Goal: Task Accomplishment & Management: Complete application form

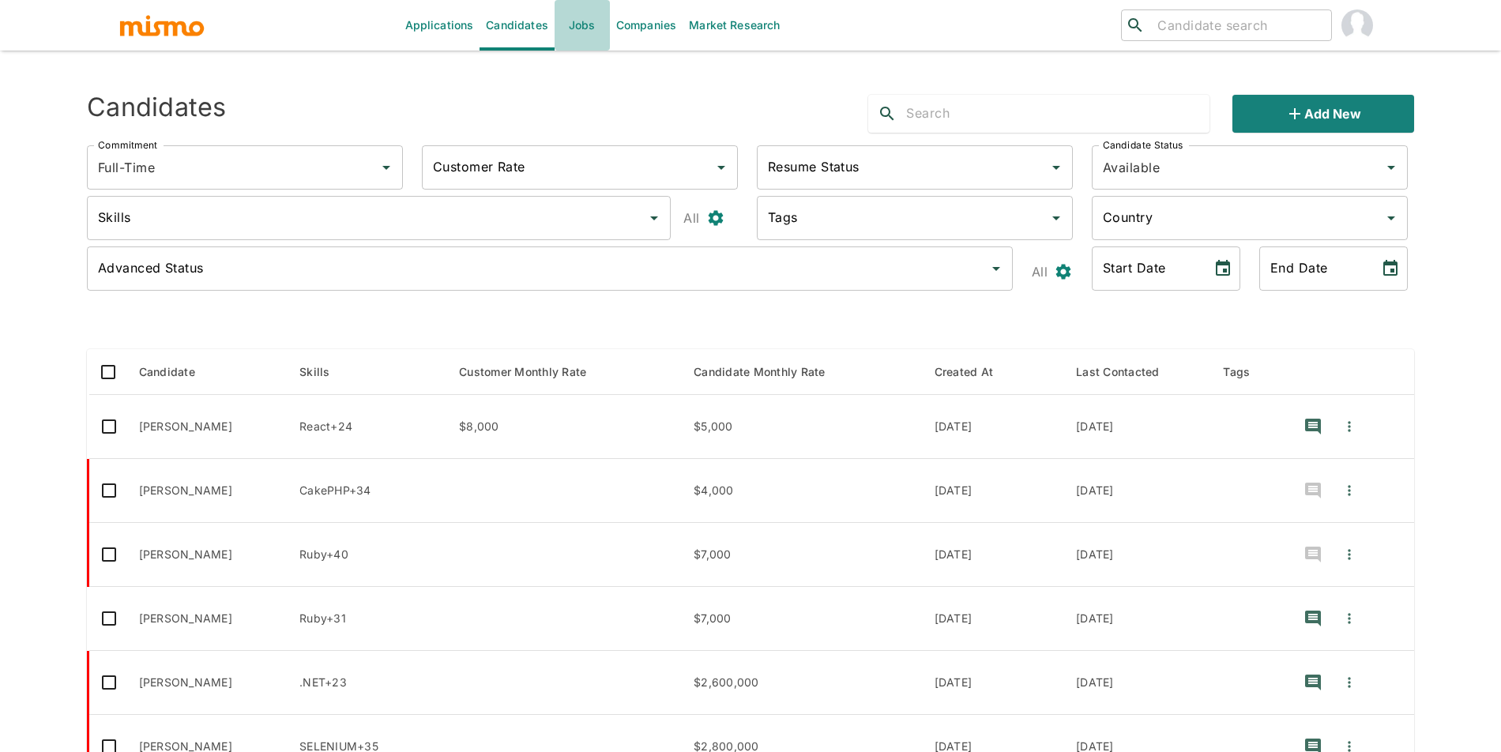
click at [574, 39] on link "Jobs" at bounding box center [582, 25] width 55 height 51
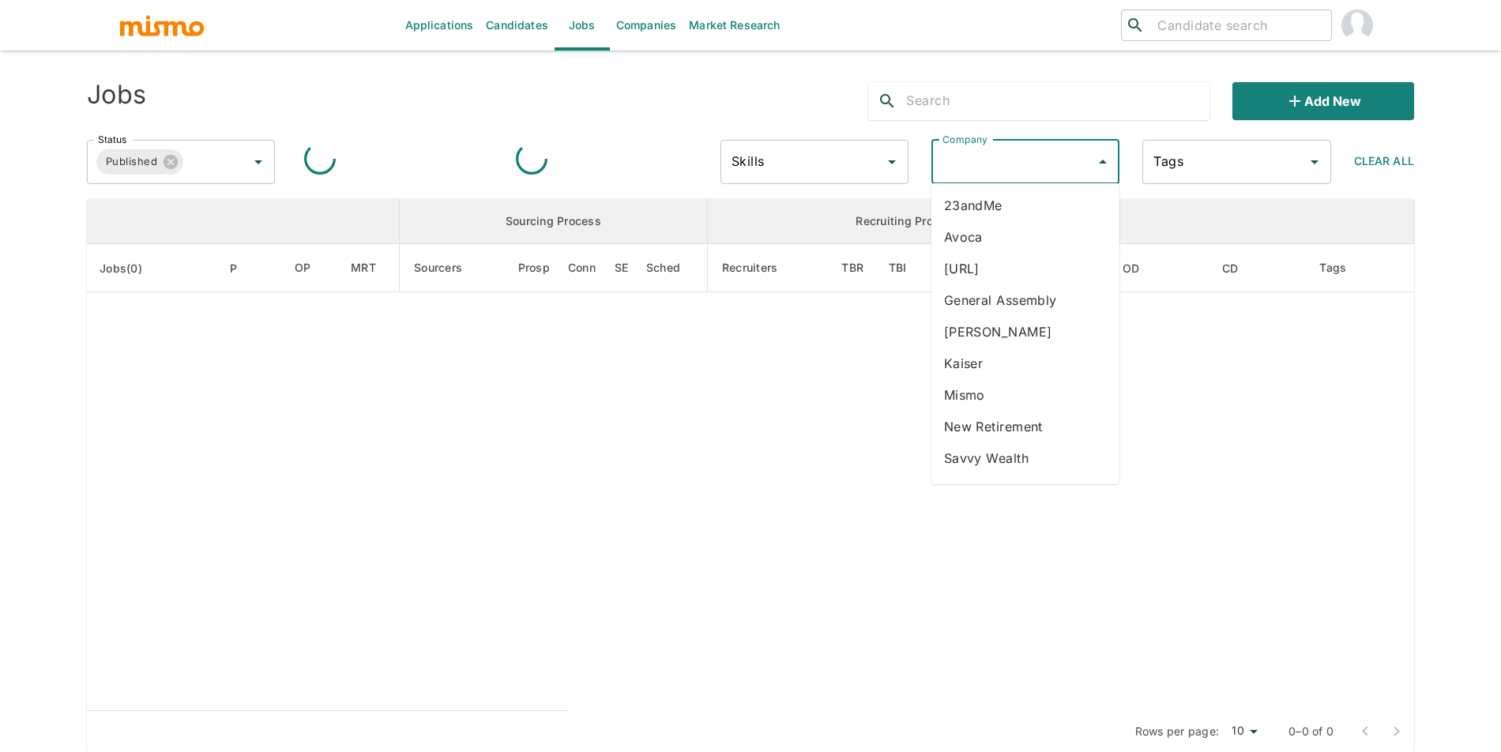
click at [1022, 156] on input "Company" at bounding box center [1014, 162] width 150 height 30
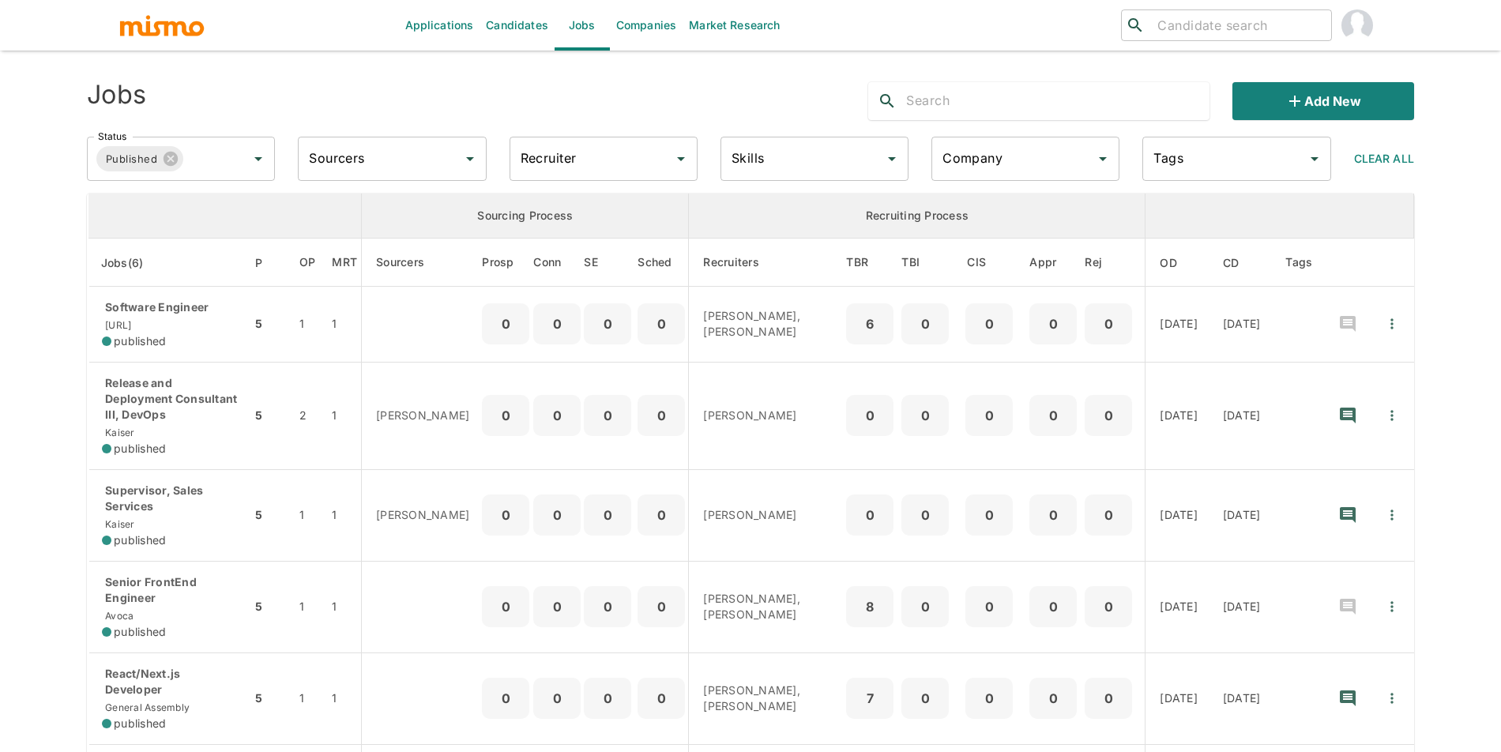
click at [657, 25] on link "Companies" at bounding box center [646, 25] width 73 height 51
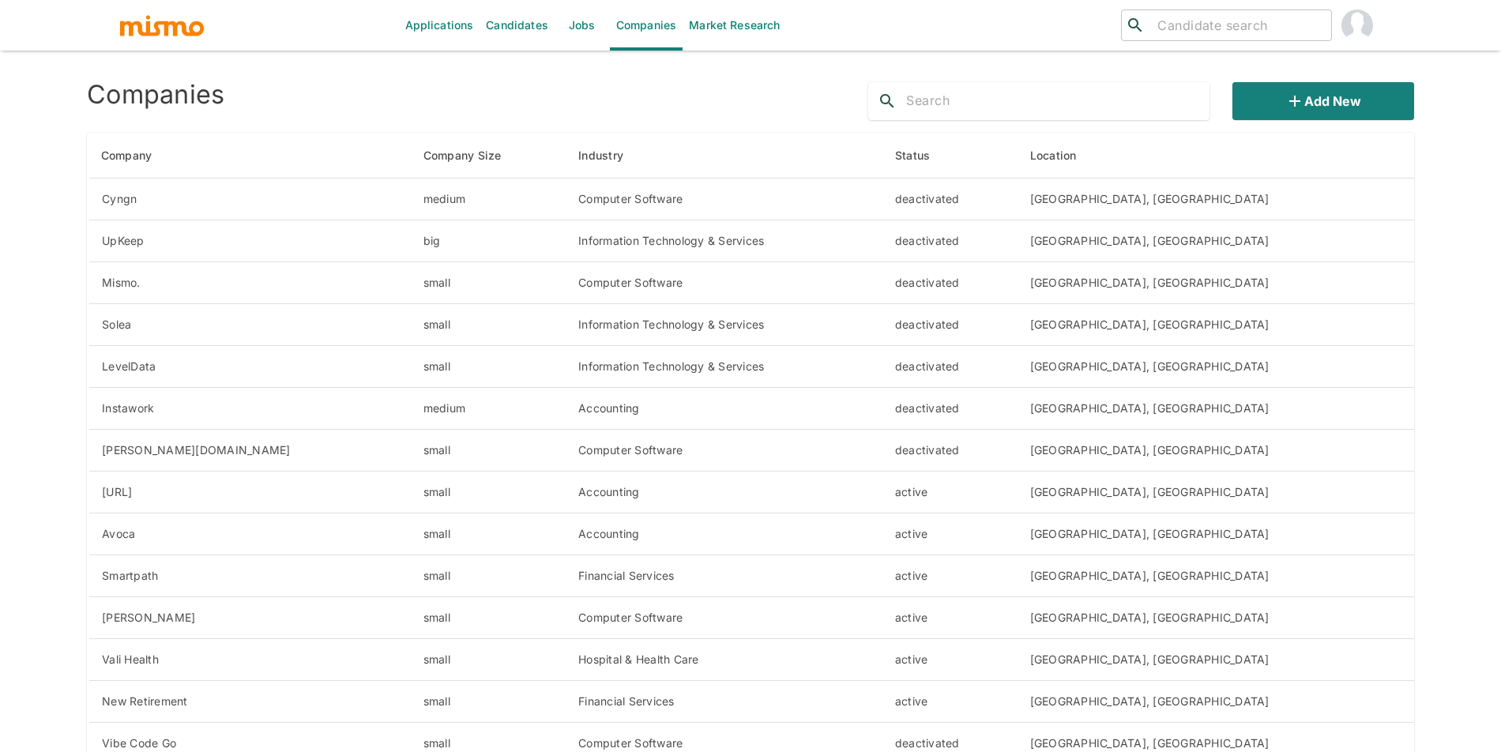
click at [918, 89] on input "text" at bounding box center [1057, 100] width 303 height 25
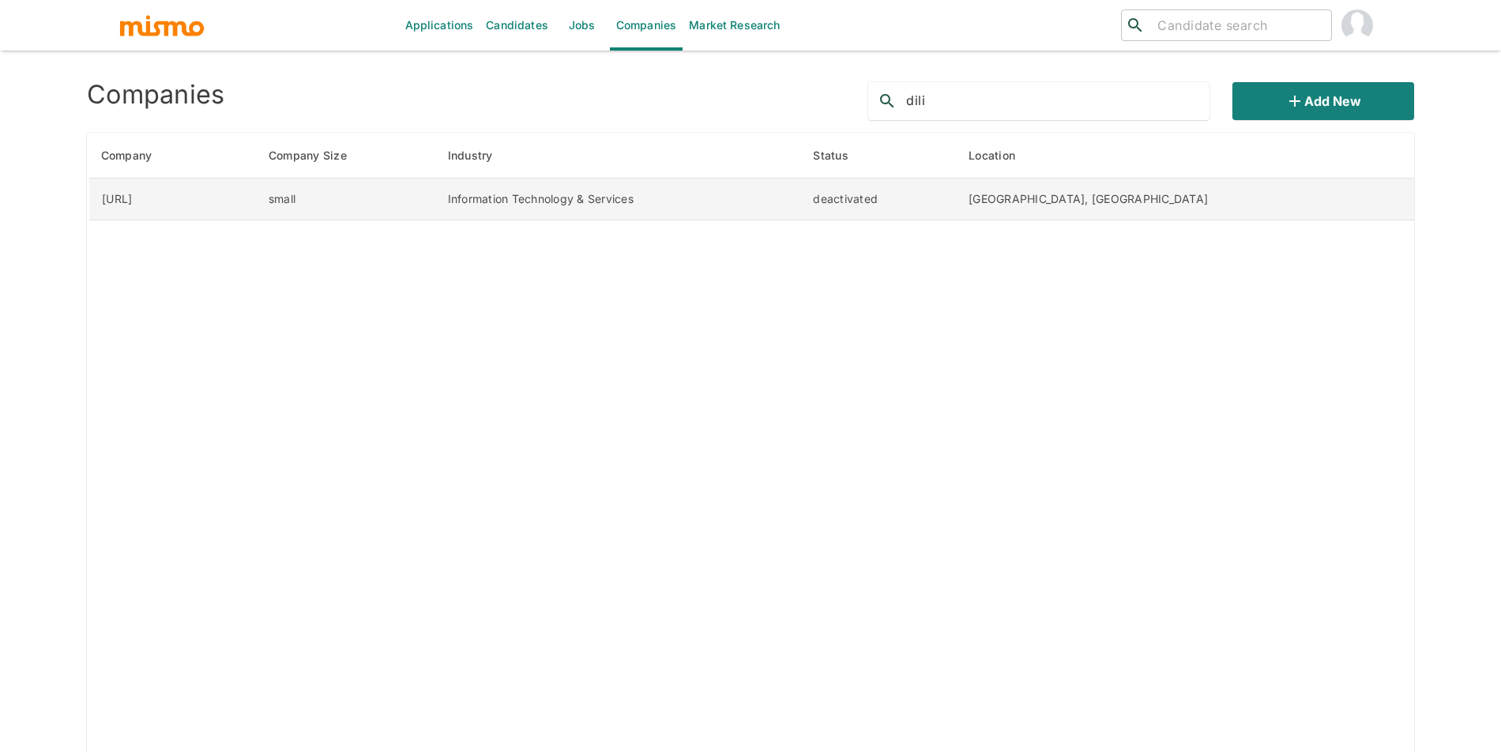
type input "dili"
click at [956, 198] on td "deactivated" at bounding box center [878, 200] width 156 height 42
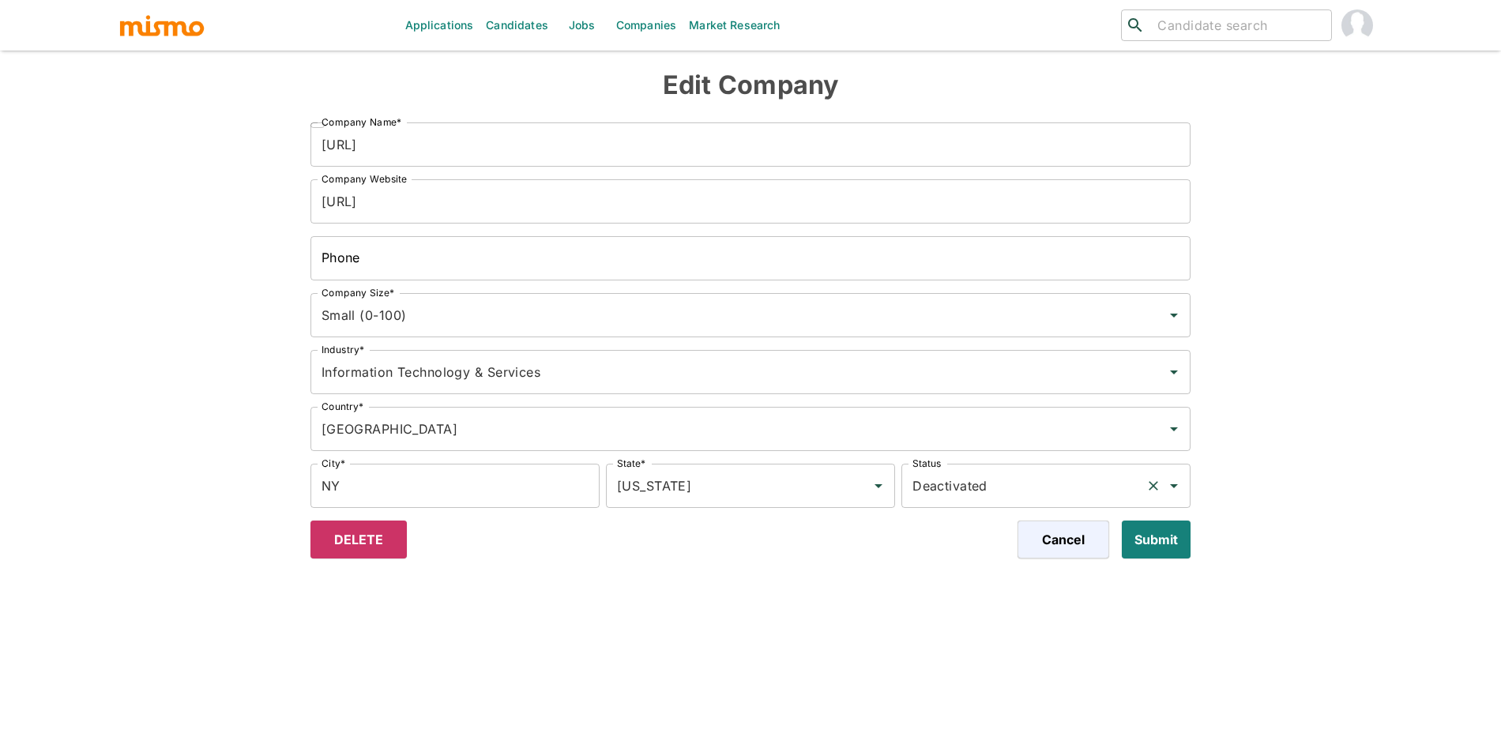
click at [1026, 488] on input "Deactivated" at bounding box center [1024, 486] width 231 height 30
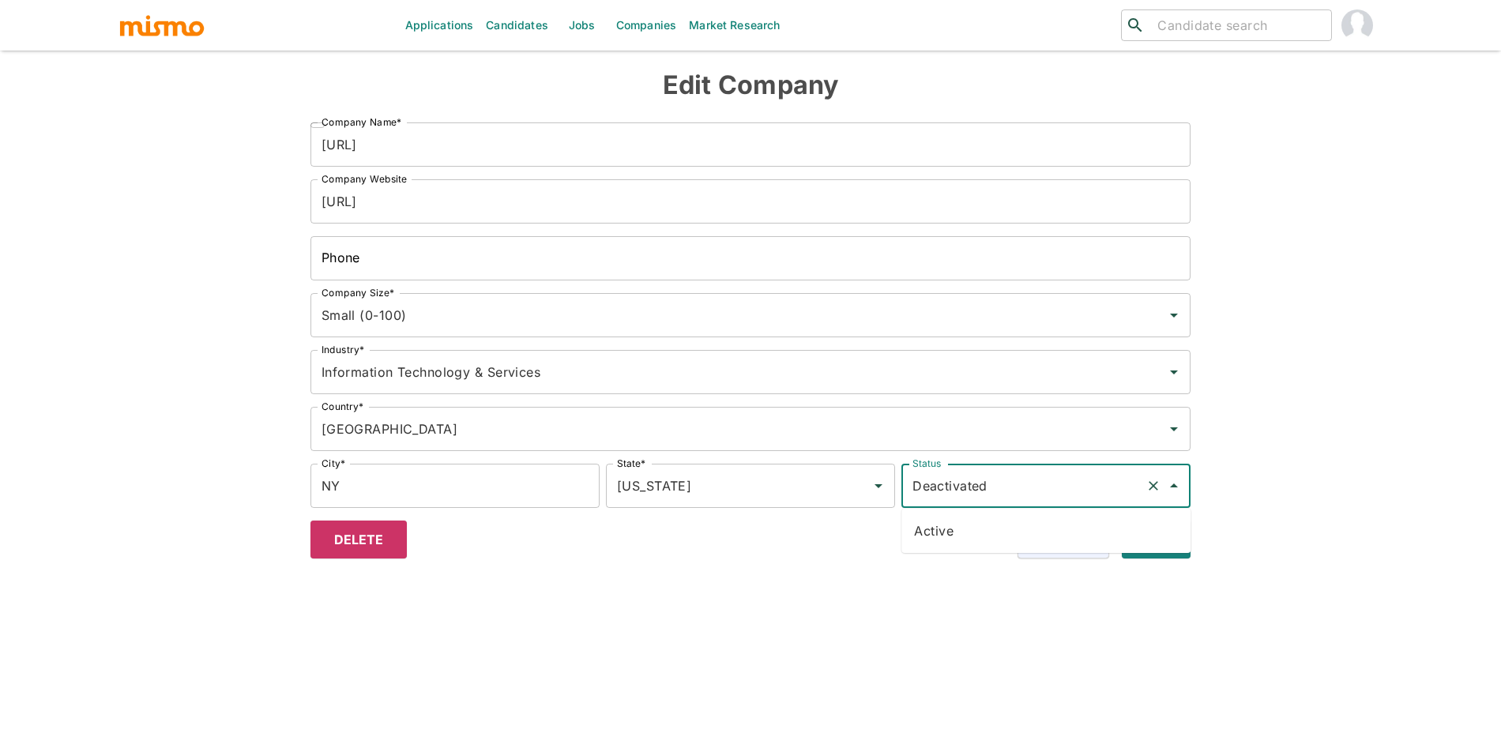
click at [993, 543] on li "Active" at bounding box center [1045, 531] width 289 height 32
type input "Active"
click at [1147, 547] on button "Submit" at bounding box center [1153, 540] width 75 height 38
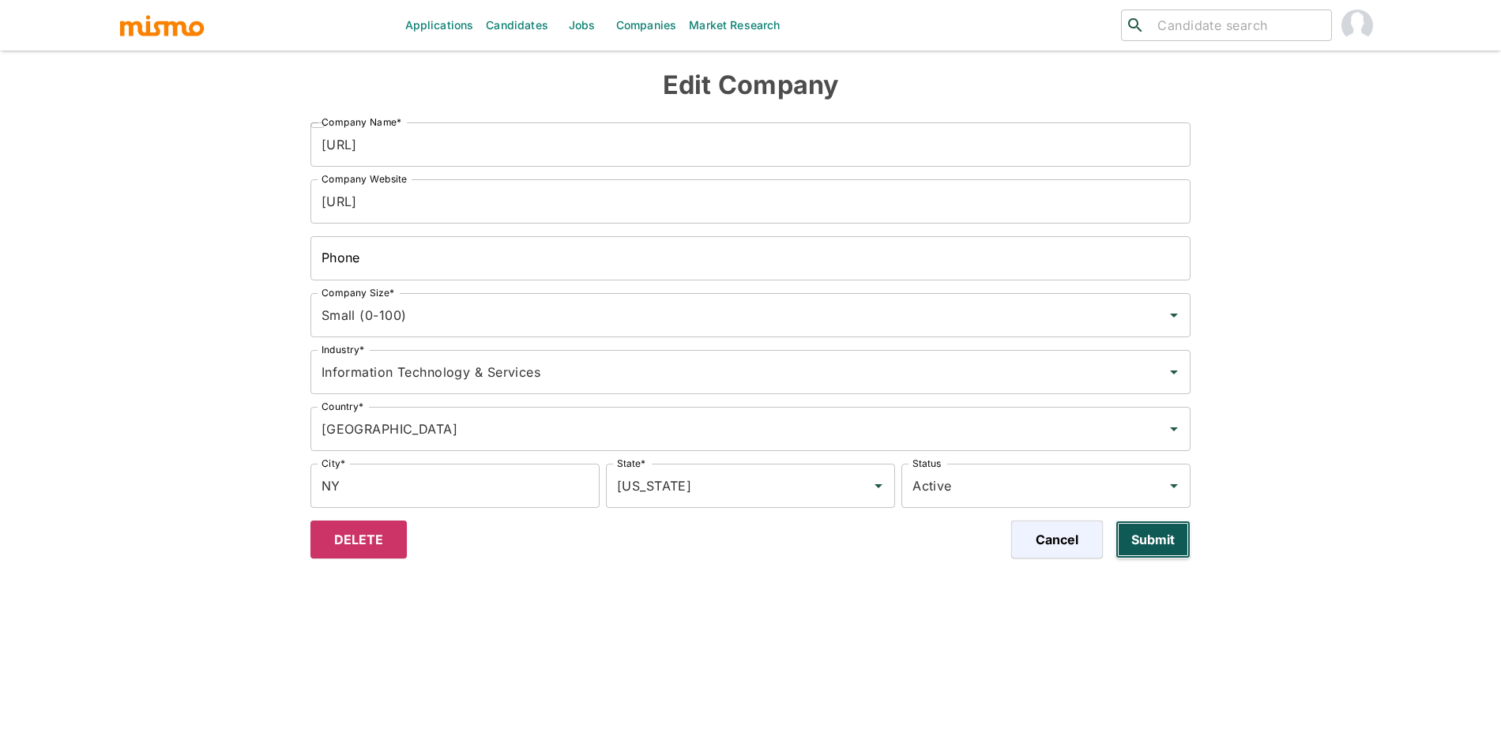
click at [1147, 547] on button "Submit" at bounding box center [1153, 540] width 75 height 38
click at [566, 28] on link "Jobs" at bounding box center [582, 25] width 55 height 51
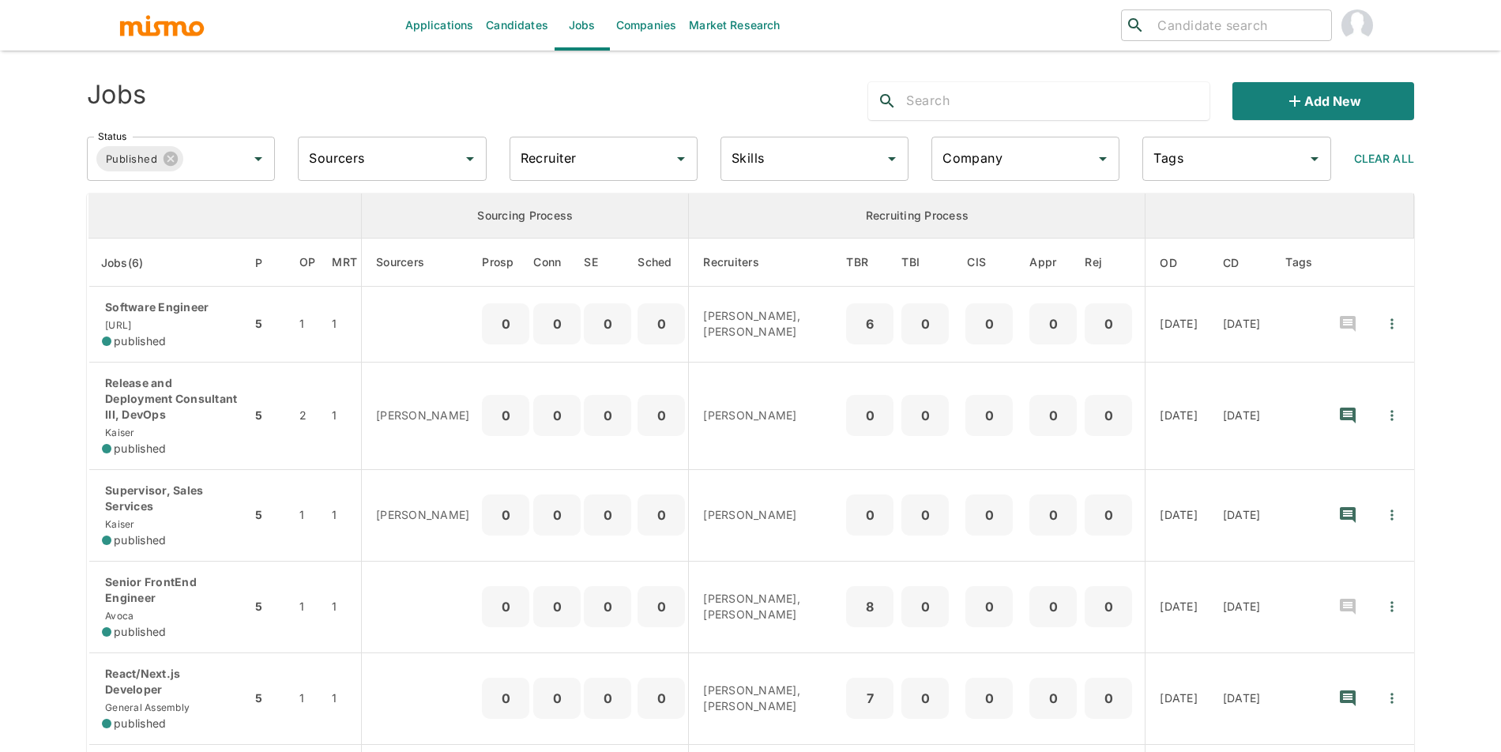
click at [999, 171] on input "Company" at bounding box center [1014, 159] width 150 height 30
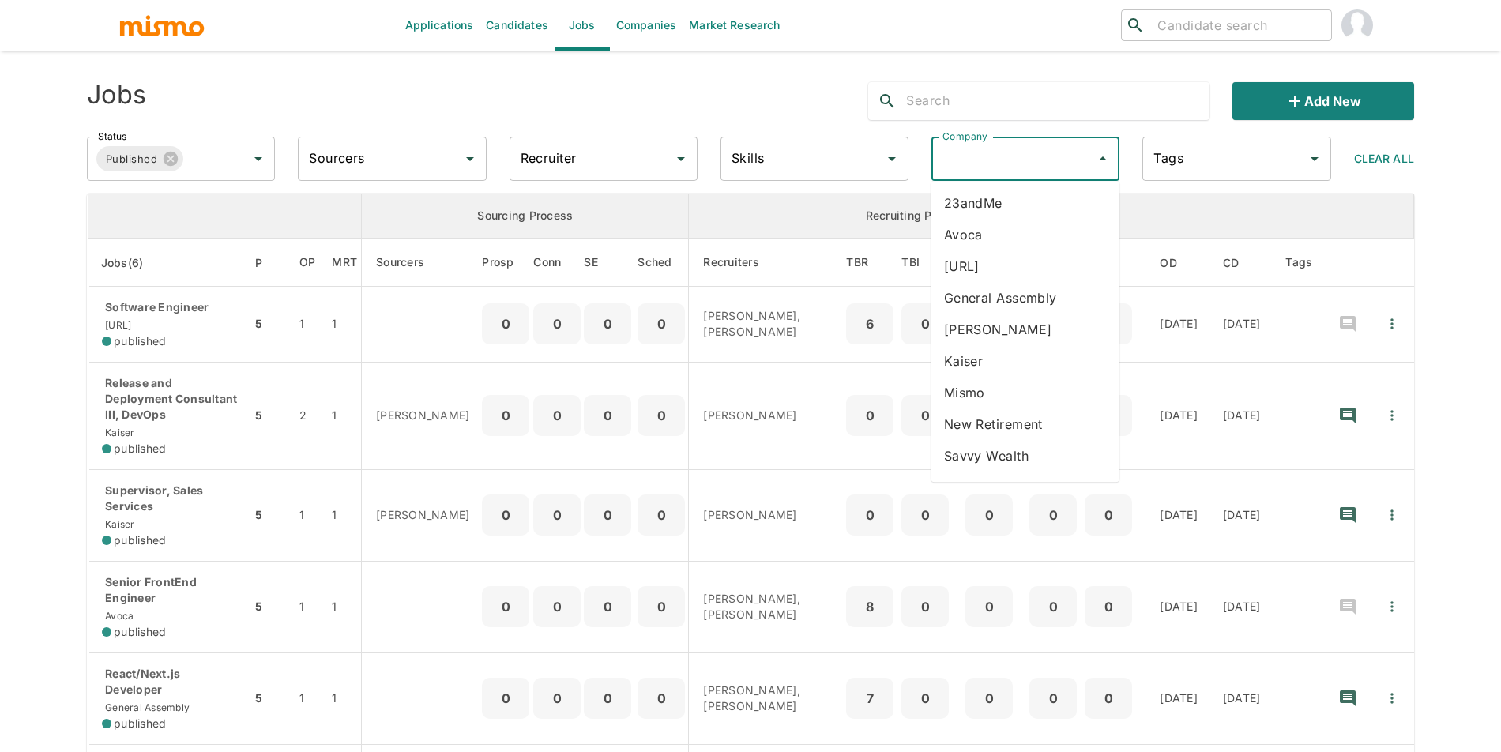
type input "d"
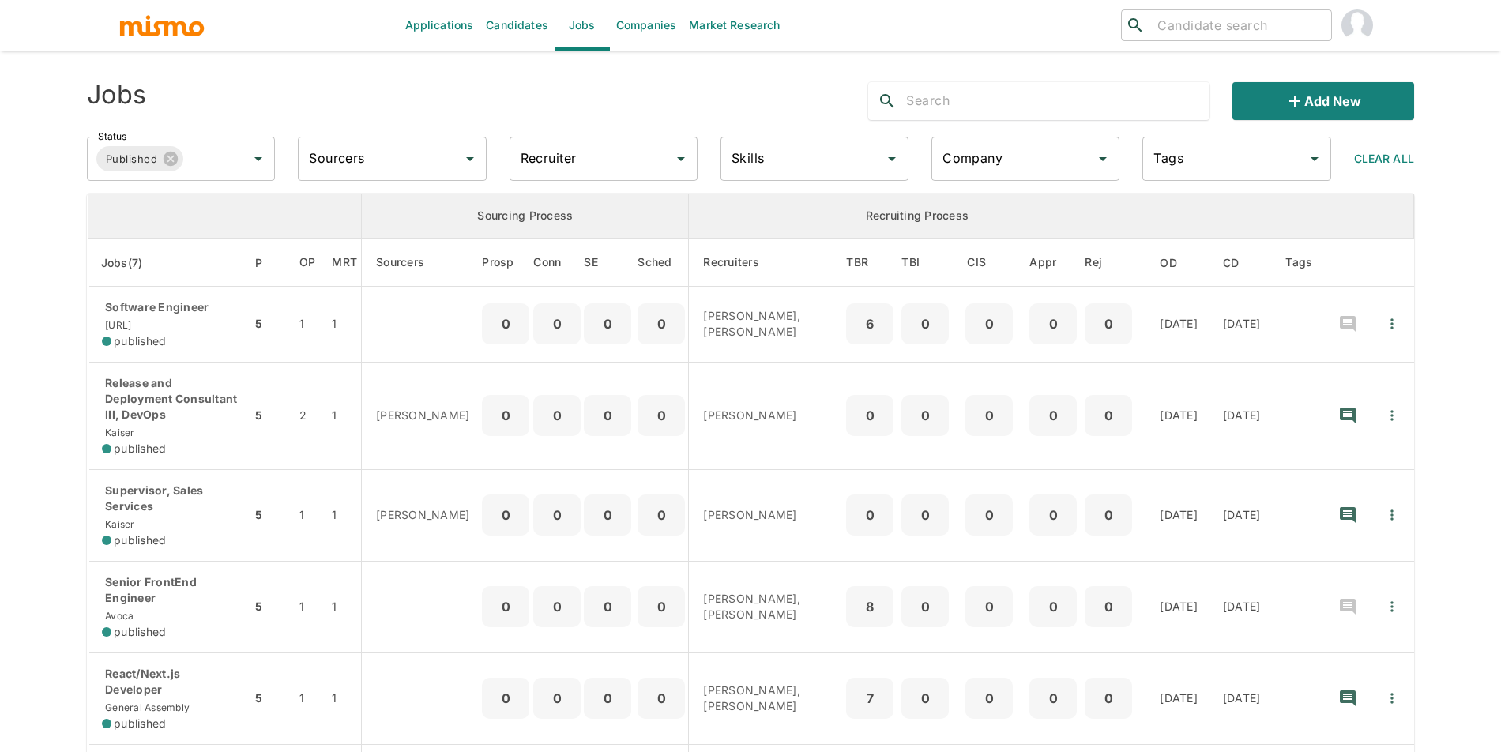
click at [1060, 155] on input "Company" at bounding box center [1014, 159] width 150 height 30
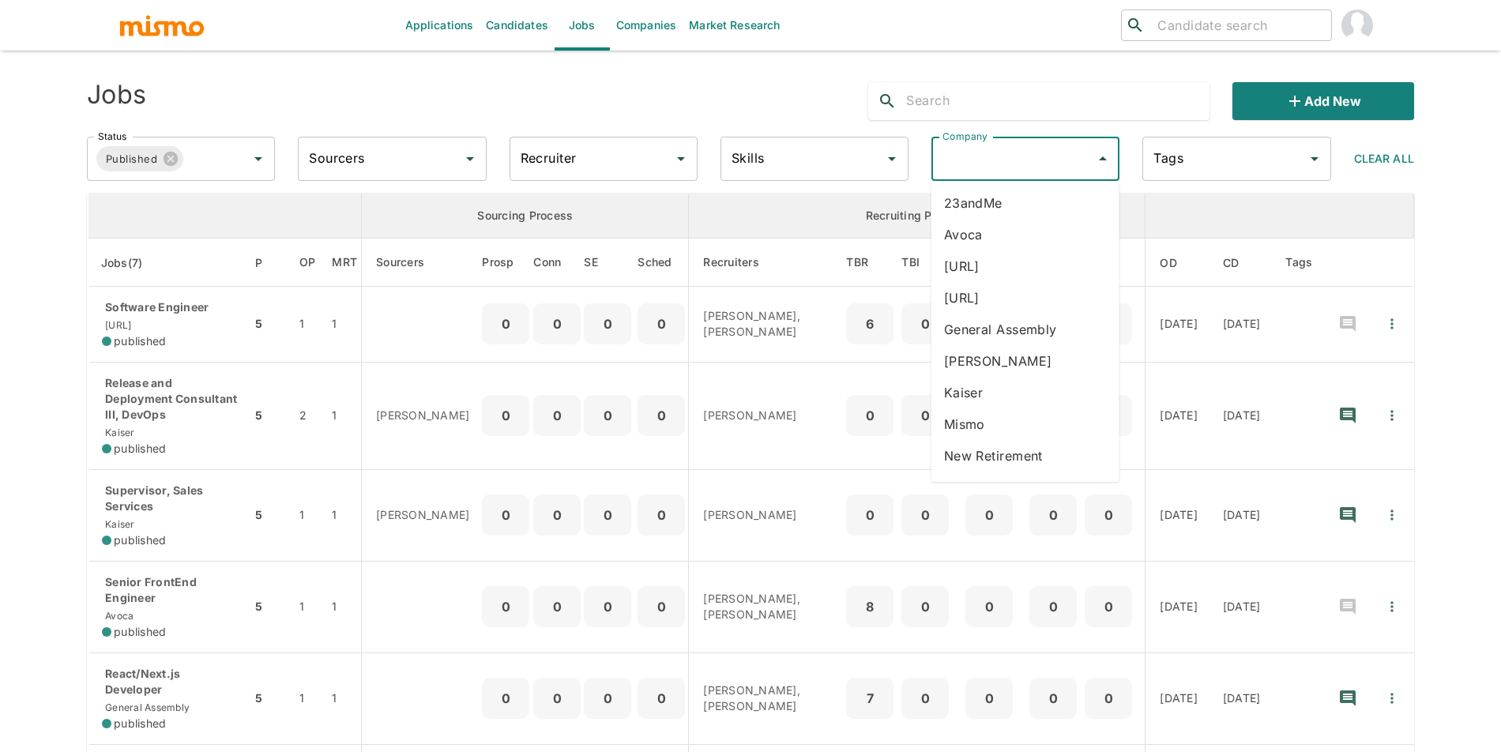
click at [988, 269] on li "[URL]" at bounding box center [1026, 266] width 188 height 32
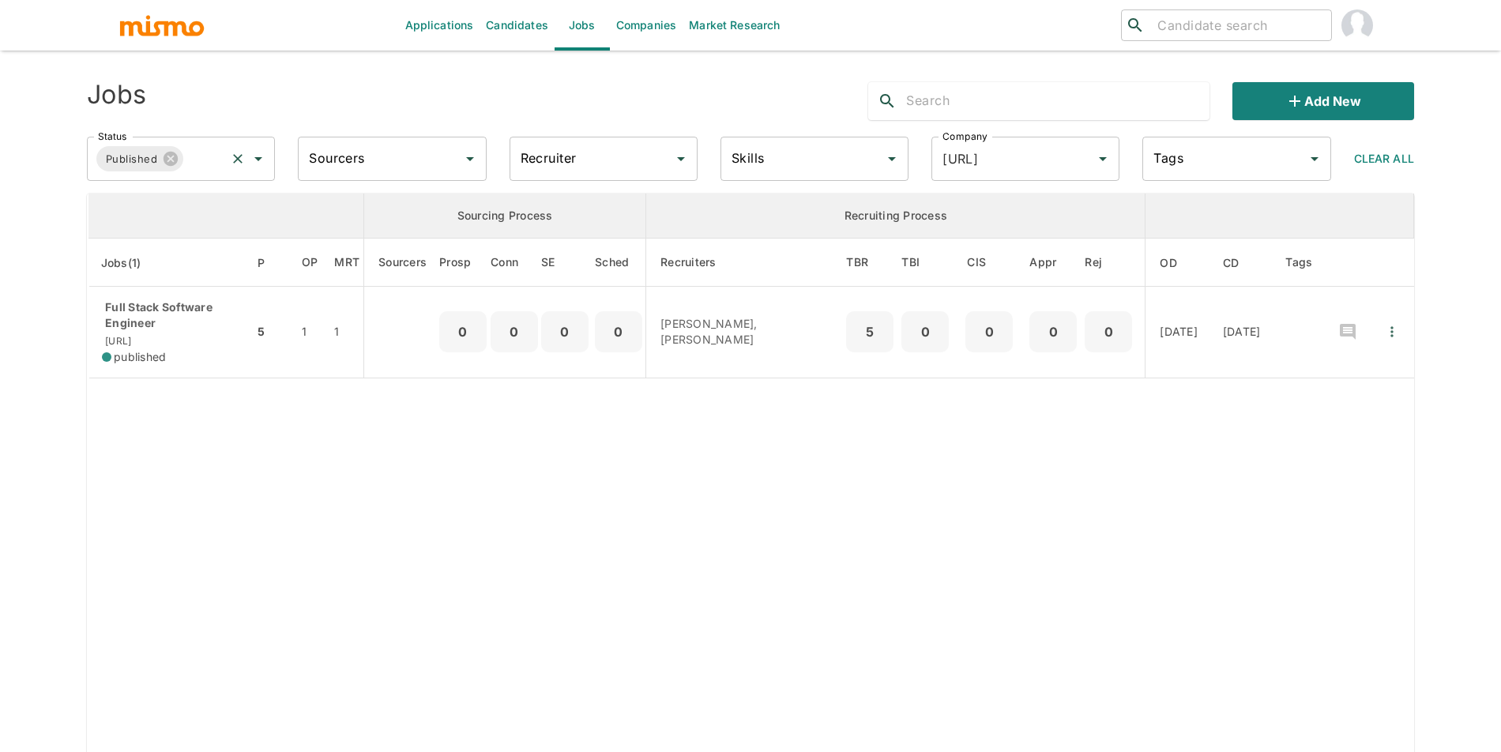
click at [201, 168] on input "Status" at bounding box center [205, 159] width 38 height 30
click at [427, 438] on td "enhanced table" at bounding box center [289, 566] width 403 height 377
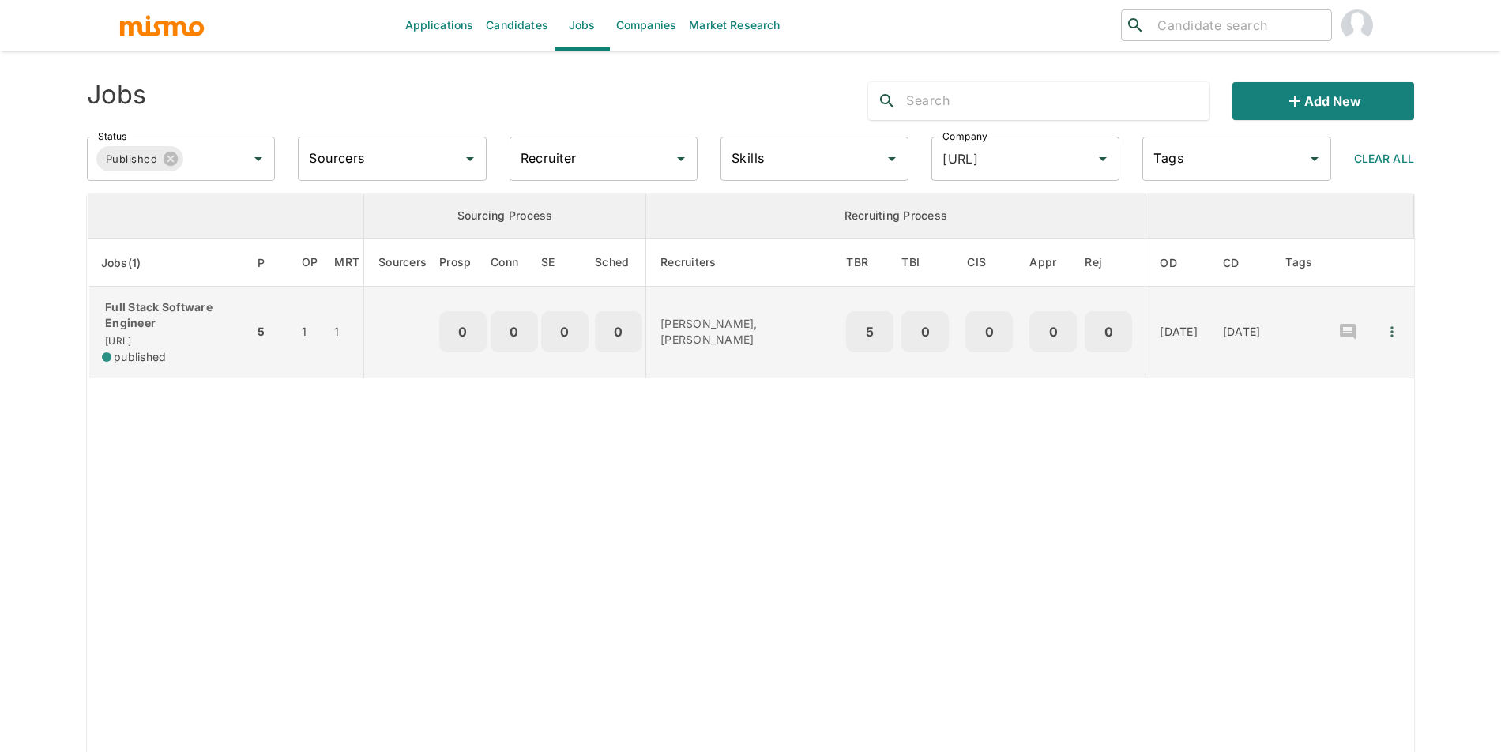
click at [751, 363] on td "Carmen Vilachá, Maria Lujan Ciommo" at bounding box center [744, 333] width 197 height 92
click at [1396, 329] on icon "Quick Actions" at bounding box center [1392, 332] width 16 height 16
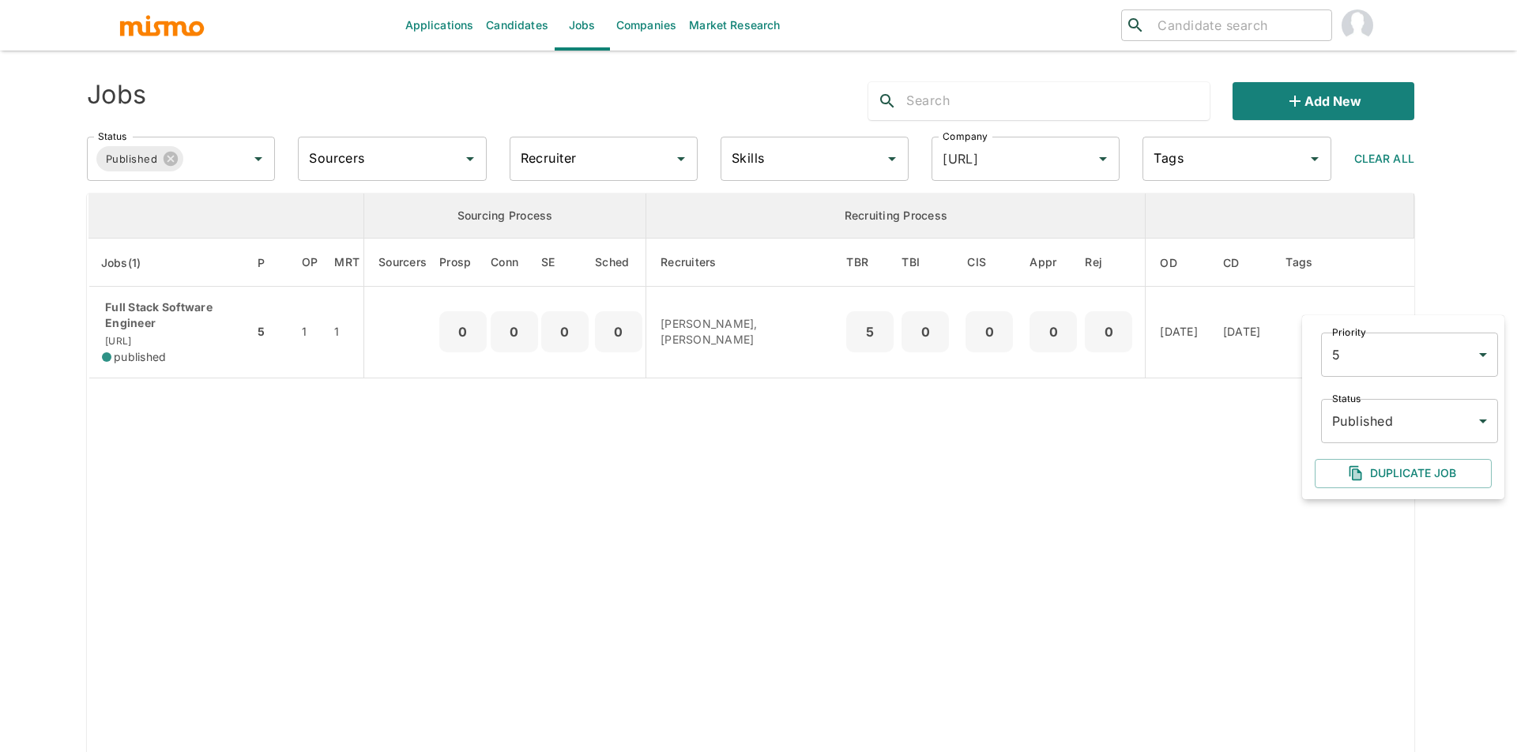
click at [1374, 420] on body "Applications Candidates Jobs Companies Market Research ​ ​ Jobs Add new Status …" at bounding box center [758, 395] width 1517 height 790
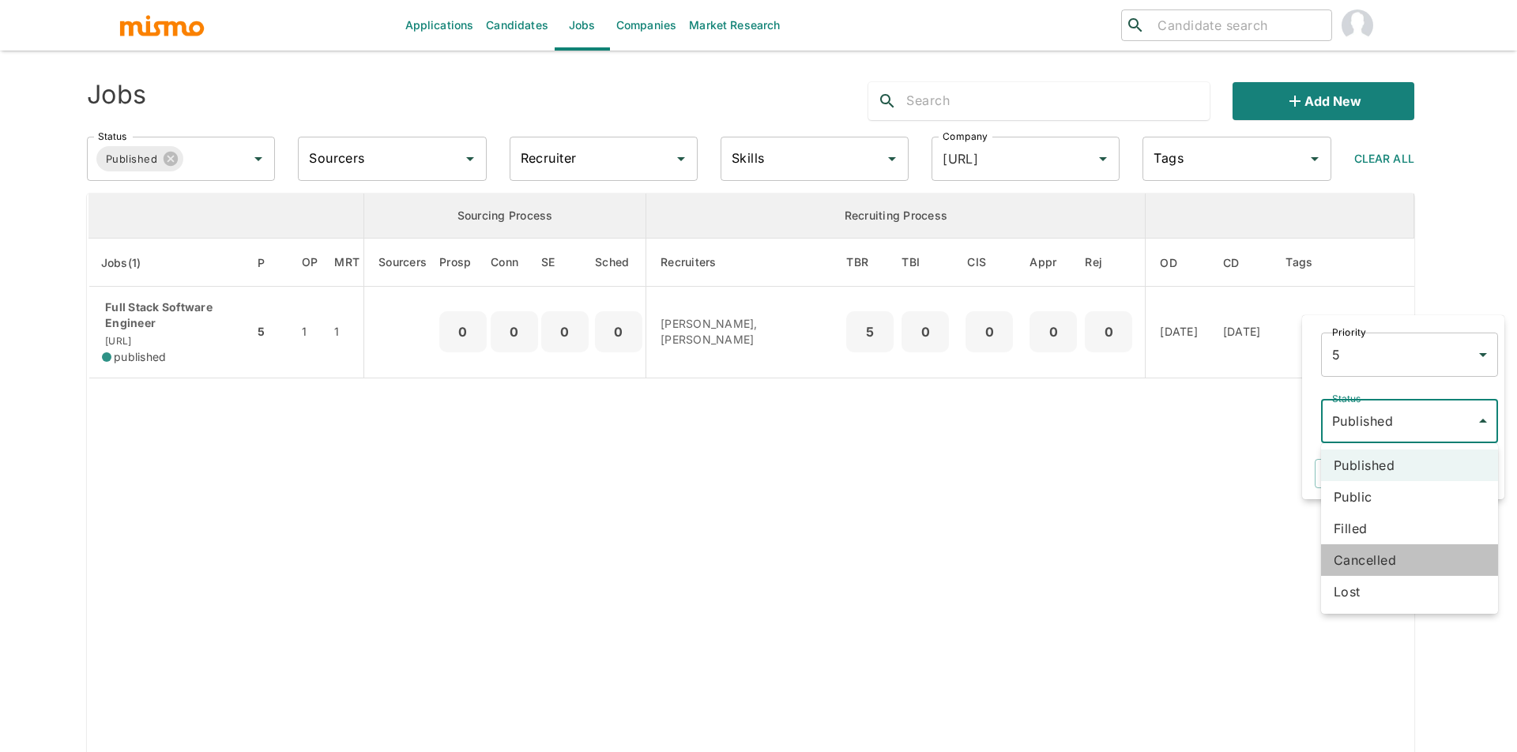
click at [1386, 568] on li "Cancelled" at bounding box center [1409, 560] width 177 height 32
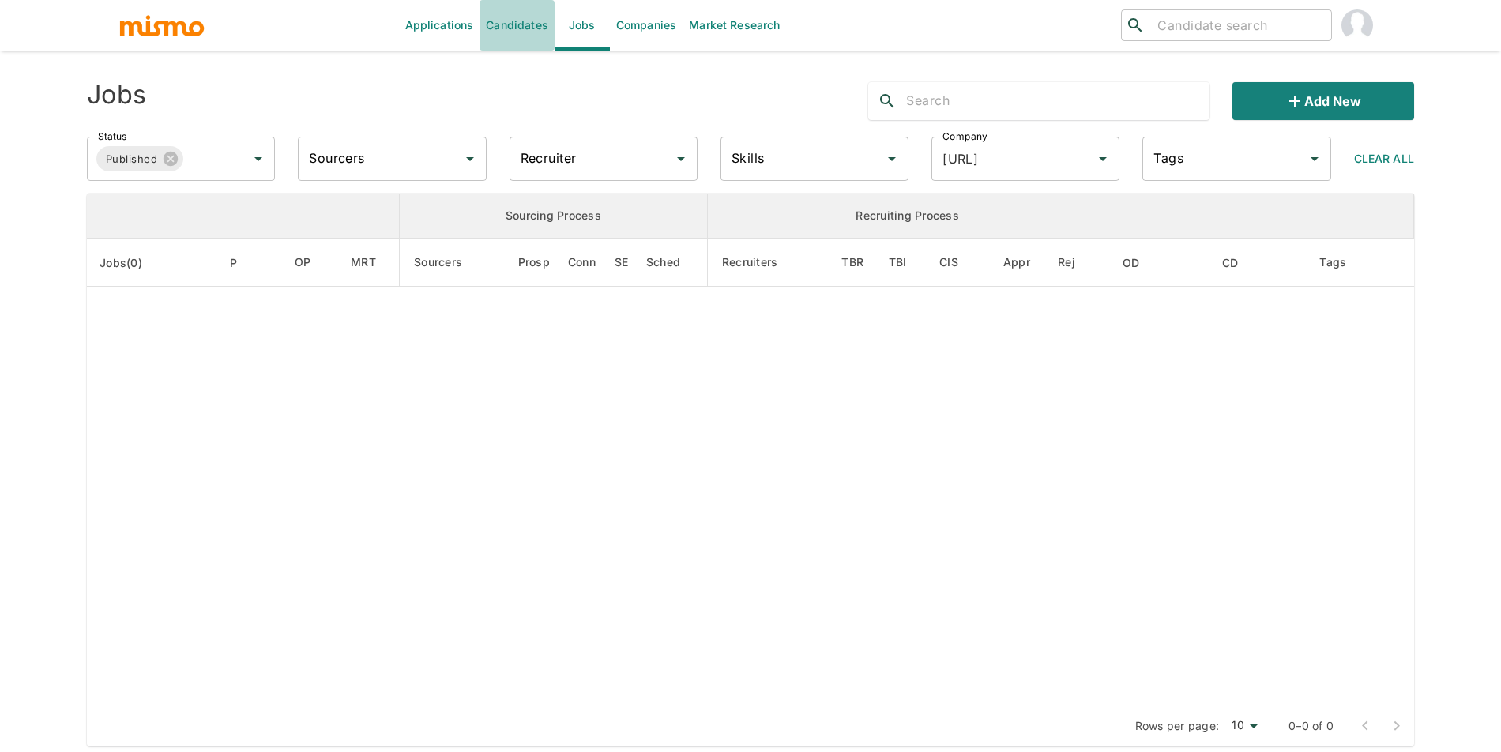
click at [509, 11] on link "Candidates" at bounding box center [517, 25] width 75 height 51
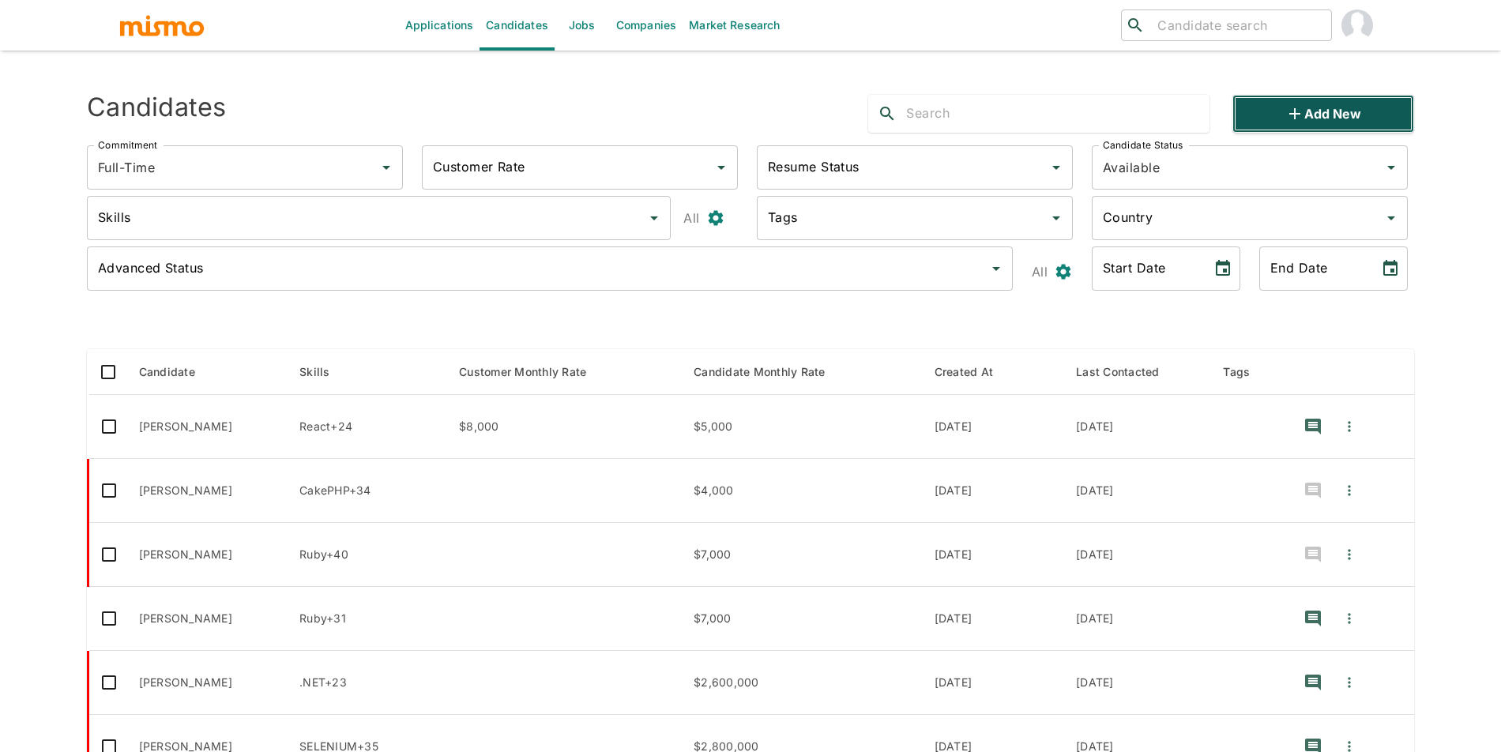
click at [1281, 108] on button "Add new" at bounding box center [1324, 114] width 182 height 38
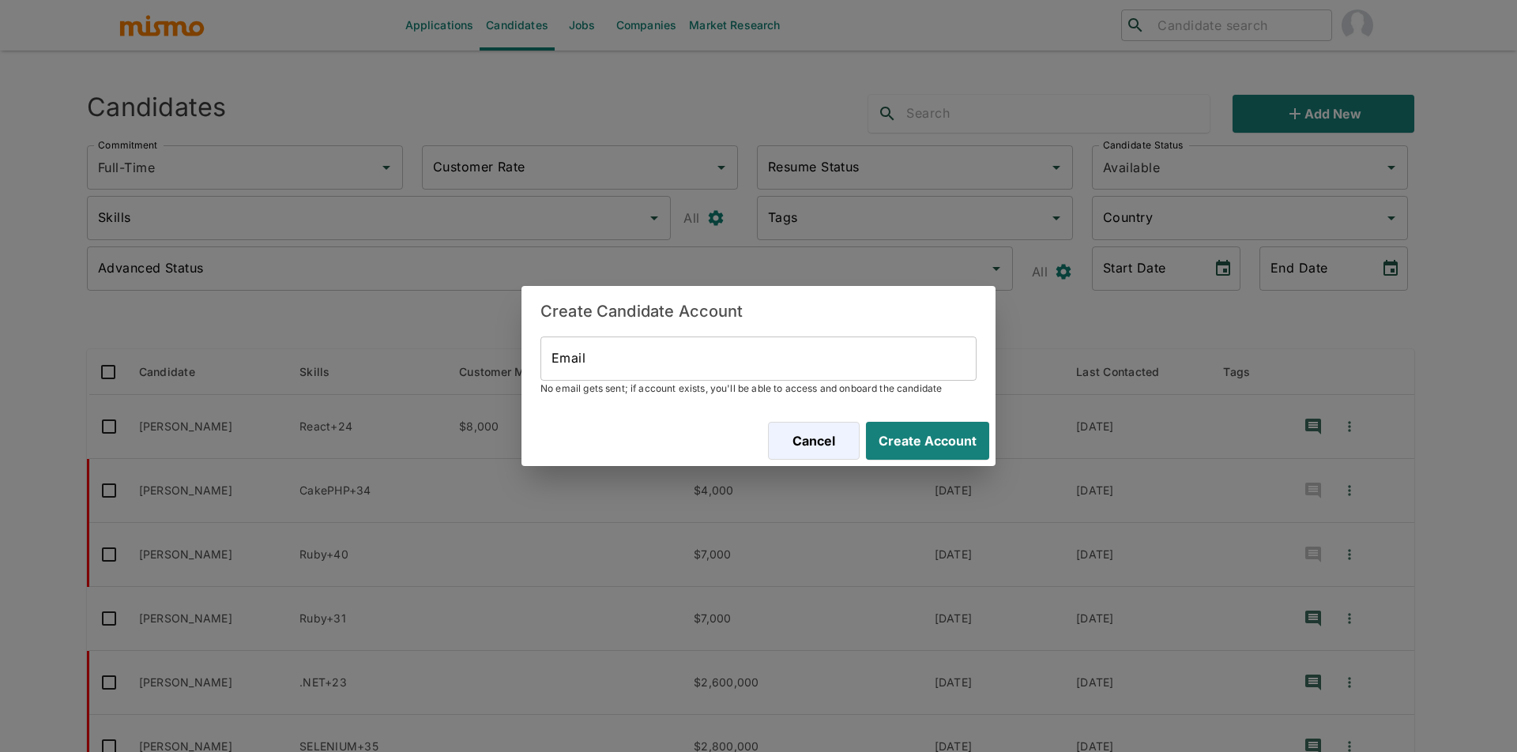
click at [740, 192] on div "Create Candidate Account Email Email No email gets sent; if account exists, you…" at bounding box center [758, 376] width 1517 height 752
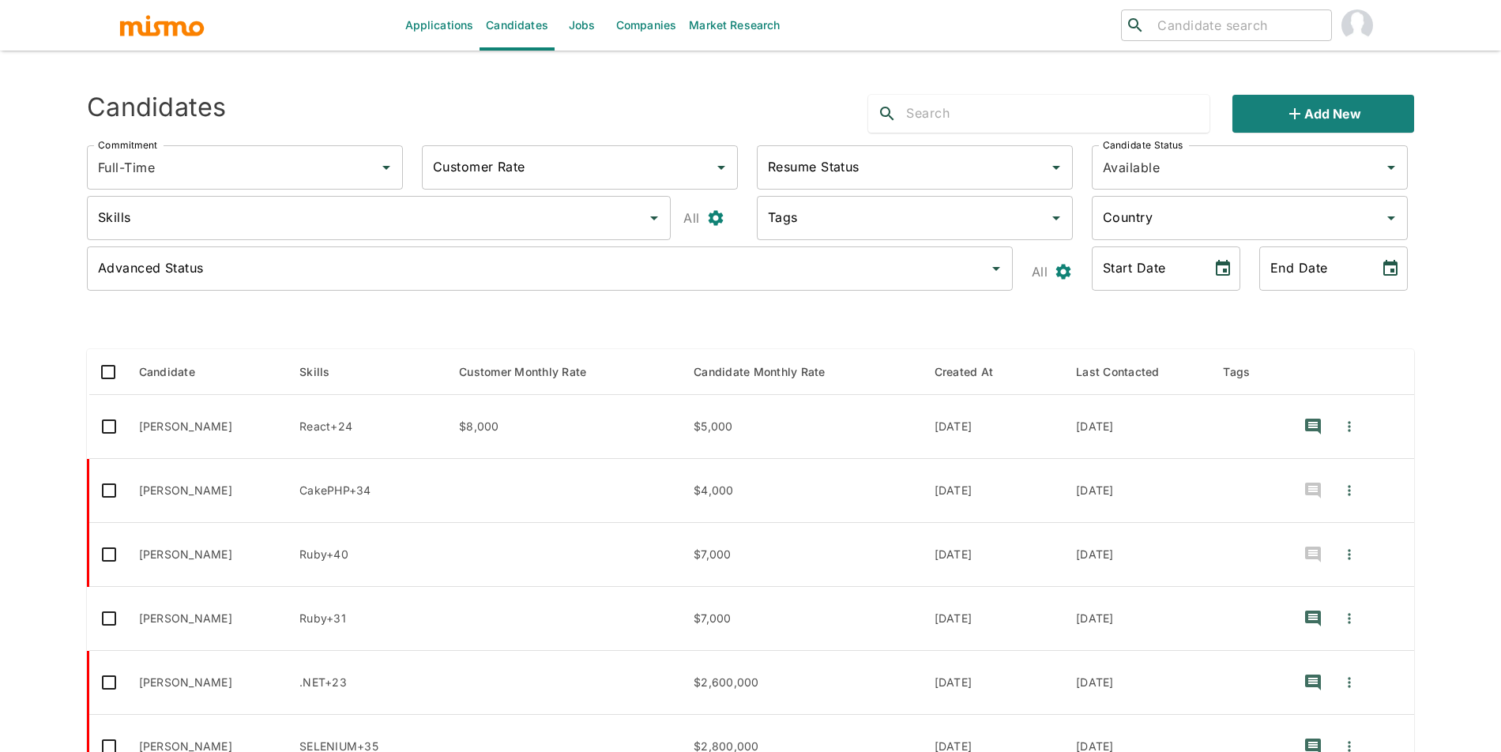
click at [559, 26] on link "Jobs" at bounding box center [582, 25] width 55 height 51
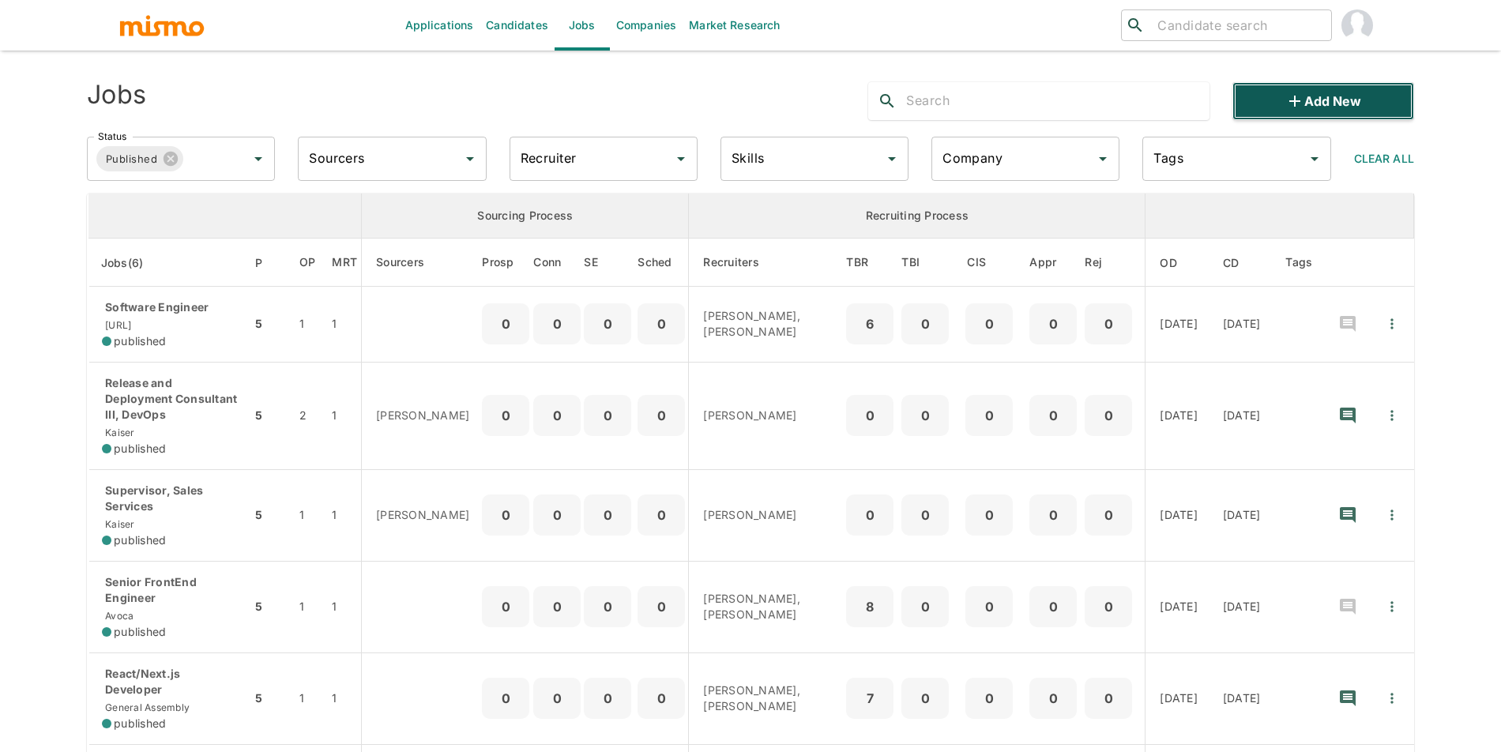
click at [1322, 85] on button "Add new" at bounding box center [1324, 101] width 182 height 38
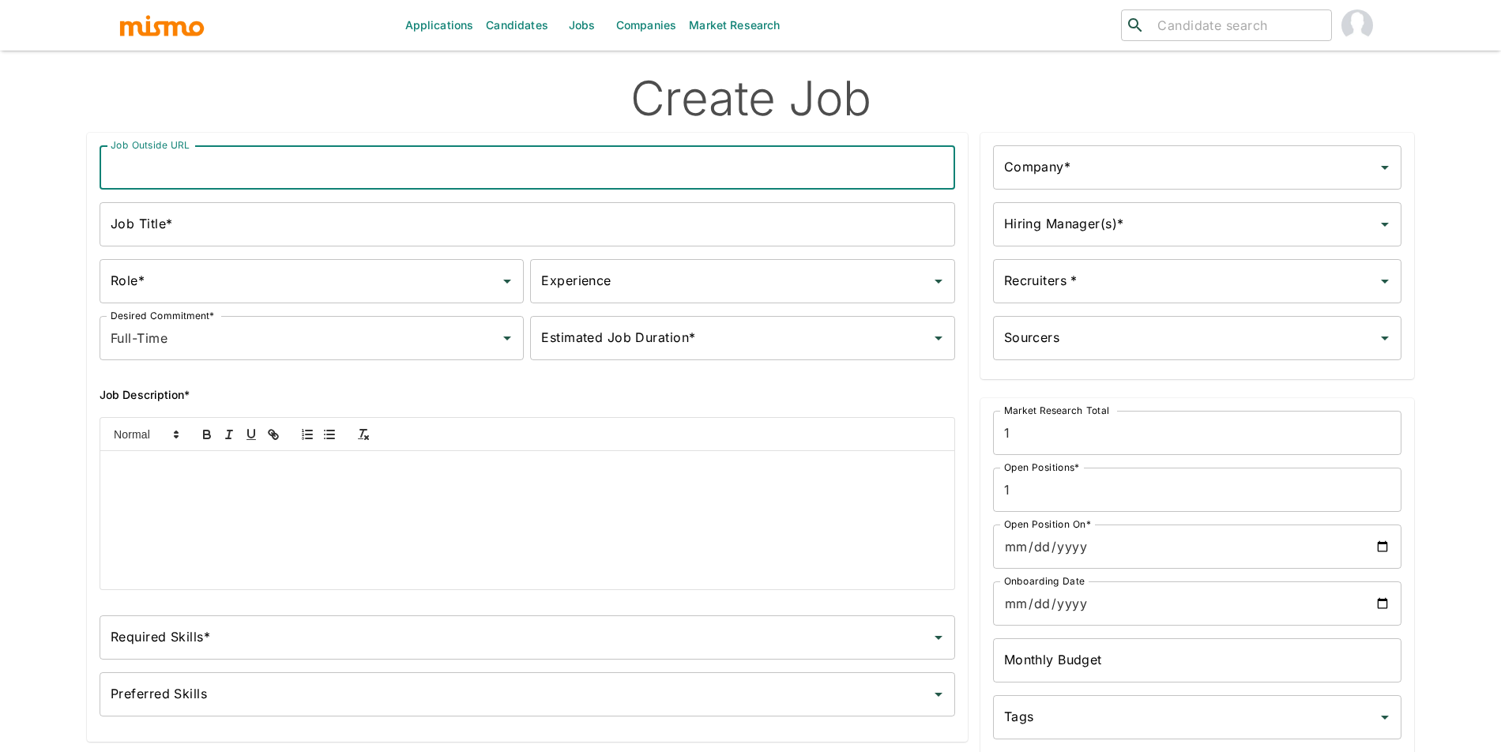
click at [667, 189] on input "Job Outside URL" at bounding box center [528, 167] width 856 height 44
type input "Fullstack Engineer"
click at [286, 231] on input "Job Title*" at bounding box center [528, 224] width 856 height 44
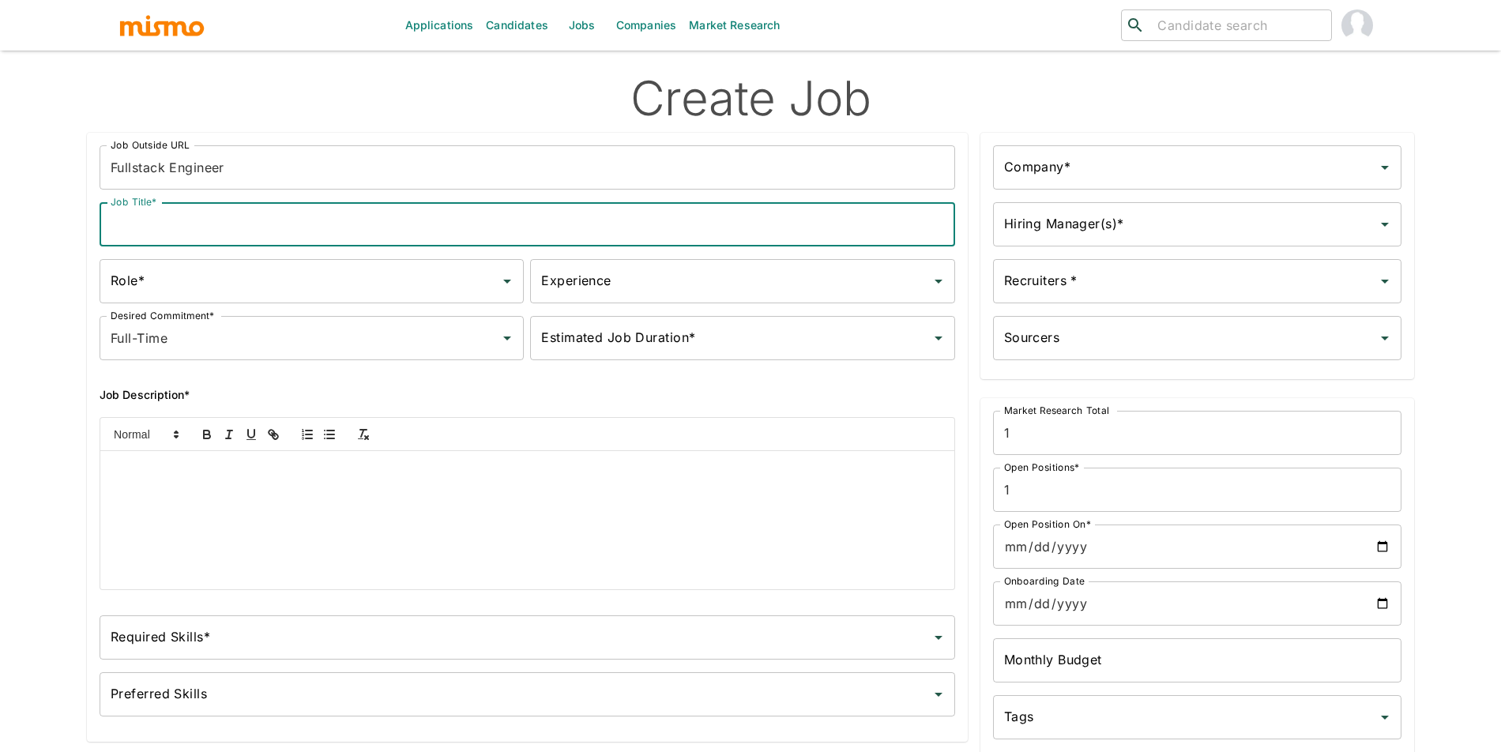
click at [265, 482] on div at bounding box center [527, 520] width 854 height 138
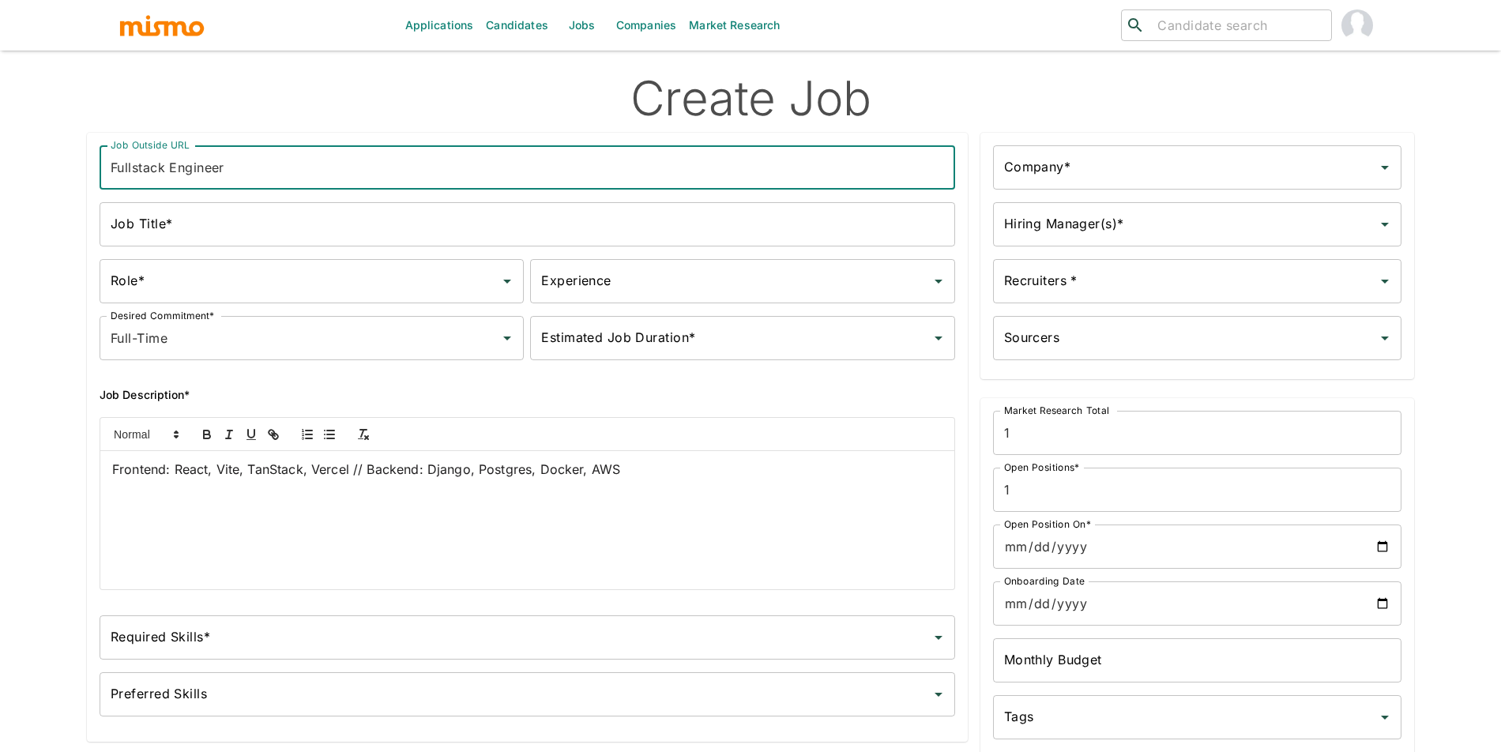
click at [288, 164] on input "Fullstack Engineer" at bounding box center [528, 167] width 856 height 44
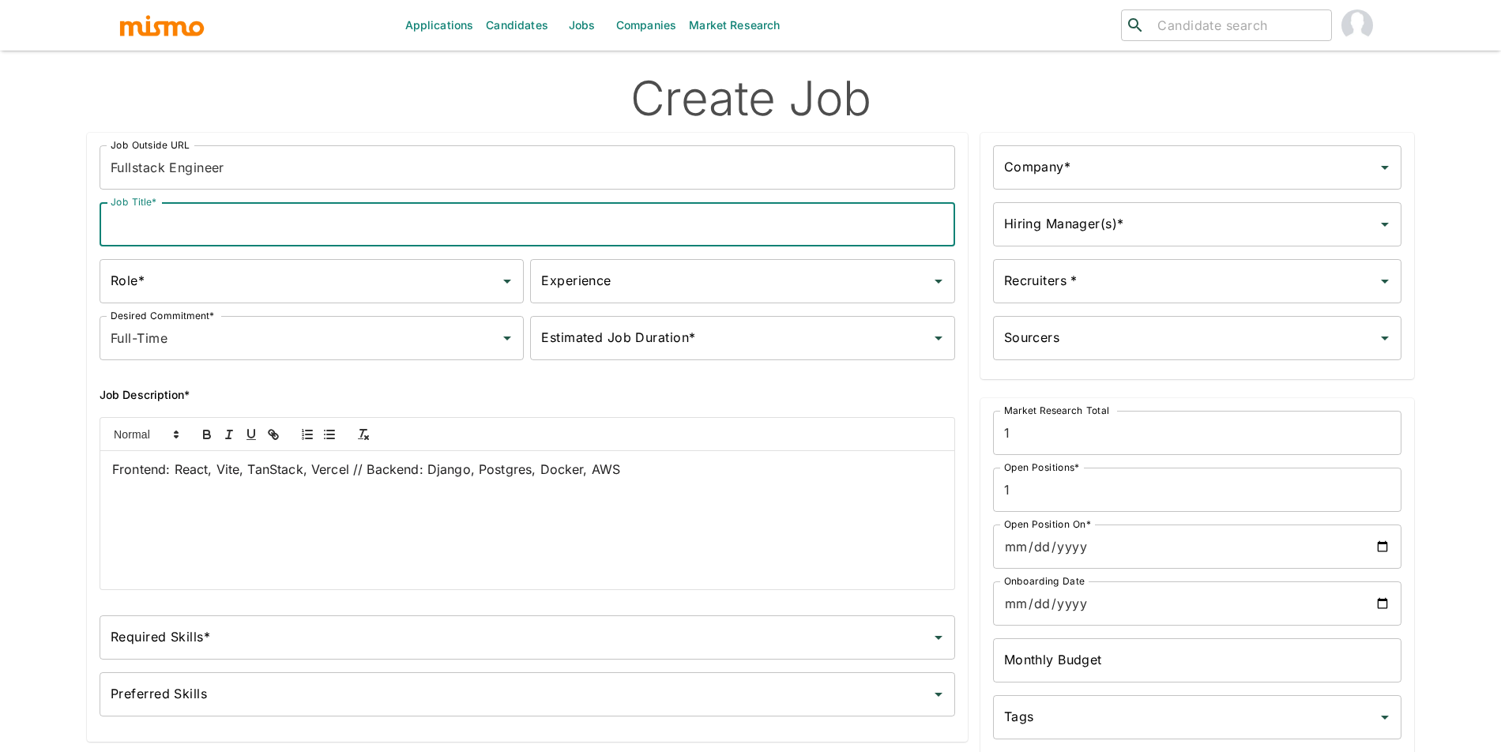
click at [509, 228] on input "Job Title*" at bounding box center [528, 224] width 856 height 44
paste input "Fullstack Engineer"
type input "Fullstack Engineer"
click at [339, 275] on input "Role*" at bounding box center [300, 281] width 386 height 30
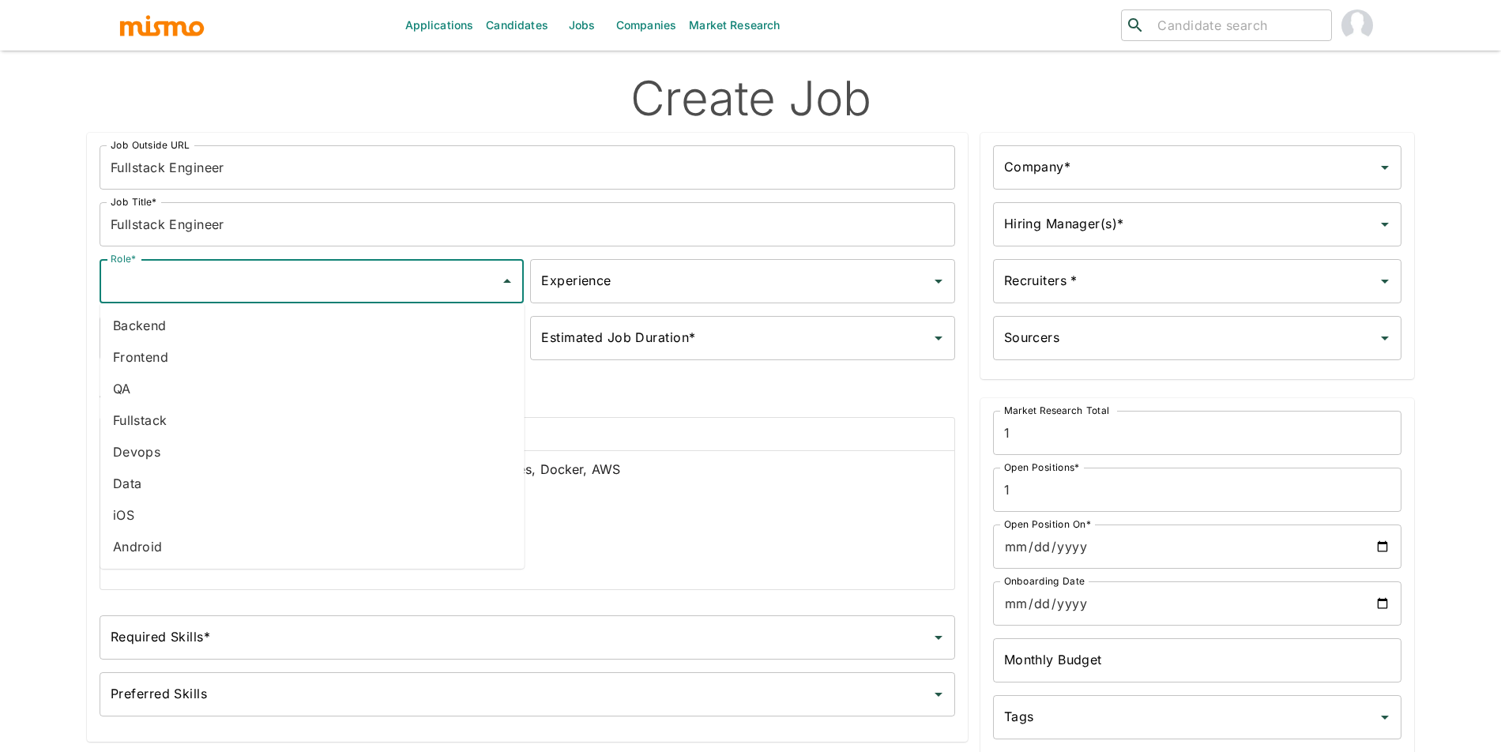
click at [310, 409] on li "Fullstack" at bounding box center [312, 421] width 424 height 32
type input "Fullstack"
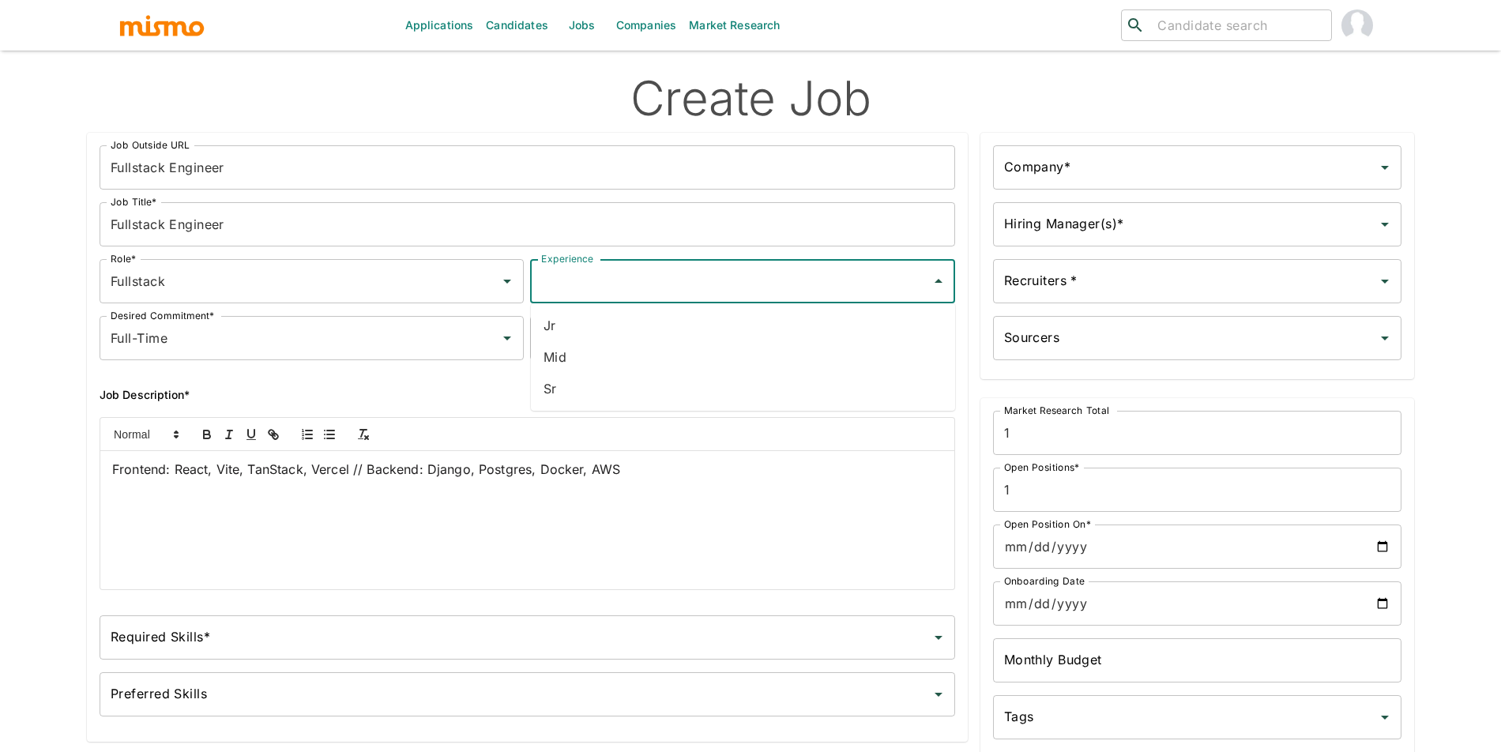
click at [647, 288] on input "Experience" at bounding box center [730, 281] width 386 height 30
click at [624, 381] on li "Sr" at bounding box center [743, 389] width 424 height 32
type input "Sr"
click at [644, 333] on div "Estimated Job Duration* Estimated Job Duration*" at bounding box center [742, 338] width 424 height 44
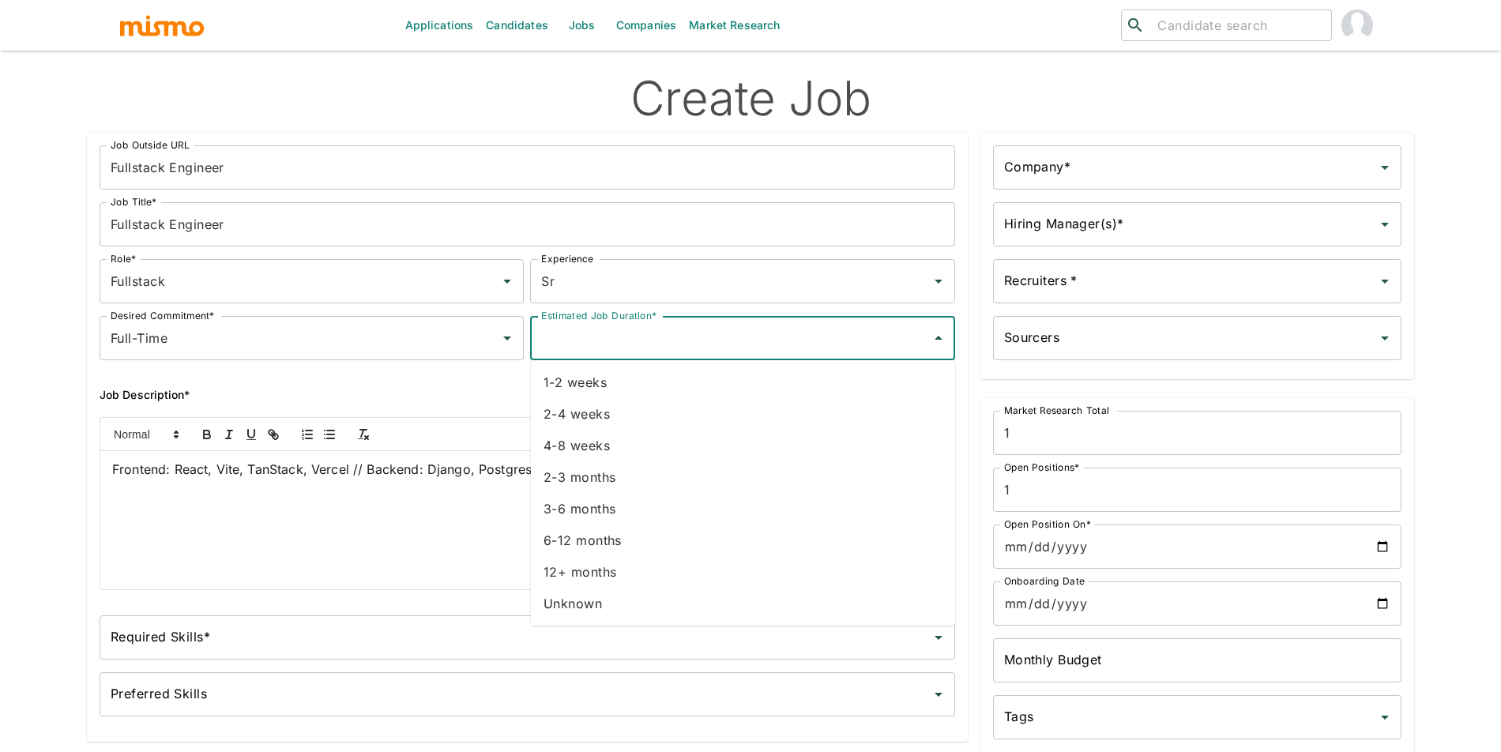
click at [612, 602] on li "Unknown" at bounding box center [743, 604] width 424 height 32
type input "Unknown"
click at [1089, 171] on input "Company*" at bounding box center [1185, 167] width 371 height 30
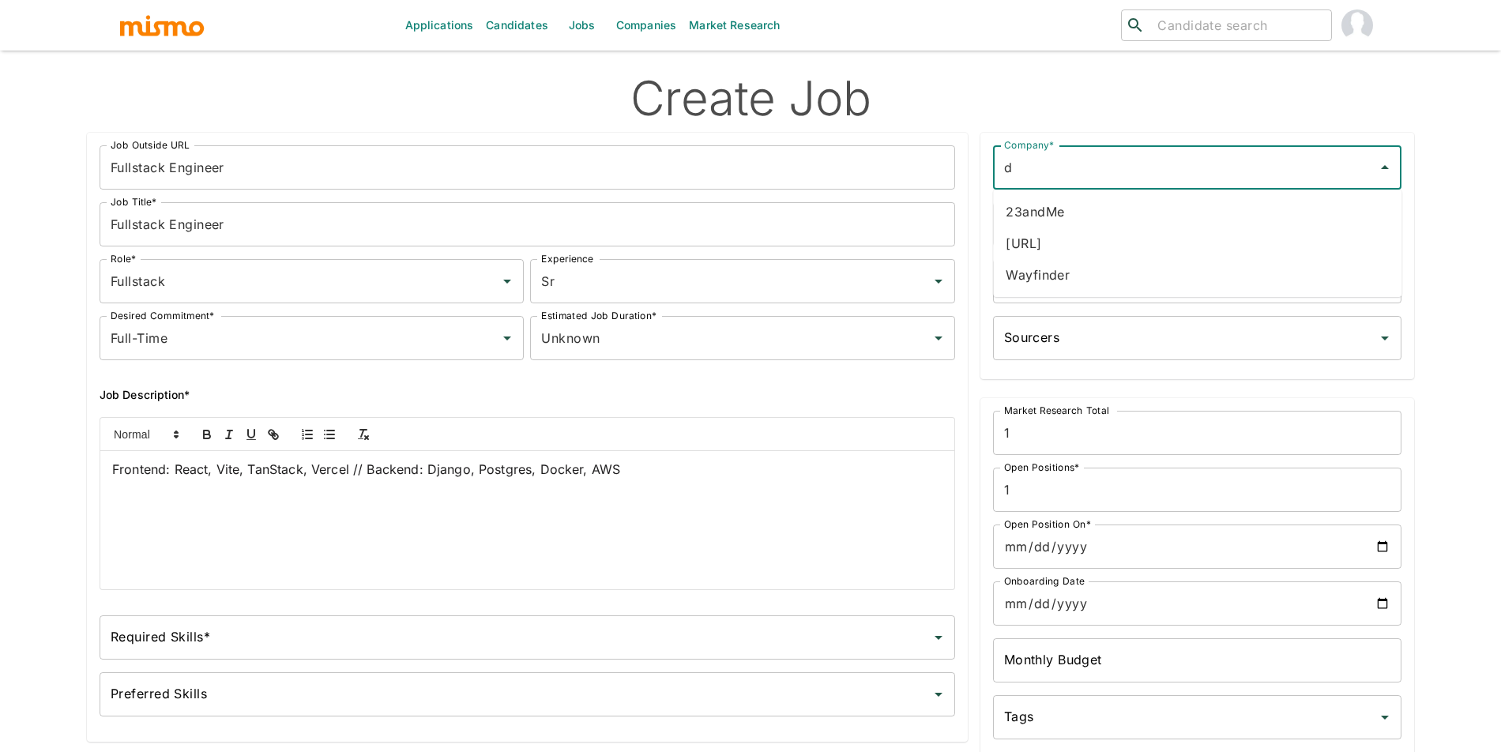
click at [1069, 241] on li "[URL]" at bounding box center [1197, 244] width 408 height 32
type input "[URL]"
click at [1076, 217] on div "Hiring Manager(s)* Hiring Manager(s)*" at bounding box center [1197, 224] width 408 height 44
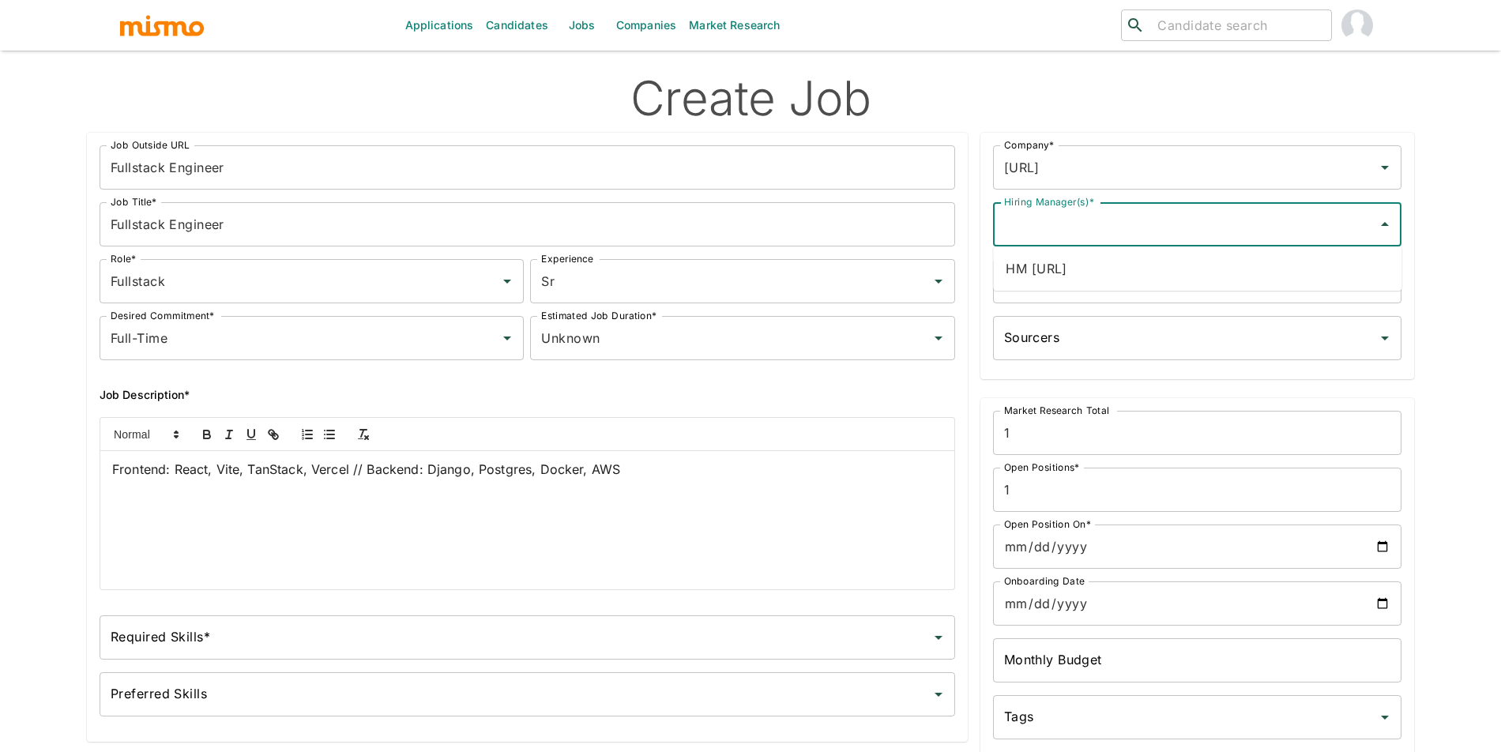
click at [1077, 276] on li "HM [URL]" at bounding box center [1197, 269] width 408 height 32
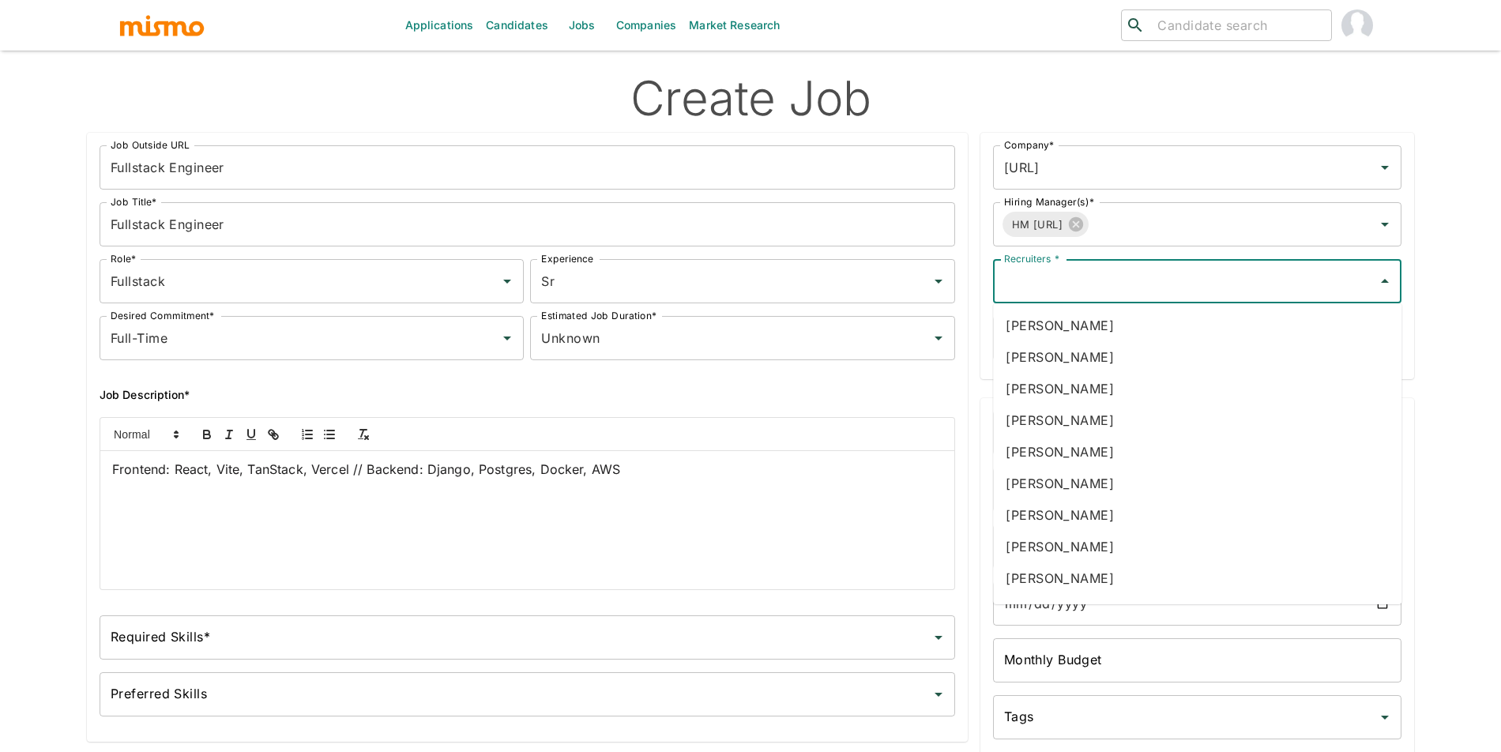
click at [1078, 282] on input "Recruiters *" at bounding box center [1185, 281] width 371 height 30
type input "luj"
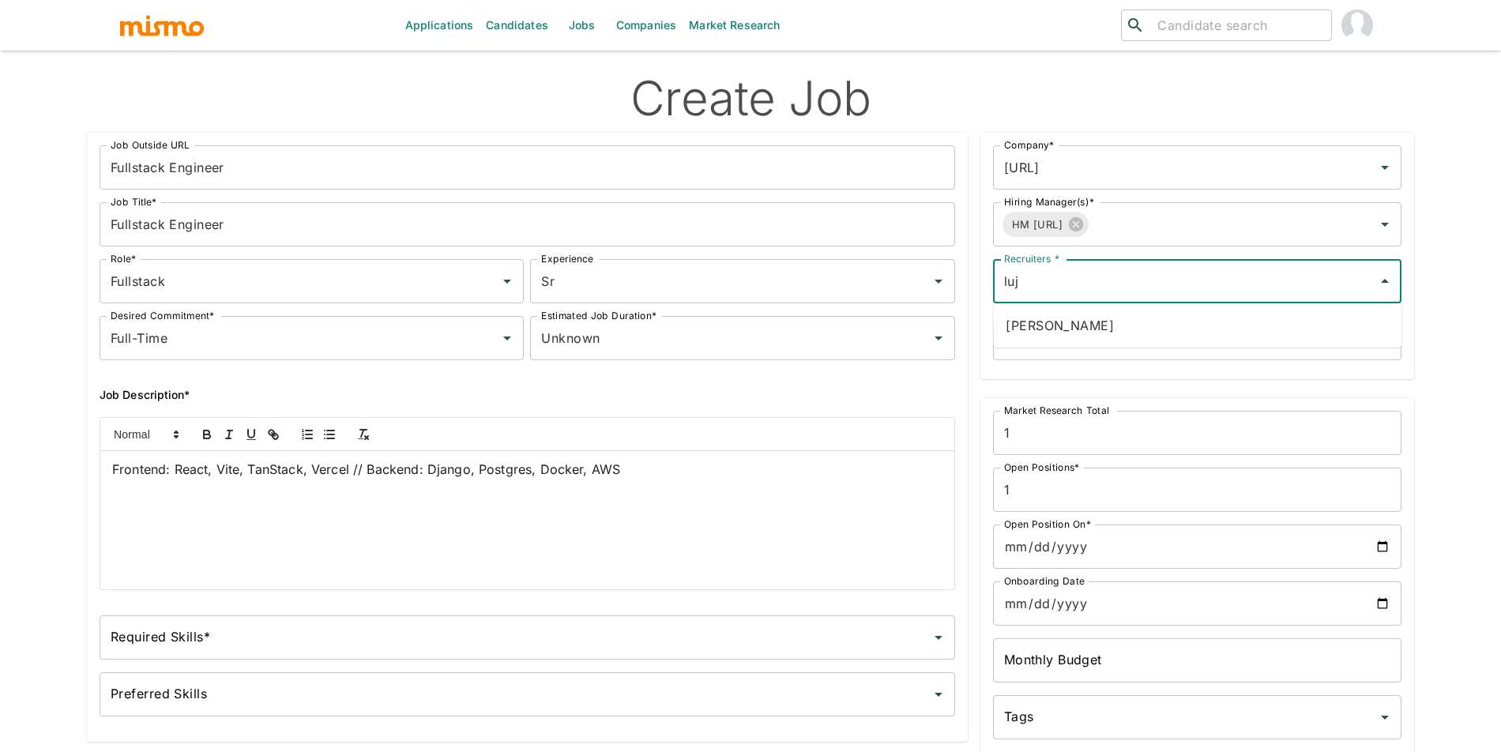
click at [1102, 318] on li "[PERSON_NAME]" at bounding box center [1197, 326] width 408 height 32
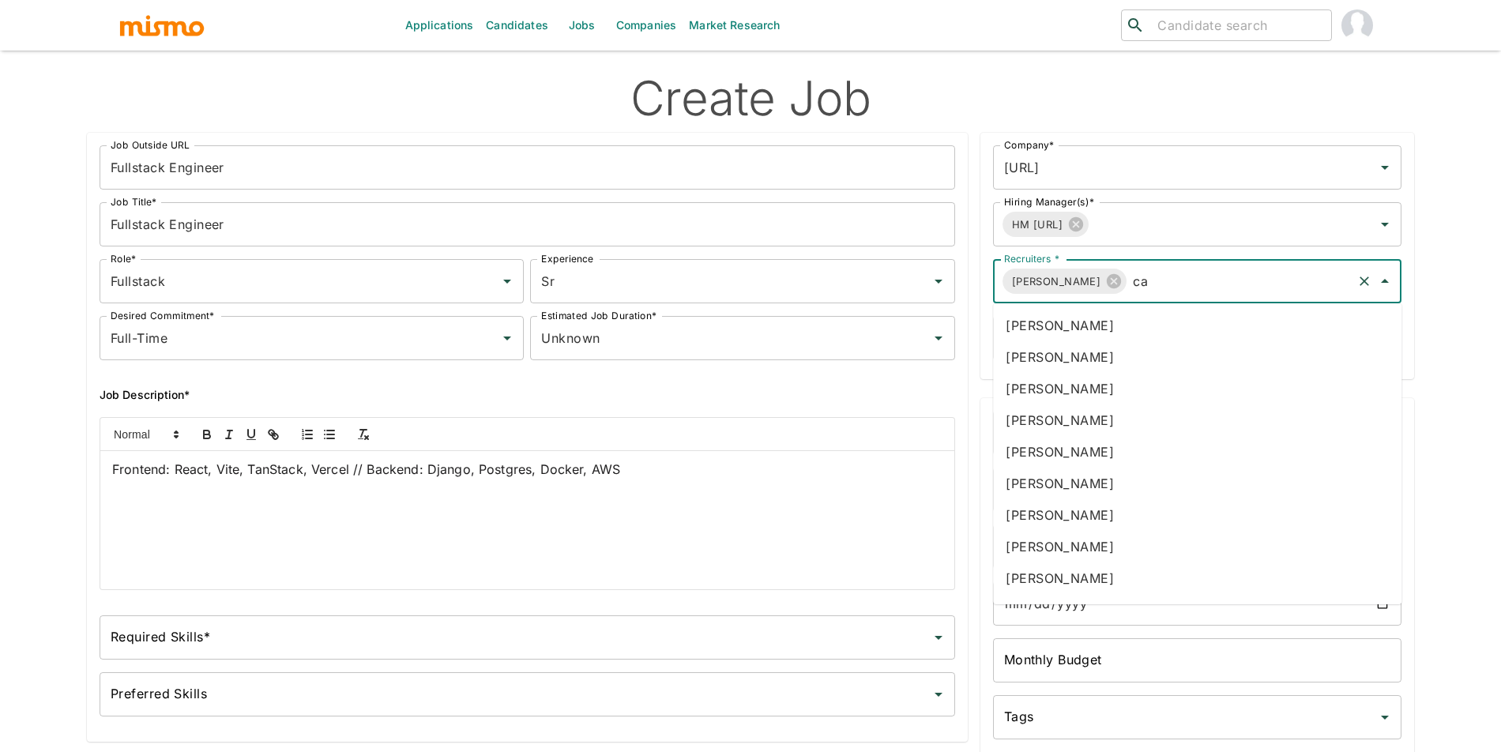
type input "car"
click at [1127, 413] on li "[PERSON_NAME]" at bounding box center [1197, 421] width 408 height 32
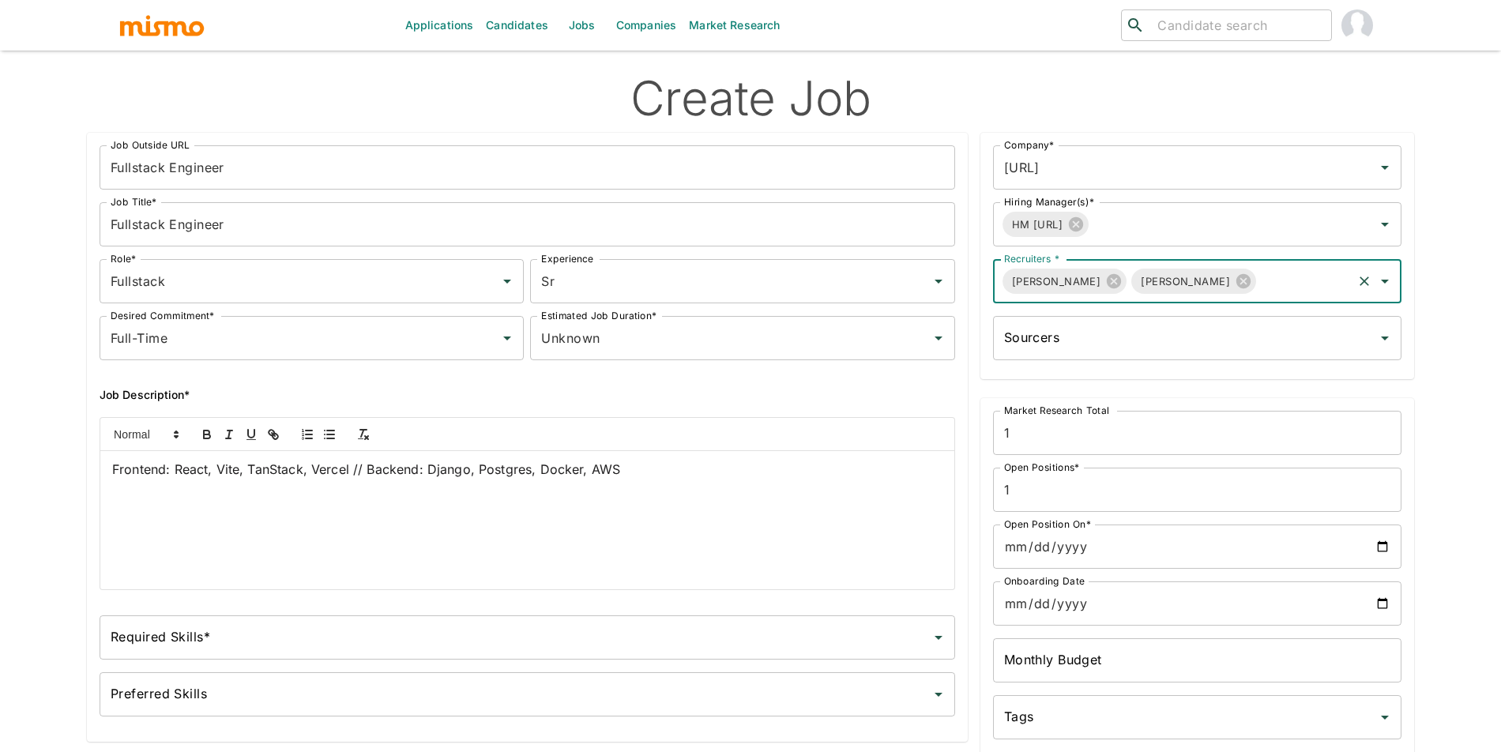
click at [1386, 553] on input "Open Position On*" at bounding box center [1197, 547] width 408 height 44
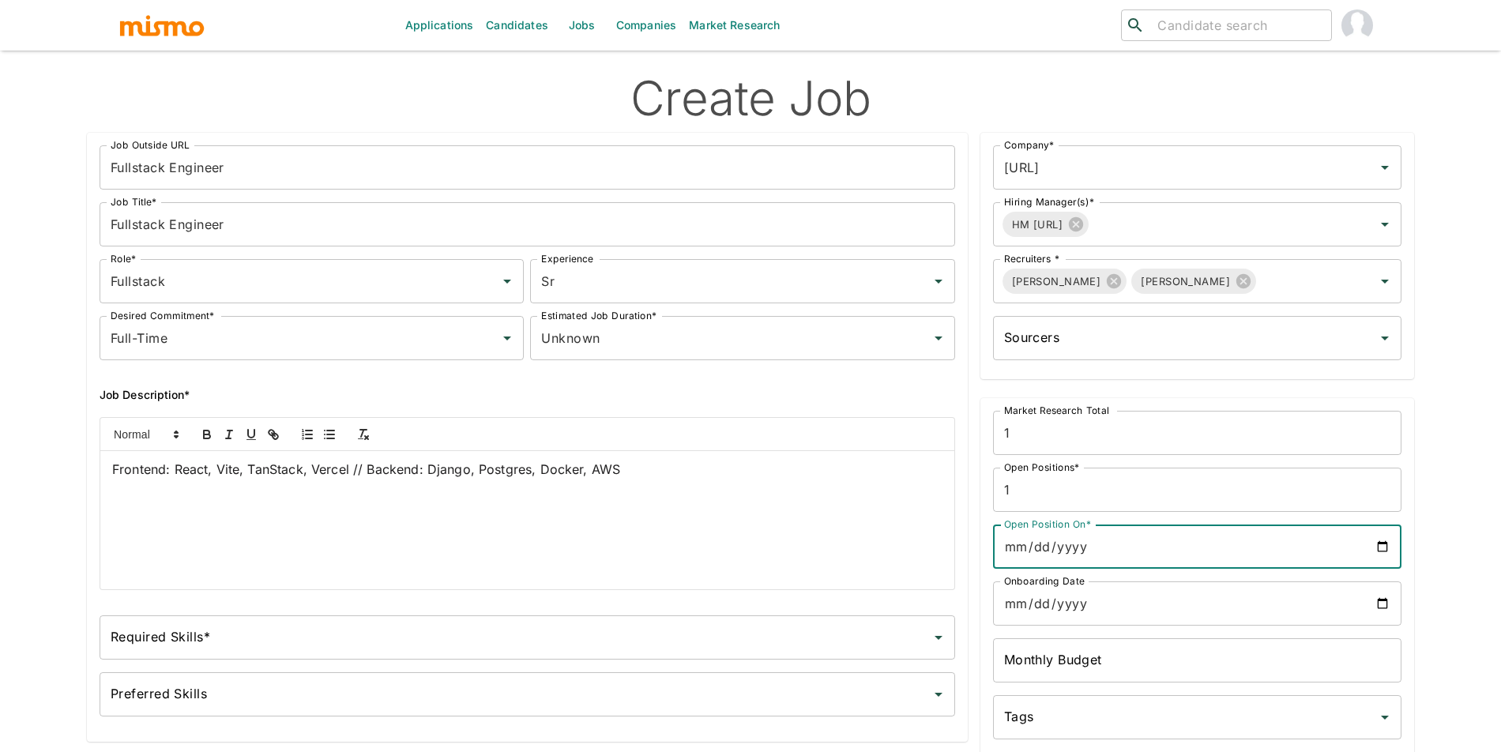
type input "[DATE]"
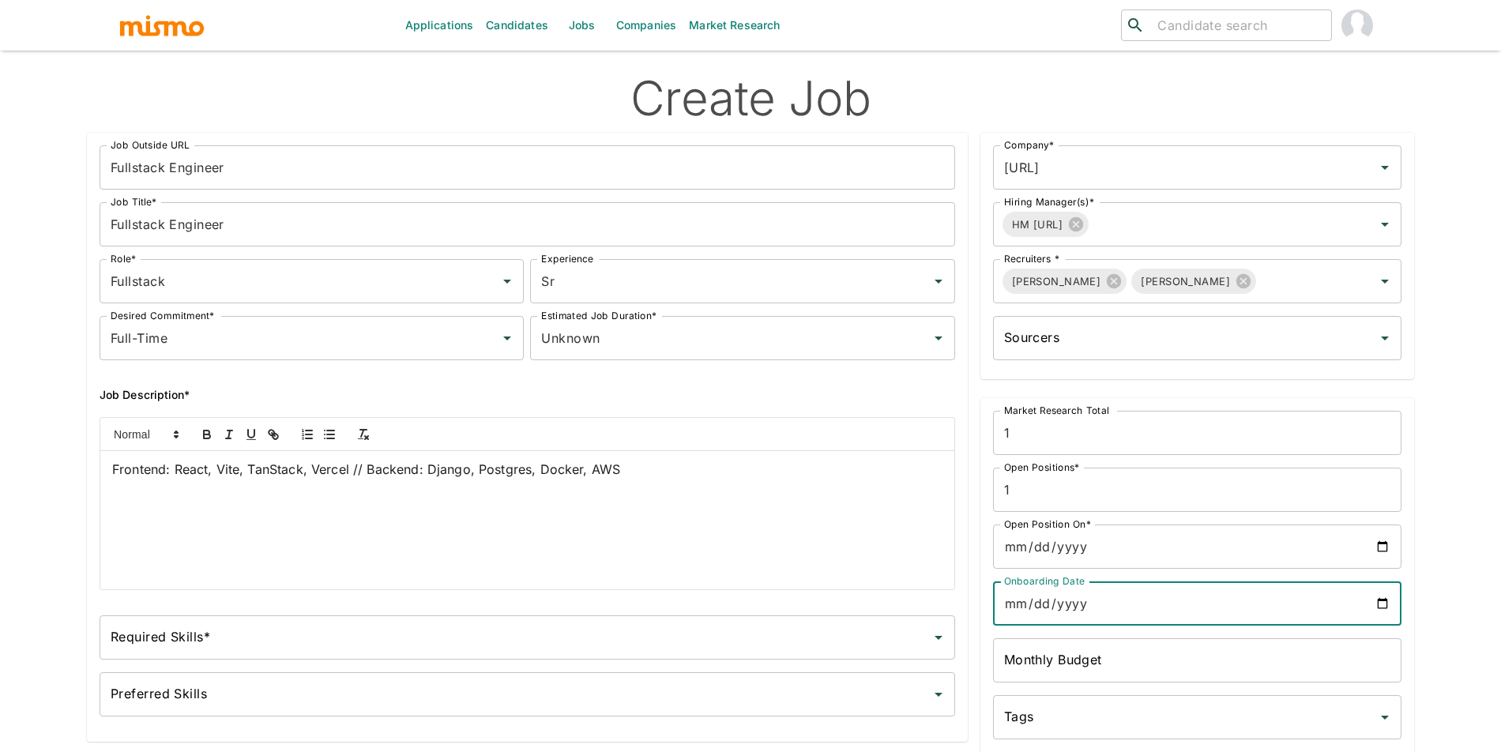
click at [1374, 610] on input "Onboarding Date" at bounding box center [1197, 604] width 408 height 44
type input "[DATE]"
click at [360, 622] on div "Required Skills*" at bounding box center [528, 637] width 856 height 44
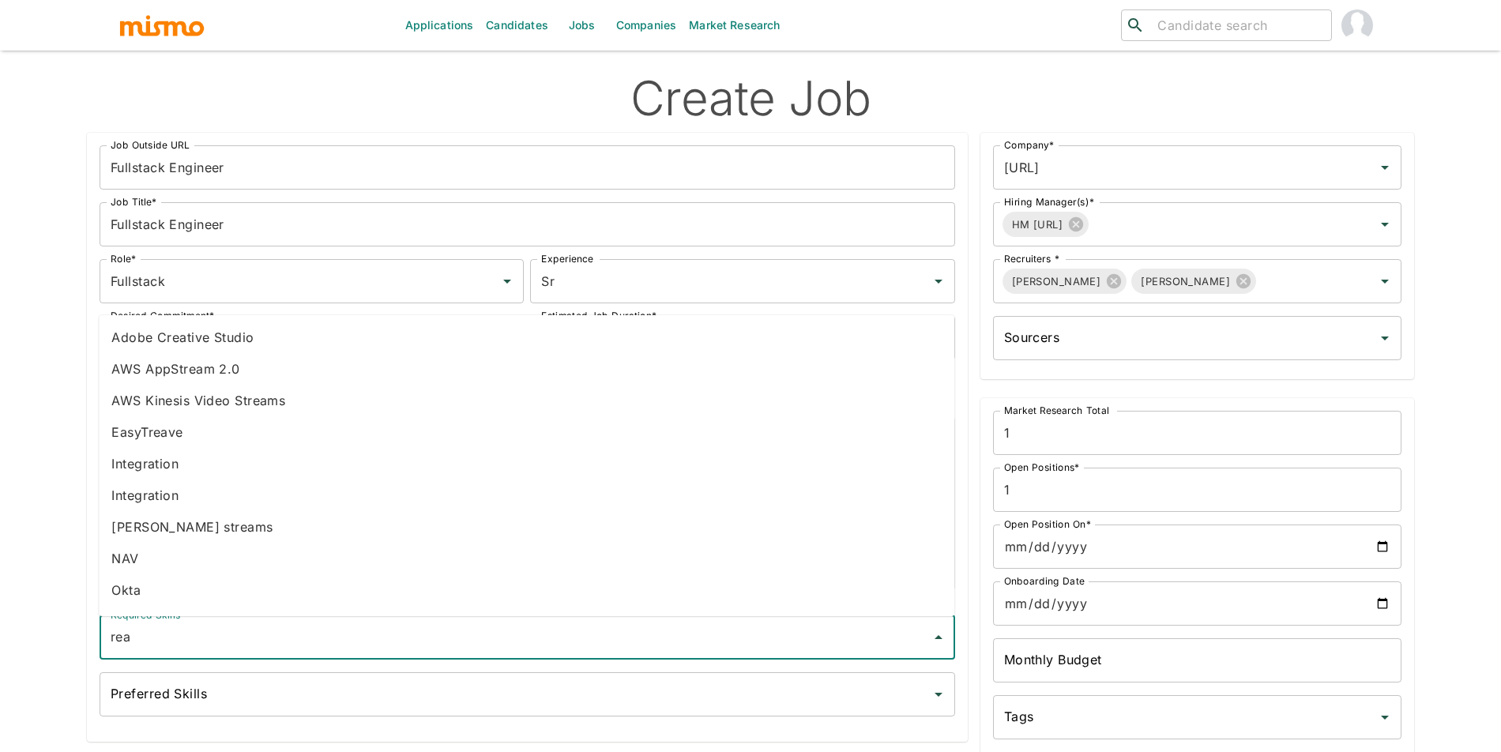
type input "reac"
click at [175, 472] on li "Plaid" at bounding box center [527, 464] width 856 height 32
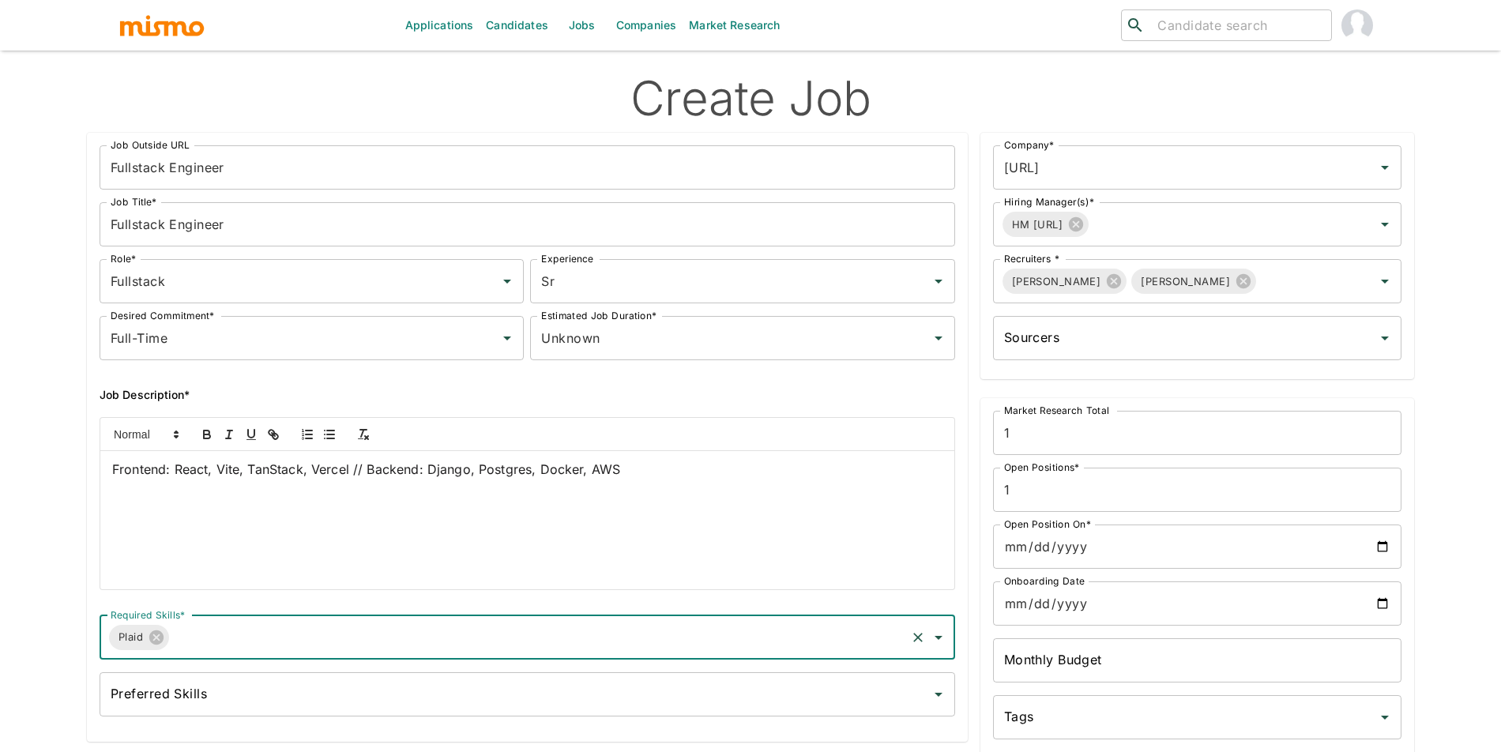
click at [164, 634] on icon at bounding box center [156, 637] width 17 height 17
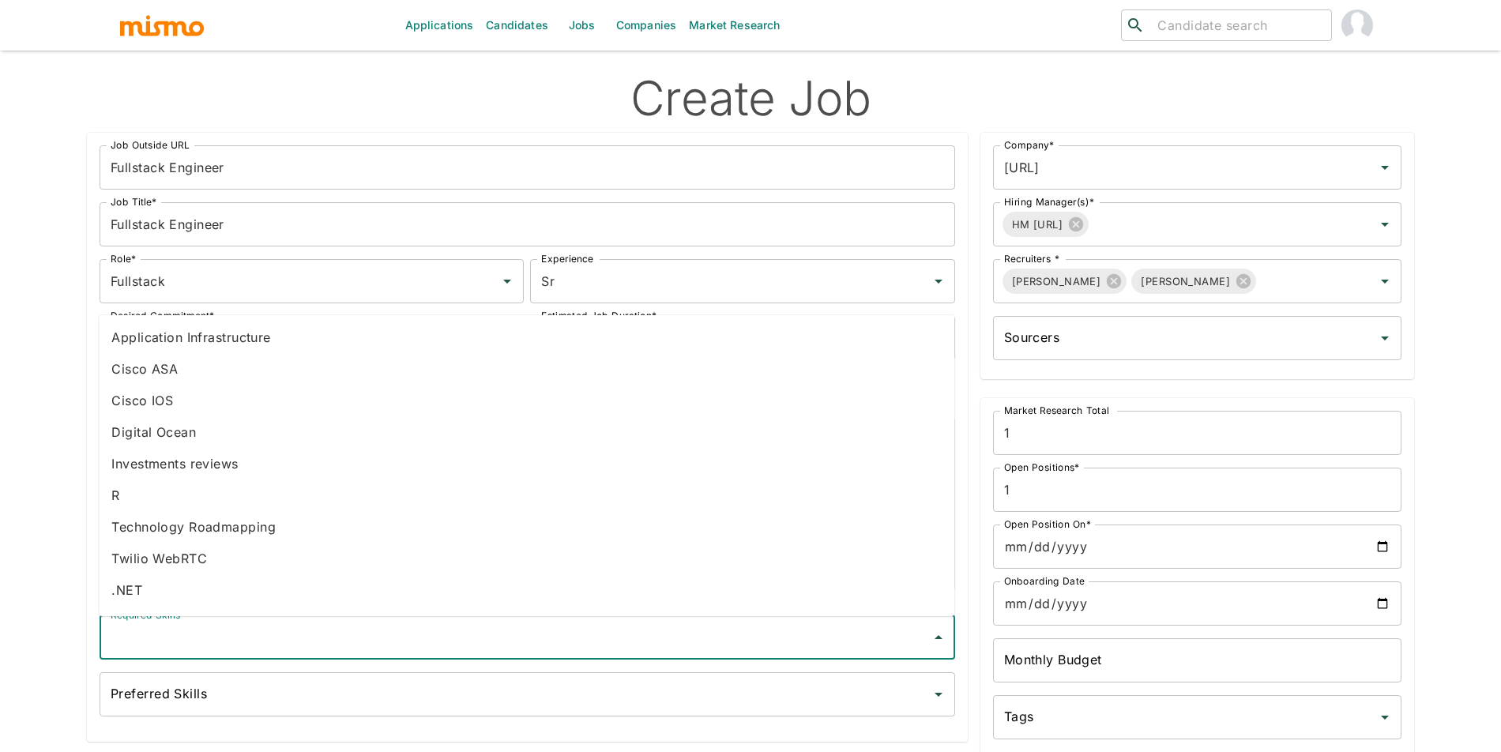
click at [165, 634] on input "Required Skills*" at bounding box center [516, 638] width 818 height 30
type input "react"
click at [157, 485] on li "React" at bounding box center [527, 496] width 856 height 32
type input "dj"
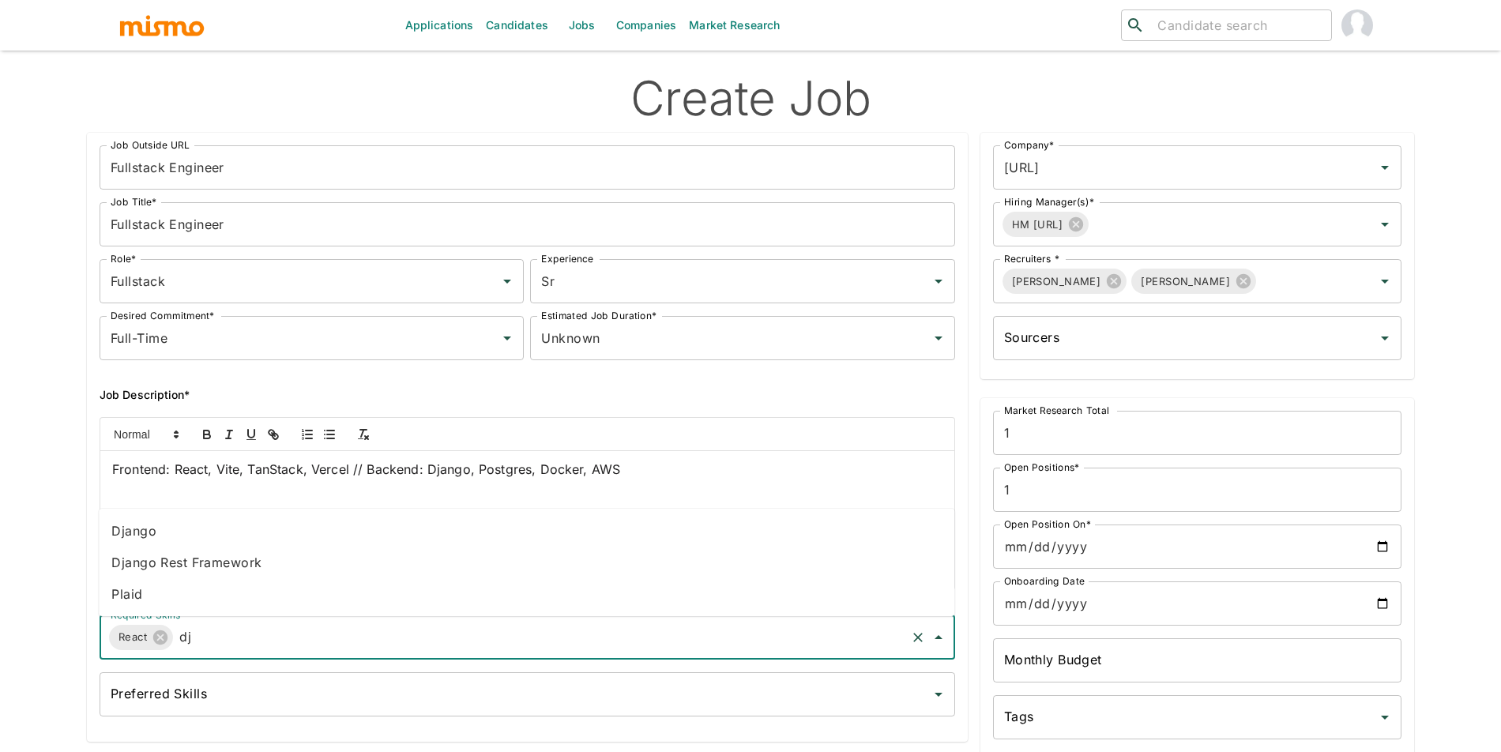
click at [222, 535] on li "Django" at bounding box center [527, 531] width 856 height 32
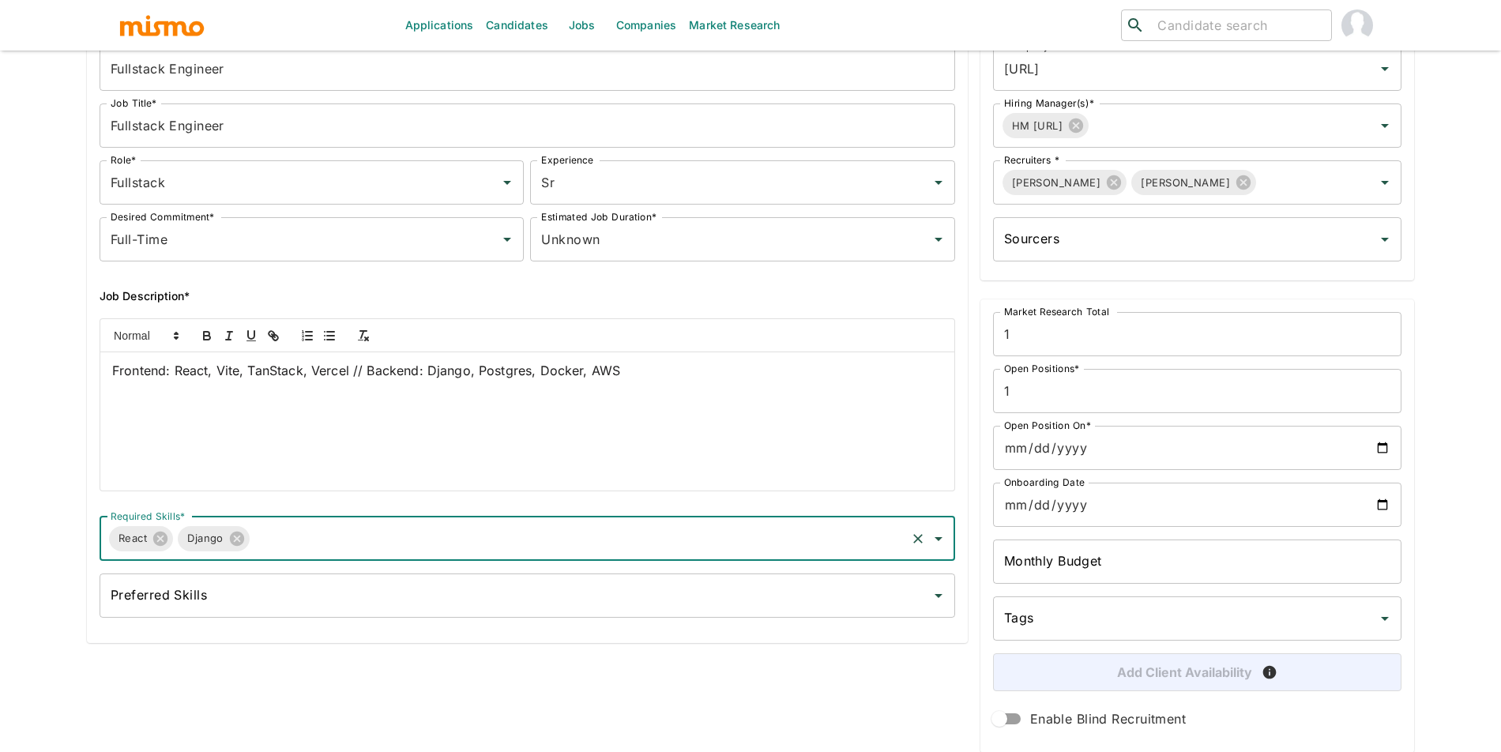
scroll to position [142, 0]
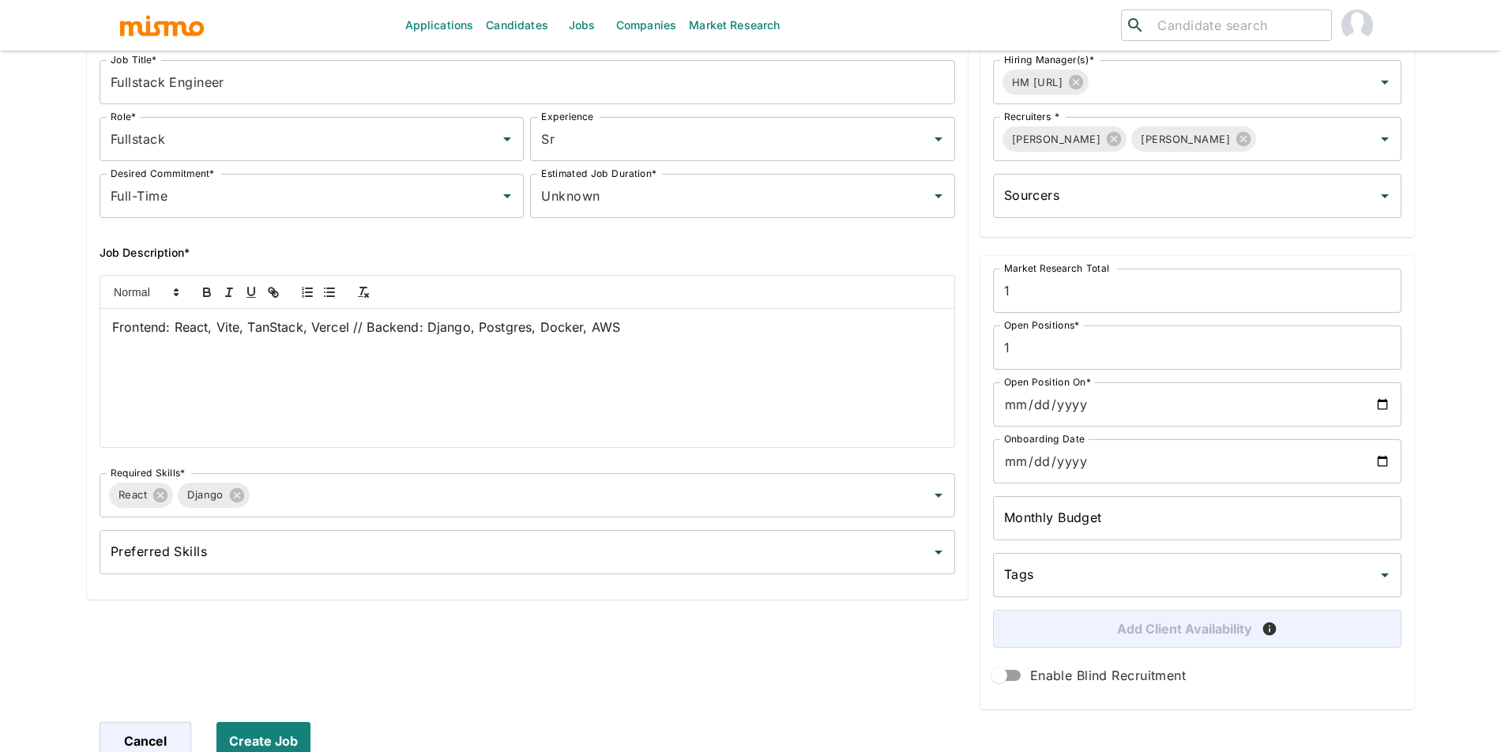
click at [297, 720] on form "Job Outside URL Fullstack Engineer Job Outside URL Job Title* Fullstack Enginee…" at bounding box center [750, 369] width 1327 height 782
click at [297, 727] on button "Create Job" at bounding box center [266, 741] width 100 height 38
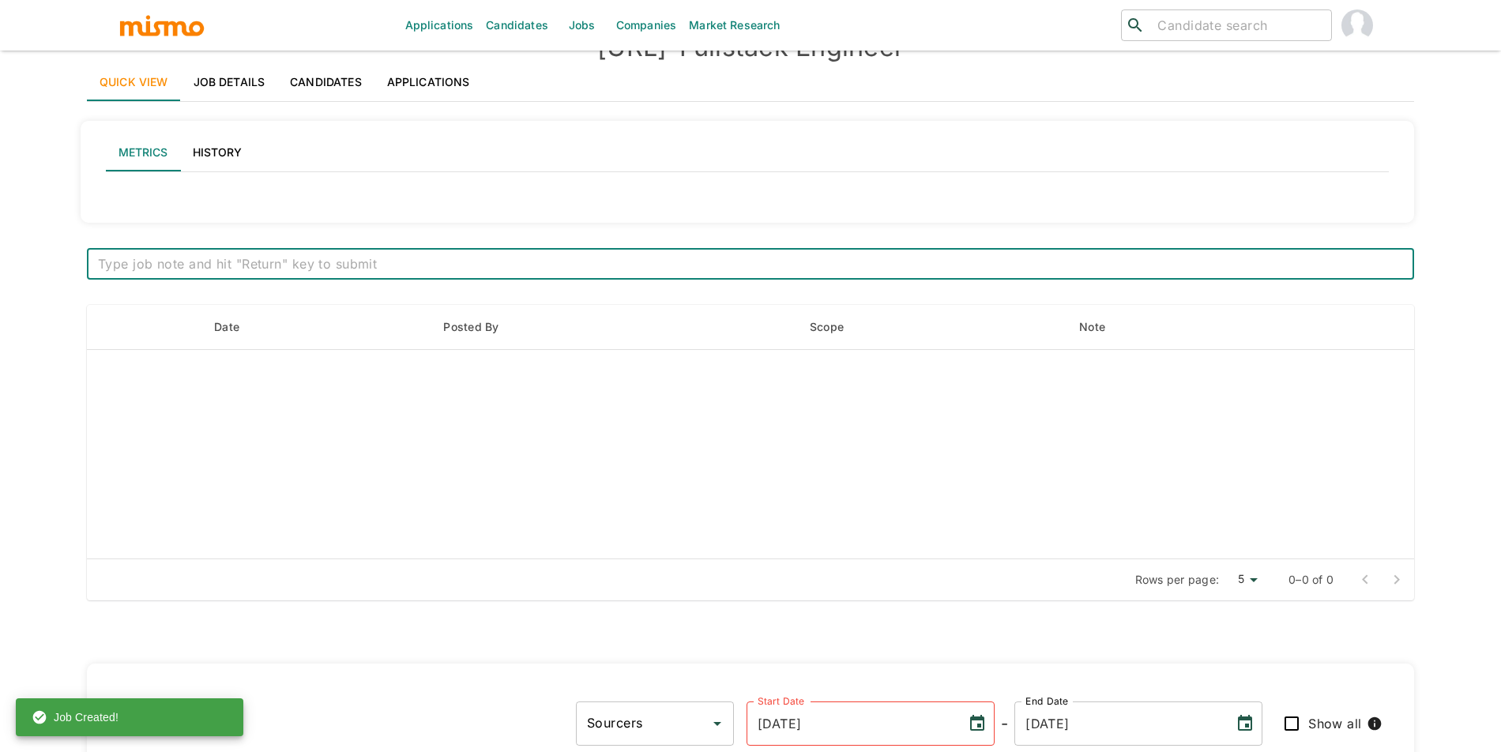
scroll to position [149, 0]
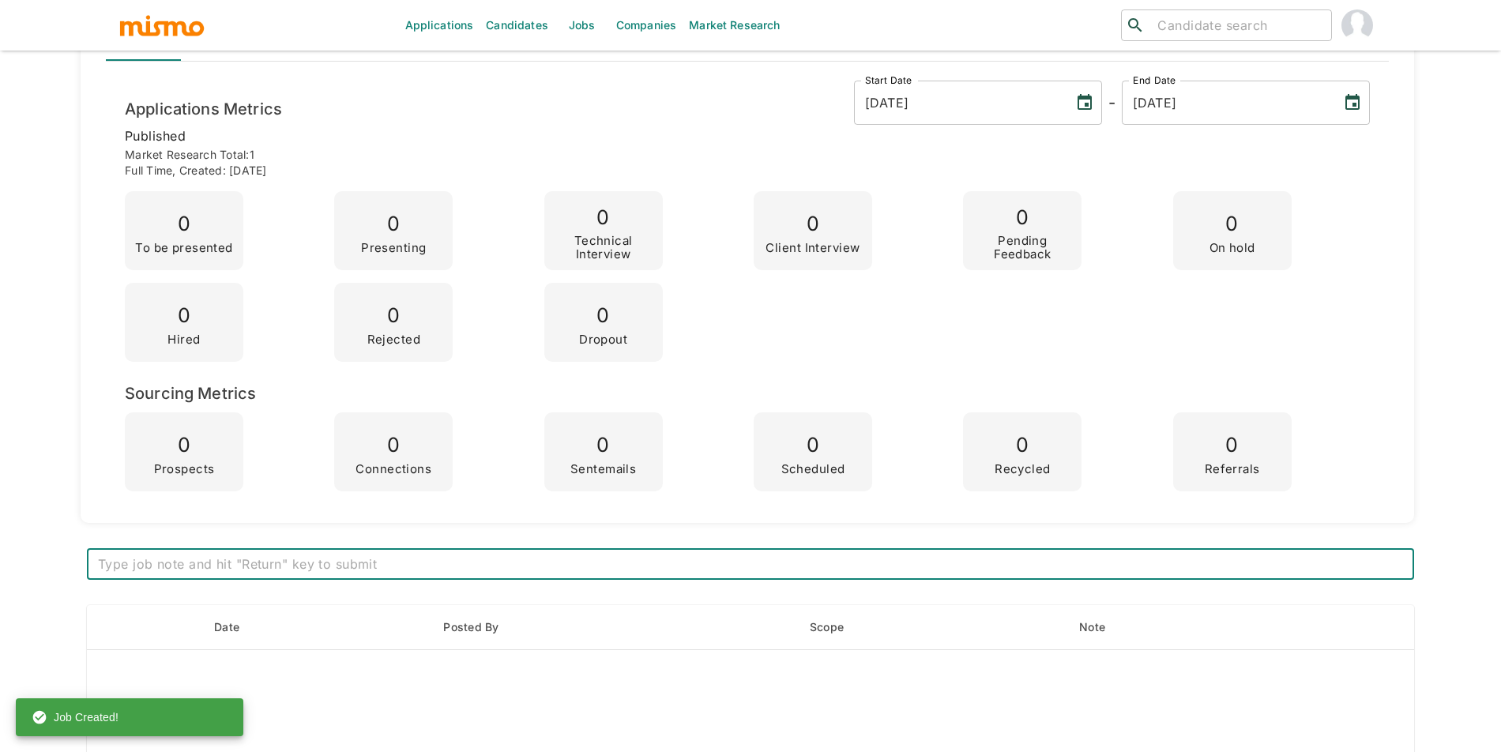
click at [574, 41] on link "Jobs" at bounding box center [582, 25] width 55 height 51
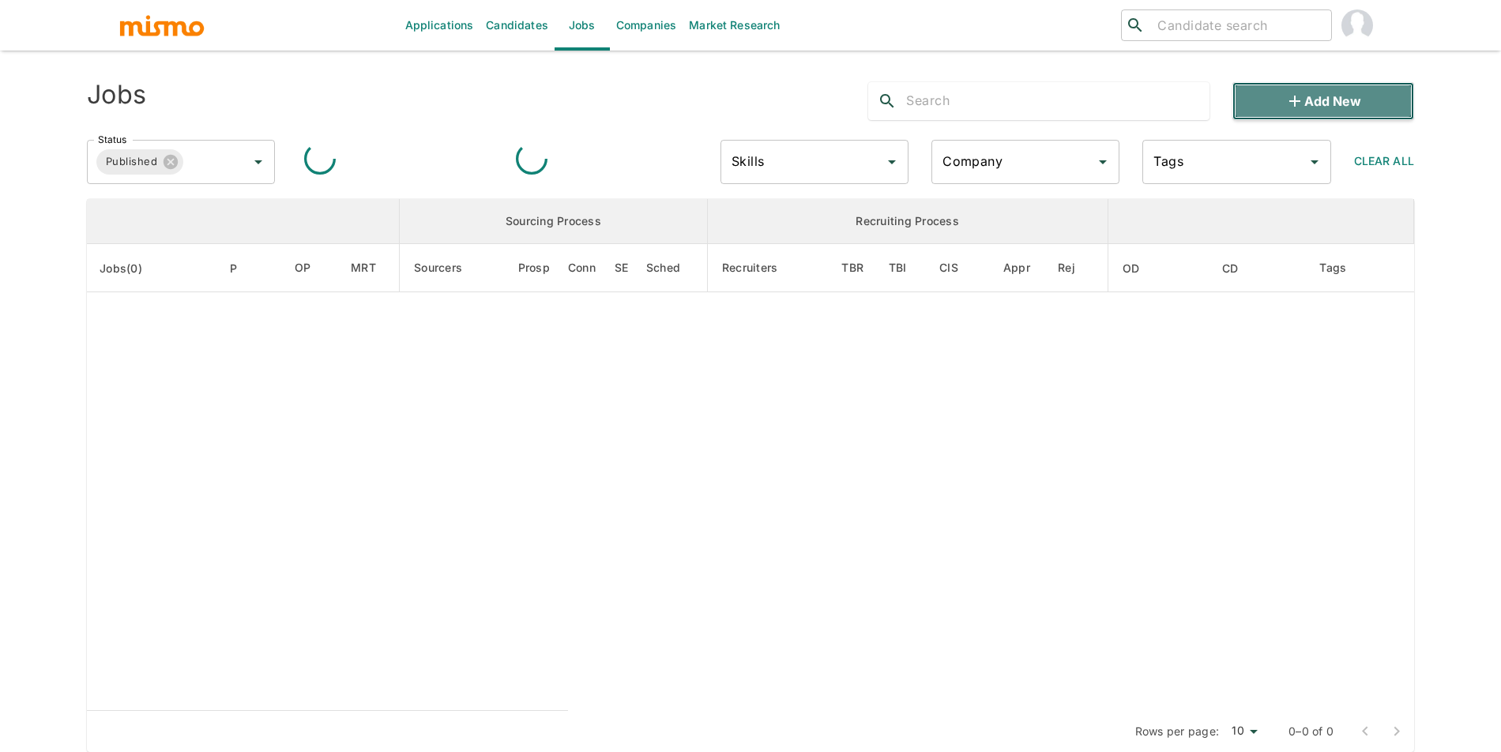
click at [1262, 111] on button "Add new" at bounding box center [1324, 101] width 182 height 38
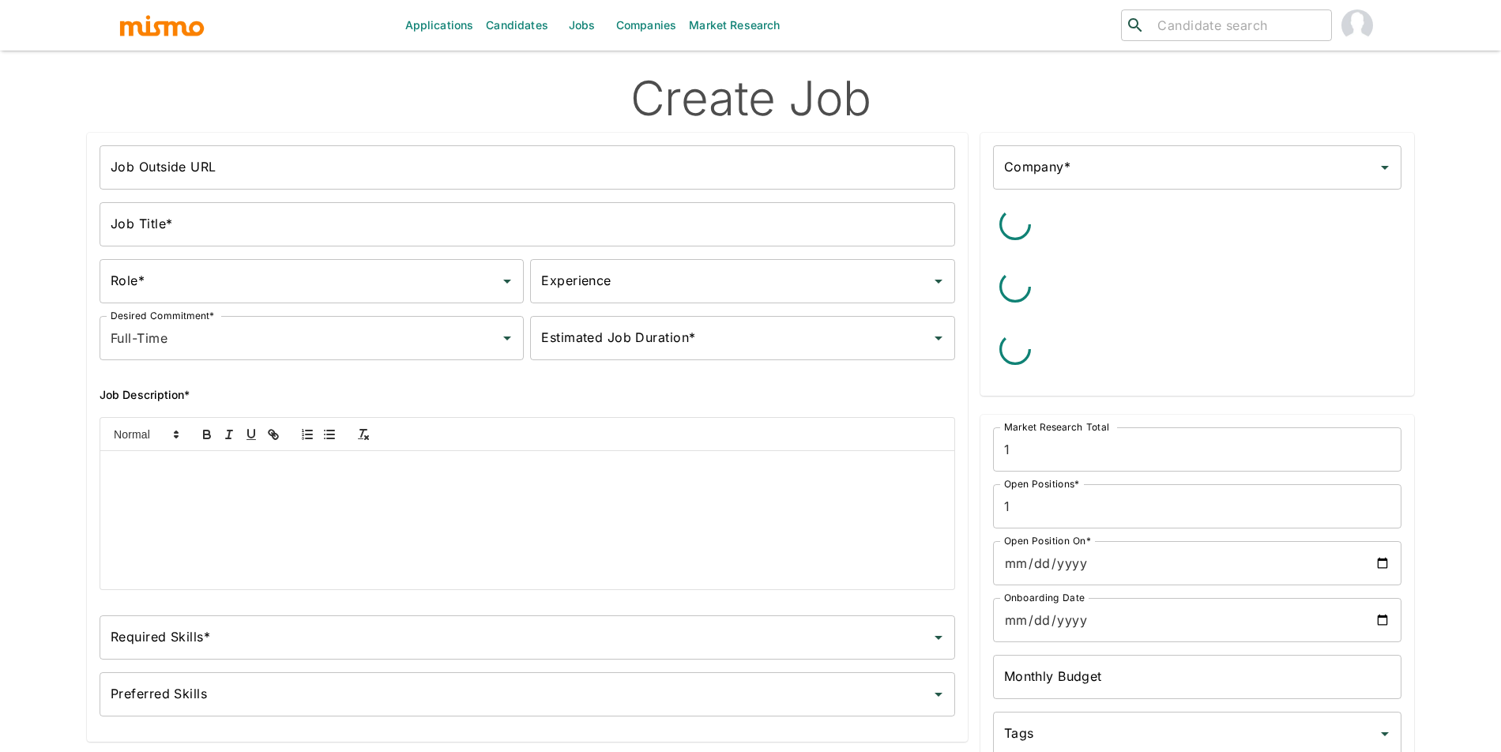
click at [450, 185] on input "Job Outside URL" at bounding box center [528, 167] width 856 height 44
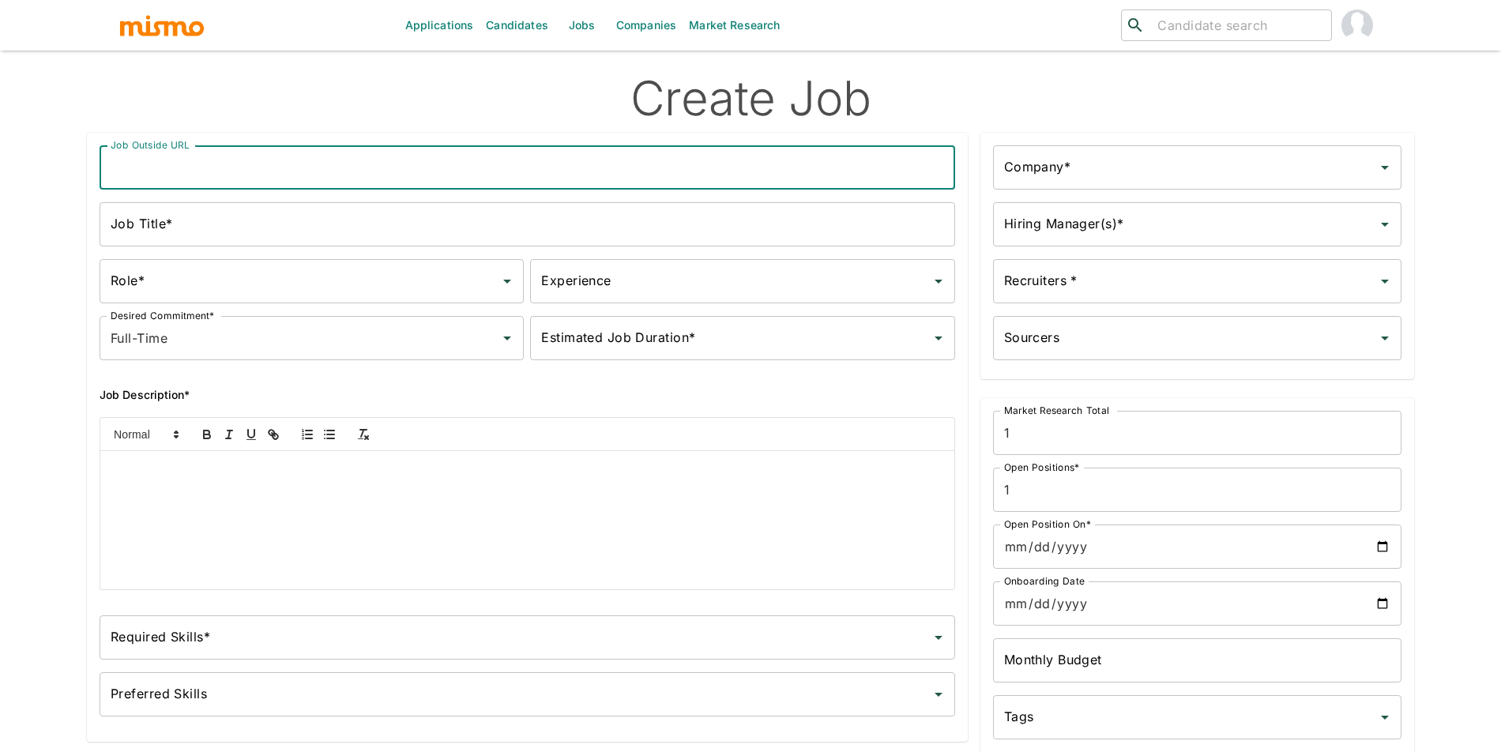
type input "Frontend Engineer"
click at [284, 175] on input "Frontend Engineer" at bounding box center [528, 167] width 856 height 44
click at [467, 224] on input "Job Title*" at bounding box center [528, 224] width 856 height 44
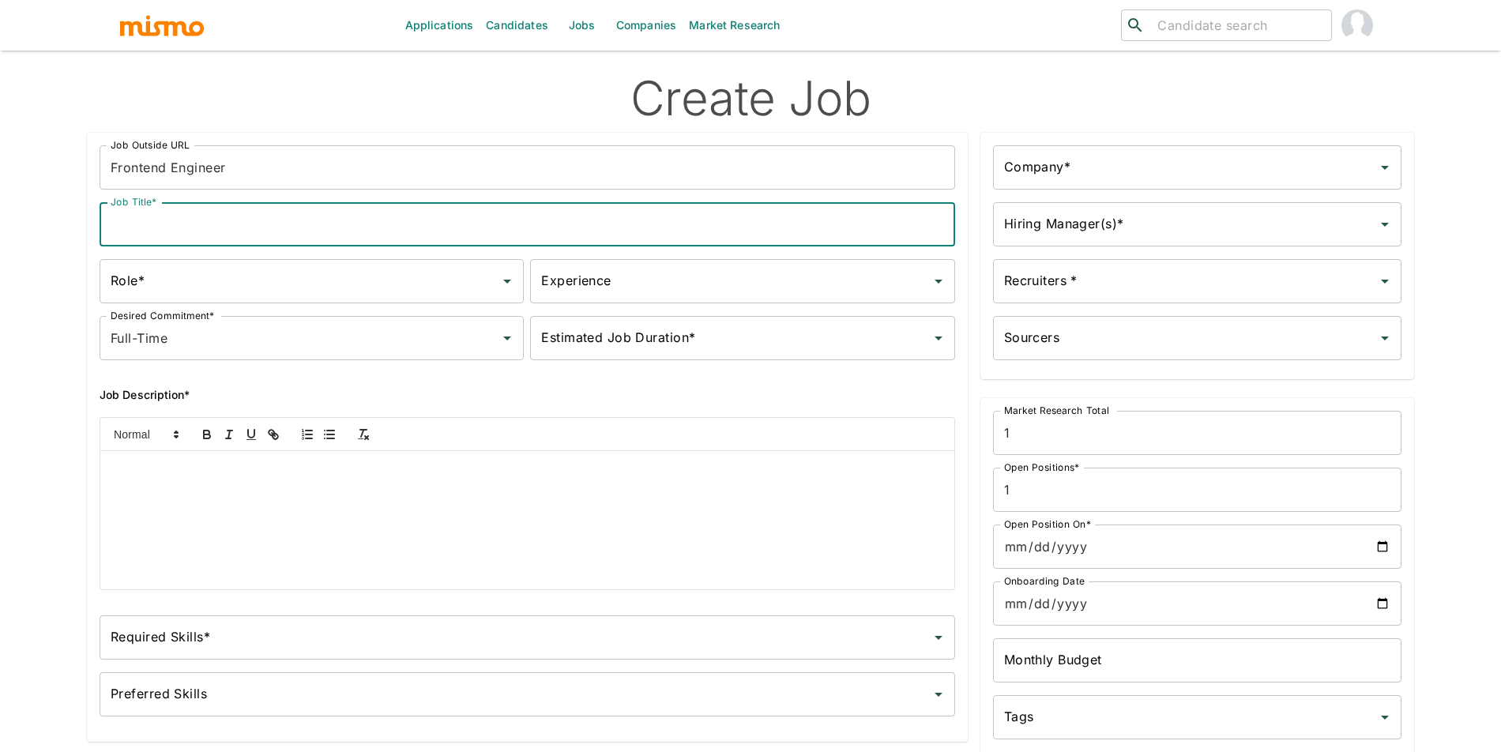
paste input "Frontend Engineer"
type input "Frontend Engineer"
click at [341, 292] on input "Role*" at bounding box center [300, 281] width 386 height 30
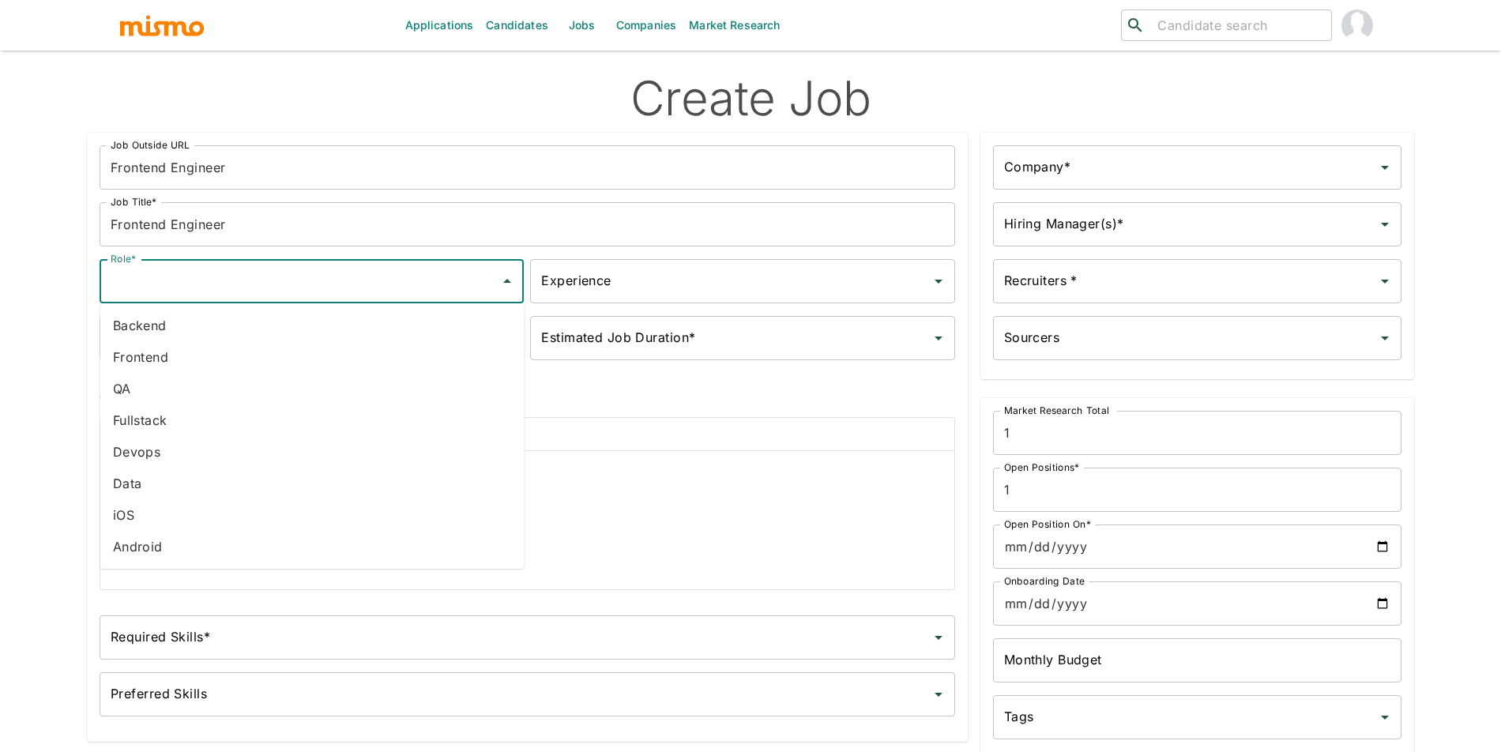
click at [255, 373] on li "QA" at bounding box center [312, 389] width 424 height 32
click at [243, 280] on input "QA" at bounding box center [290, 281] width 366 height 30
click at [222, 356] on li "Frontend" at bounding box center [312, 357] width 424 height 32
type input "Frontend"
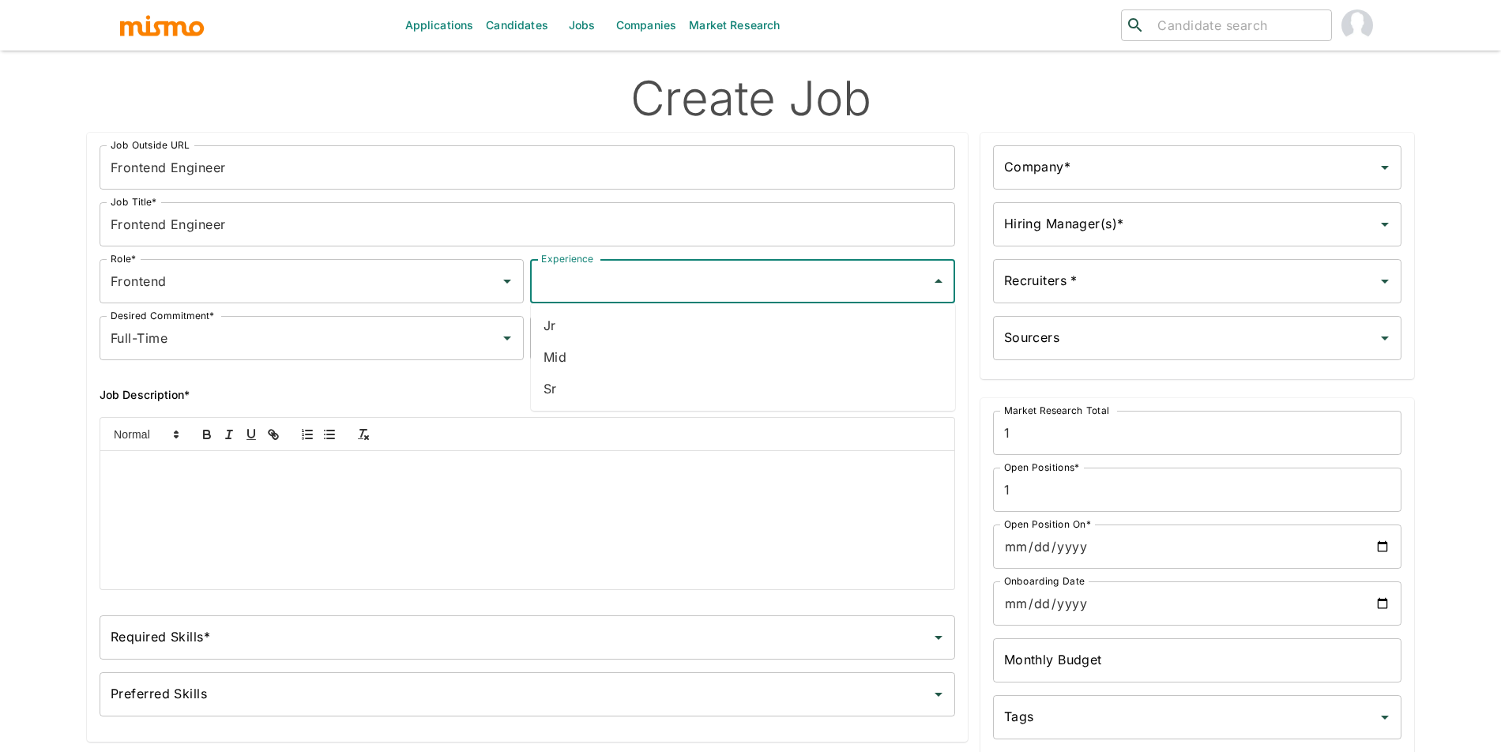
click at [562, 274] on div "Experience Experience" at bounding box center [742, 281] width 424 height 44
click at [581, 375] on li "Sr" at bounding box center [743, 389] width 424 height 32
type input "Sr"
click at [687, 329] on input "Estimated Job Duration*" at bounding box center [730, 338] width 386 height 30
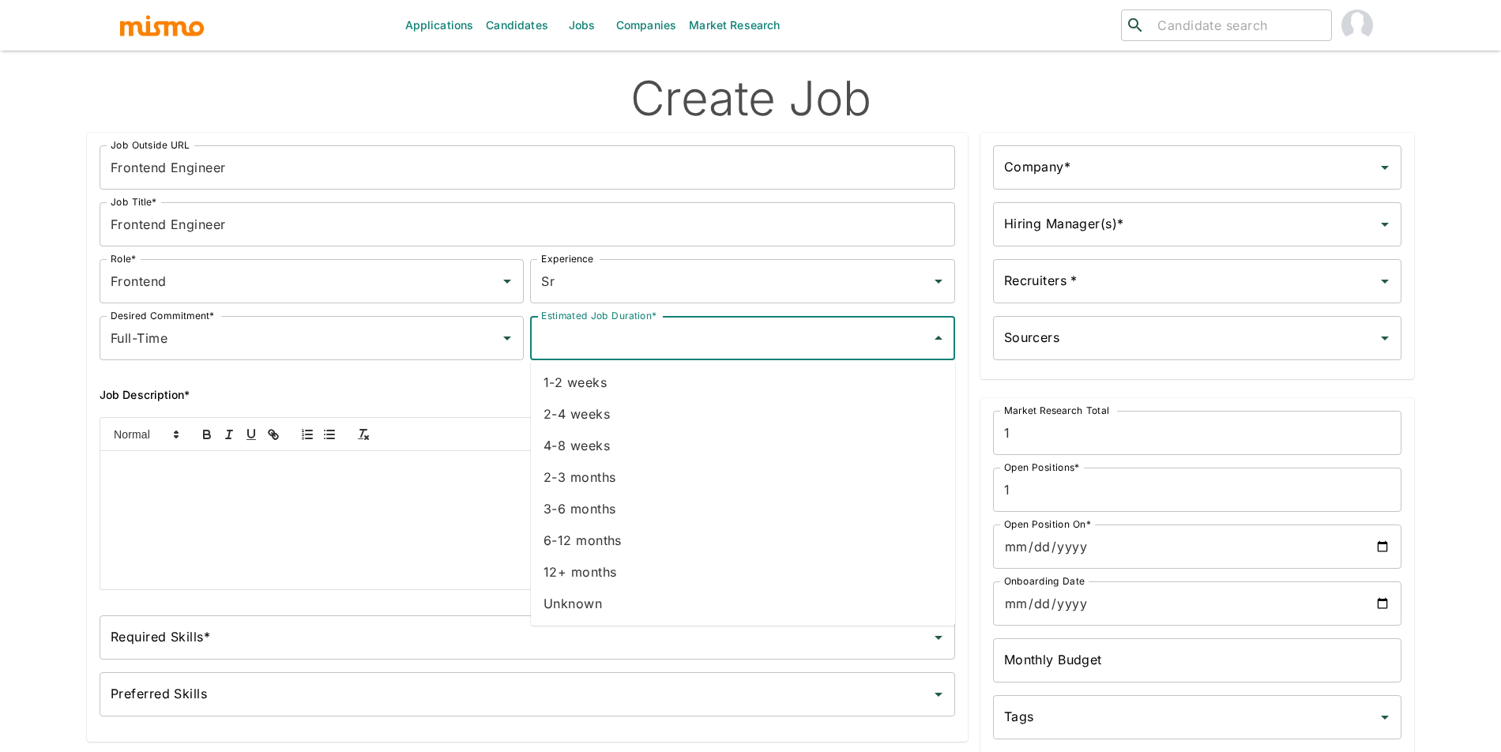
click at [613, 604] on li "Unknown" at bounding box center [743, 604] width 424 height 32
type input "Unknown"
click at [1091, 164] on input "Company*" at bounding box center [1185, 167] width 371 height 30
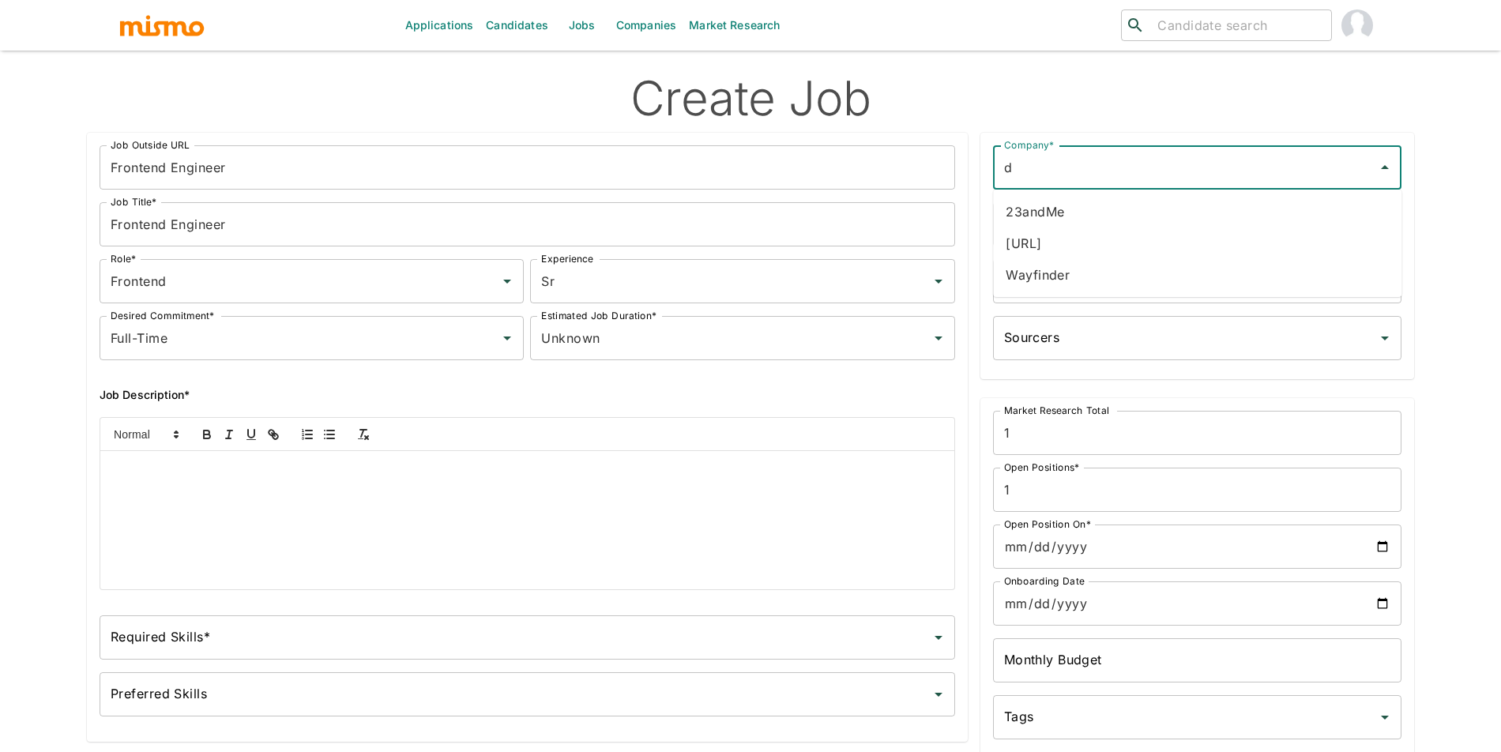
click at [1141, 233] on li "dili.ai" at bounding box center [1197, 244] width 408 height 32
type input "dili.ai"
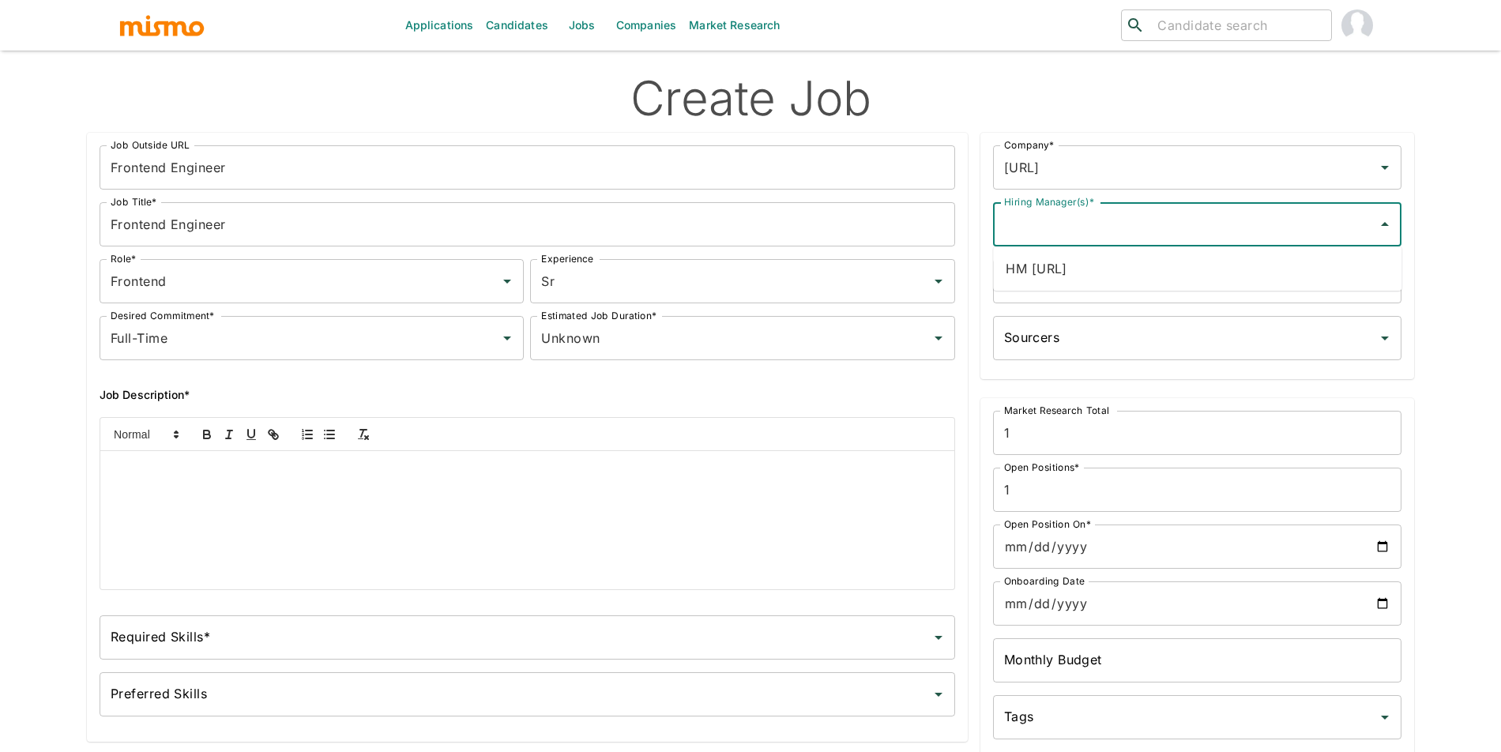
click at [1101, 225] on input "Hiring Manager(s)*" at bounding box center [1185, 224] width 371 height 30
click at [1095, 280] on li "HM dili.ai" at bounding box center [1197, 269] width 408 height 32
click at [1093, 284] on input "Recruiters *" at bounding box center [1185, 281] width 371 height 30
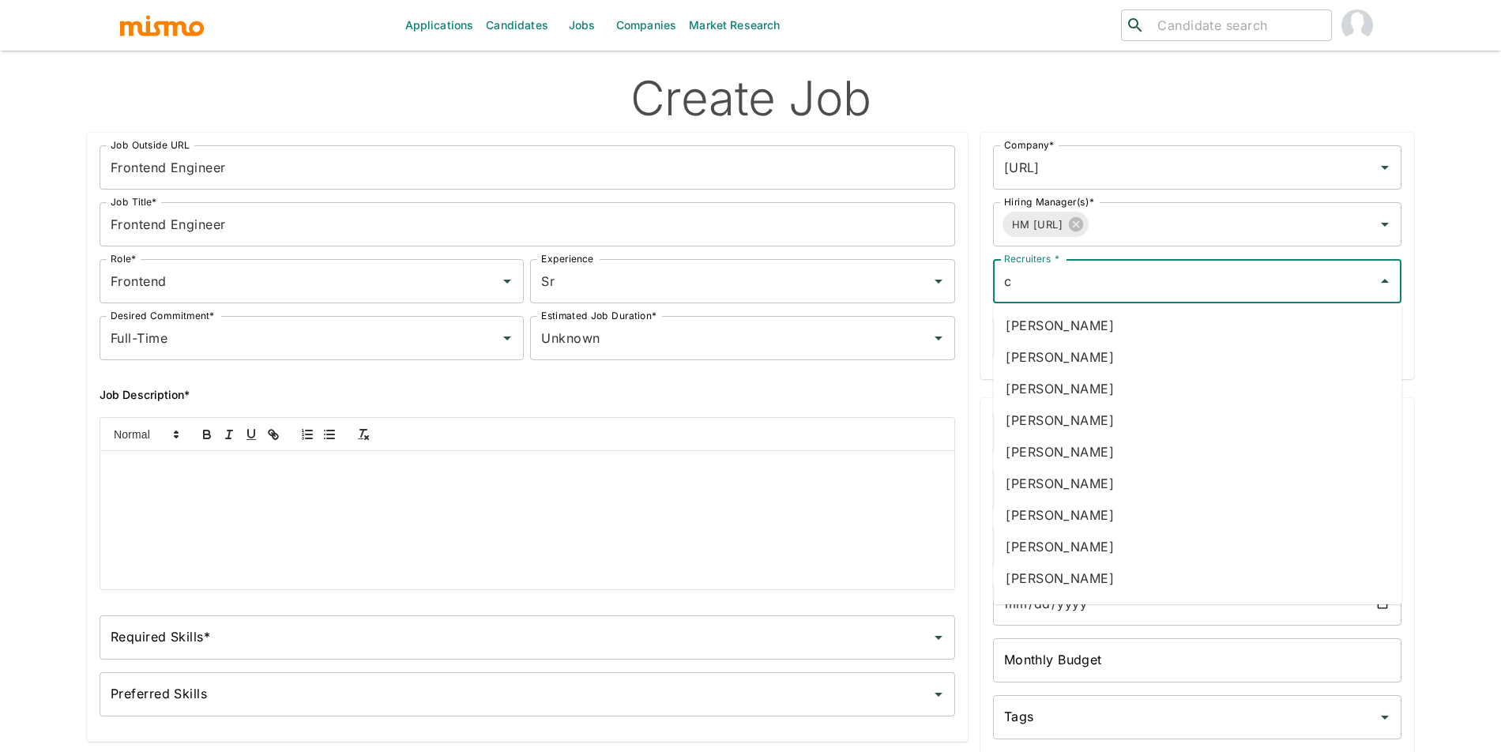
type input "ca"
click at [1083, 510] on li "Carmen Vilachá" at bounding box center [1197, 515] width 408 height 32
type input "luj"
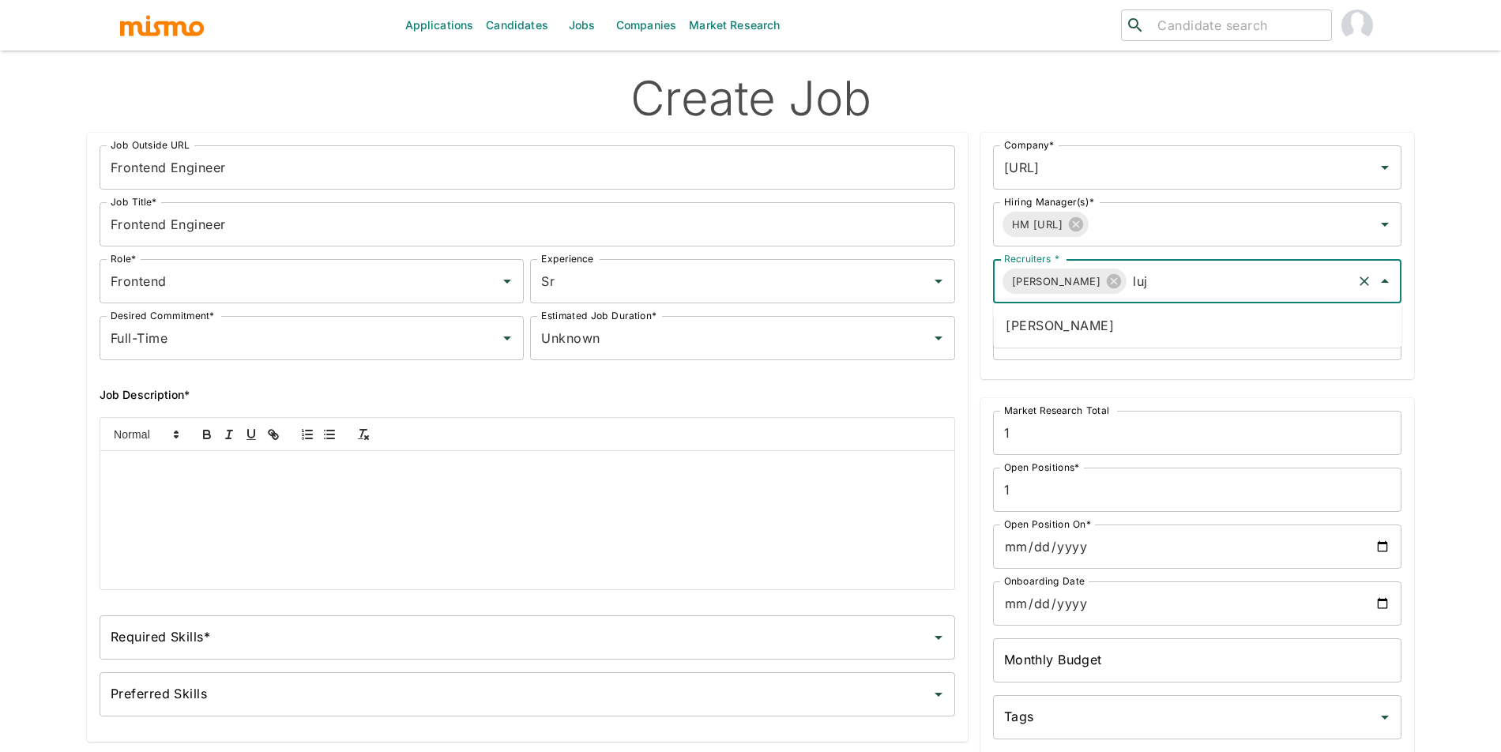
click at [1124, 336] on li "Maria Lujan Ciommo" at bounding box center [1197, 326] width 408 height 32
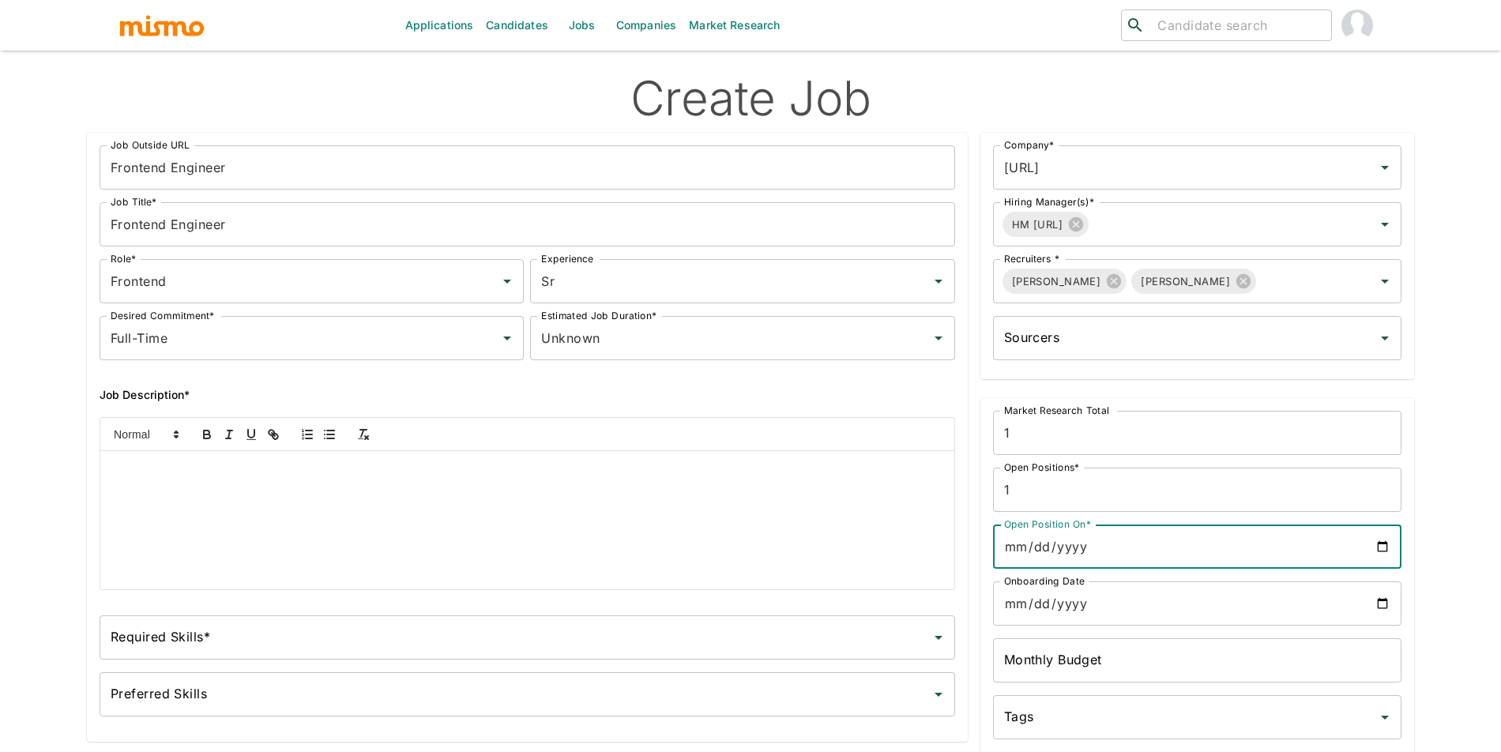
click at [1369, 548] on input "Open Position On*" at bounding box center [1197, 547] width 408 height 44
click at [1376, 548] on input "Open Position On*" at bounding box center [1197, 547] width 408 height 44
type input "2025-10-15"
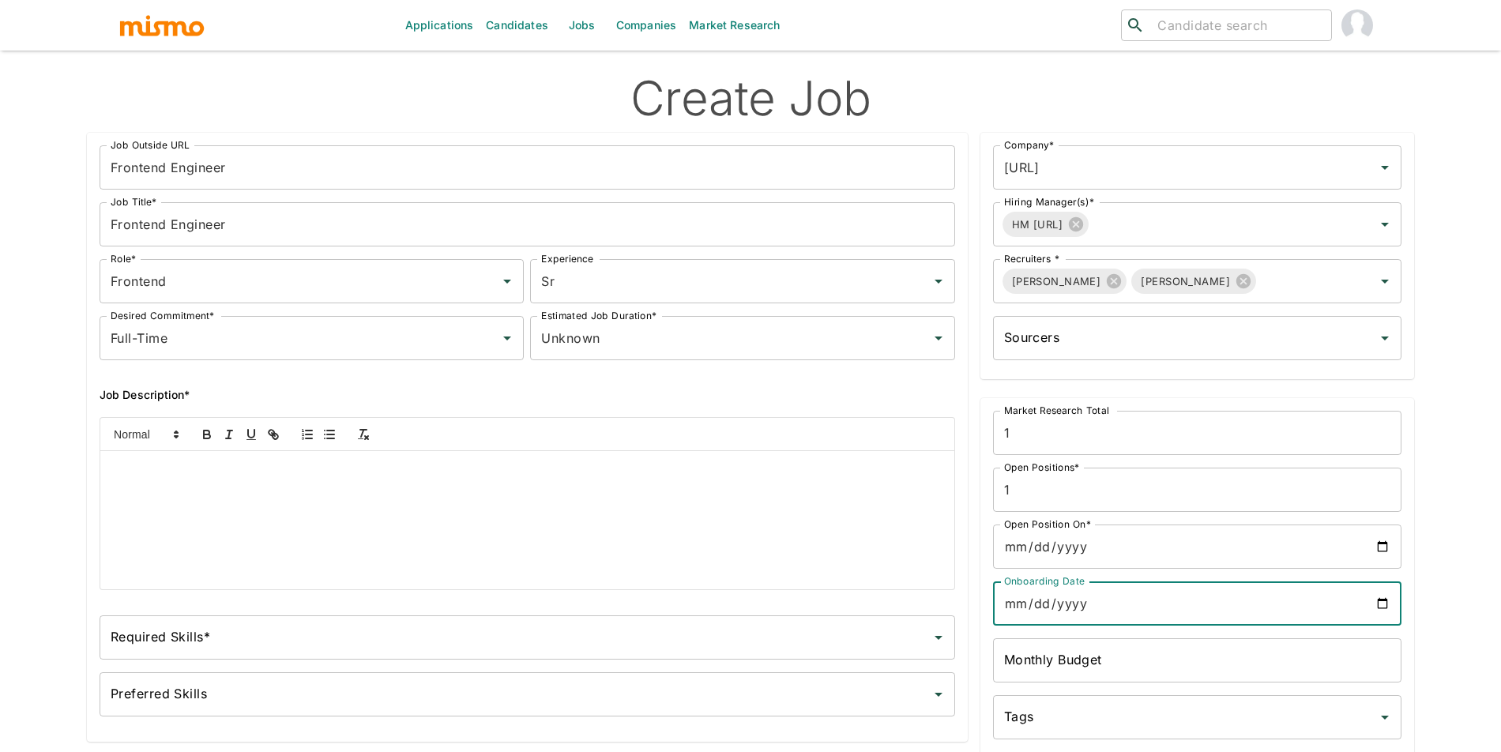
click at [1378, 598] on input "Onboarding Date" at bounding box center [1197, 604] width 408 height 44
type input "2025-10-15"
click at [330, 522] on div at bounding box center [527, 520] width 854 height 138
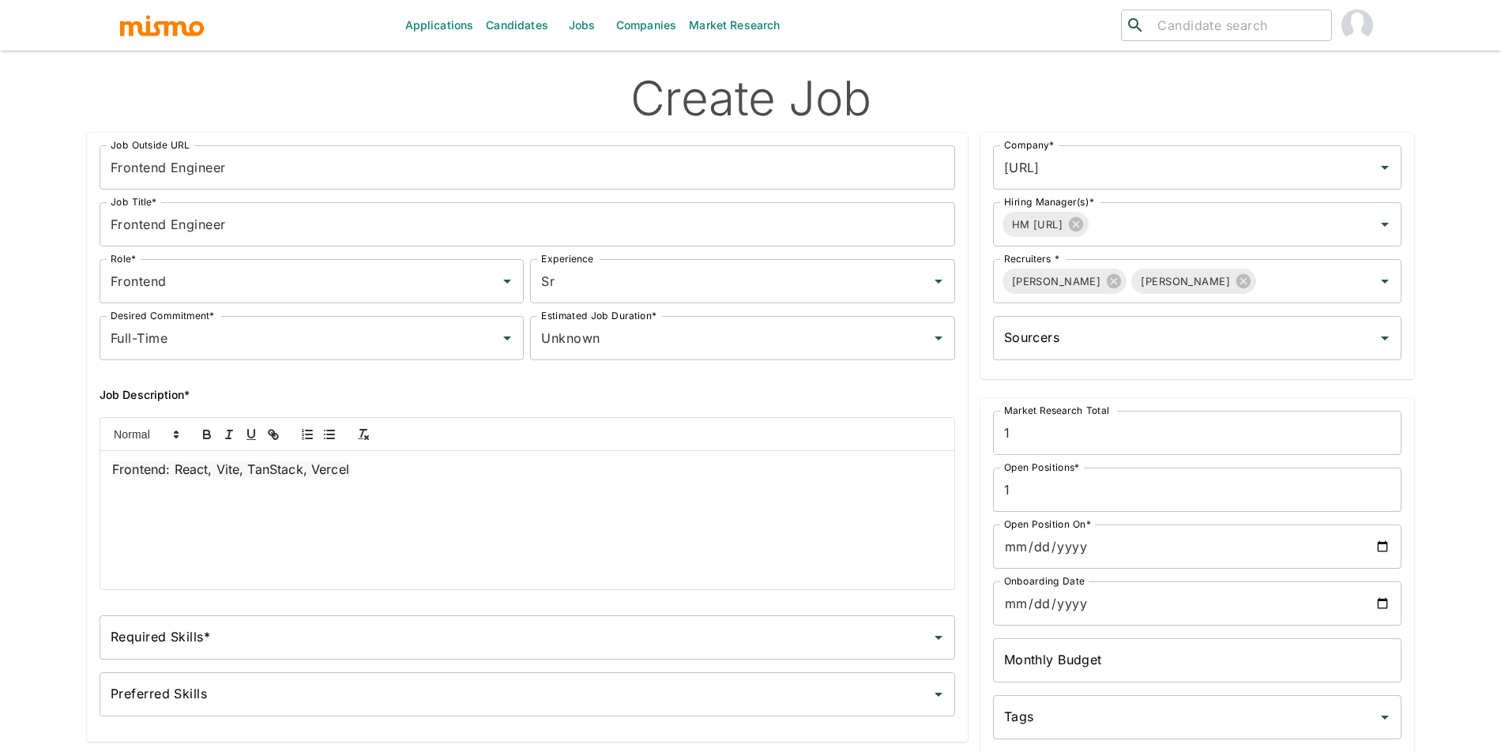
click at [301, 653] on div "Required Skills*" at bounding box center [528, 637] width 856 height 44
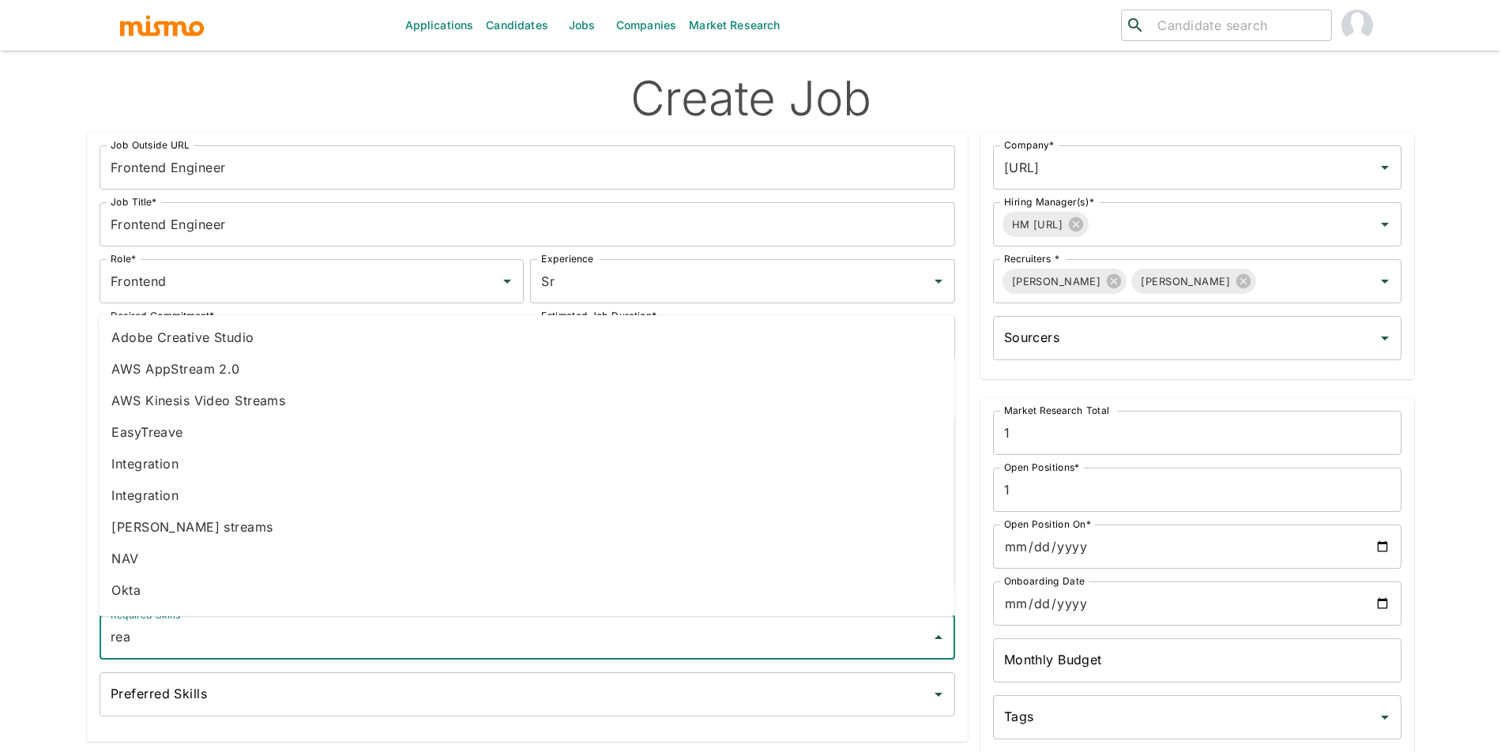
type input "reac"
click at [168, 490] on li "React" at bounding box center [527, 496] width 856 height 32
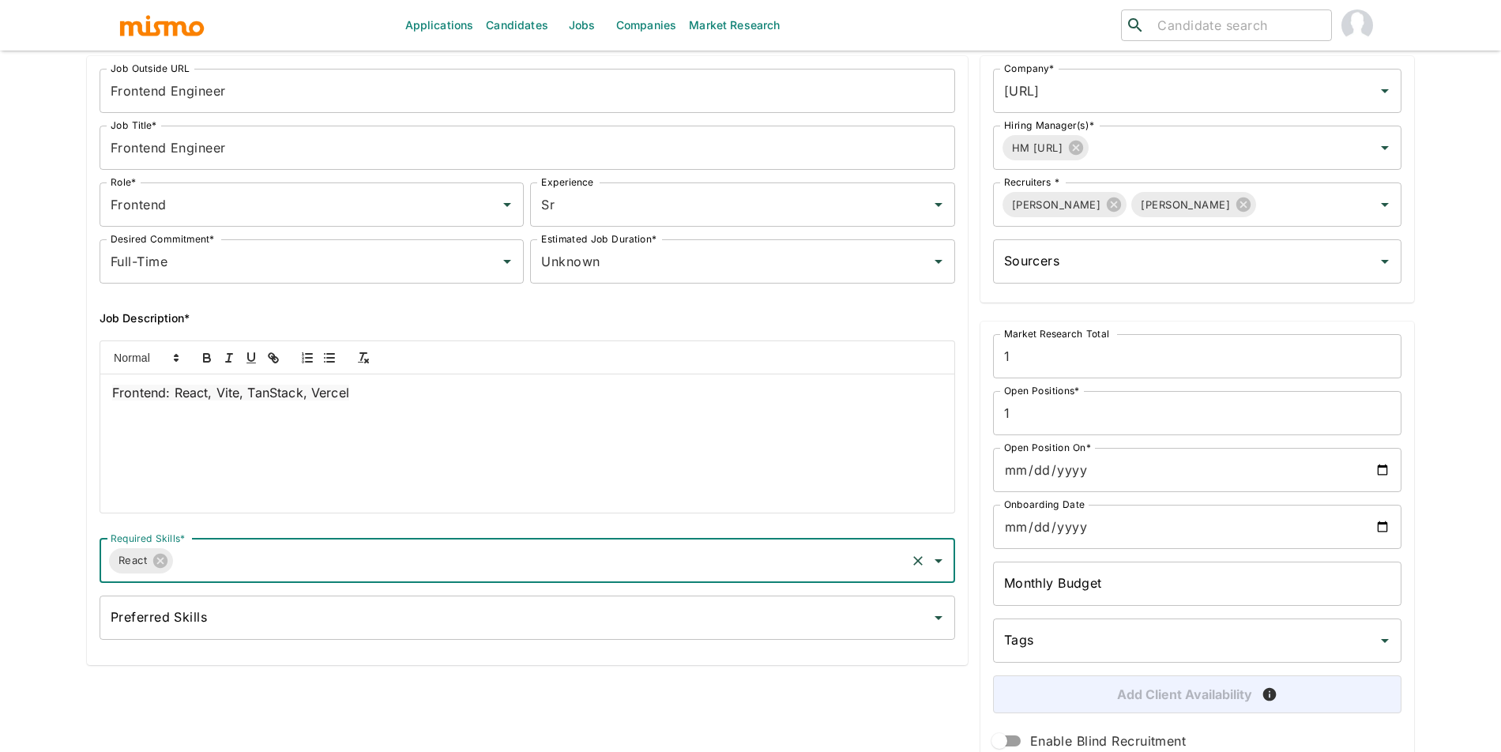
scroll to position [150, 0]
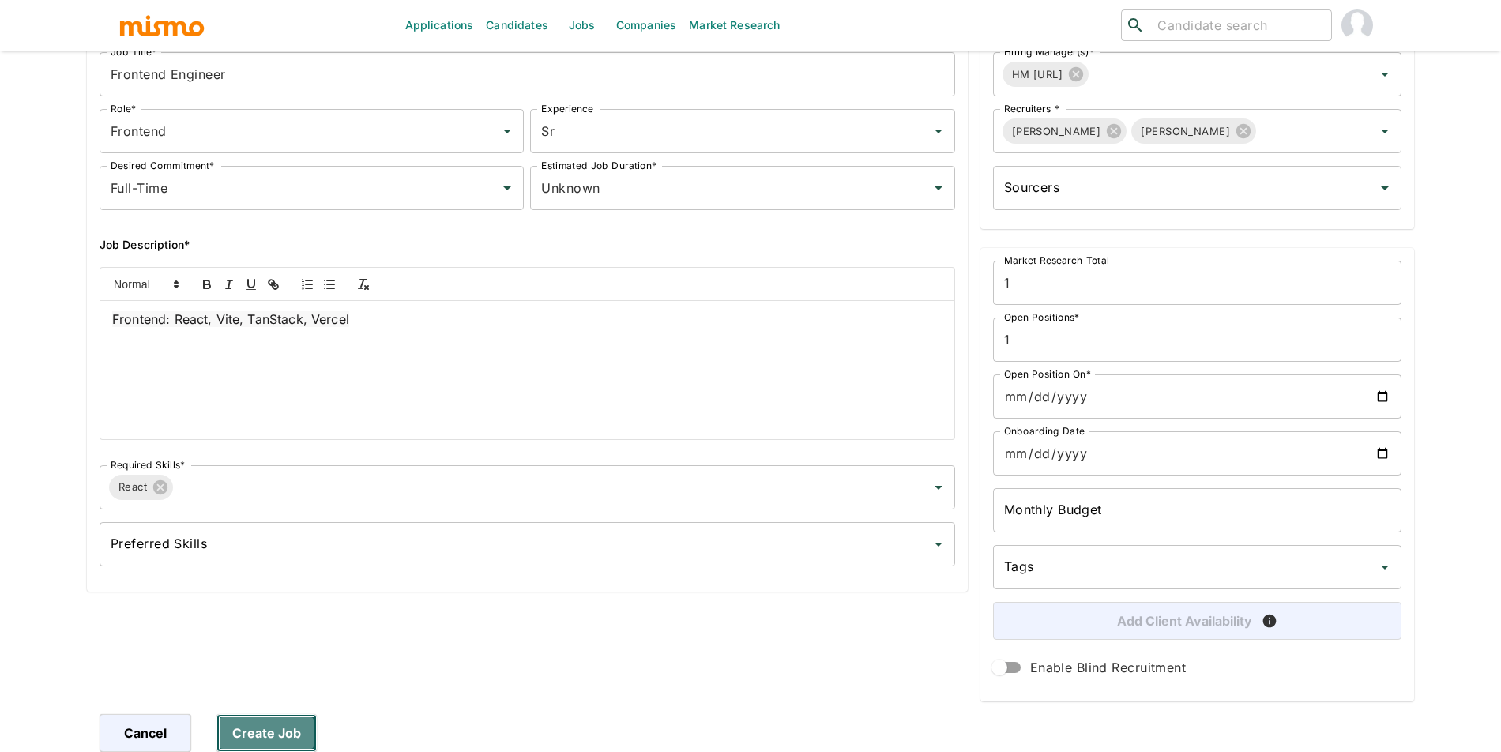
click at [299, 727] on button "Create Job" at bounding box center [266, 733] width 100 height 38
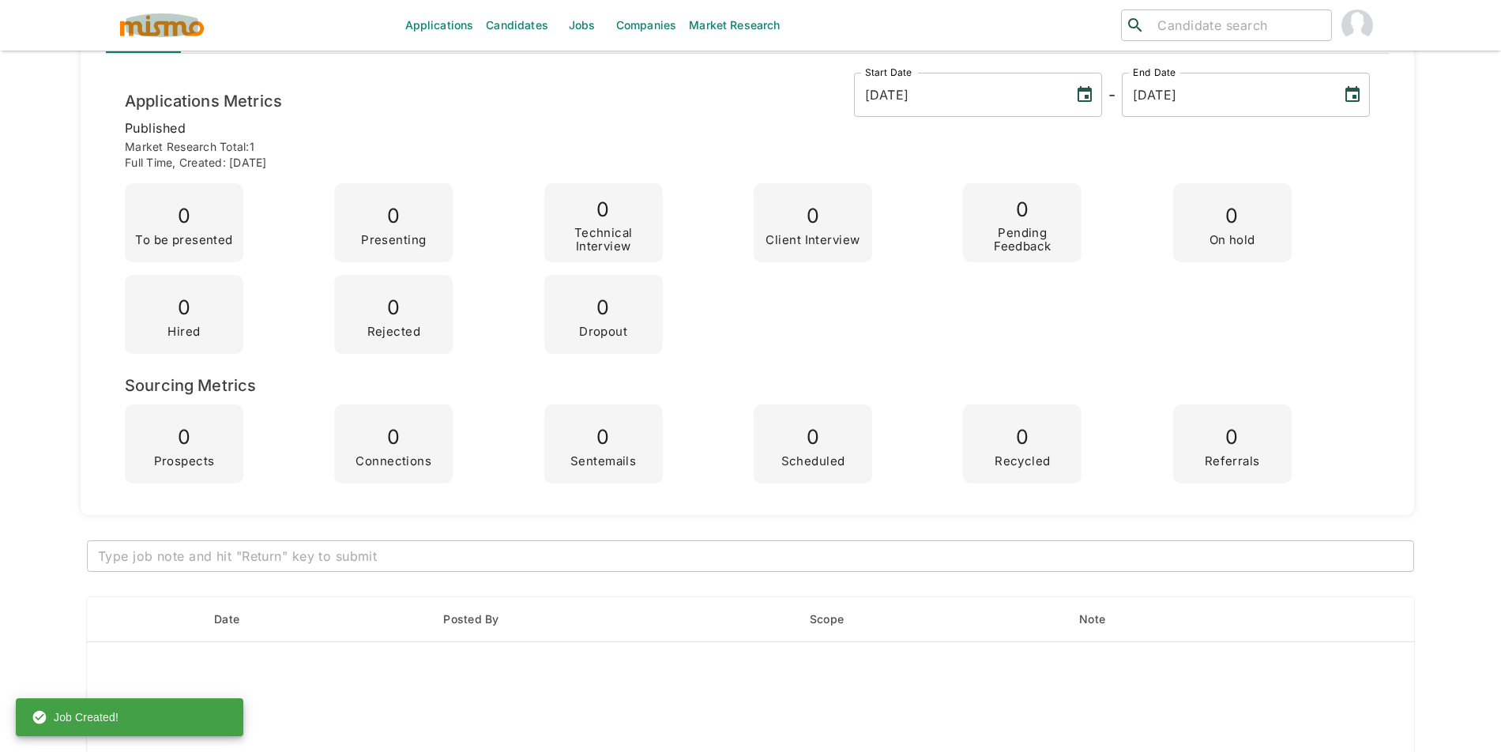
click at [189, 24] on img "button" at bounding box center [162, 25] width 87 height 24
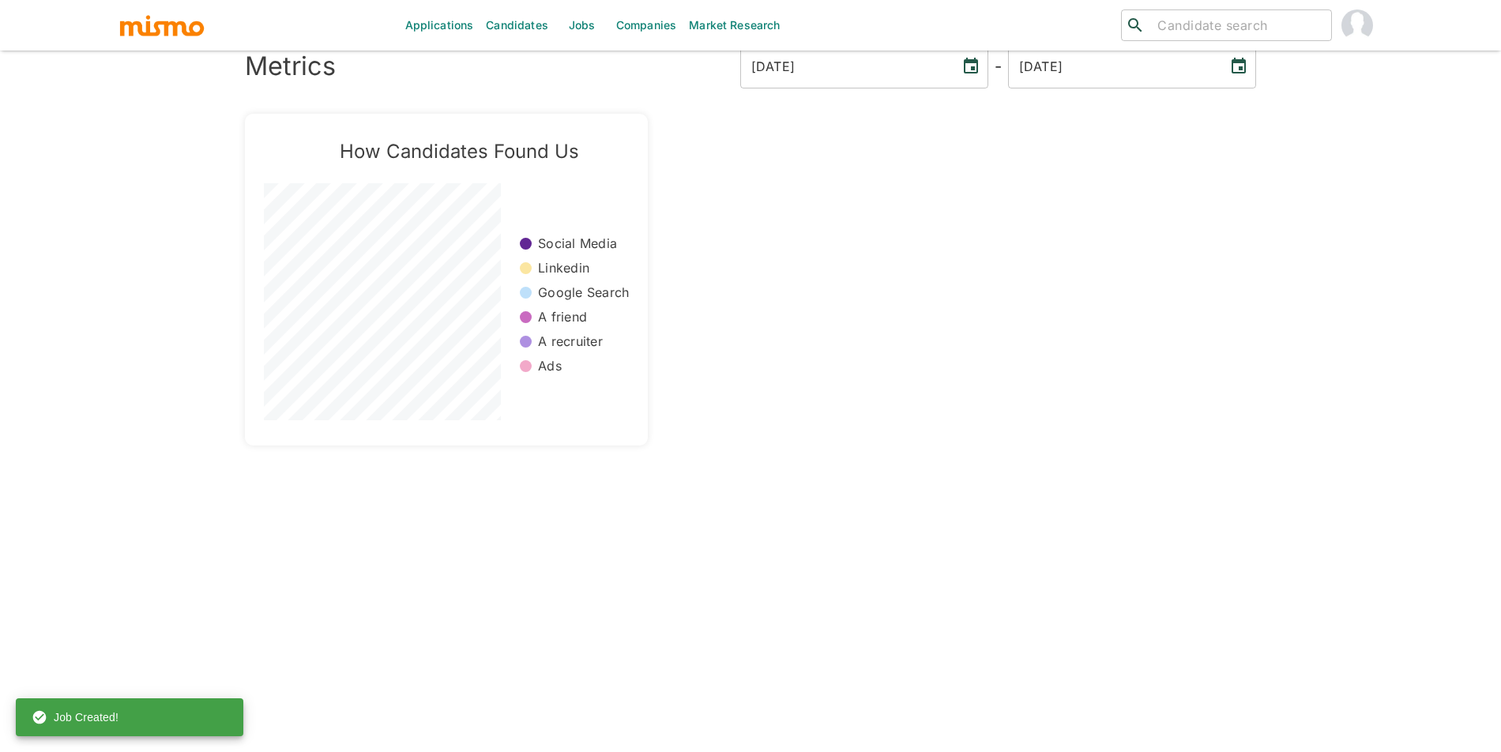
scroll to position [38, 0]
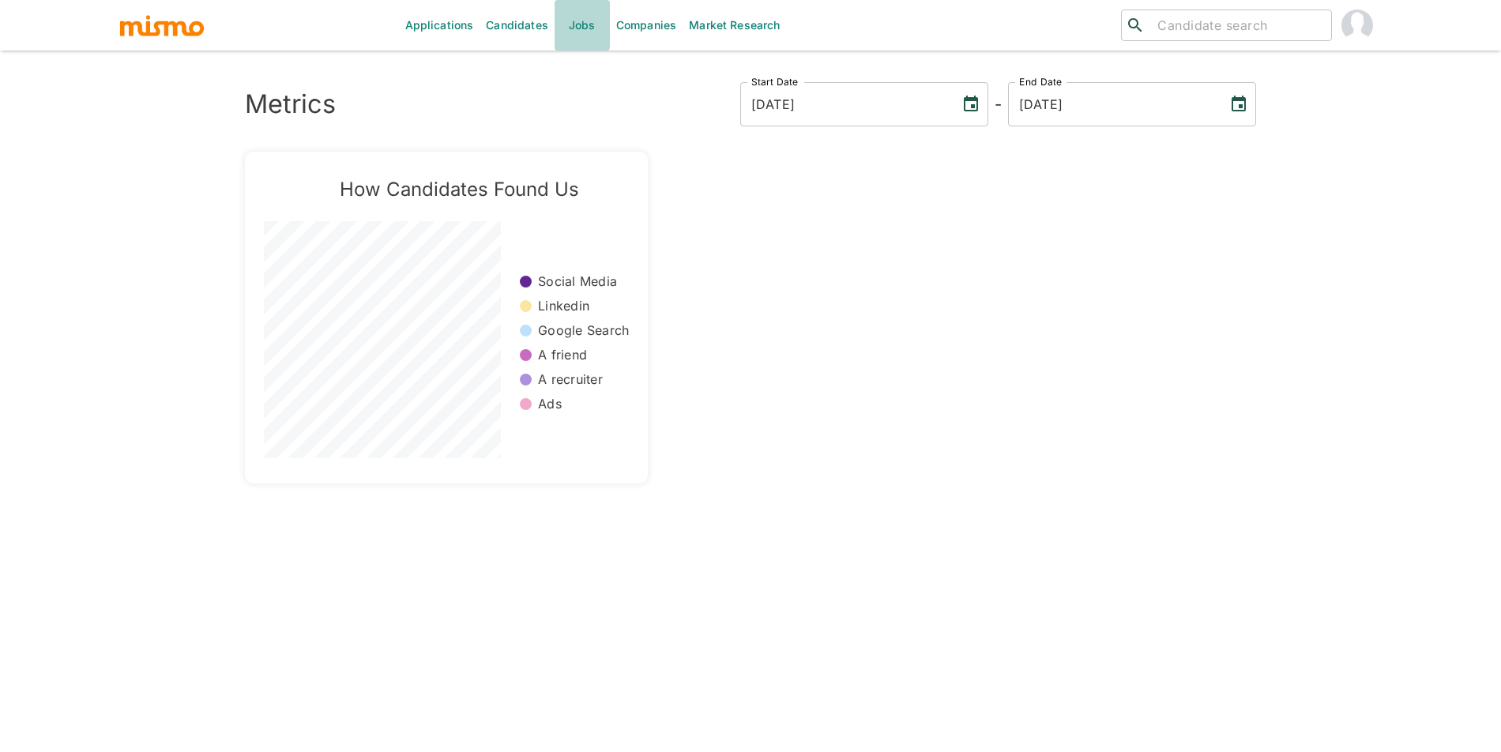
click at [587, 28] on link "Jobs" at bounding box center [582, 25] width 55 height 51
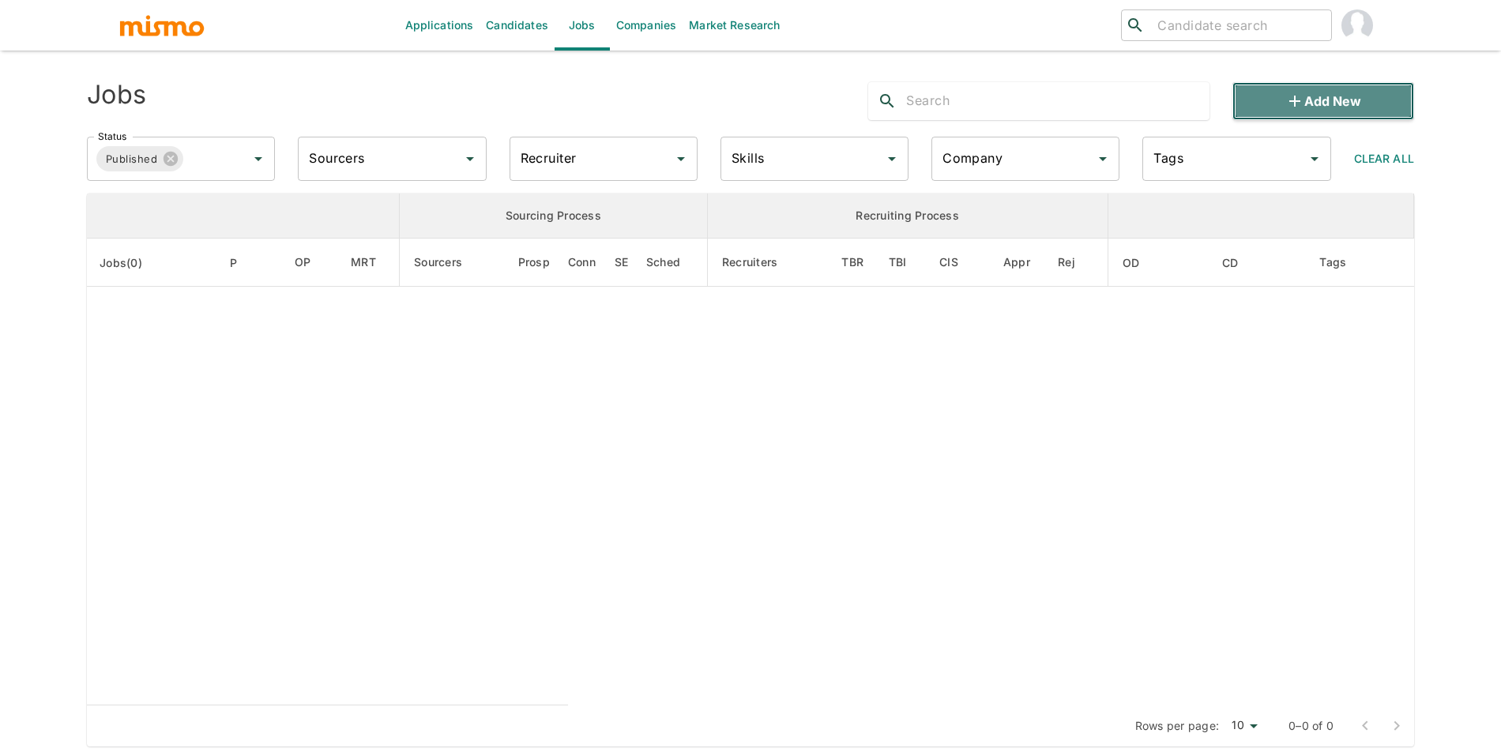
click at [1350, 104] on button "Add new" at bounding box center [1324, 101] width 182 height 38
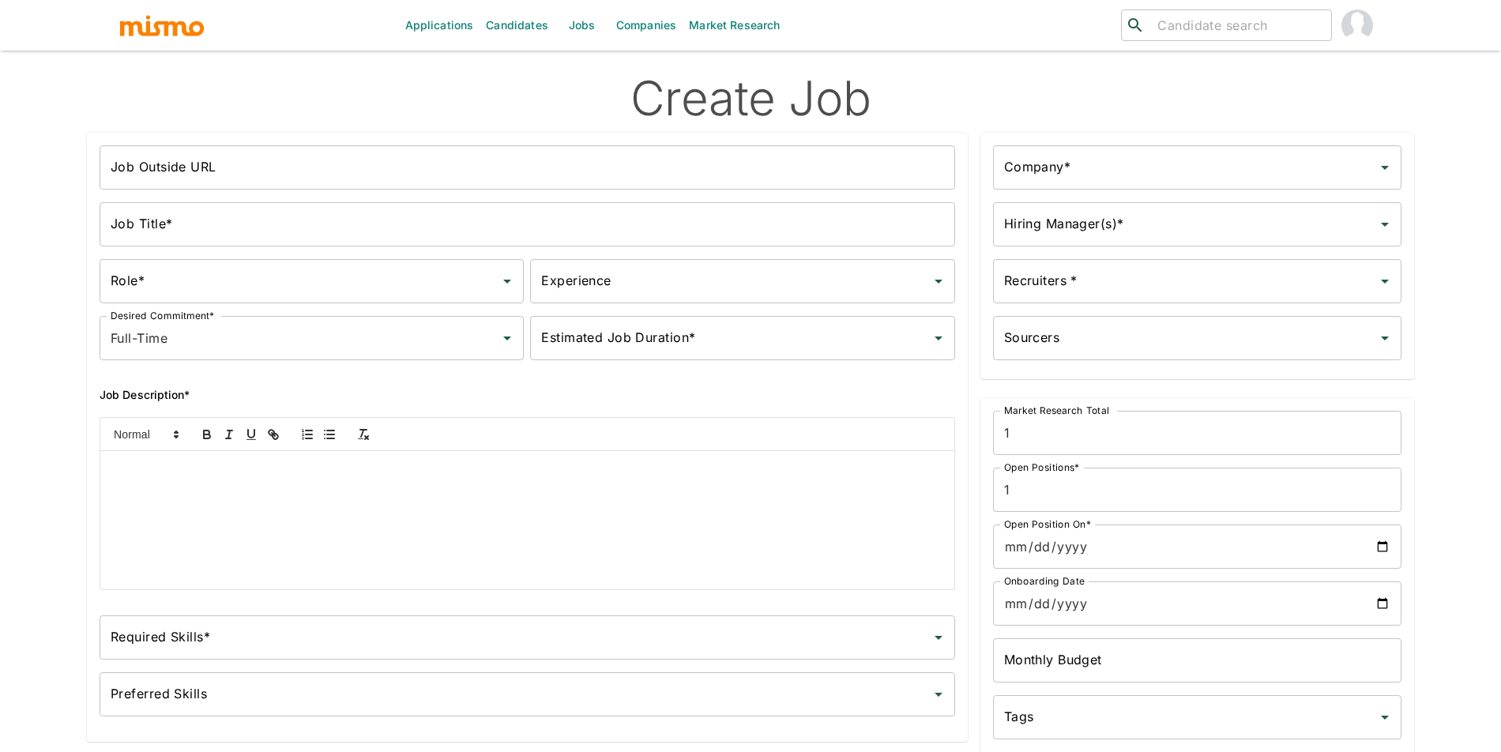
click at [384, 193] on div "Job Title* Job Title*" at bounding box center [521, 218] width 868 height 57
click at [382, 168] on input "Job Outside URL" at bounding box center [528, 167] width 856 height 44
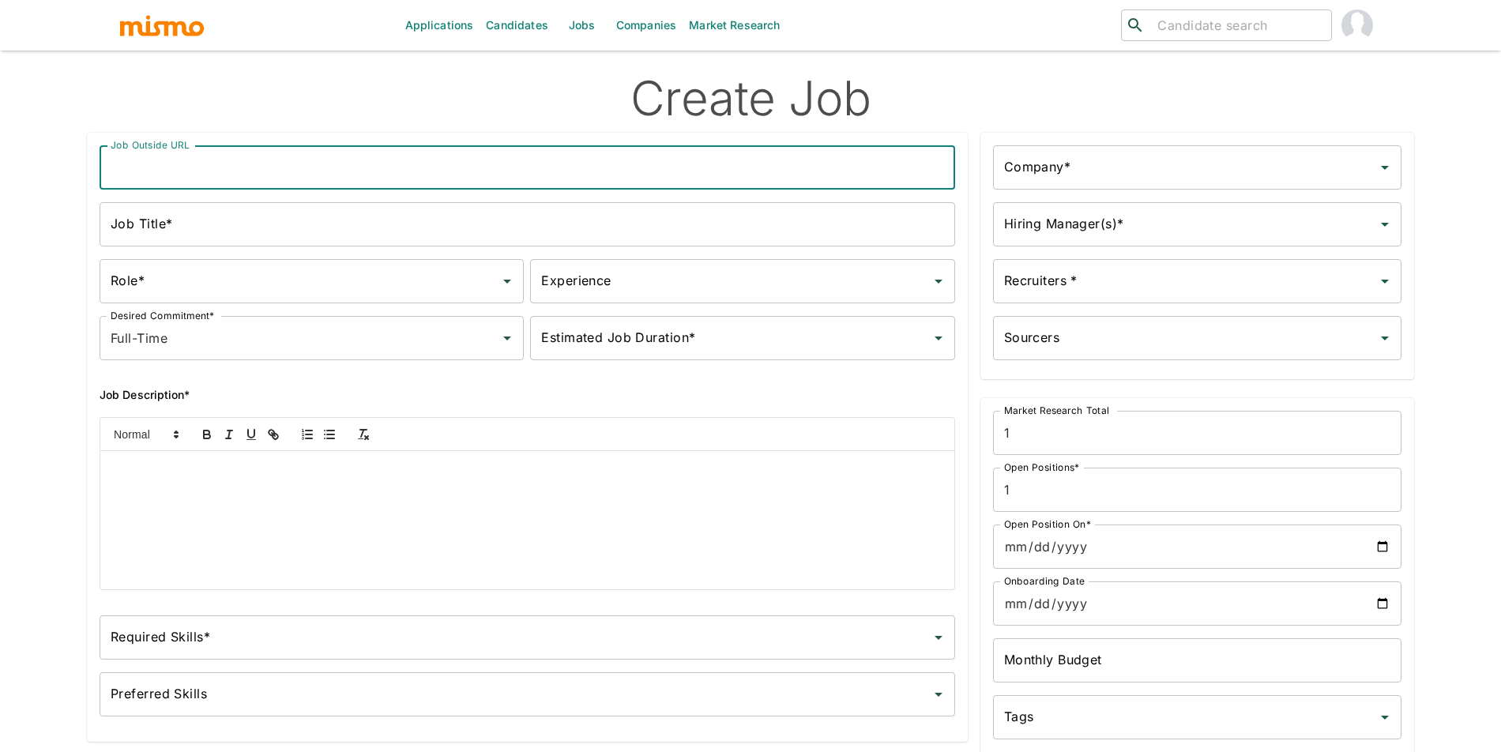
click at [408, 587] on div at bounding box center [527, 520] width 854 height 138
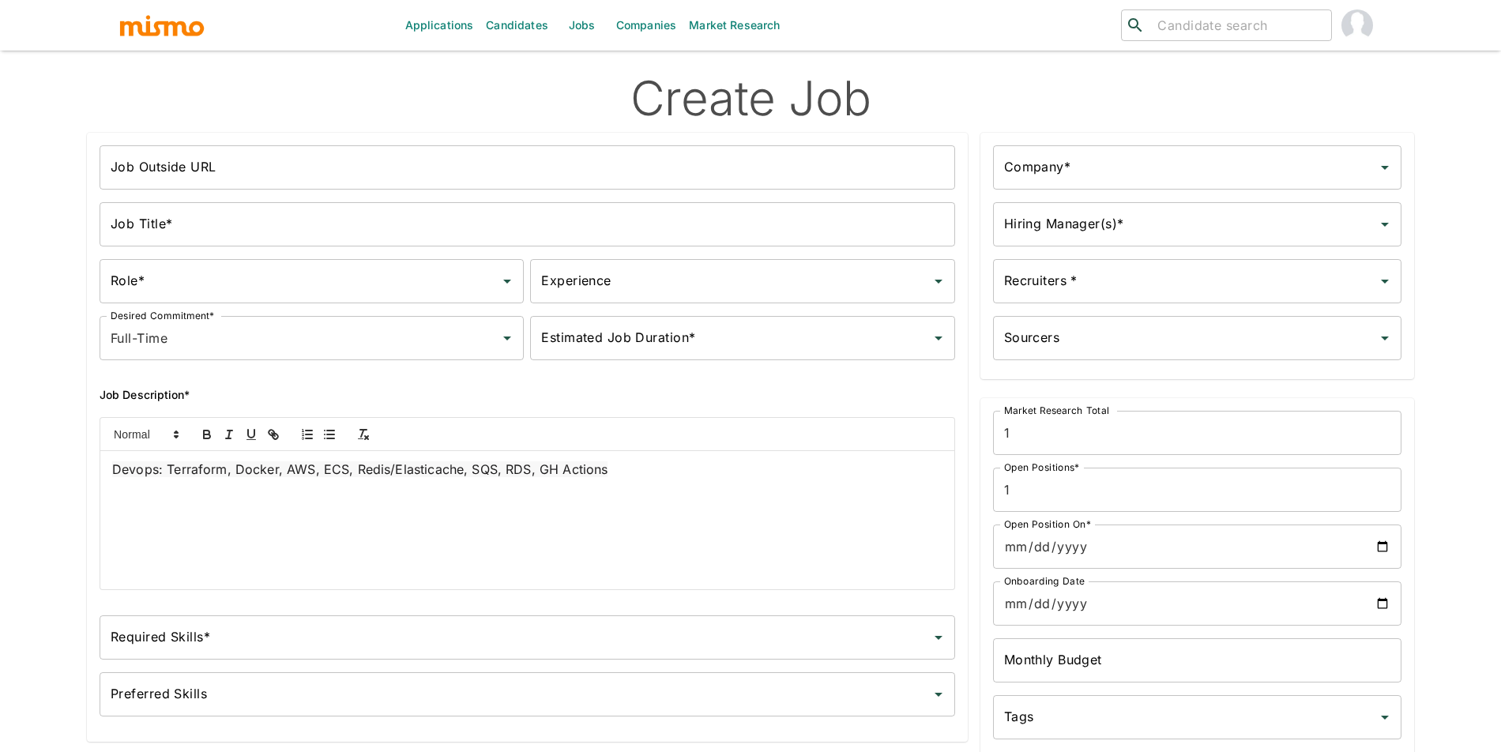
click at [240, 159] on input "Job Outside URL" at bounding box center [528, 167] width 856 height 44
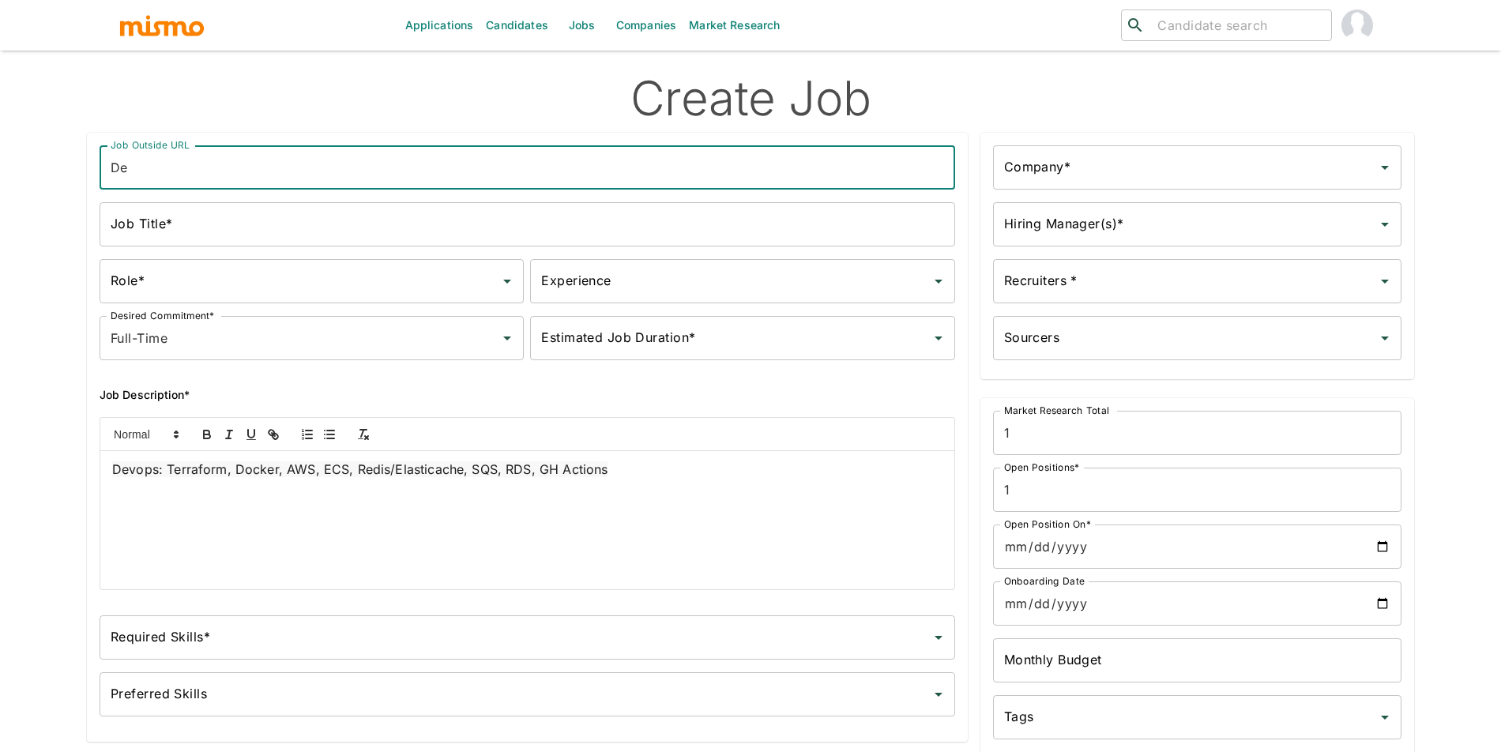
type input "Devops Engineer"
click at [262, 164] on input "Devops Engineer" at bounding box center [528, 167] width 856 height 44
click at [264, 174] on input "Devops Engineer" at bounding box center [528, 167] width 856 height 44
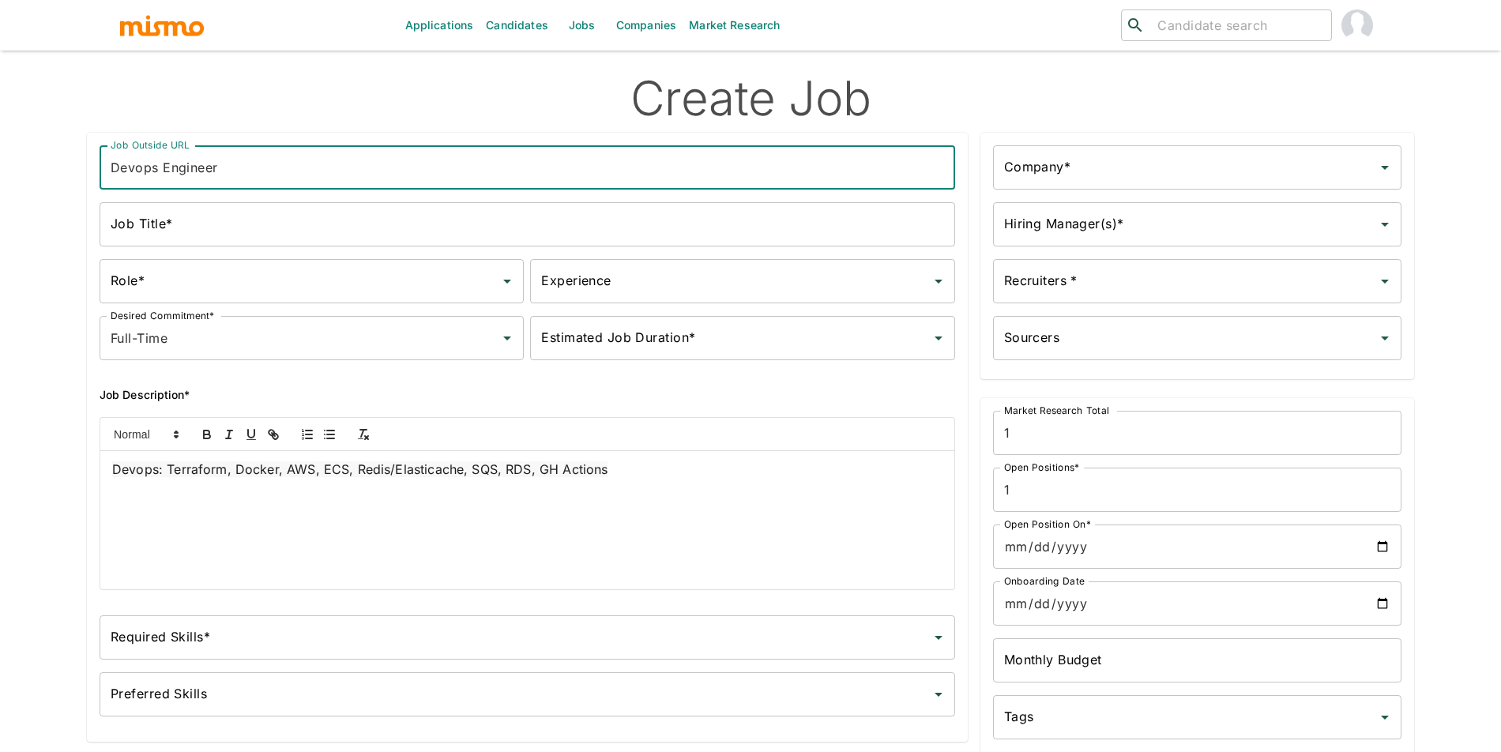
click at [264, 174] on input "Devops Engineer" at bounding box center [528, 167] width 856 height 44
click at [261, 234] on input "Job Title*" at bounding box center [528, 224] width 856 height 44
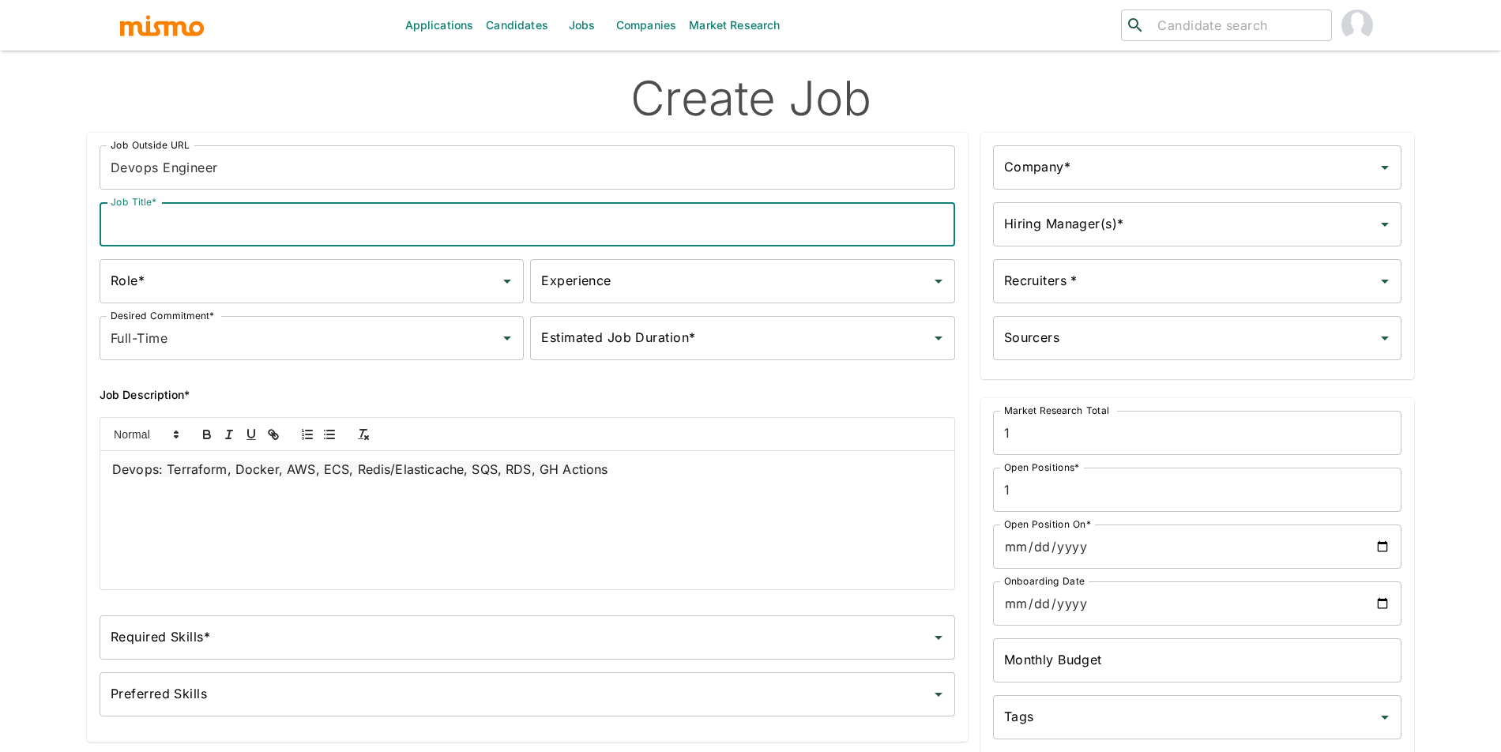
paste input "Devops Engineer"
type input "Devops Engineer"
click at [265, 287] on input "Role*" at bounding box center [300, 281] width 386 height 30
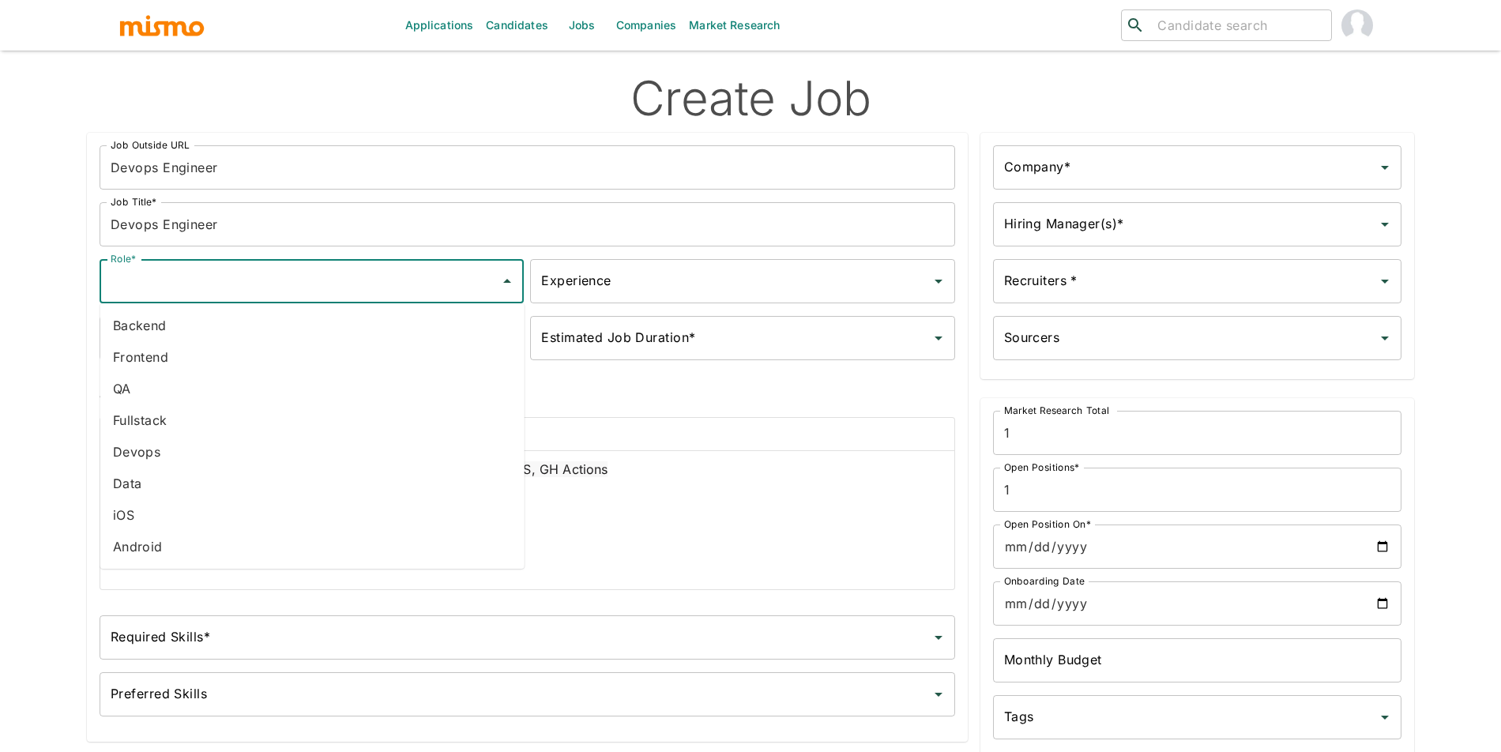
click at [214, 455] on li "Devops" at bounding box center [312, 452] width 424 height 32
type input "Devops"
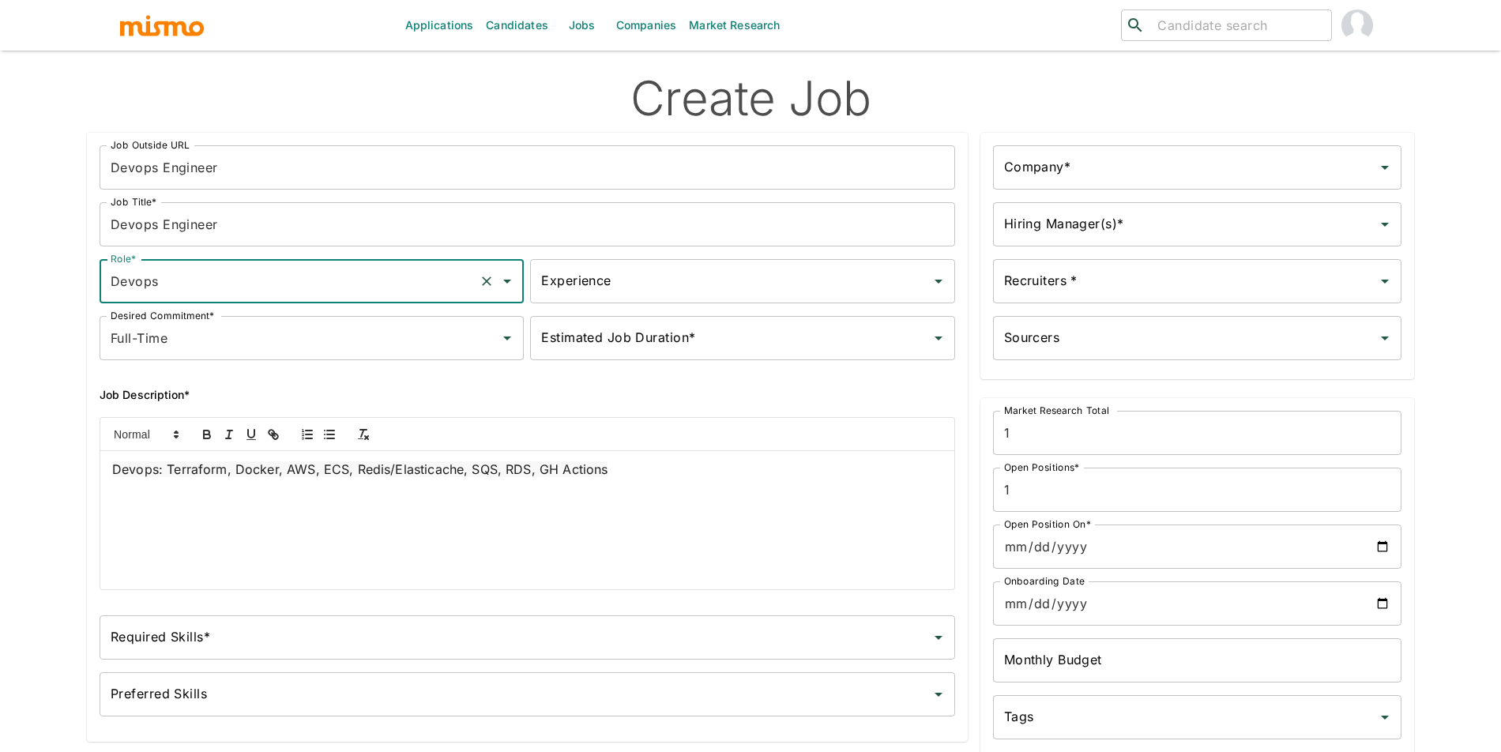
click at [615, 301] on div "Experience" at bounding box center [742, 281] width 424 height 44
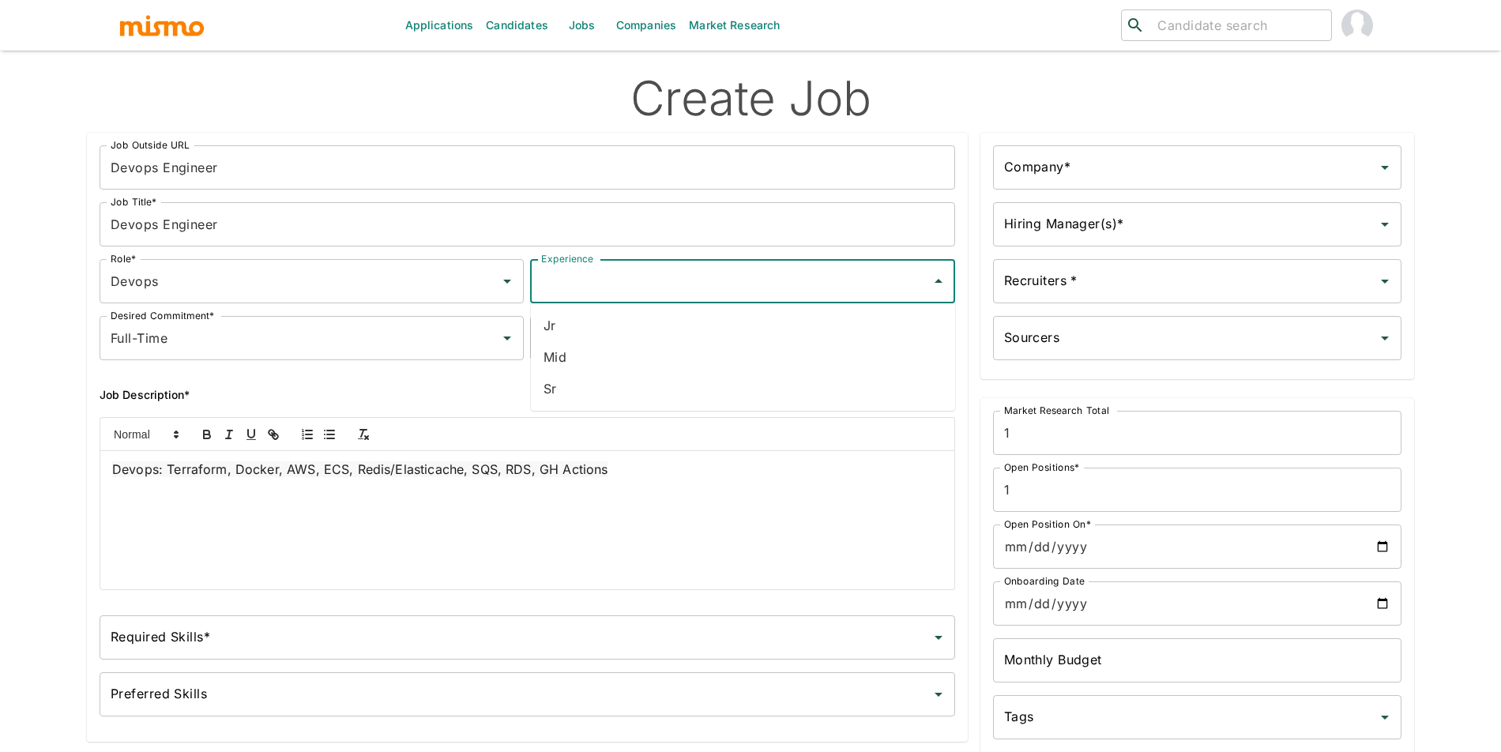
click at [615, 381] on li "Sr" at bounding box center [743, 389] width 424 height 32
type input "Sr"
click at [630, 351] on input "Estimated Job Duration*" at bounding box center [730, 338] width 386 height 30
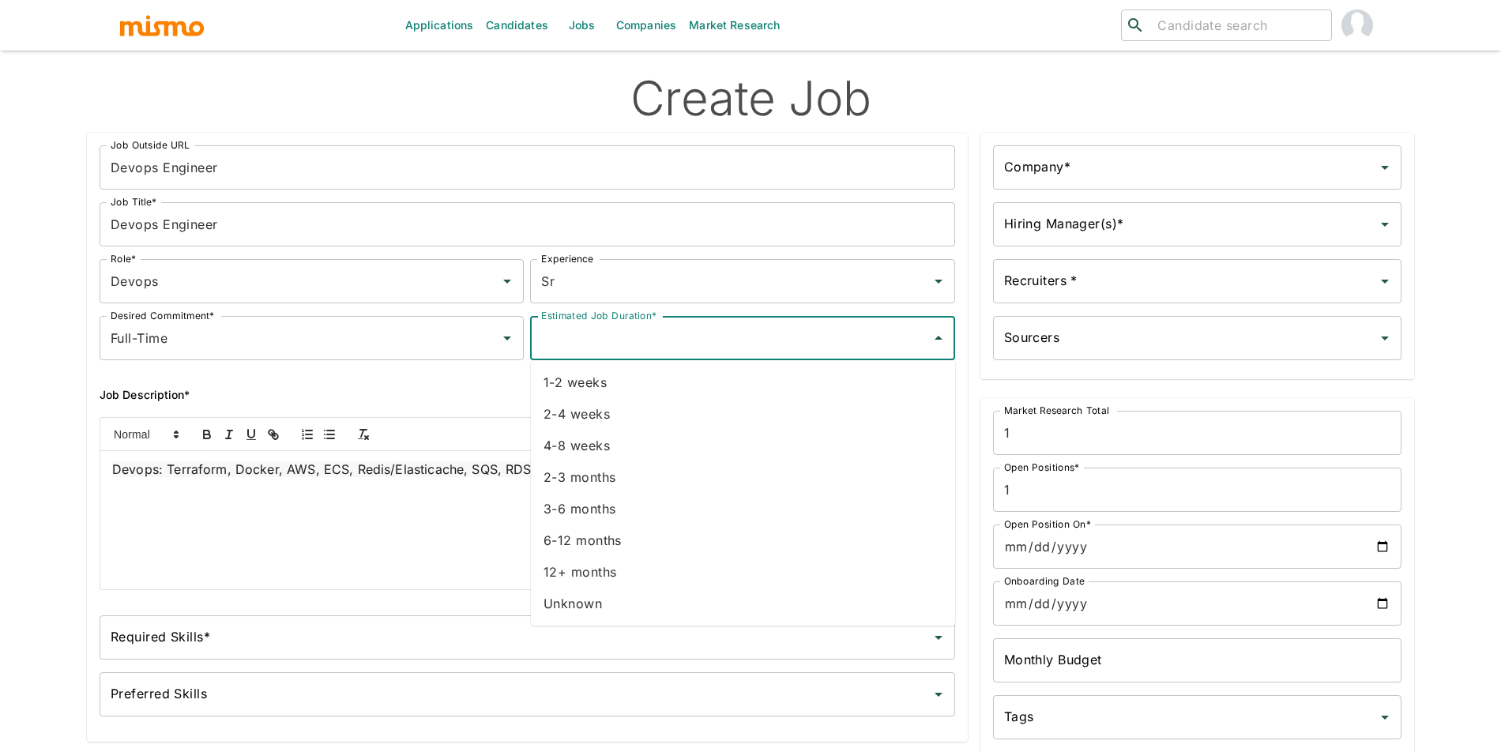
click at [635, 607] on li "Unknown" at bounding box center [743, 604] width 424 height 32
type input "Unknown"
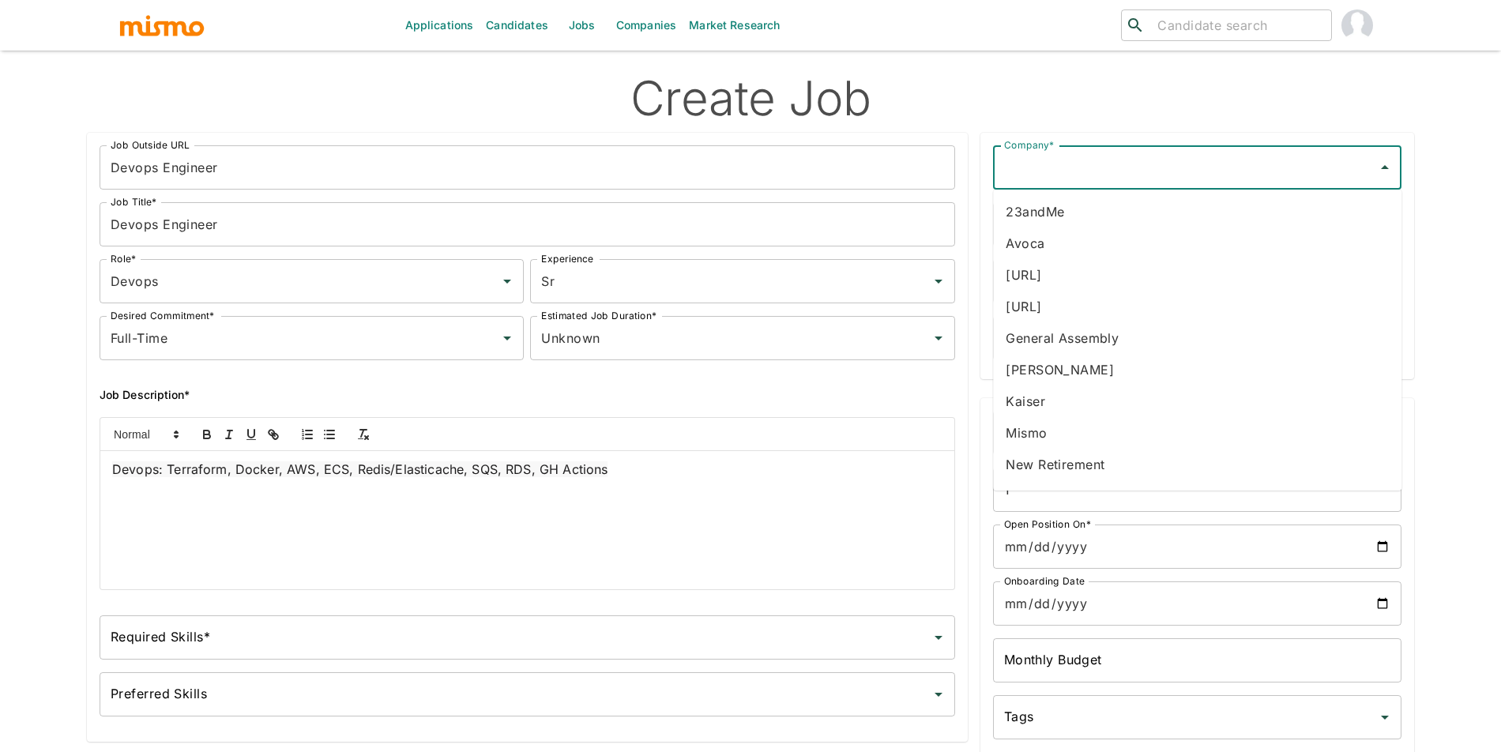
click at [1049, 171] on input "Company*" at bounding box center [1185, 167] width 371 height 30
click at [1056, 248] on li "[URL]" at bounding box center [1197, 244] width 408 height 32
type input "[URL]"
click at [1071, 236] on input "Hiring Manager(s)*" at bounding box center [1185, 224] width 371 height 30
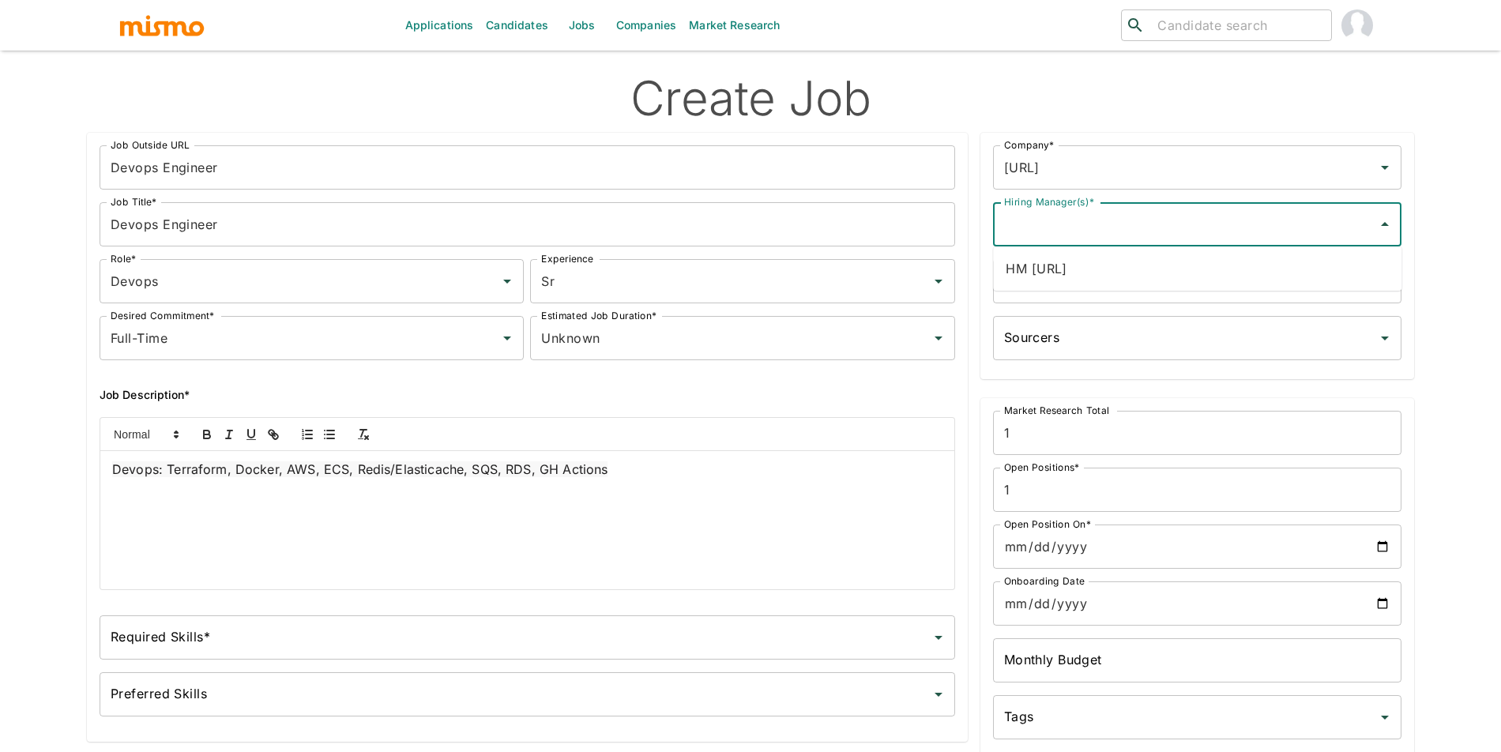
click at [1067, 284] on li "HM dili.ai" at bounding box center [1197, 269] width 408 height 32
click at [1067, 282] on input "Recruiters *" at bounding box center [1185, 281] width 371 height 30
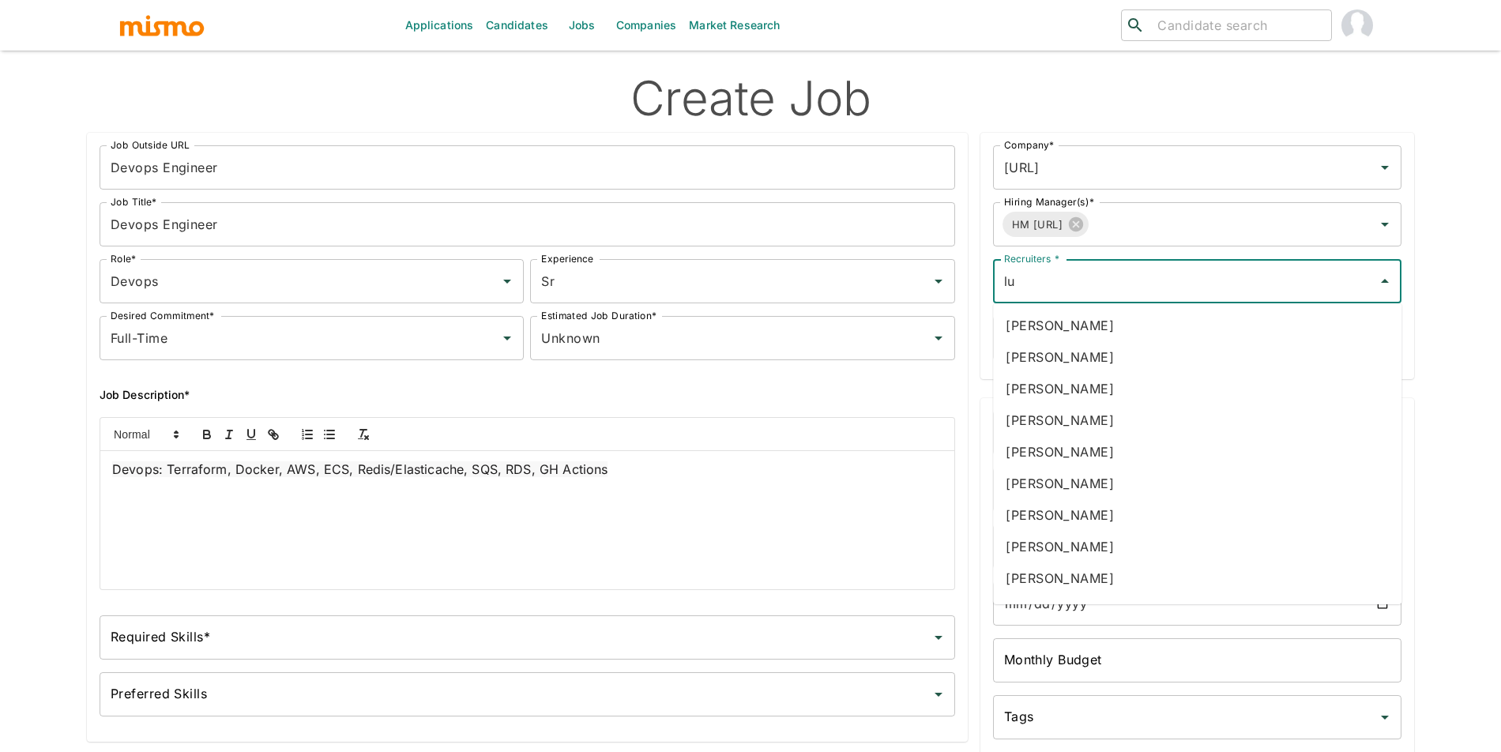
type input "luj"
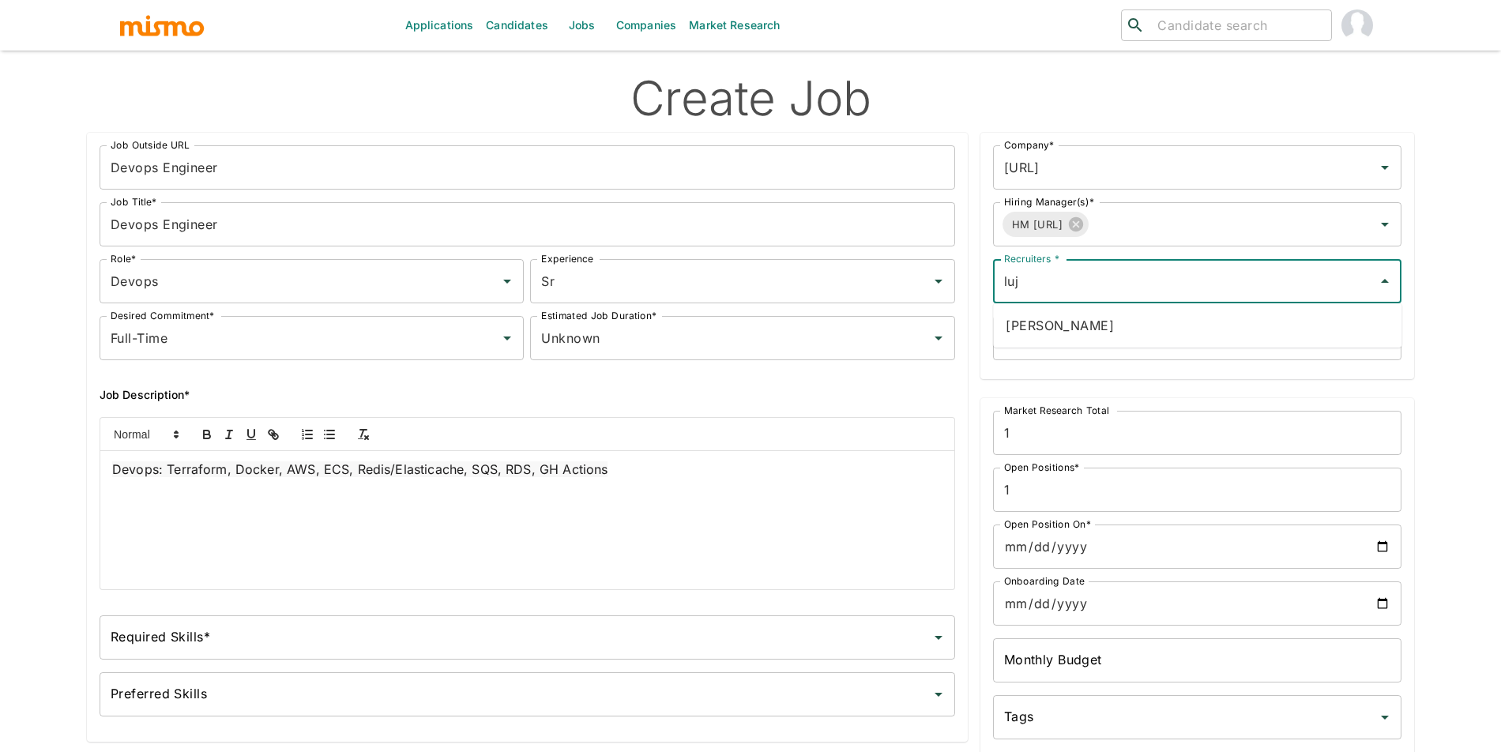
click at [1163, 332] on li "Maria Lujan Ciommo" at bounding box center [1197, 326] width 408 height 32
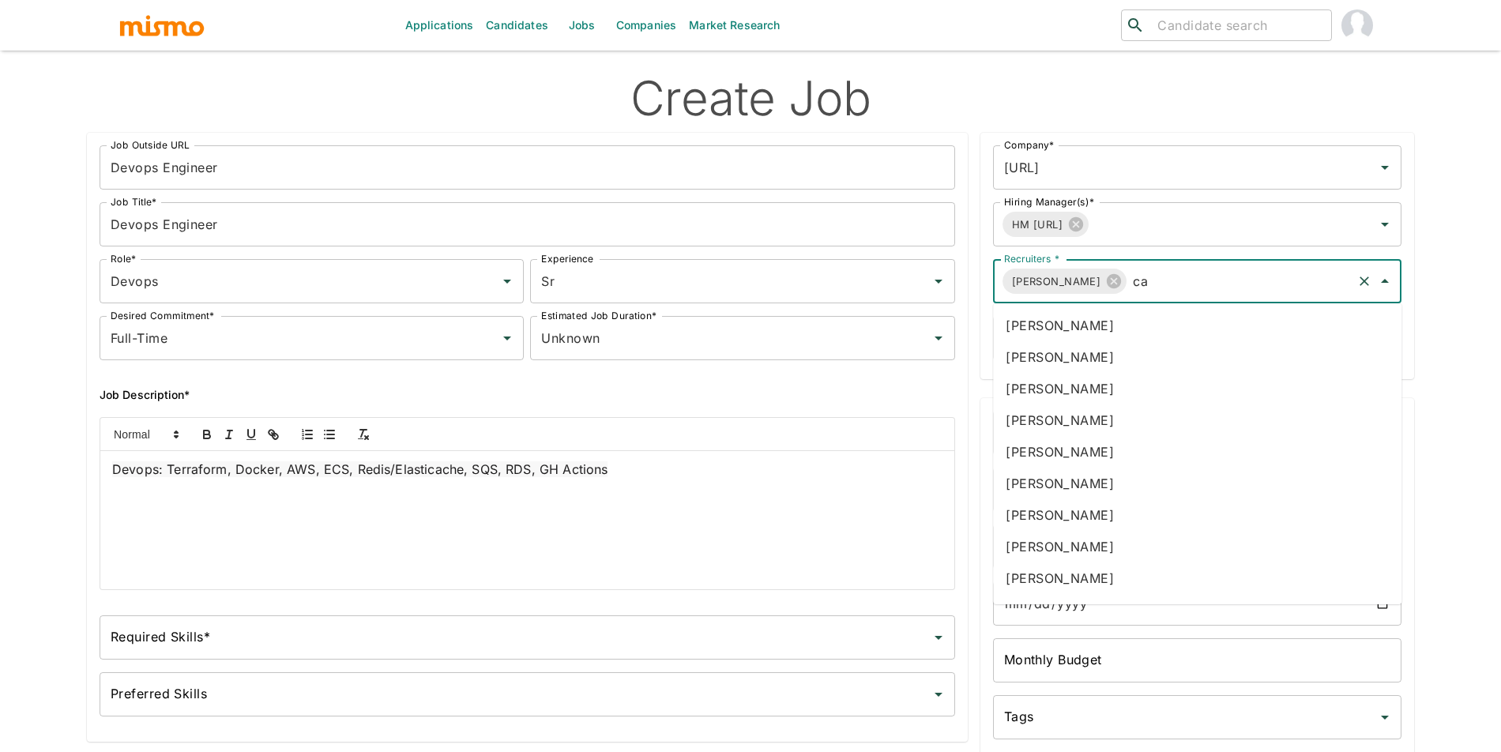
type input "car"
click at [1134, 421] on li "[PERSON_NAME]" at bounding box center [1197, 421] width 408 height 32
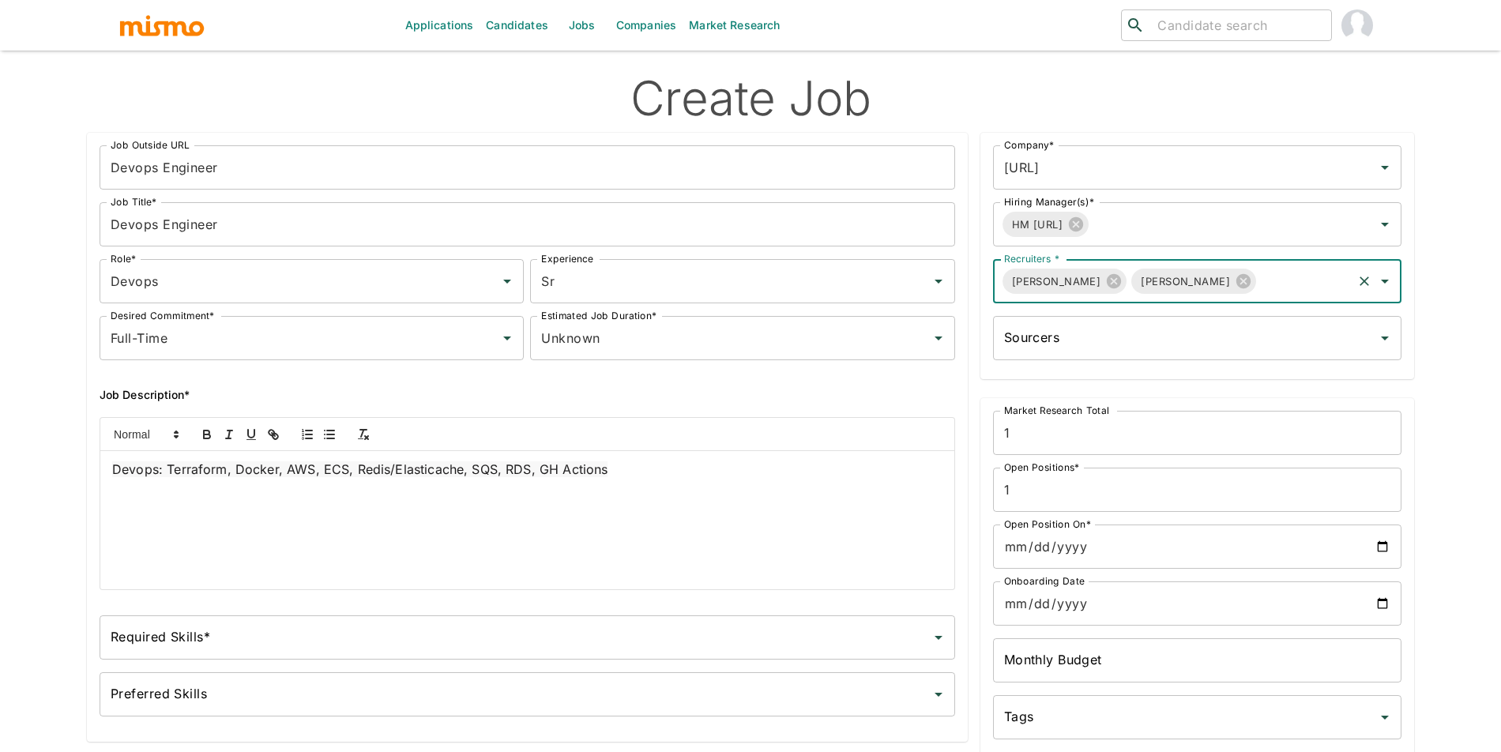
click at [1382, 542] on input "Open Position On*" at bounding box center [1197, 547] width 408 height 44
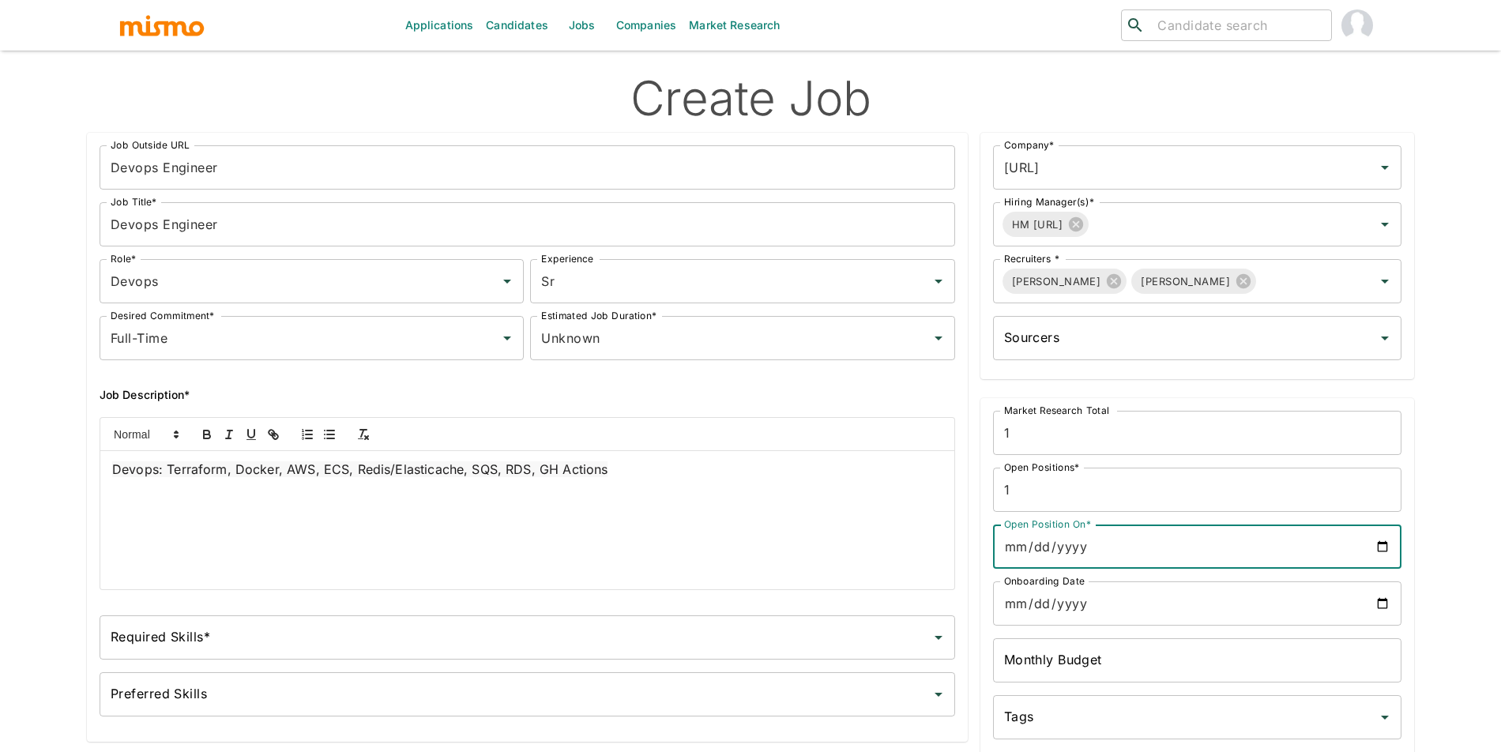
type input "2025-10-15"
click at [1375, 594] on input "Onboarding Date" at bounding box center [1197, 604] width 408 height 44
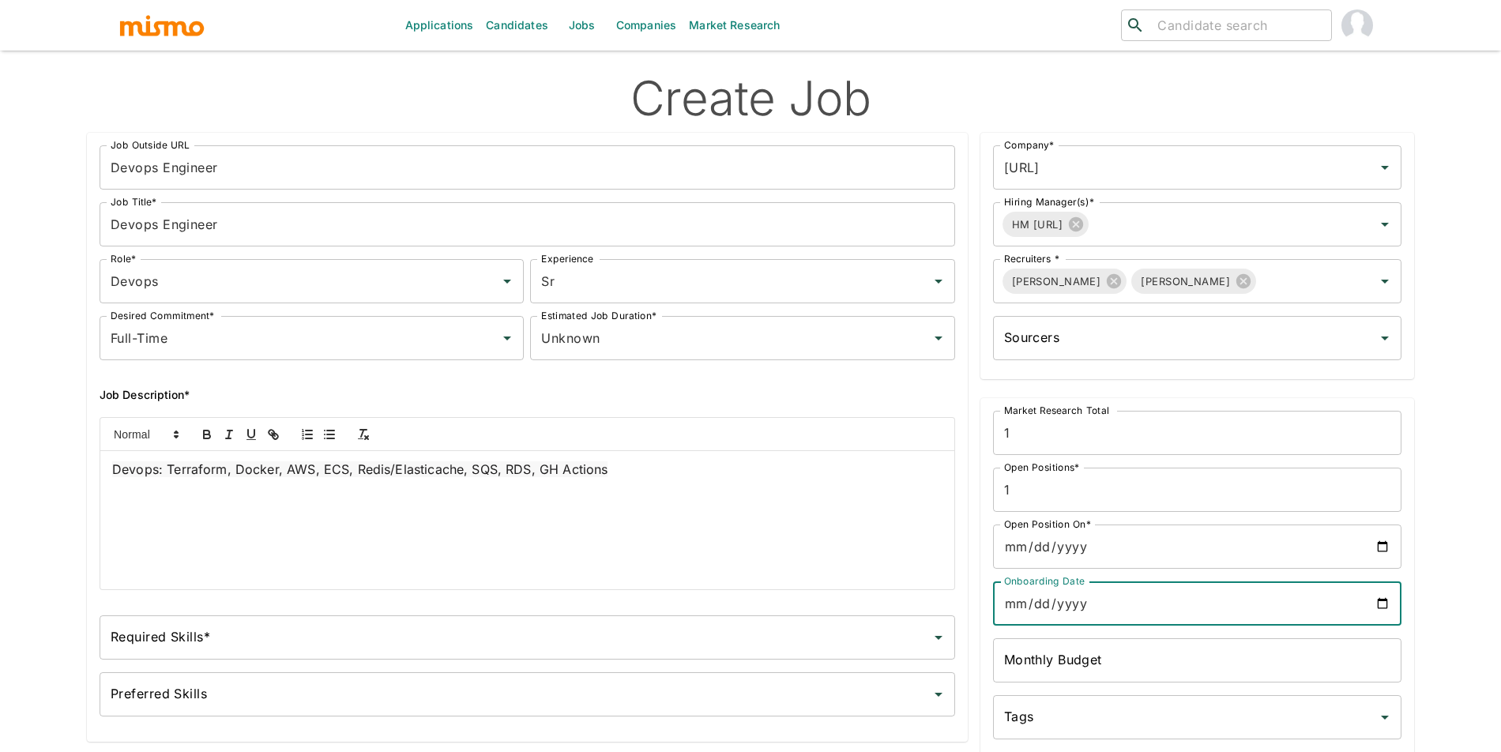
click at [1385, 597] on input "Onboarding Date" at bounding box center [1197, 604] width 408 height 44
type input "2025-10-15"
click at [504, 626] on input "Required Skills*" at bounding box center [516, 638] width 818 height 30
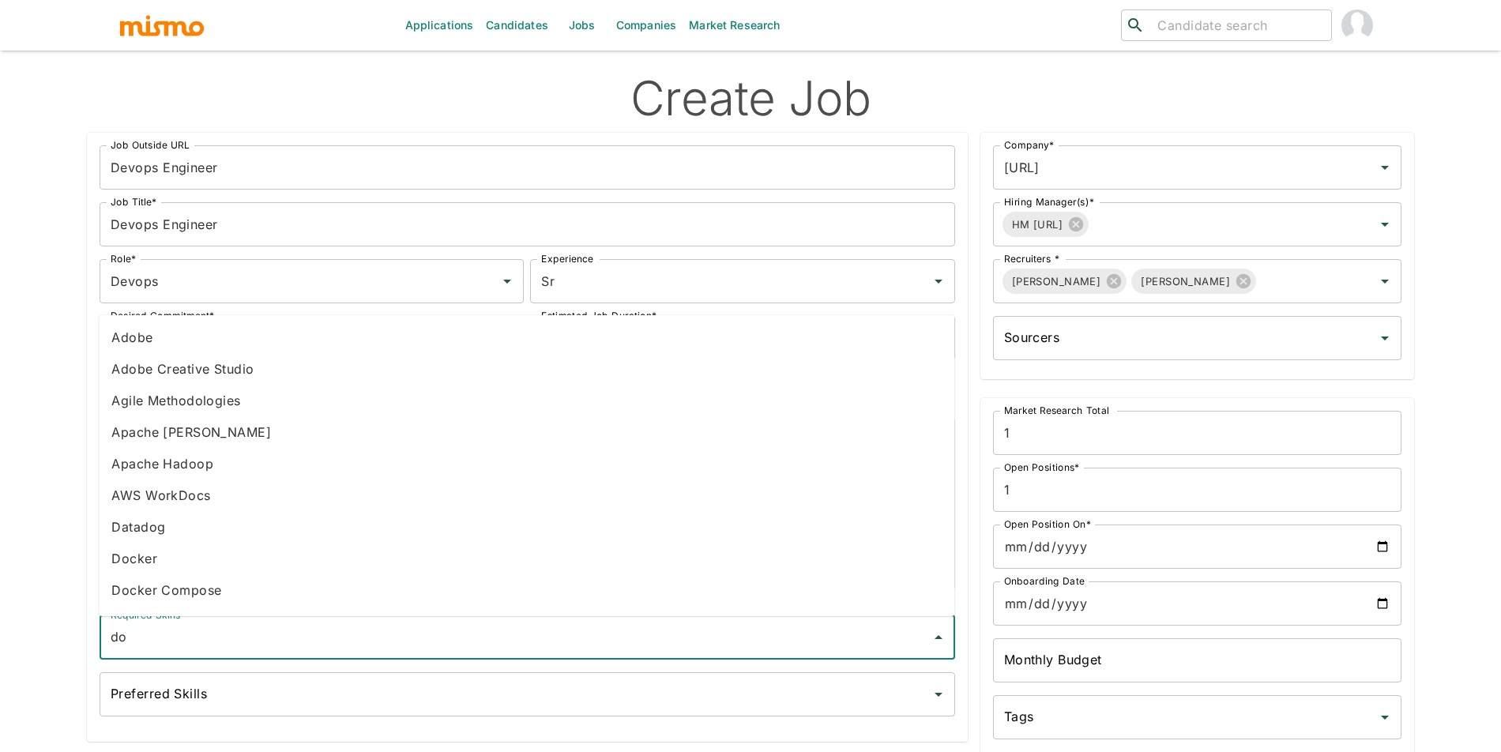
type input "doc"
click at [204, 361] on li "Docker" at bounding box center [527, 369] width 856 height 32
type input "terr"
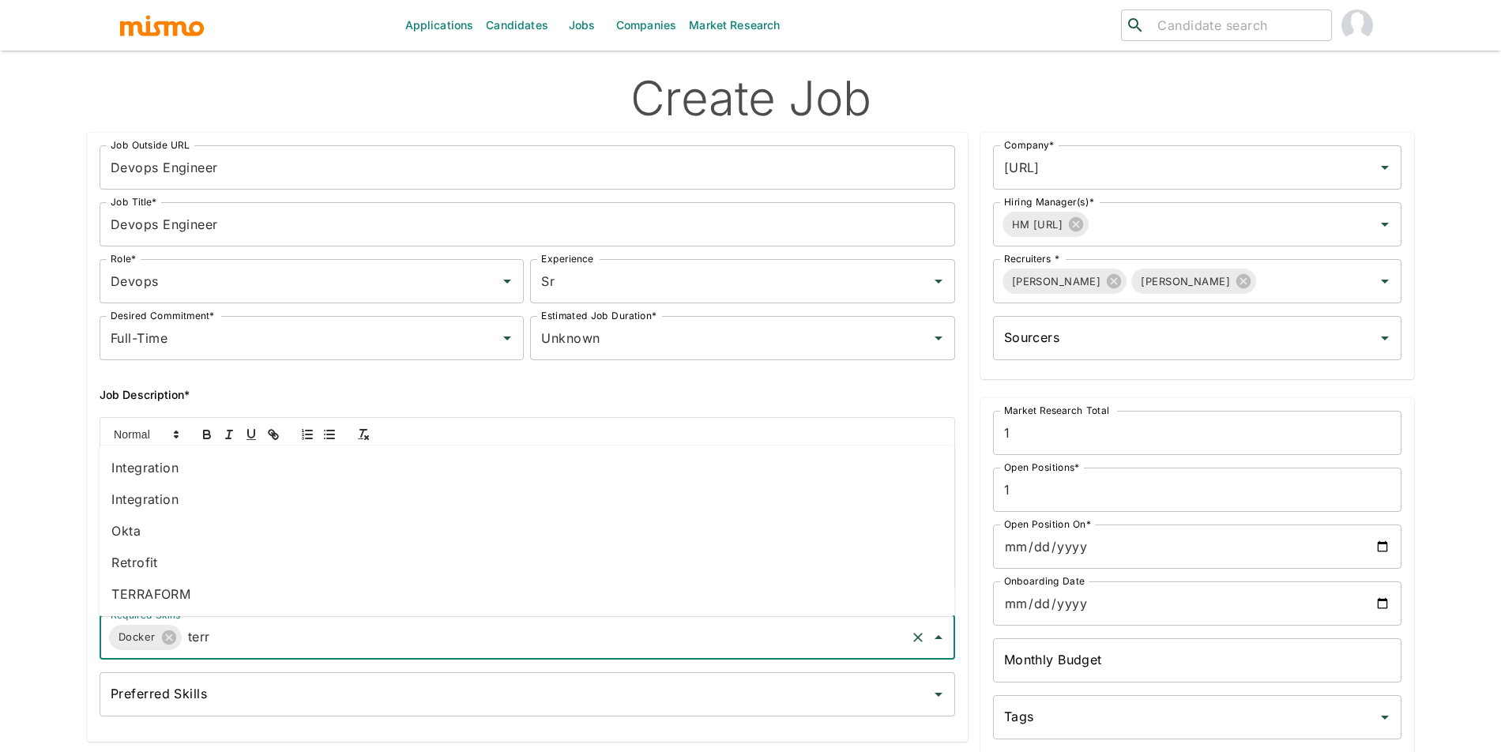
click at [192, 584] on li "TERRAFORM" at bounding box center [527, 594] width 856 height 32
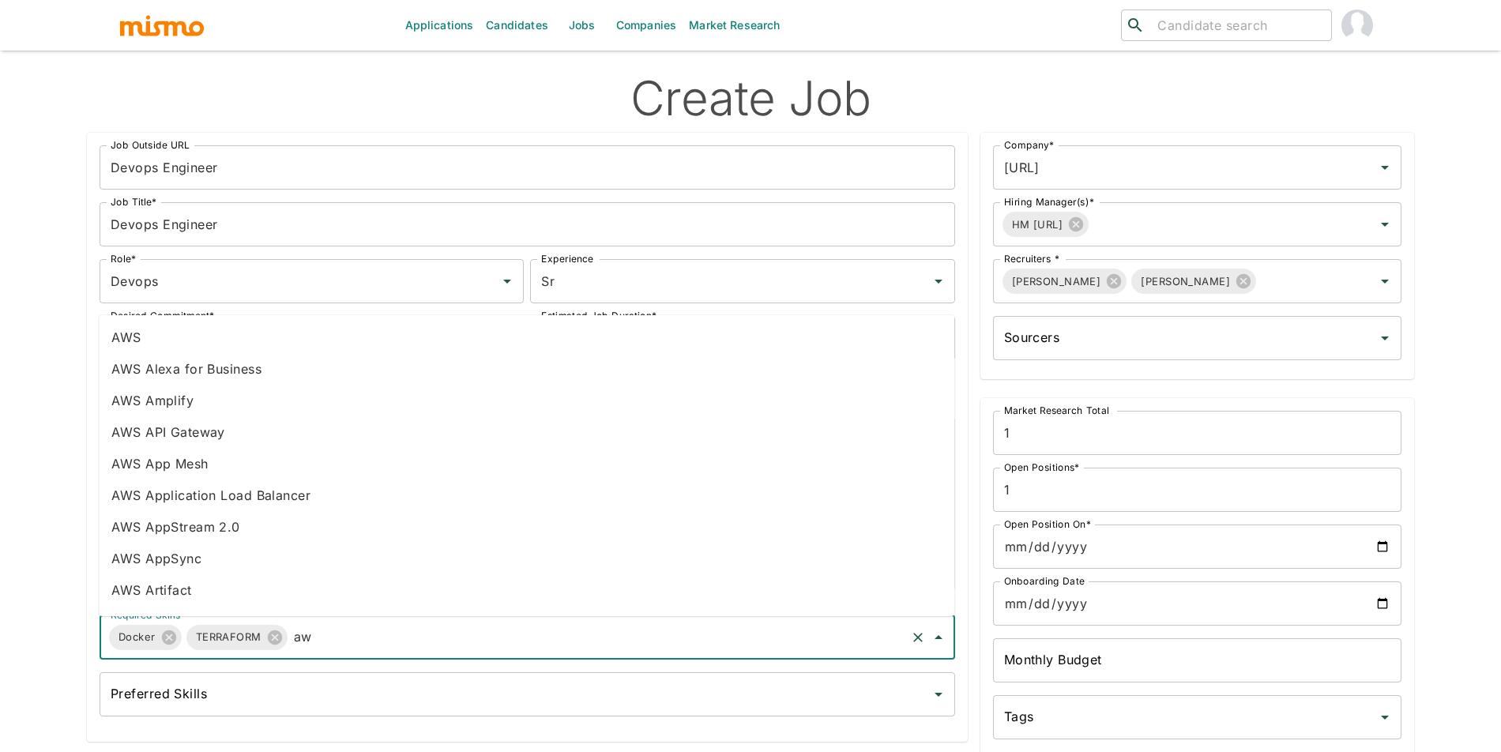
type input "aws"
click at [193, 342] on li "AWS" at bounding box center [527, 338] width 856 height 32
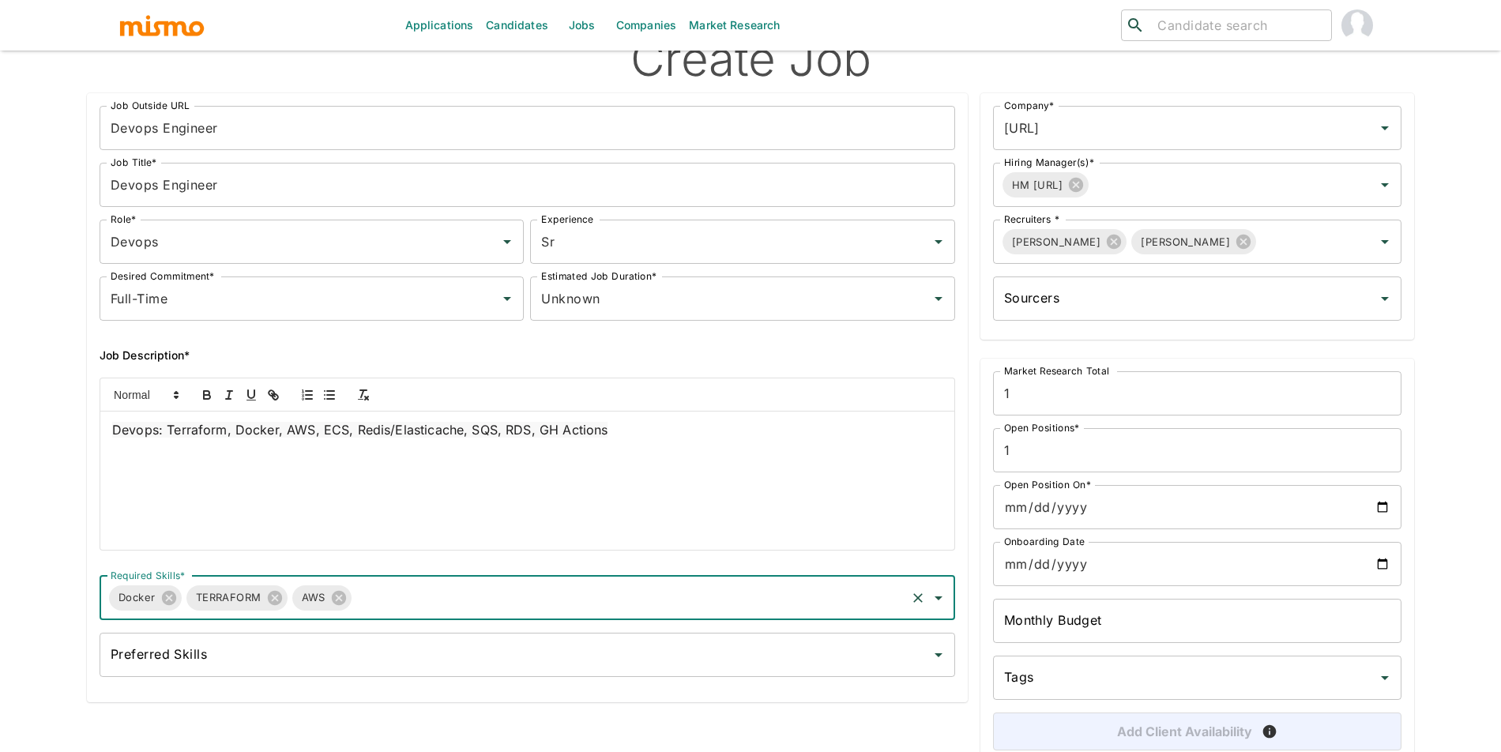
scroll to position [145, 0]
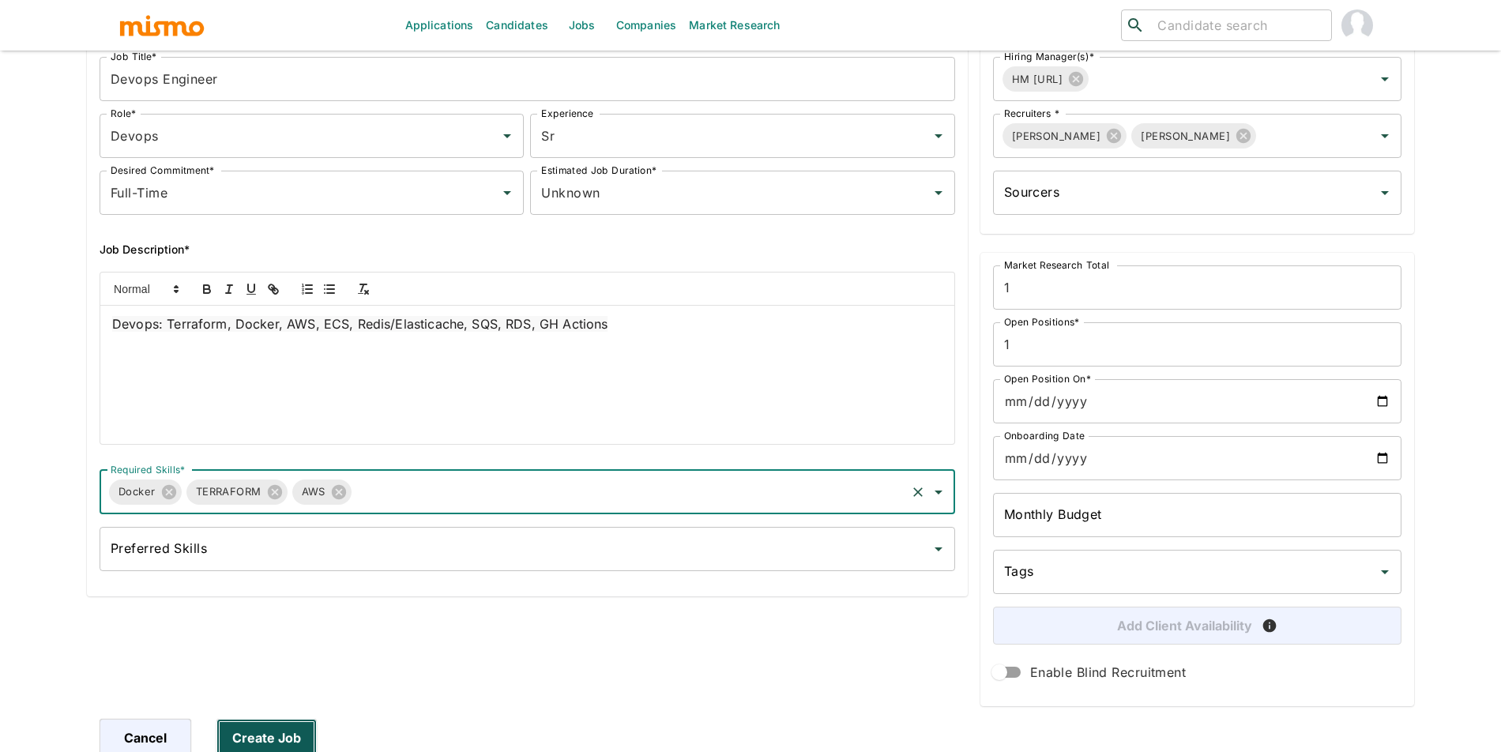
click at [272, 721] on button "Create Job" at bounding box center [266, 738] width 100 height 38
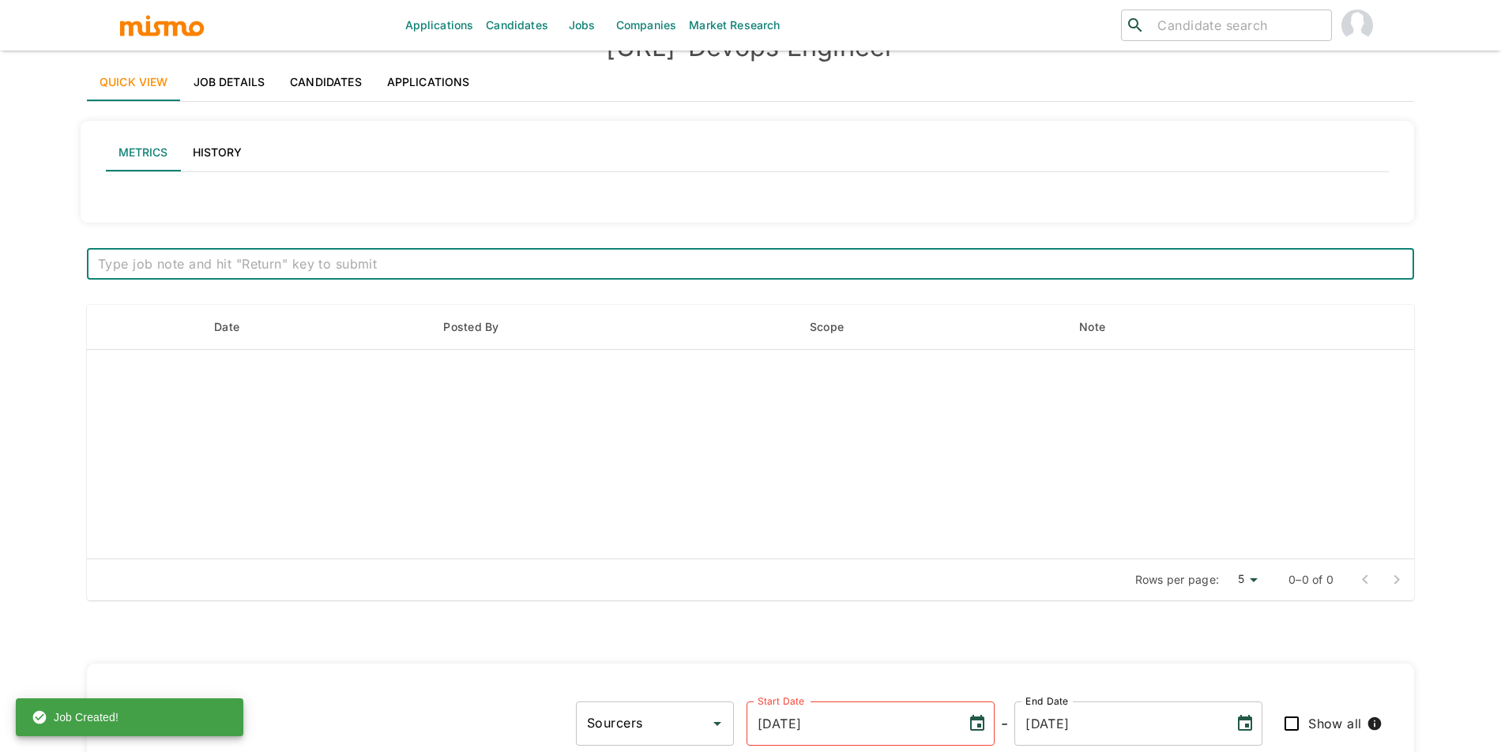
scroll to position [152, 0]
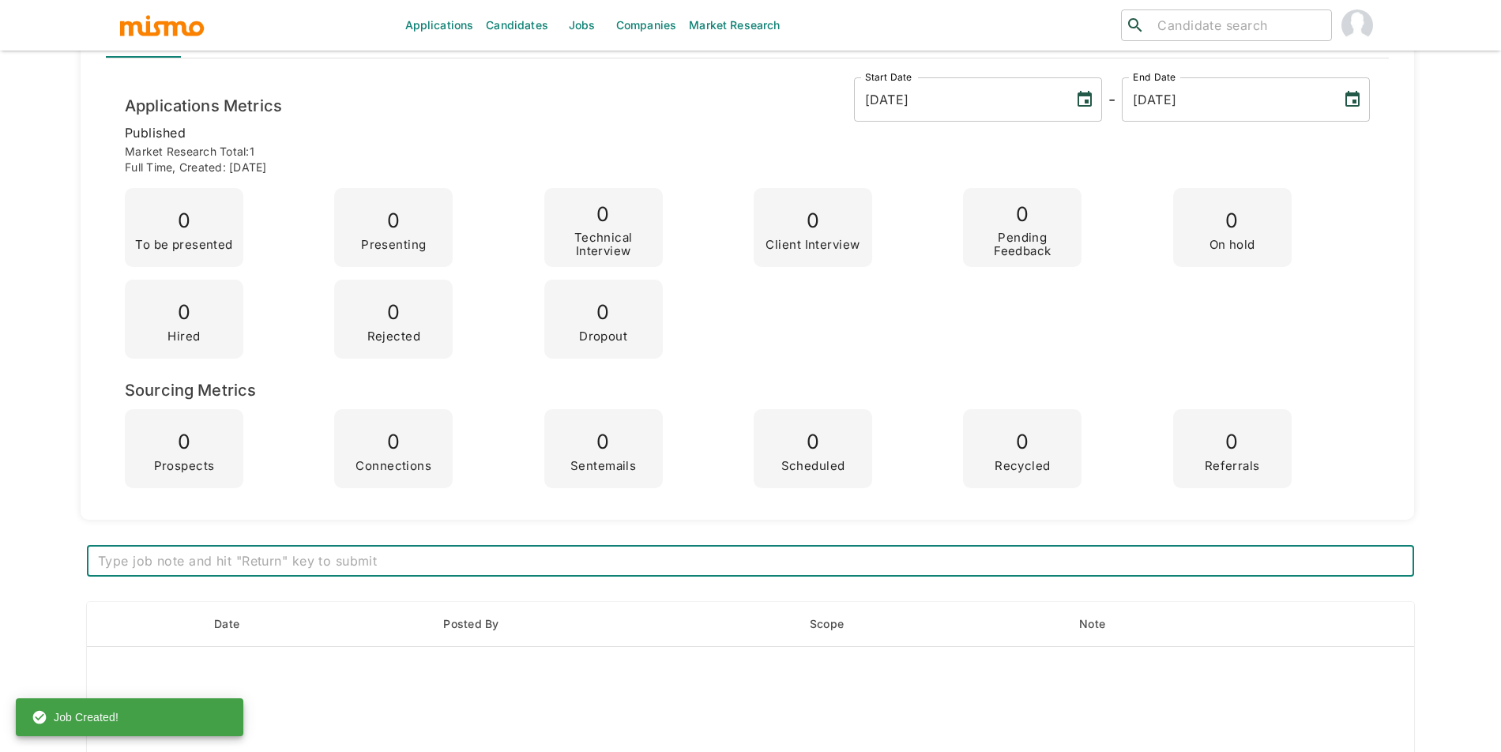
paste textarea "Budget: $6-$10k"
type textarea "Budget: $6-$10k"
click at [585, 24] on link "Jobs" at bounding box center [582, 25] width 55 height 51
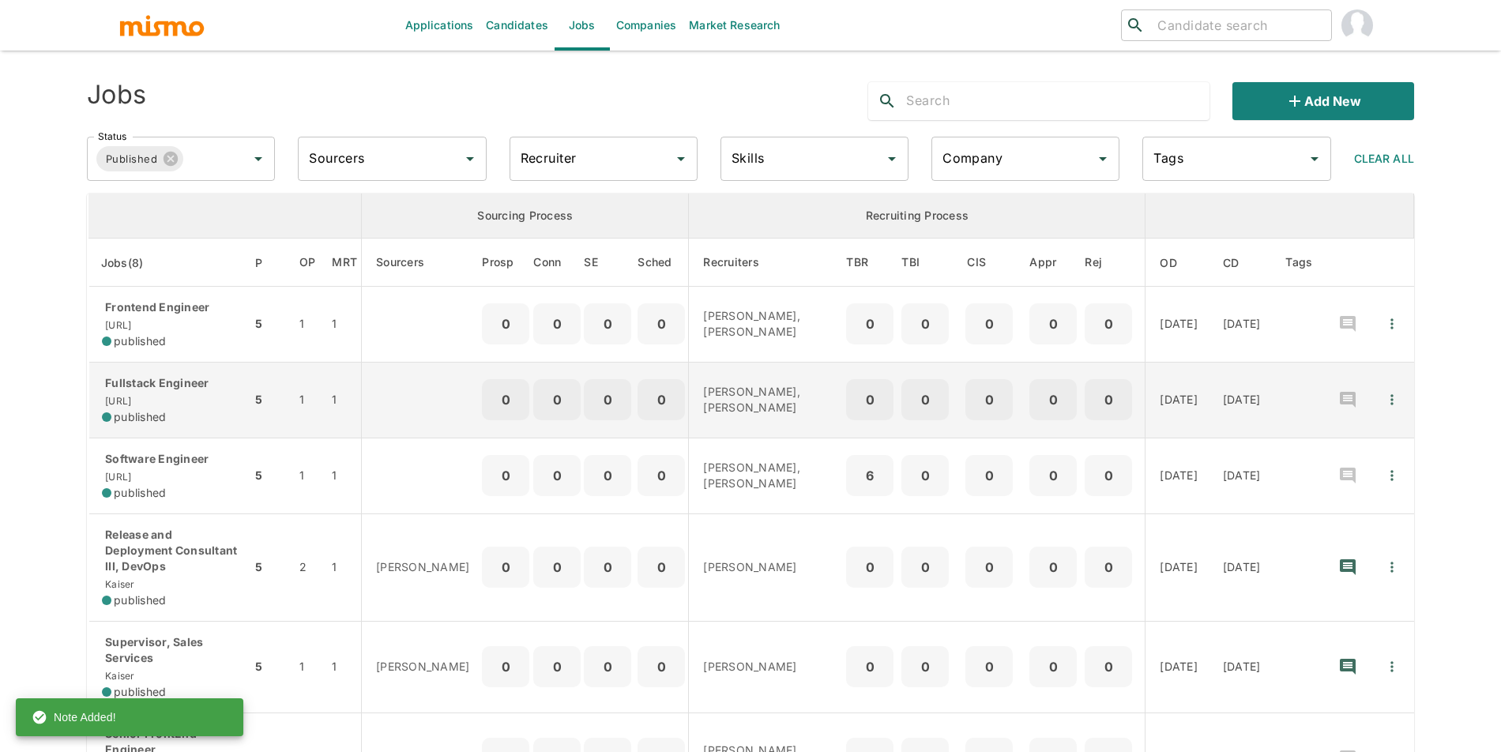
click at [149, 419] on span "published" at bounding box center [140, 417] width 52 height 16
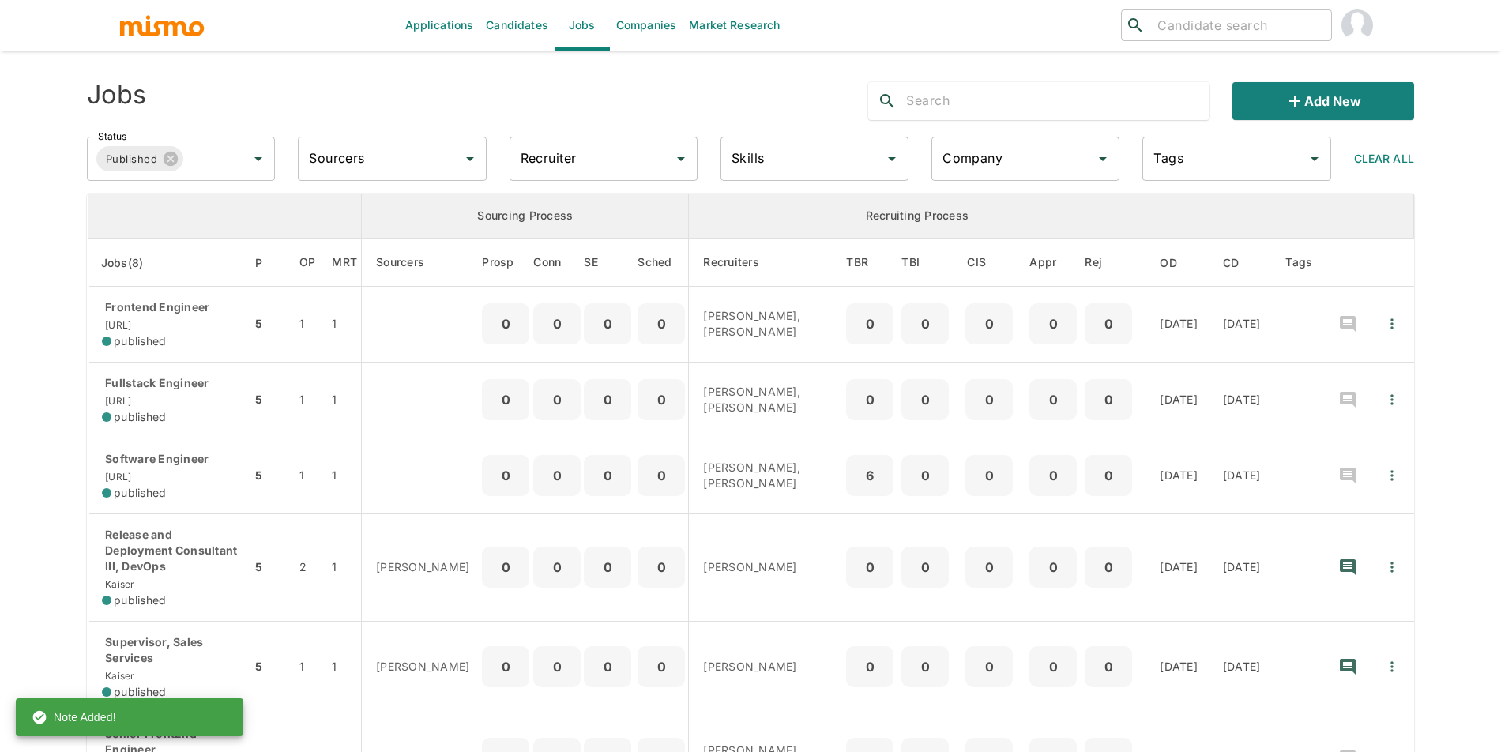
click at [195, 314] on p "Frontend Engineer" at bounding box center [170, 307] width 137 height 16
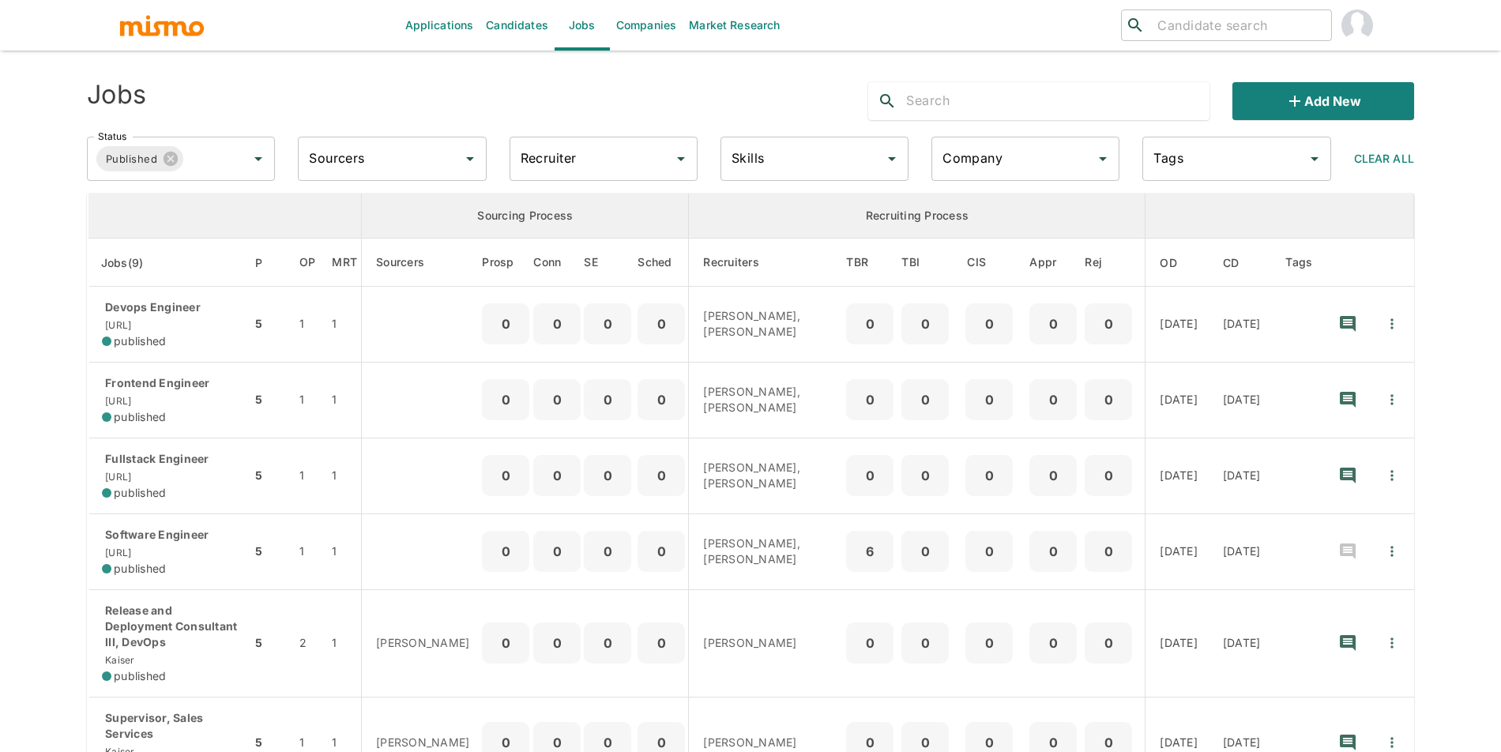
click at [1237, 32] on input "search" at bounding box center [1238, 25] width 174 height 22
type input "juan die"
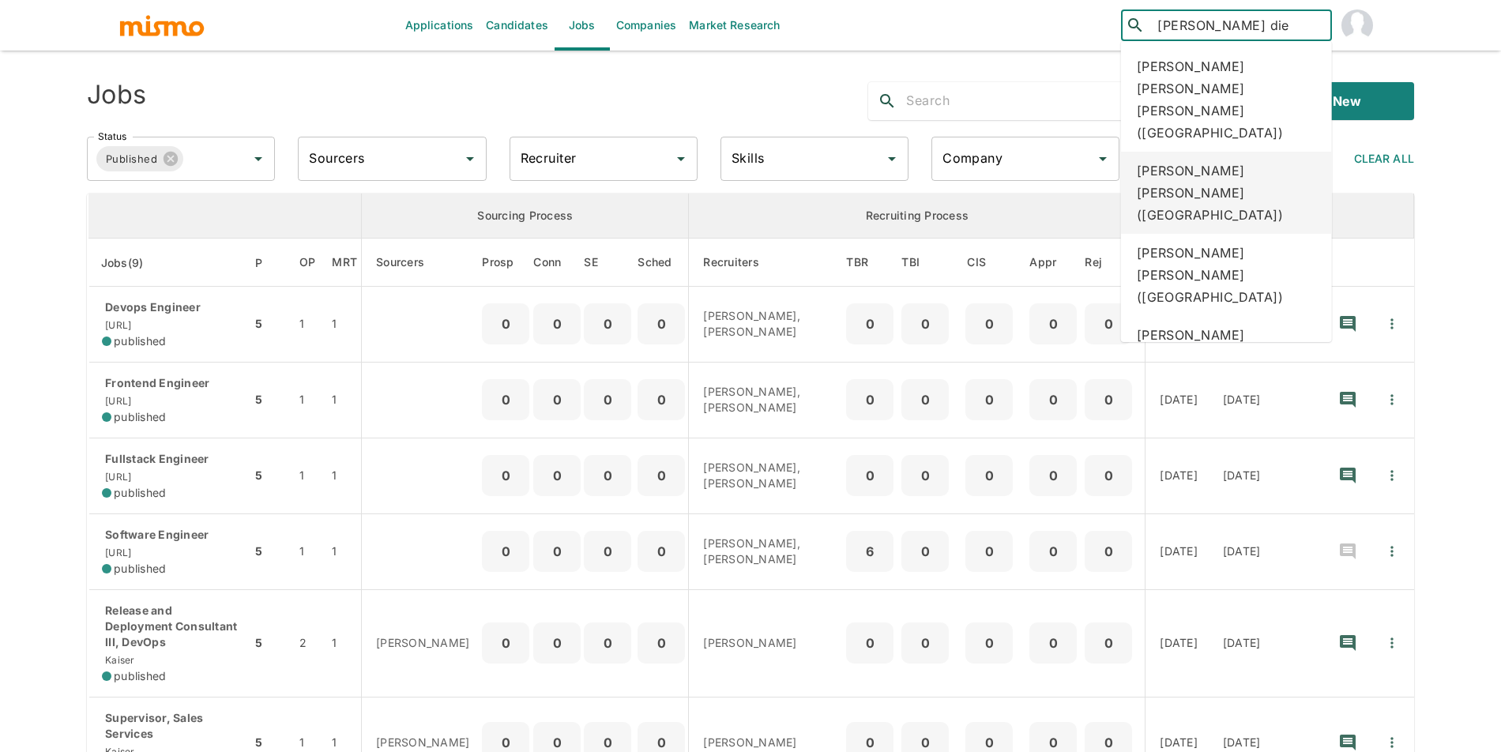
click at [1278, 152] on div "Juan Diego Jimenez (Costa Rica)" at bounding box center [1226, 193] width 211 height 82
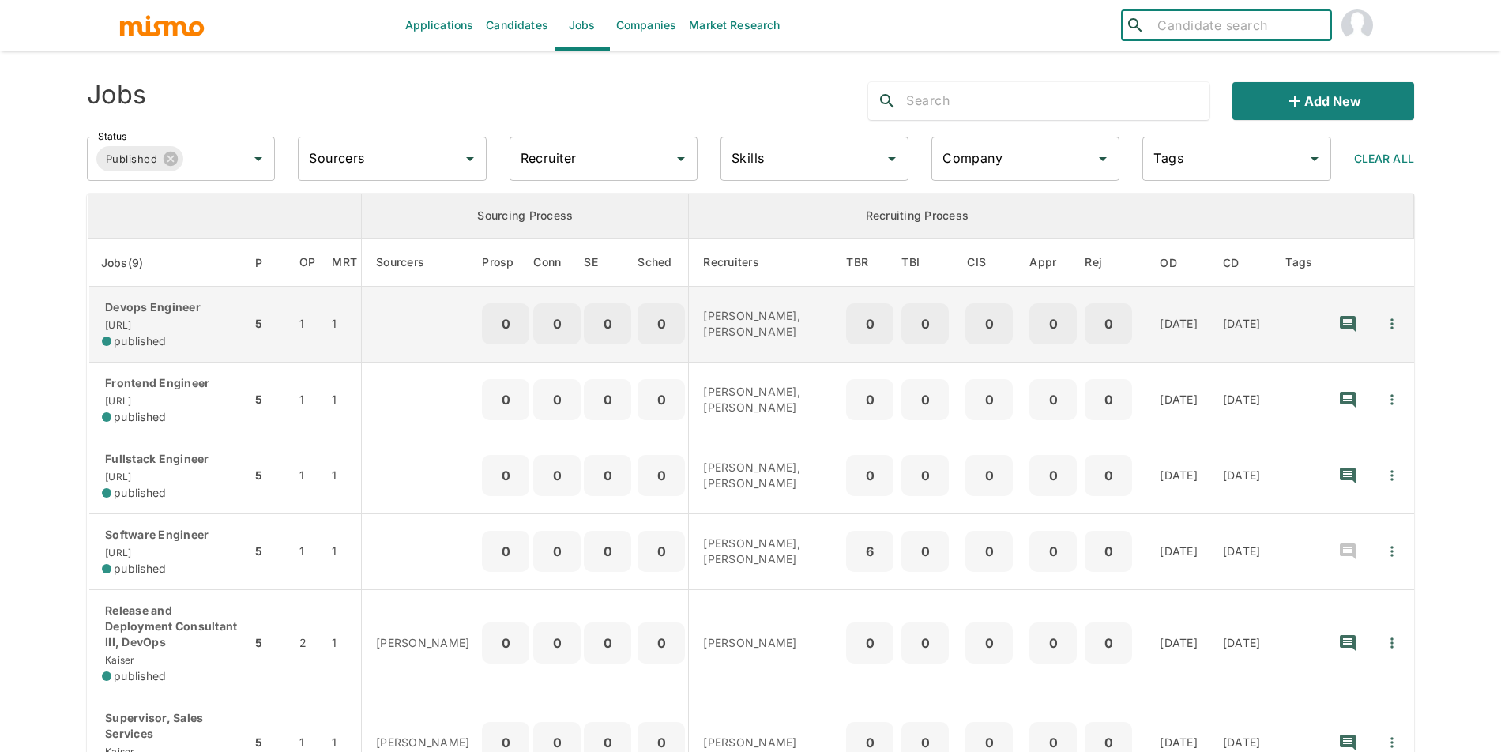
click at [151, 299] on p "Devops Engineer" at bounding box center [170, 307] width 137 height 16
click at [1390, 318] on icon "Quick Actions" at bounding box center [1392, 324] width 16 height 16
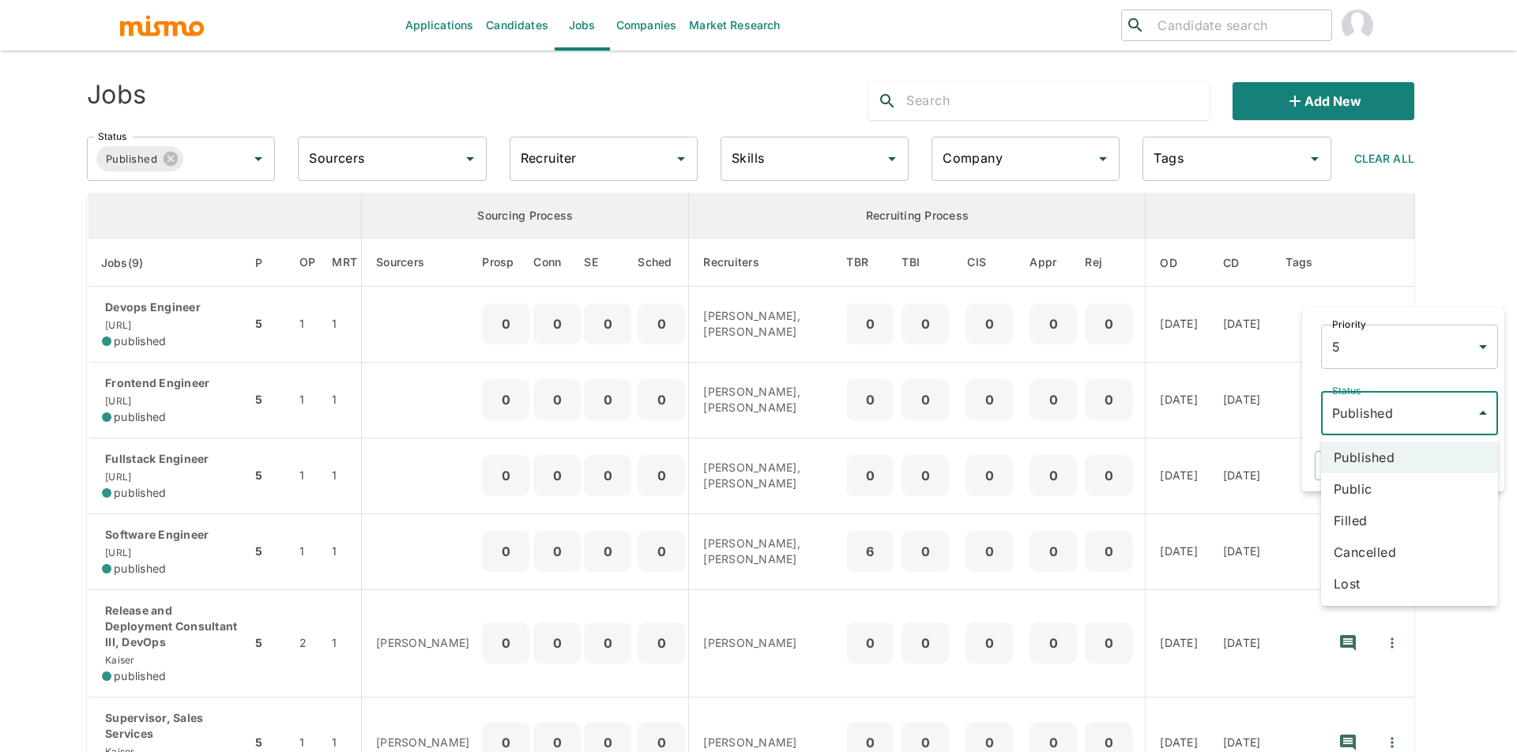
click at [1391, 416] on body "Applications Candidates Jobs Companies Market Research ​ ​ Jobs Add new Status …" at bounding box center [758, 395] width 1517 height 790
click at [1390, 482] on li "Public" at bounding box center [1409, 489] width 177 height 32
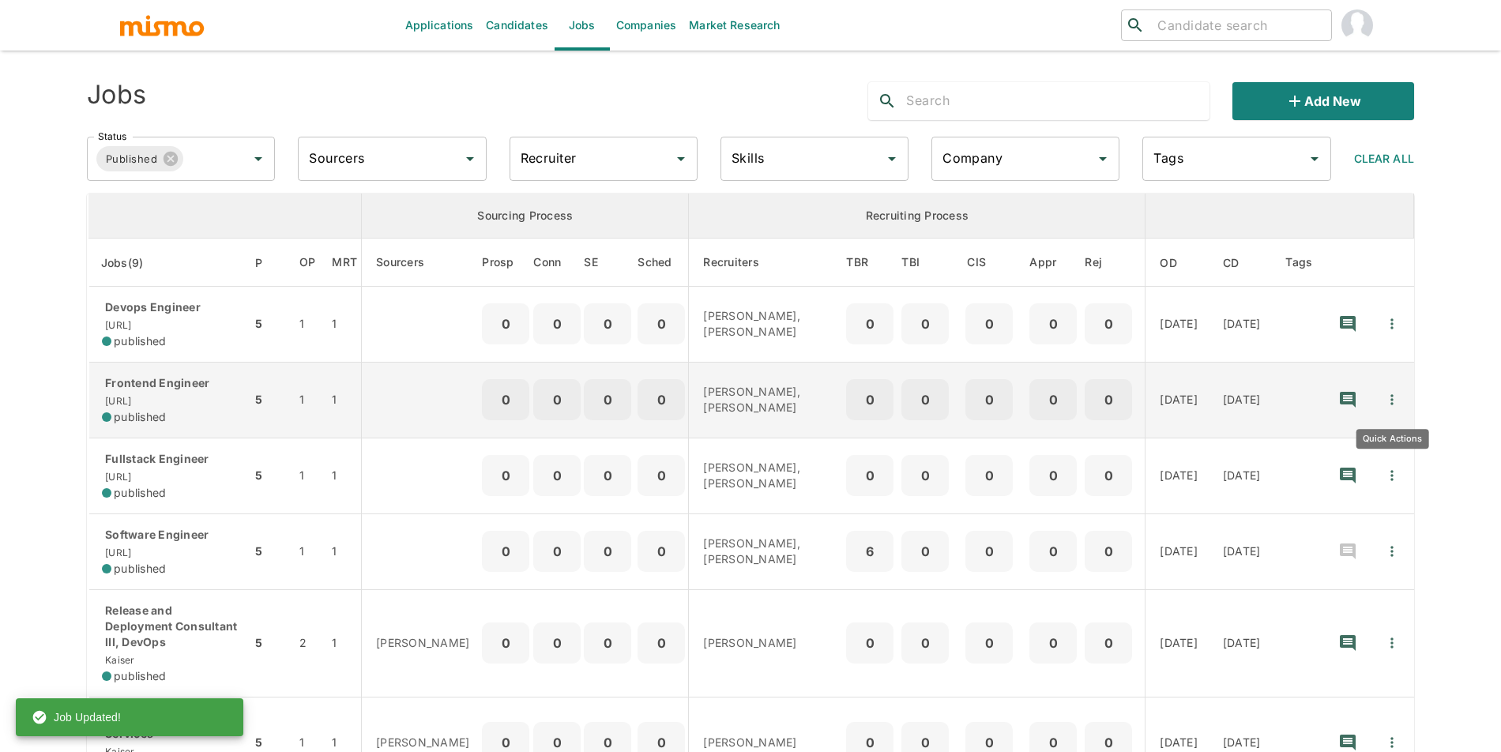
click at [1395, 399] on icon "Quick Actions" at bounding box center [1392, 400] width 16 height 16
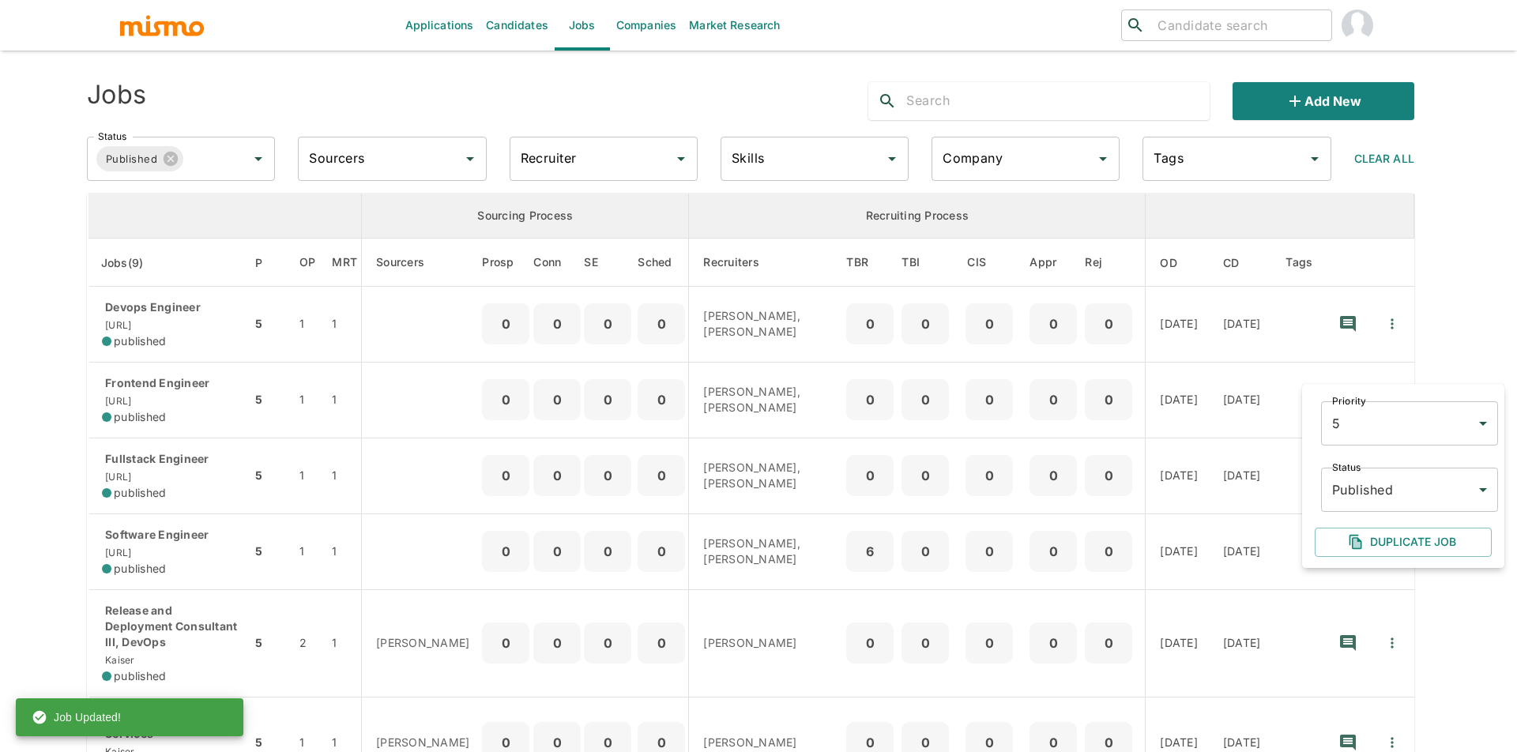
click at [1383, 502] on body "Applications Candidates Jobs Companies Market Research ​ ​ Jobs Add new Status …" at bounding box center [758, 395] width 1517 height 790
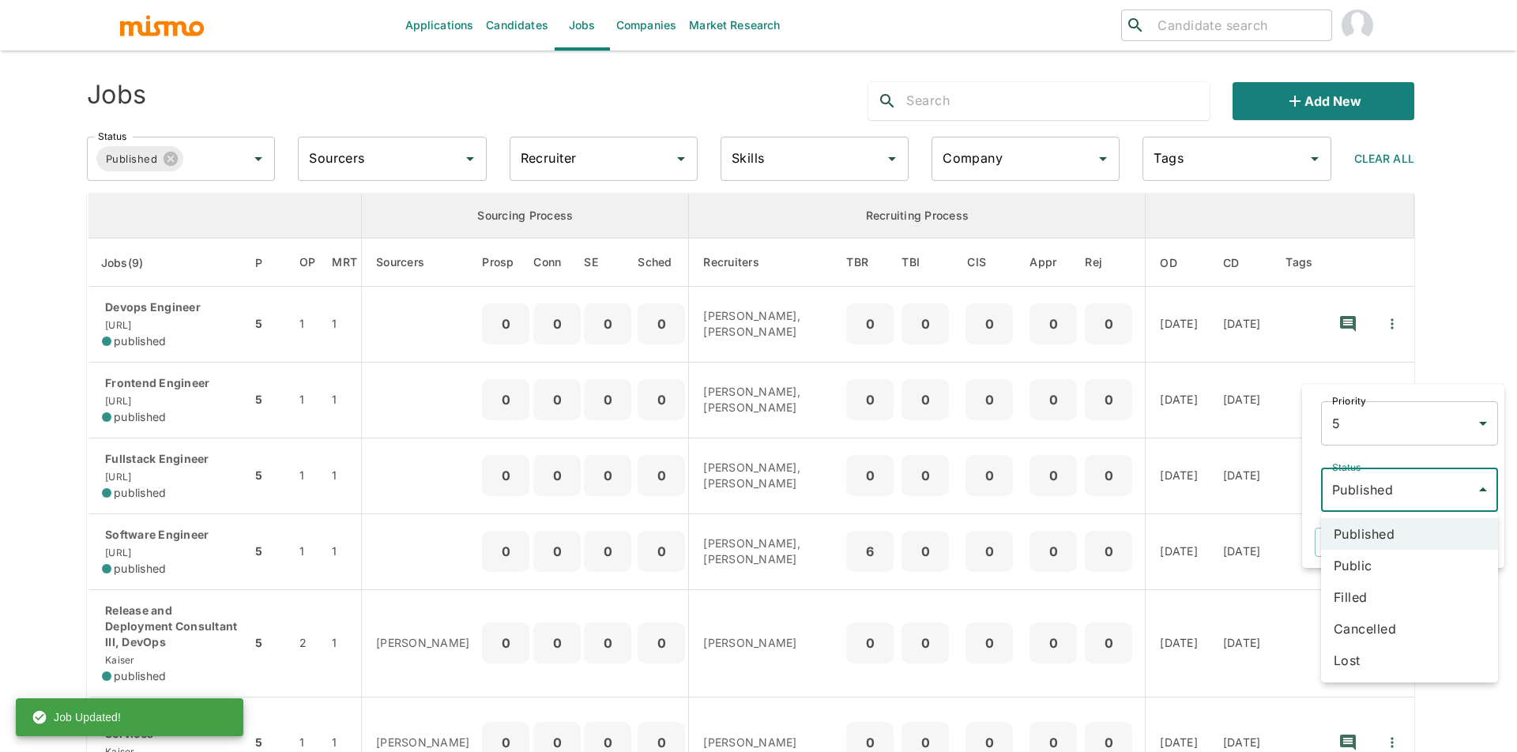
click at [1377, 560] on li "Public" at bounding box center [1409, 566] width 177 height 32
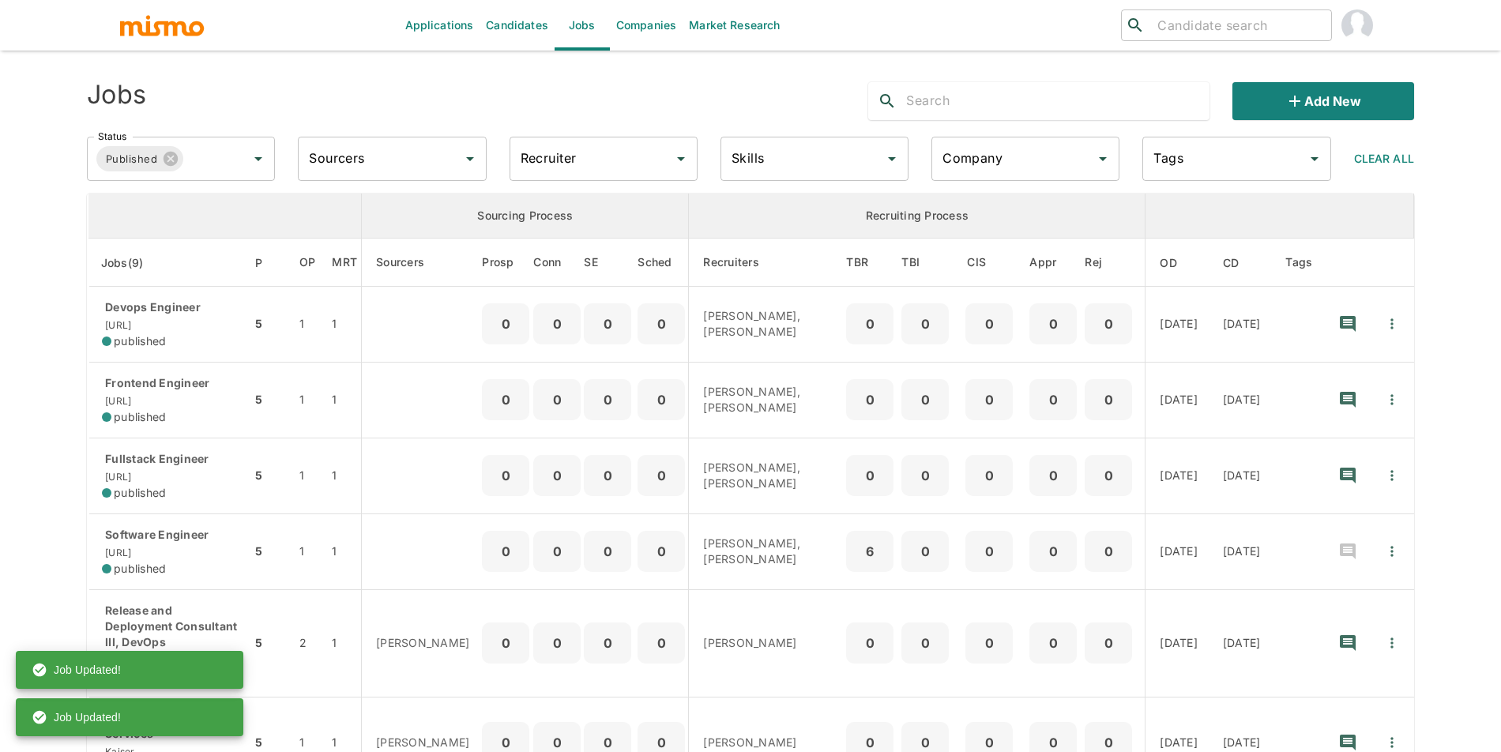
click at [1487, 322] on div at bounding box center [750, 376] width 1501 height 752
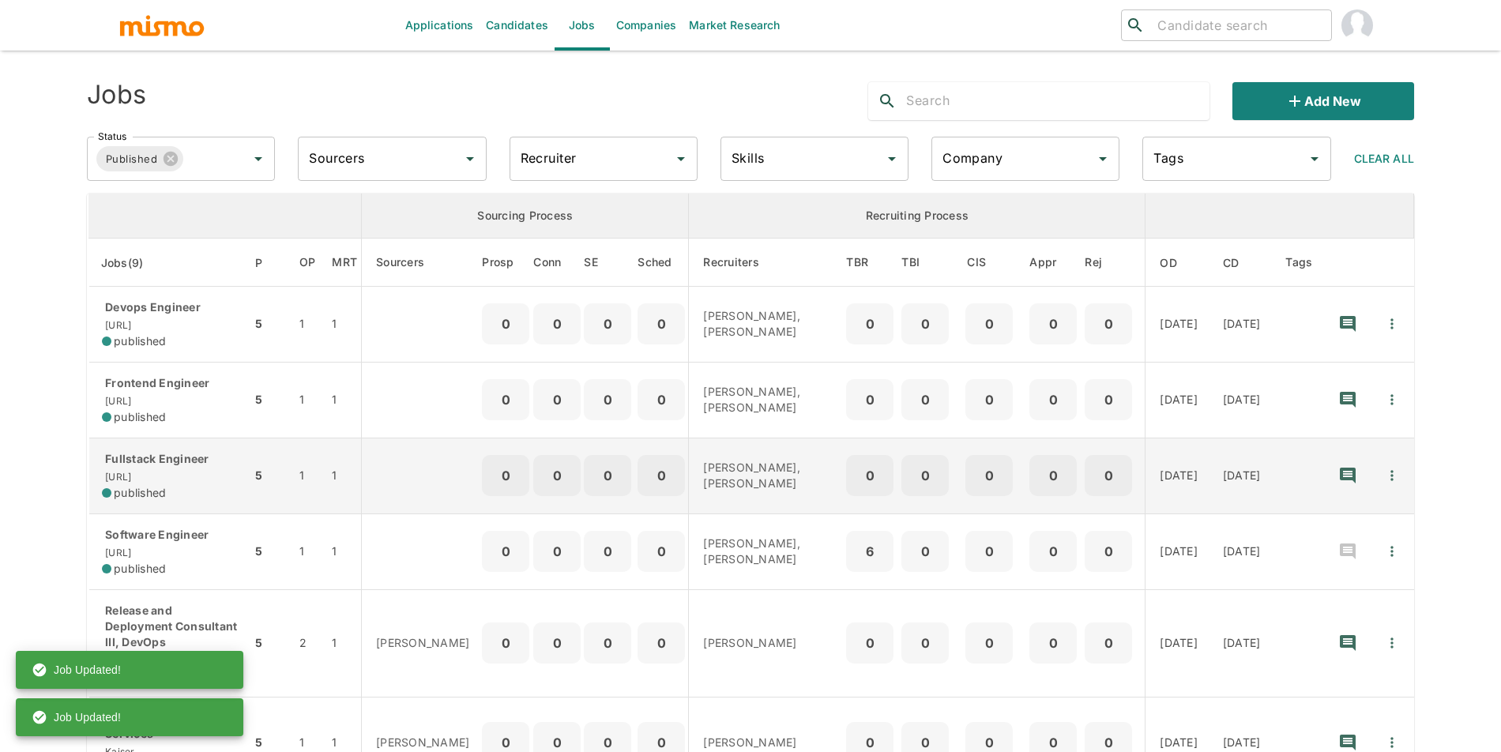
click at [1379, 485] on td "enhanced table" at bounding box center [1392, 476] width 43 height 76
click at [1385, 465] on button "Quick Actions" at bounding box center [1392, 475] width 35 height 35
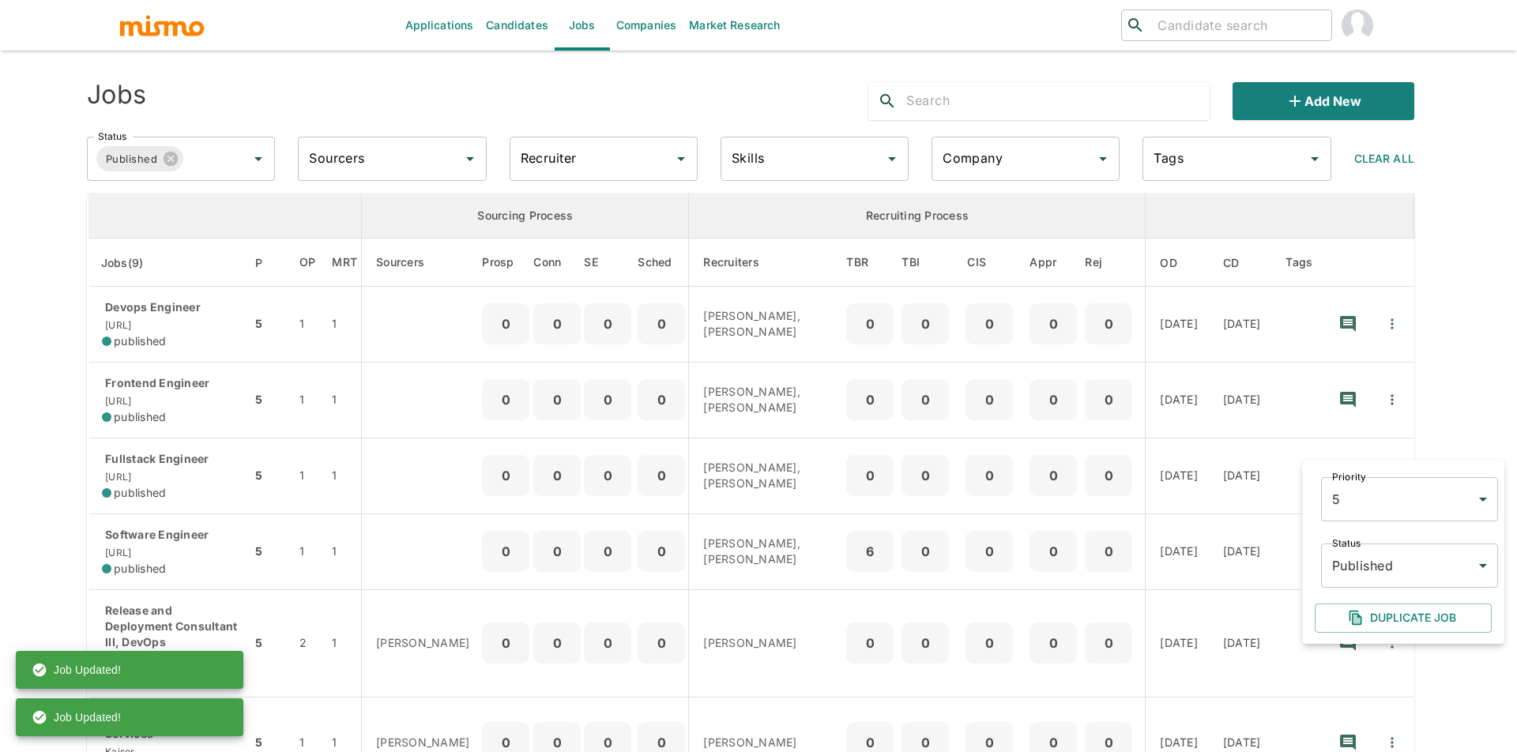
click at [1398, 578] on body "Applications Candidates Jobs Companies Market Research ​ ​ Jobs Add new Status …" at bounding box center [758, 395] width 1517 height 790
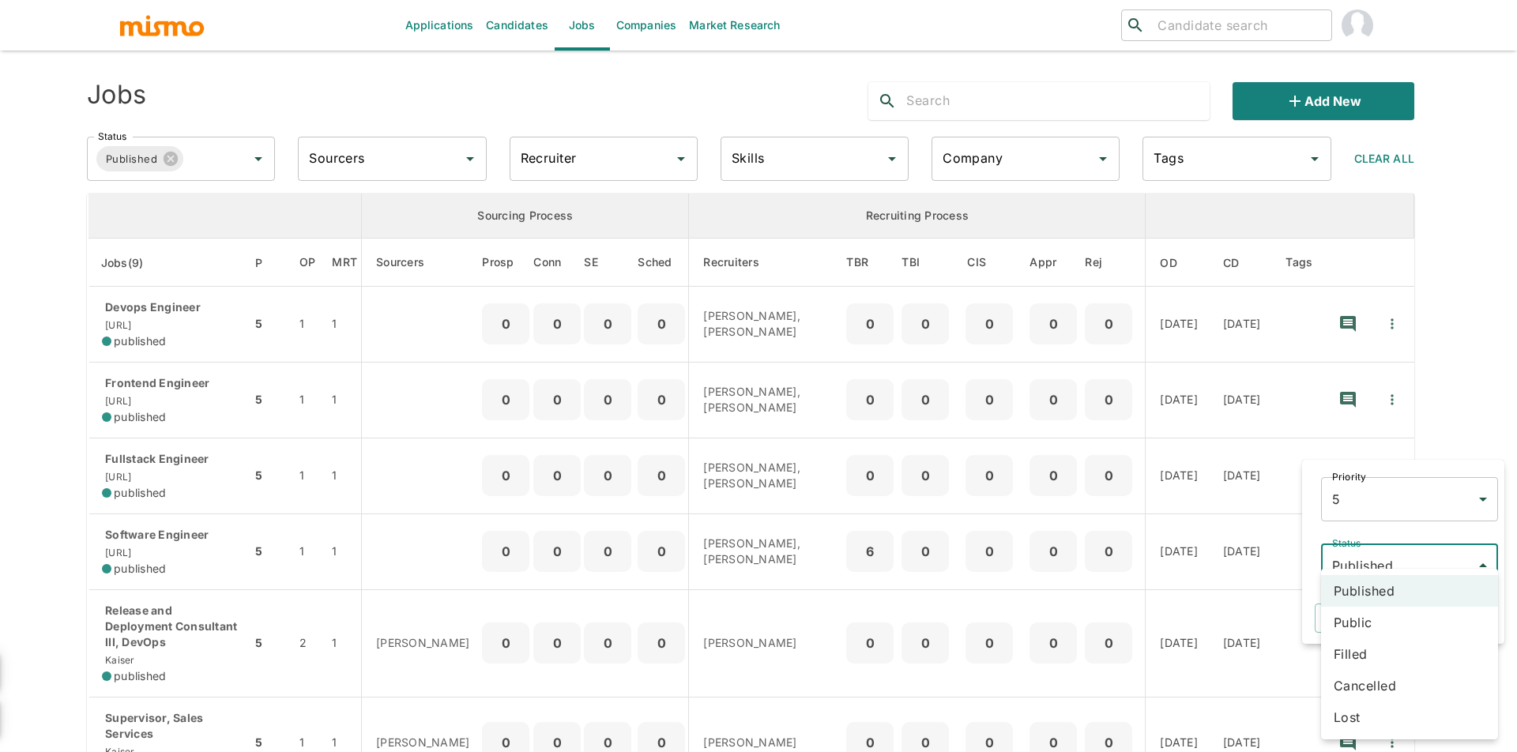
click at [1376, 613] on li "Public" at bounding box center [1409, 623] width 177 height 32
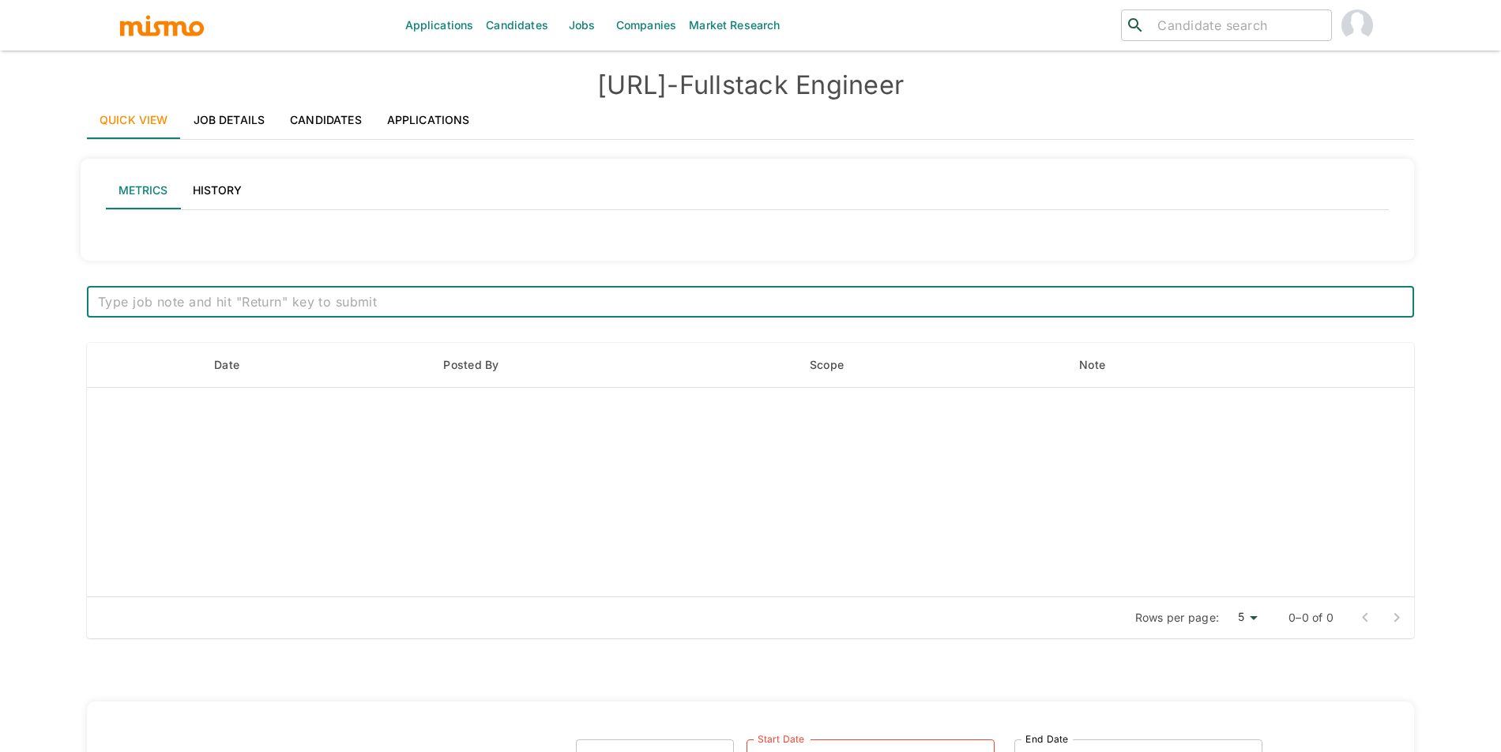
type textarea "Budget: $6-$10k"
paste textarea "Budget: $6-$10k"
type textarea "Budget: $6-$10k"
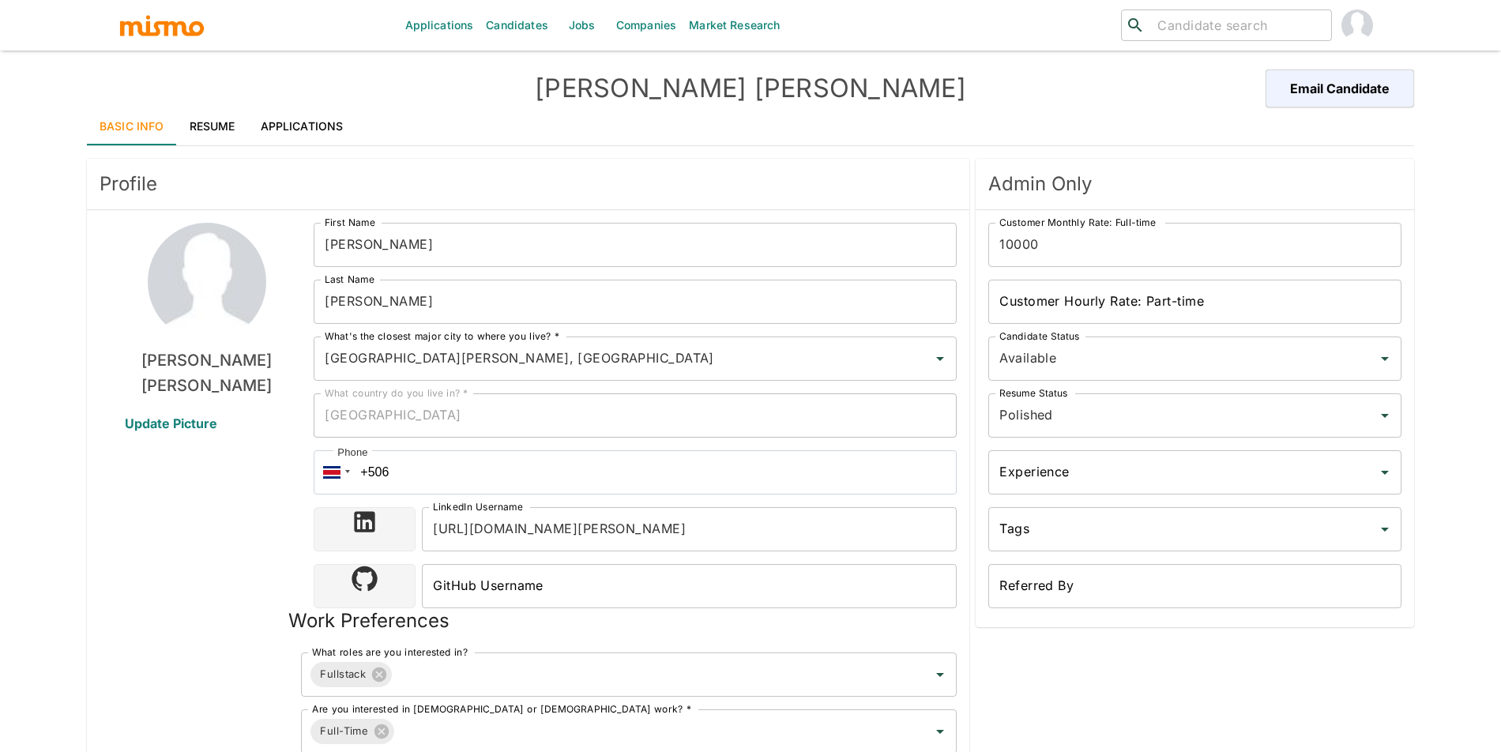
click at [239, 120] on link "Resume" at bounding box center [212, 126] width 71 height 38
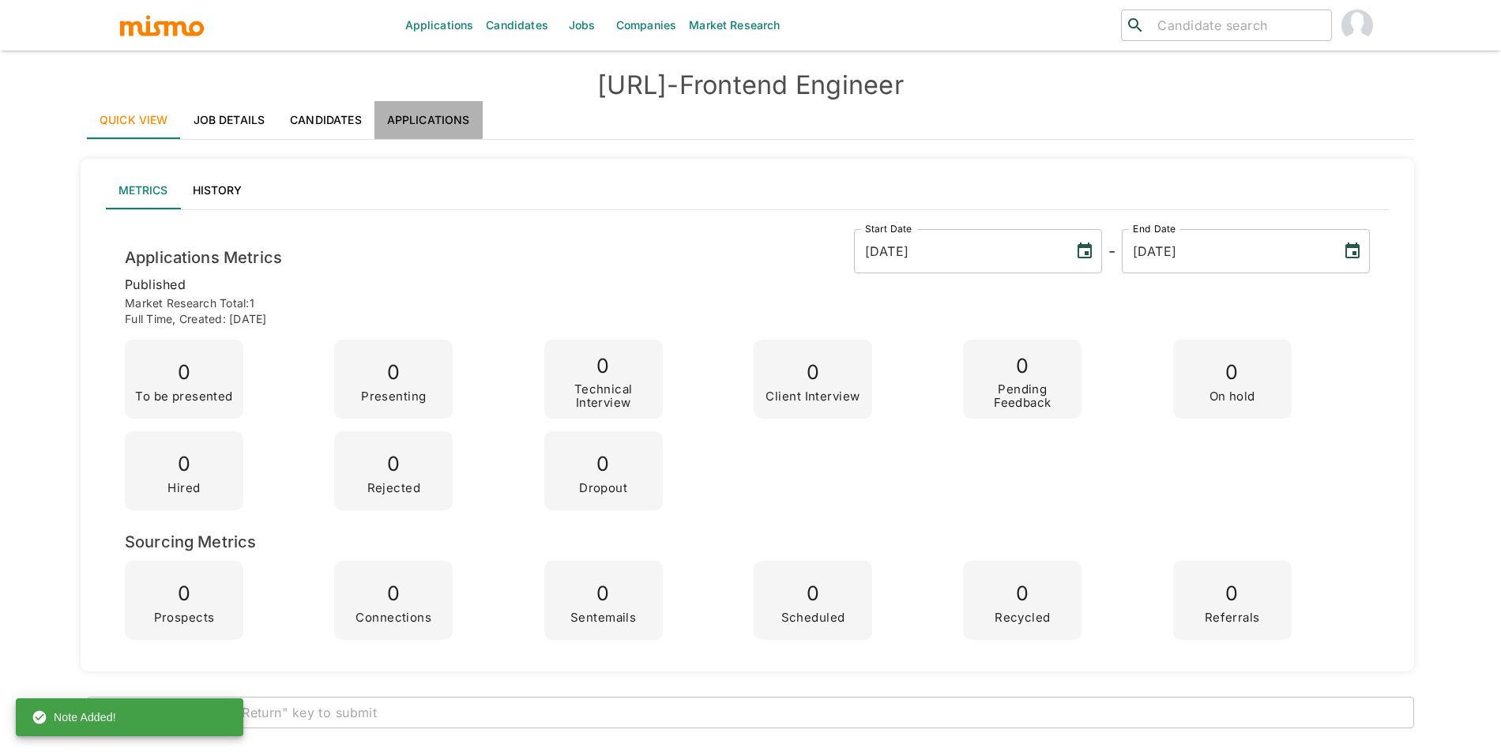
click at [423, 101] on link "Applications" at bounding box center [429, 120] width 108 height 38
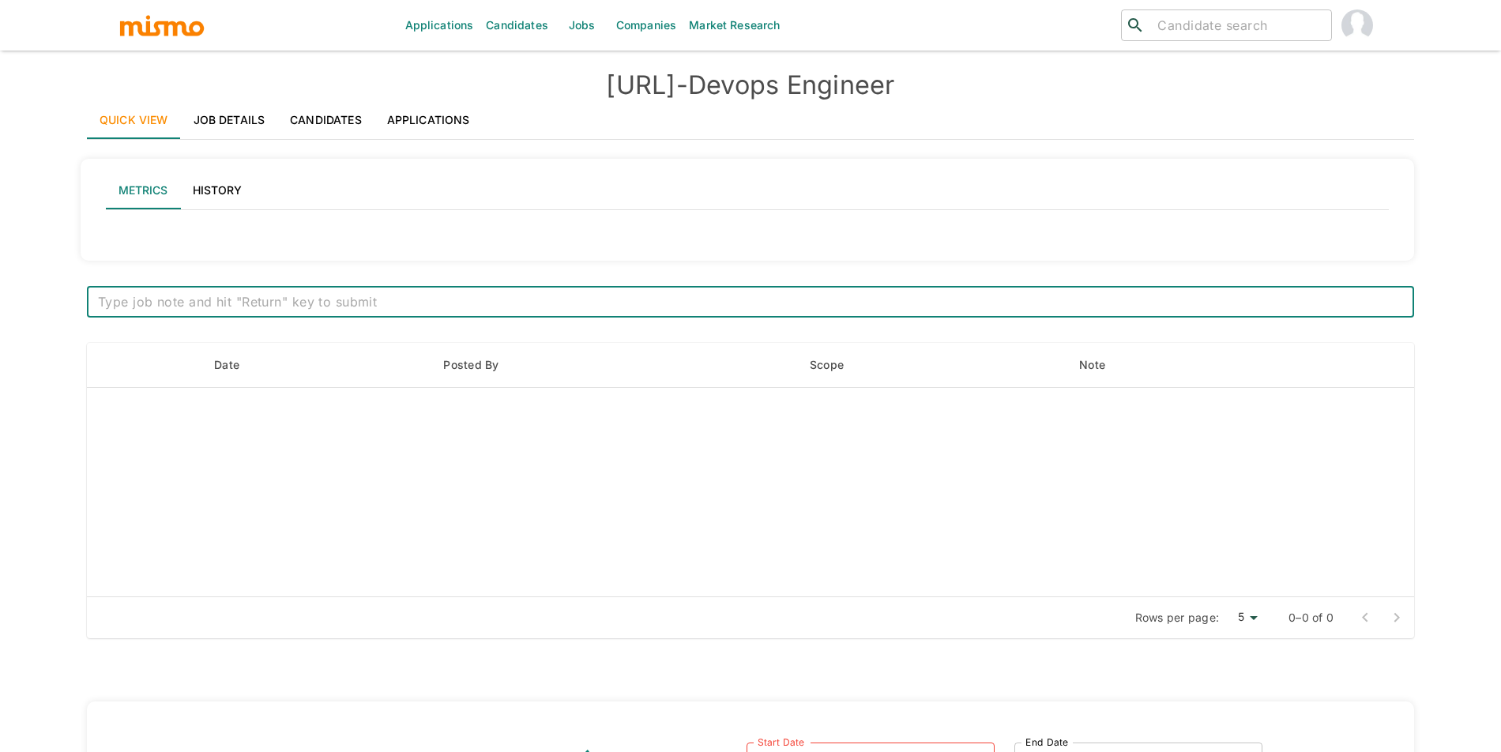
click at [216, 108] on link "Job Details" at bounding box center [229, 120] width 97 height 38
click at [340, 107] on link "Candidates" at bounding box center [325, 120] width 97 height 38
click at [432, 115] on link "Applications" at bounding box center [429, 120] width 108 height 38
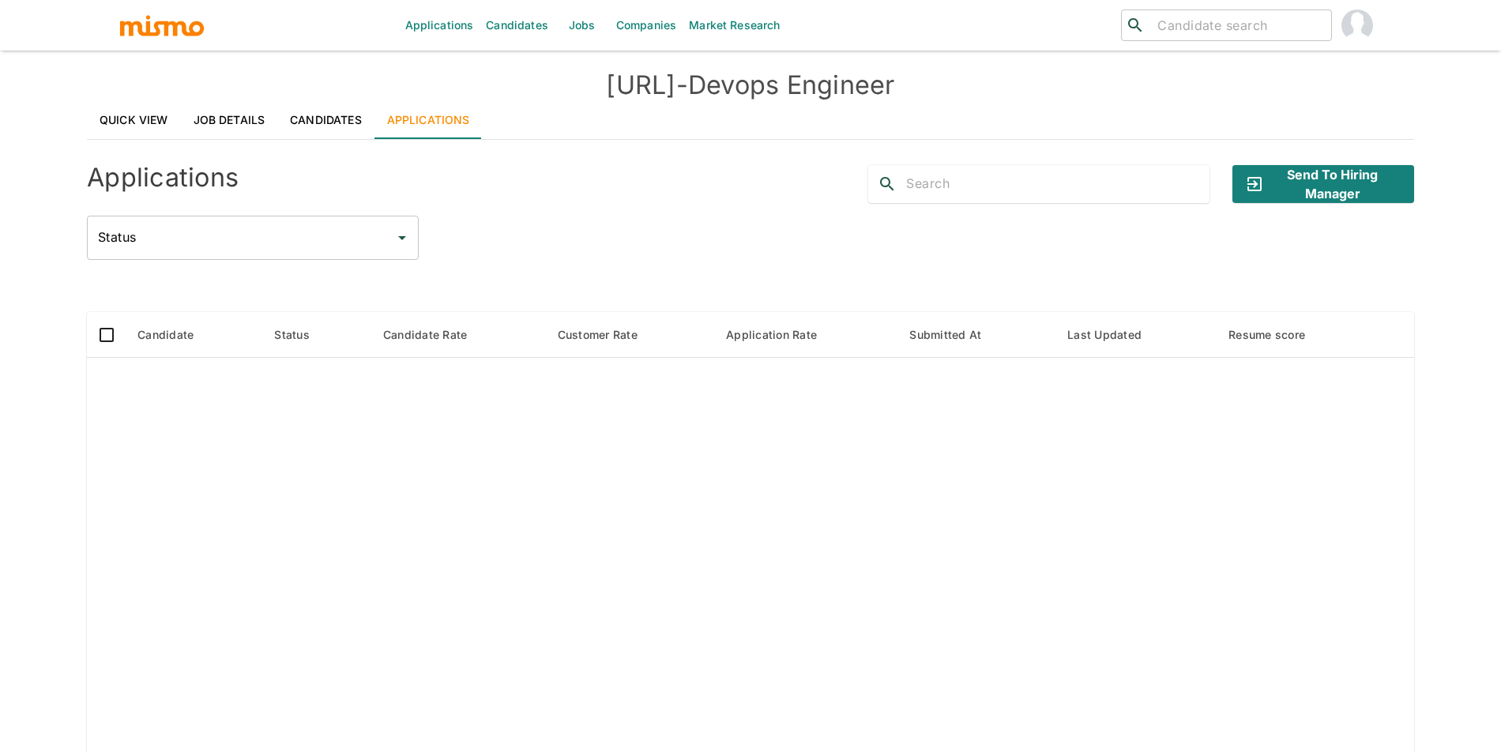
click at [321, 103] on link "Candidates" at bounding box center [325, 120] width 97 height 38
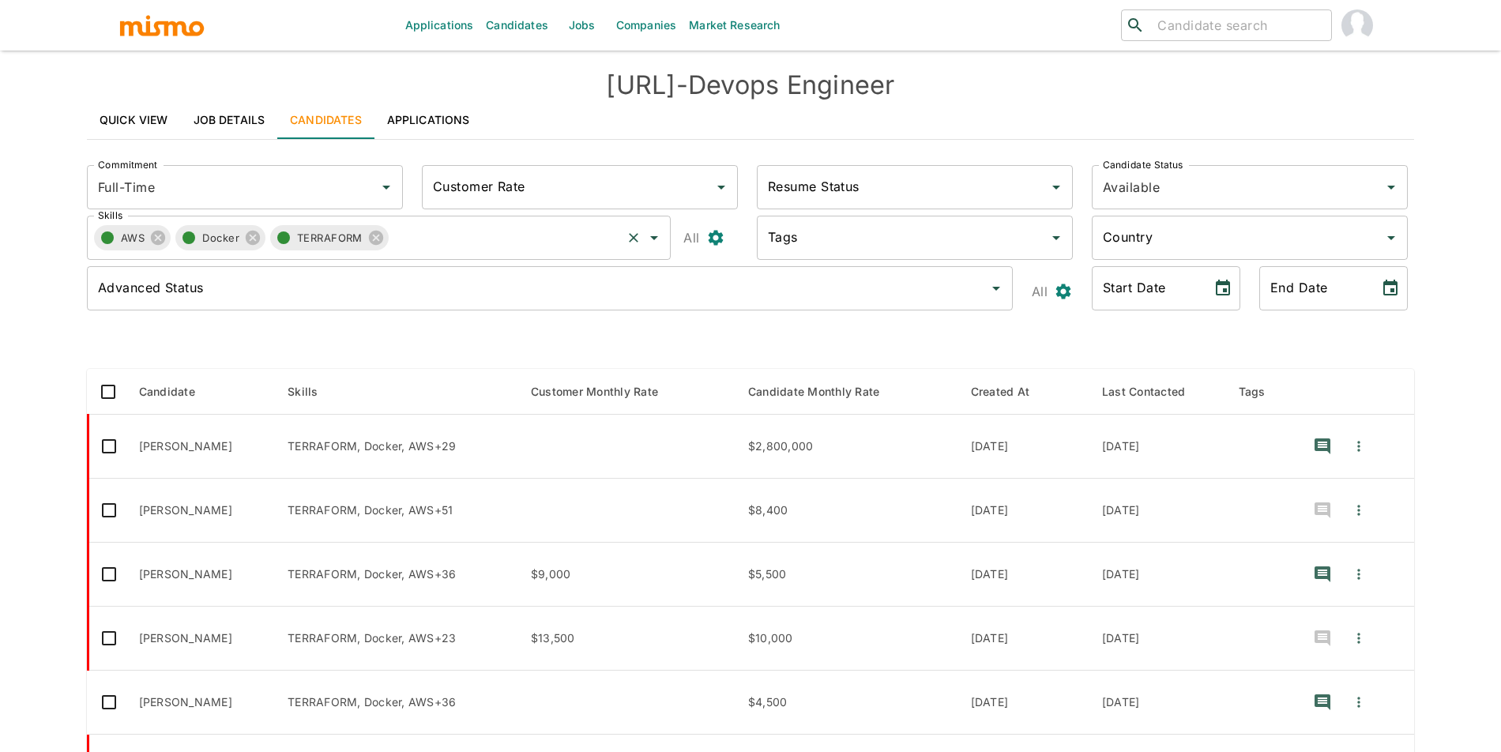
click at [119, 242] on button "button" at bounding box center [107, 237] width 27 height 27
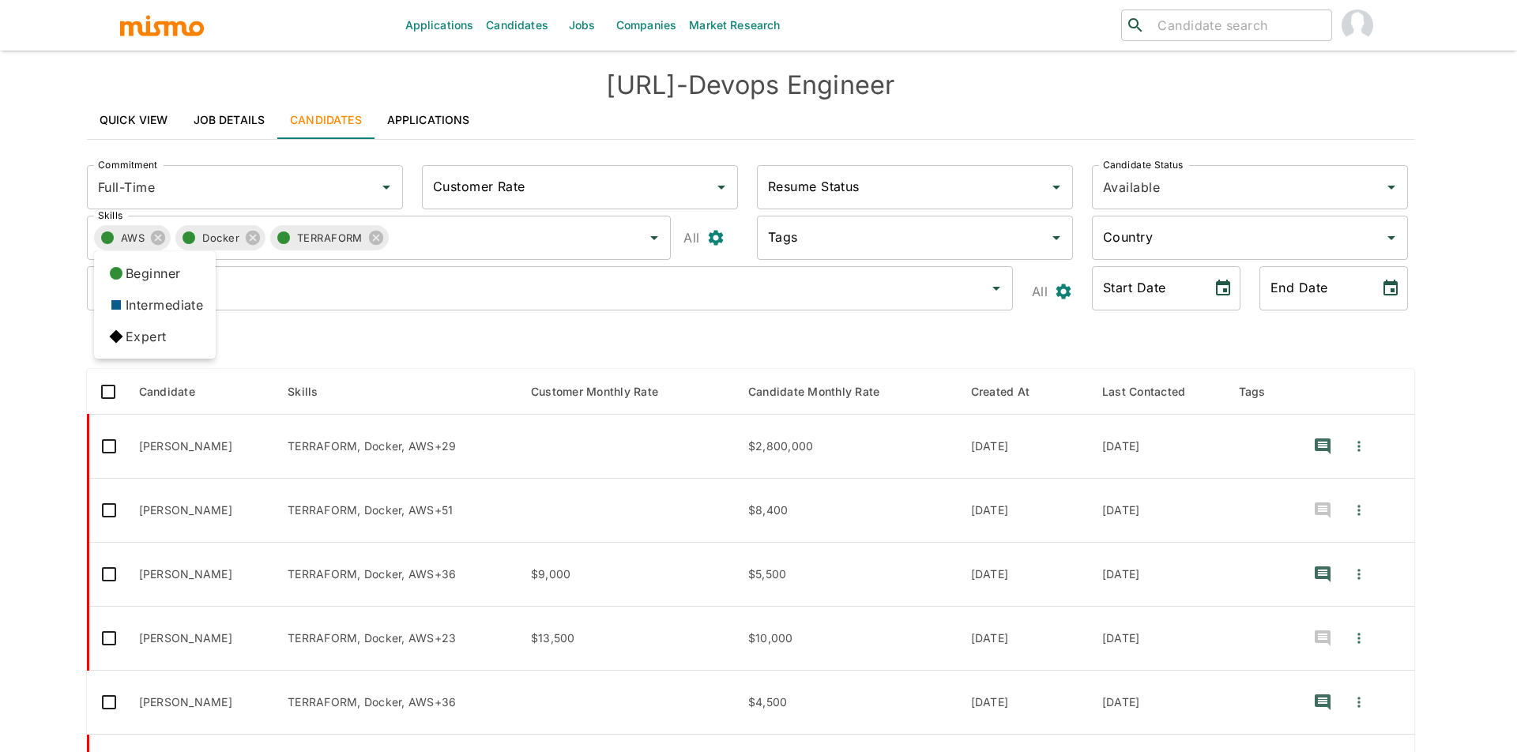
drag, startPoint x: 139, startPoint y: 332, endPoint x: 200, endPoint y: 225, distance: 122.8
click at [139, 331] on li "Expert" at bounding box center [155, 337] width 122 height 32
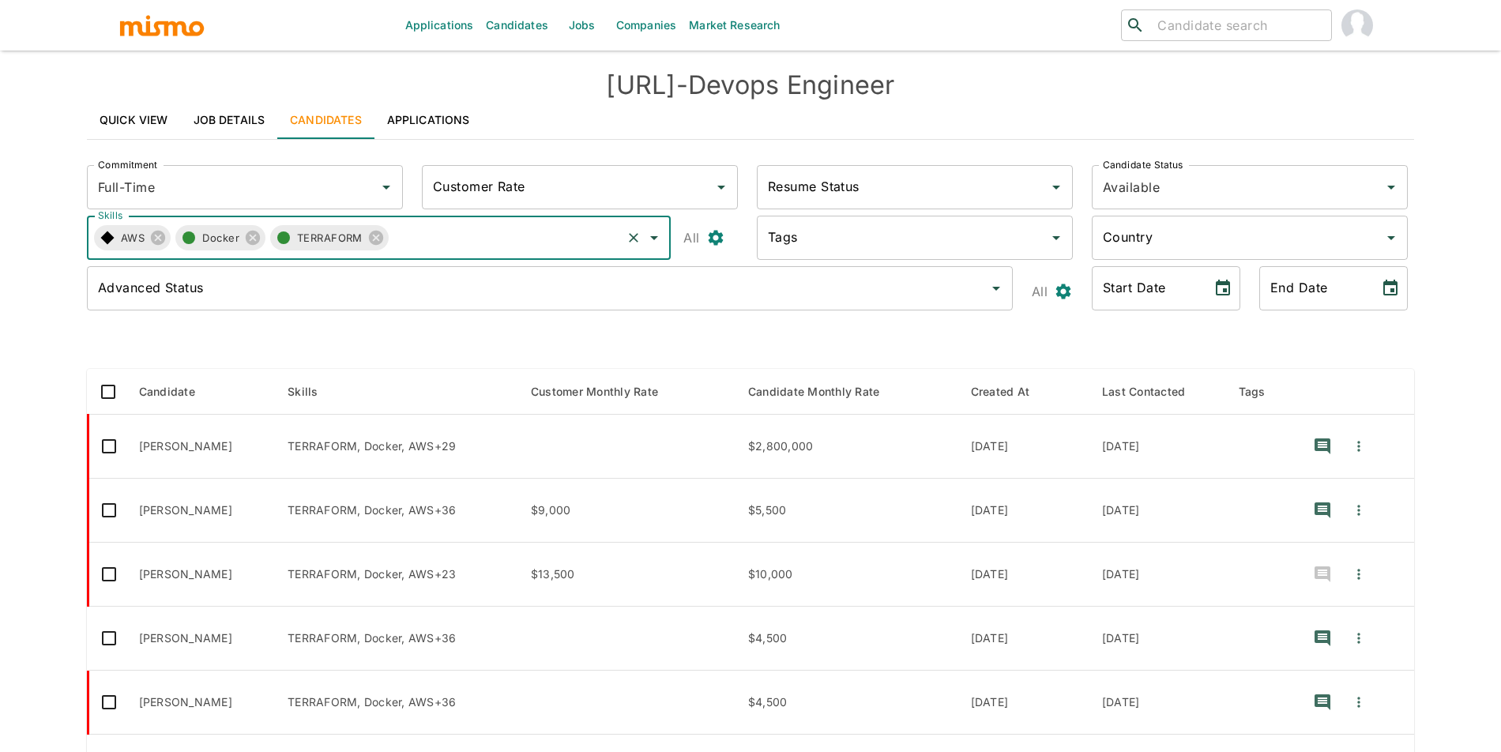
click at [205, 240] on span "Docker" at bounding box center [225, 238] width 47 height 18
click at [199, 238] on button "button" at bounding box center [188, 237] width 27 height 27
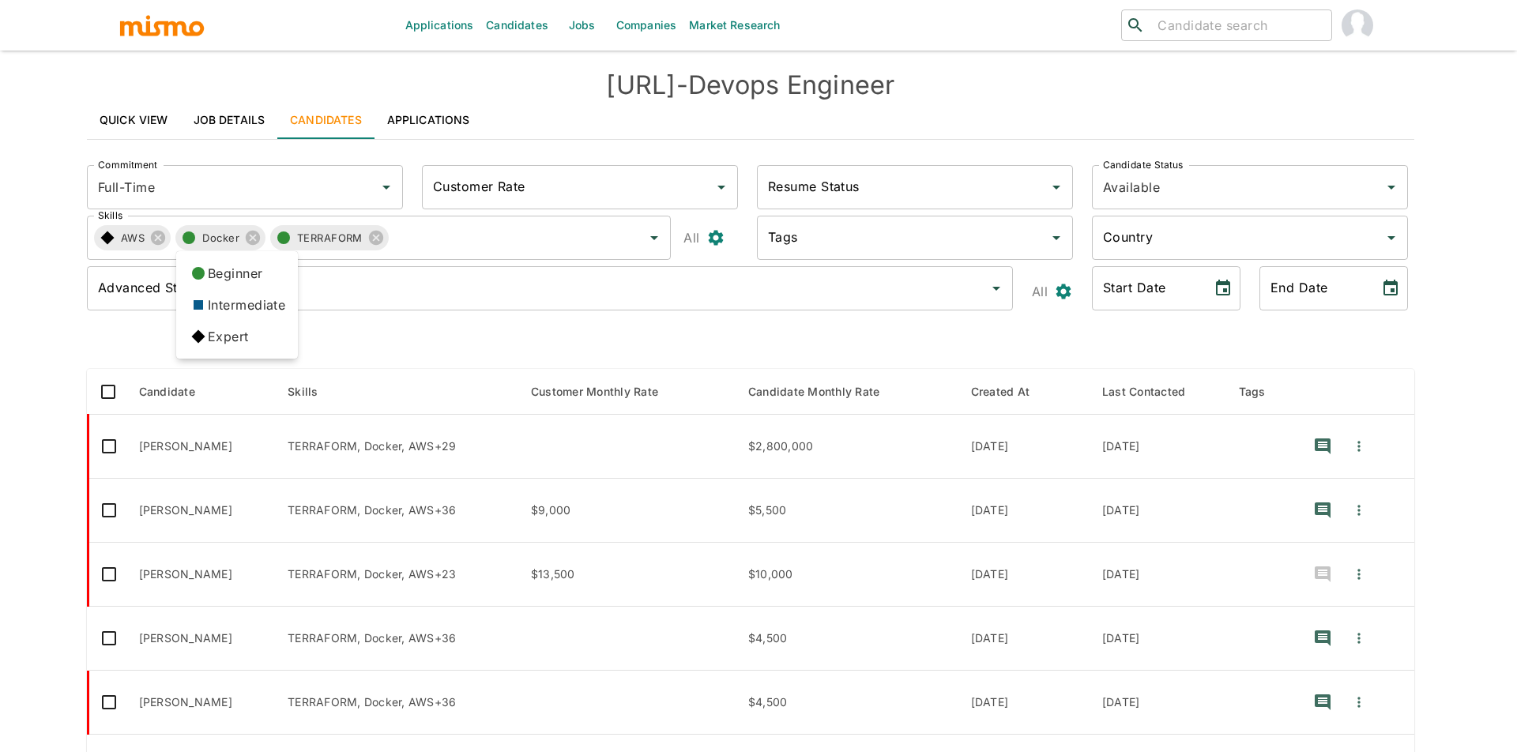
click at [201, 330] on icon at bounding box center [198, 336] width 27 height 27
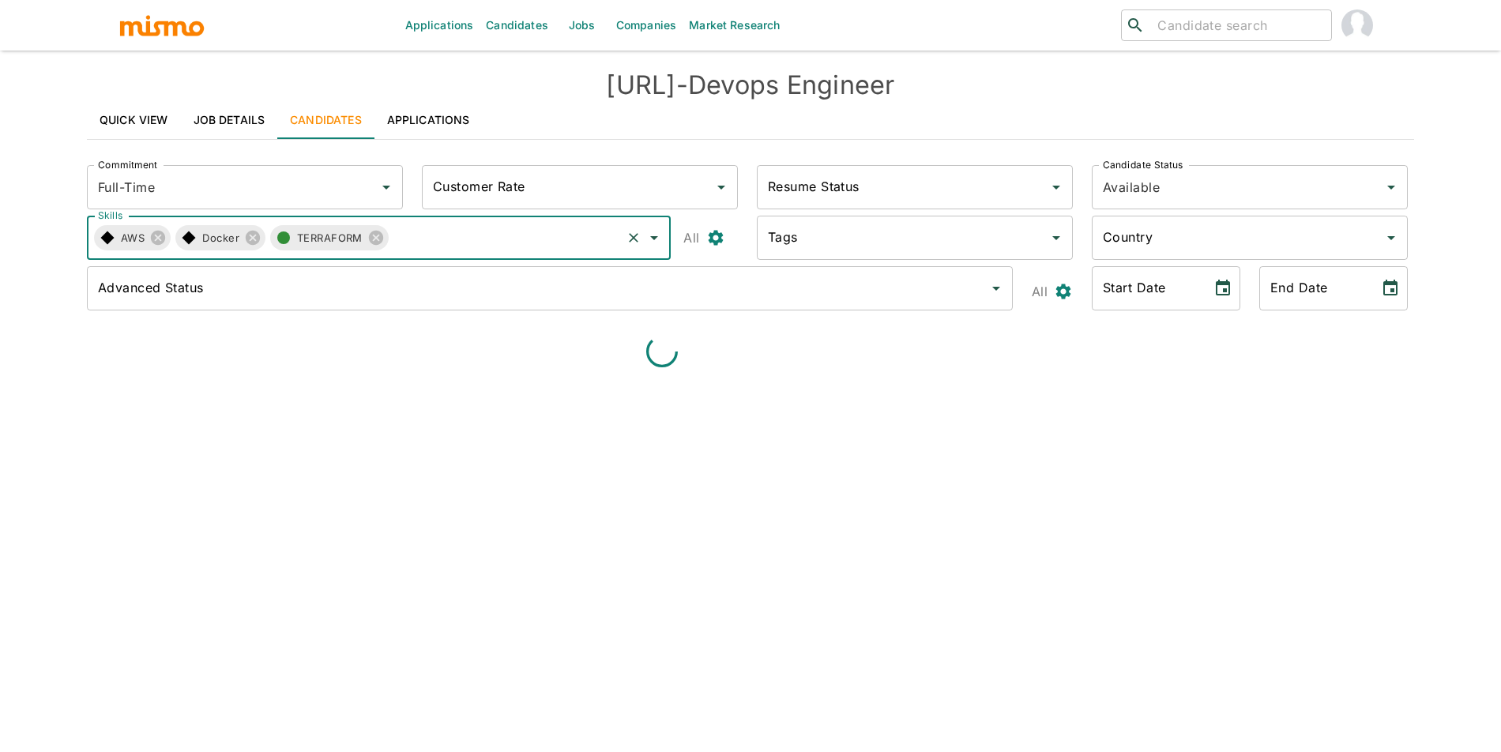
click at [333, 235] on span "TERRAFORM" at bounding box center [334, 238] width 75 height 18
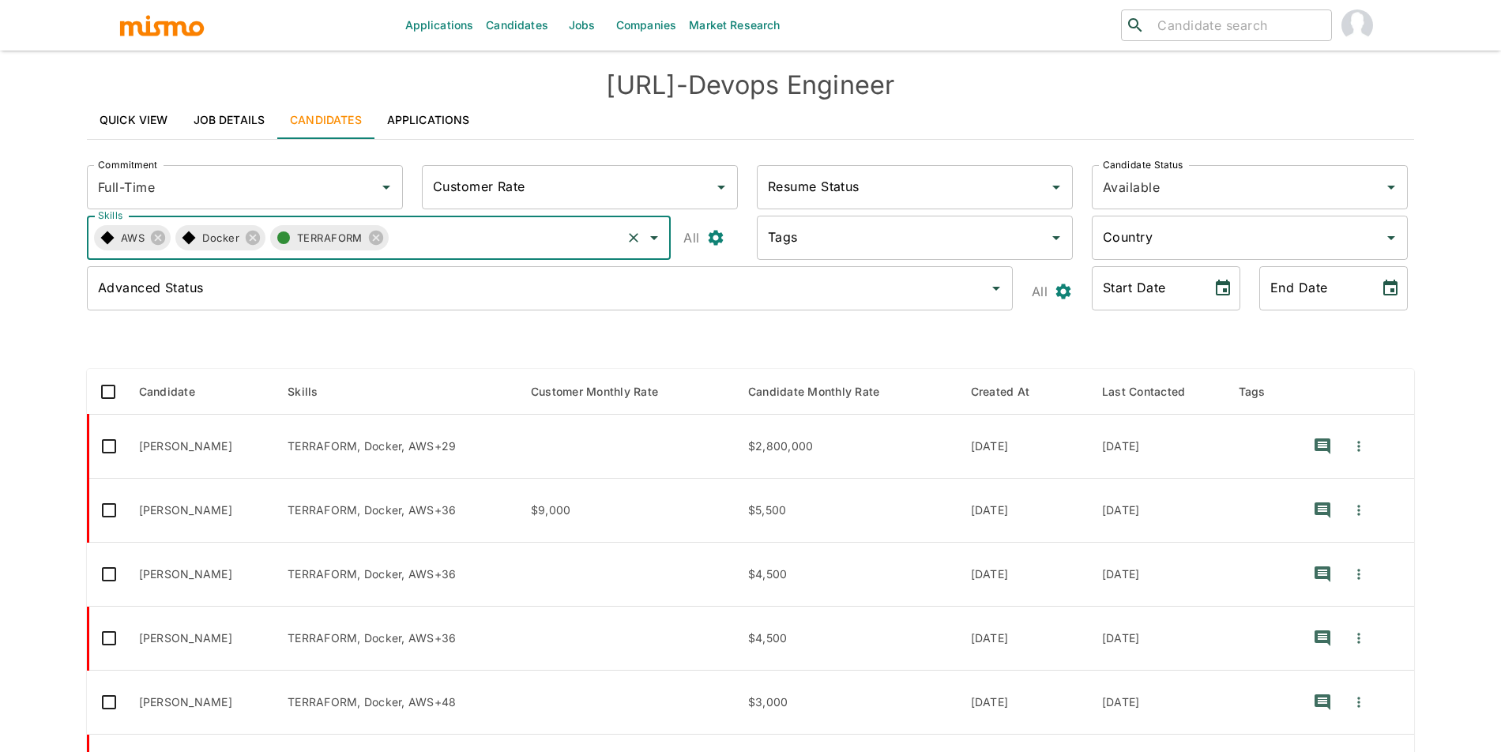
click at [298, 235] on span "TERRAFORM" at bounding box center [334, 238] width 75 height 18
click at [285, 238] on circle "button" at bounding box center [283, 237] width 13 height 13
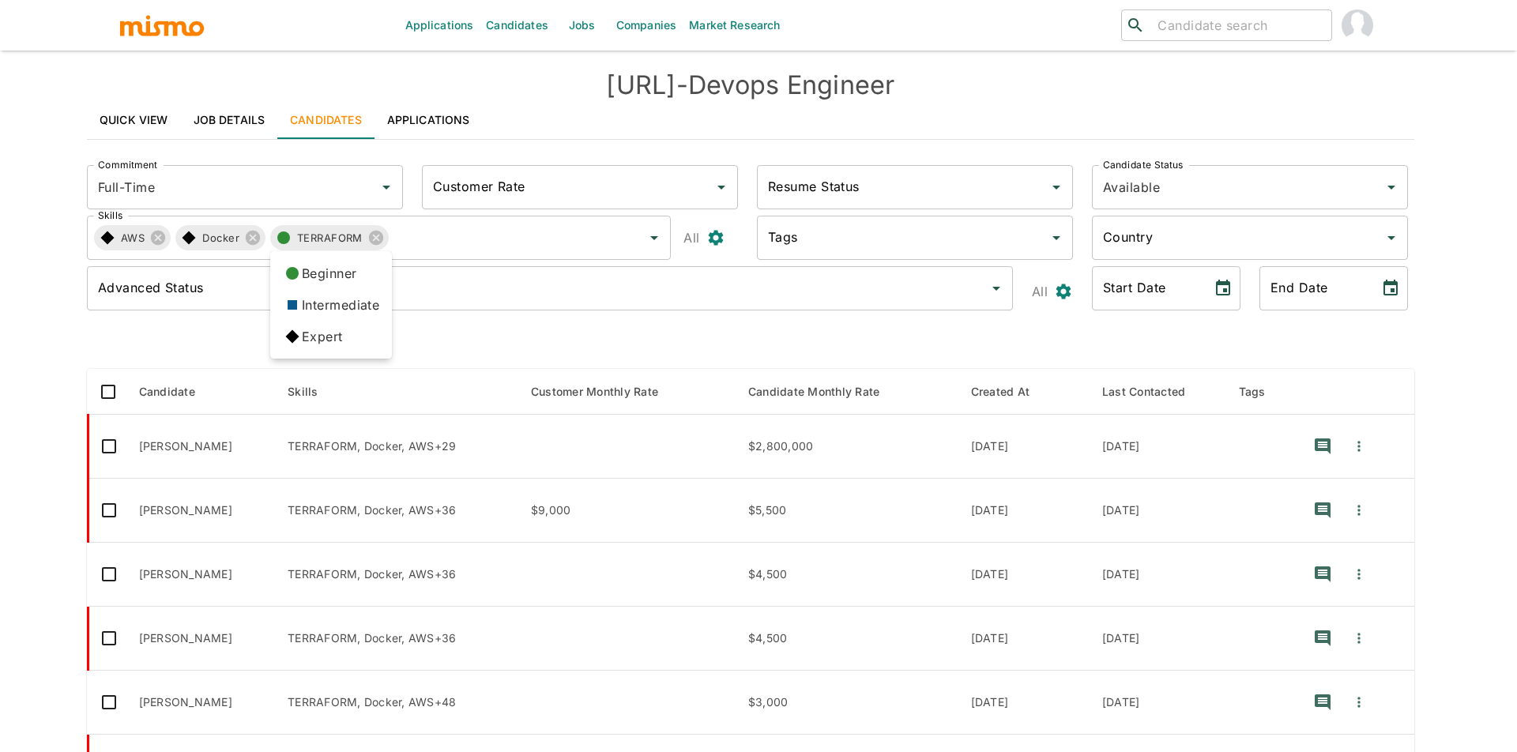
click at [288, 344] on icon at bounding box center [292, 336] width 27 height 27
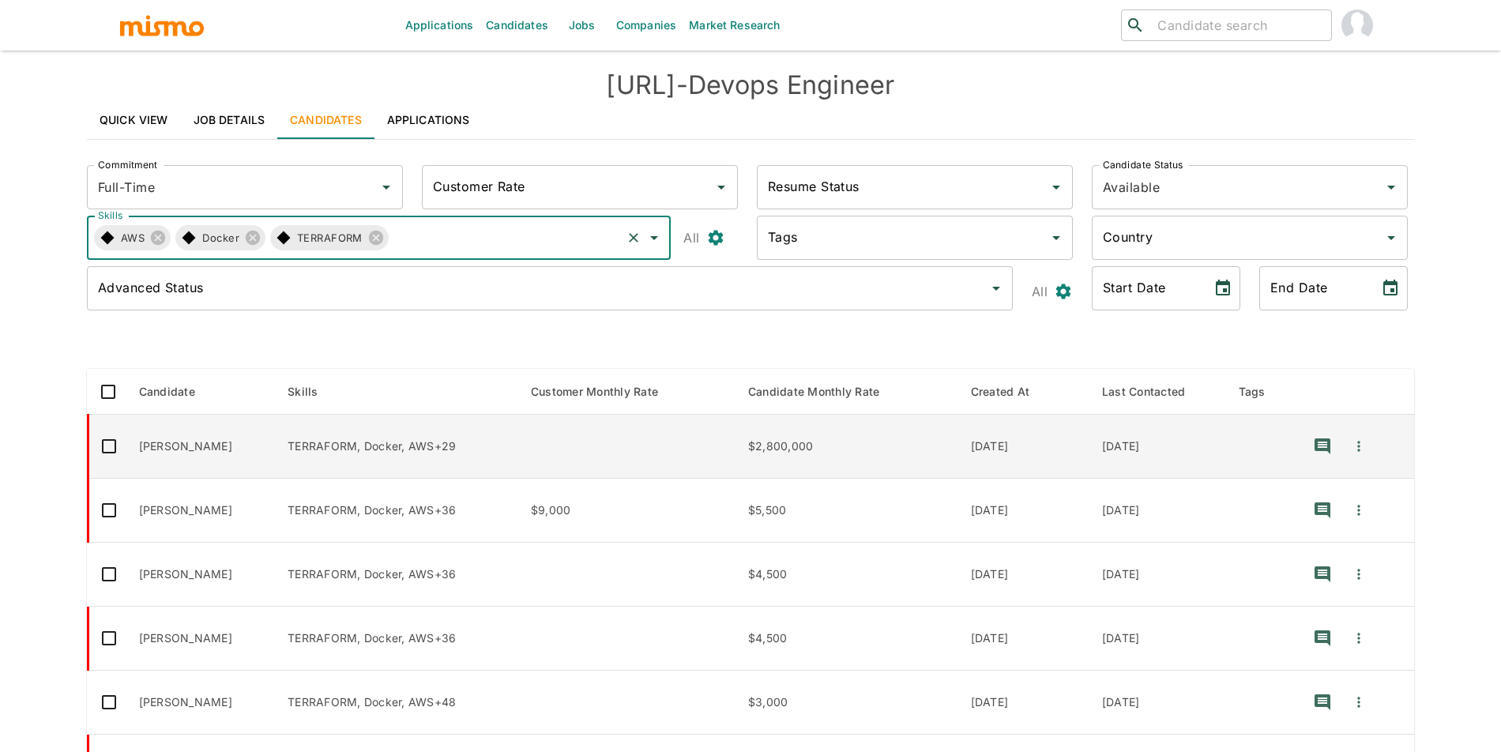
click at [302, 434] on td "TERRAFORM, Docker, AWS+29" at bounding box center [396, 447] width 243 height 64
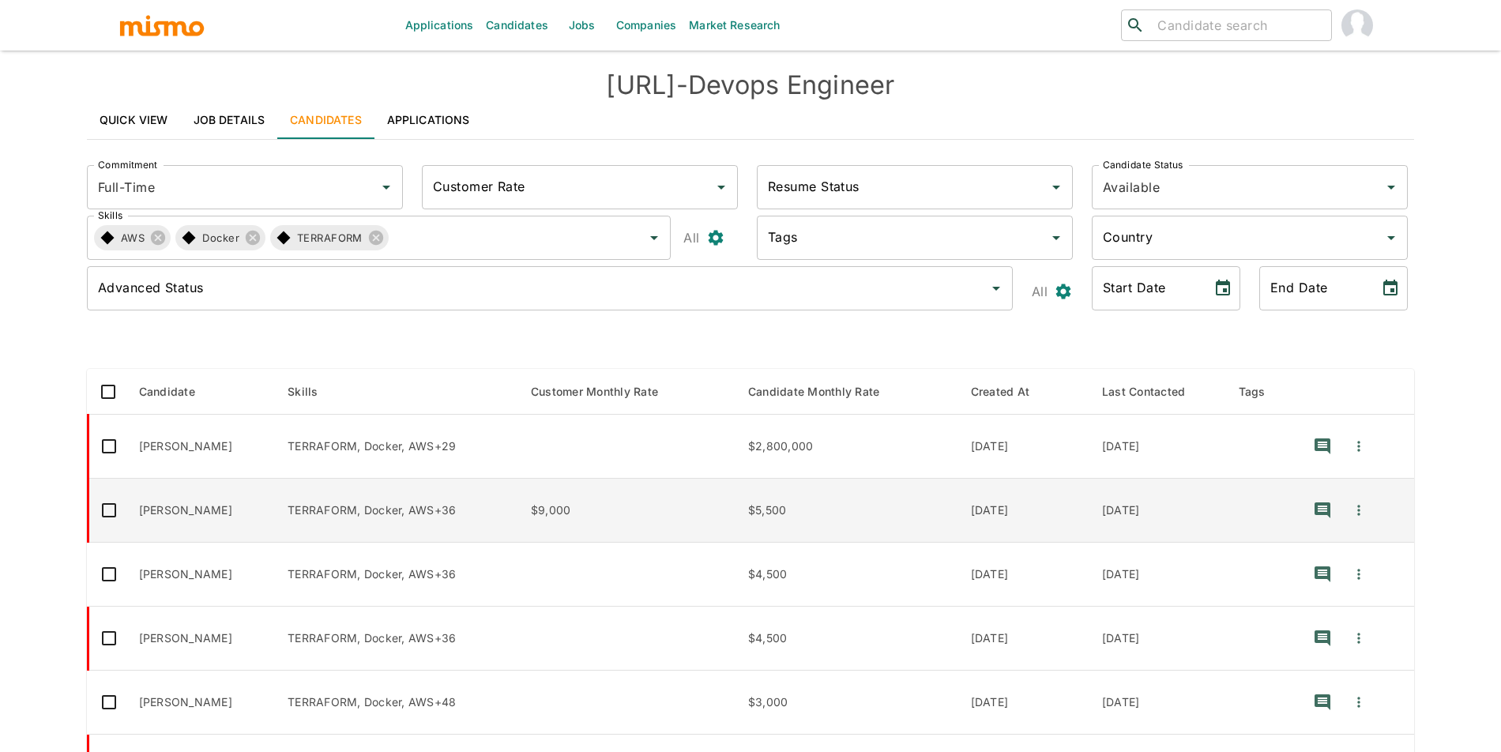
click at [254, 517] on td "Debora Silveira" at bounding box center [200, 511] width 149 height 64
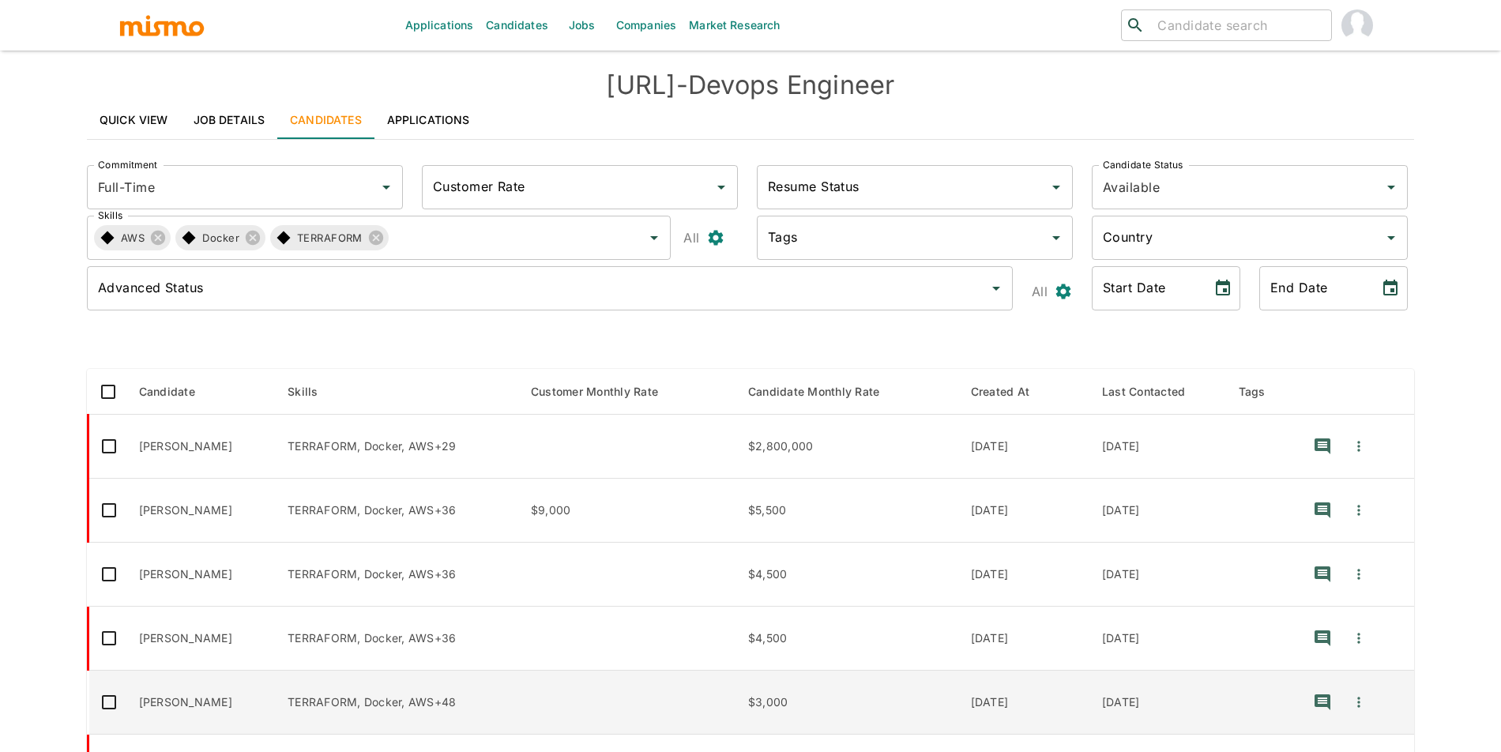
click at [233, 721] on td "Luiz Forcato" at bounding box center [200, 703] width 149 height 64
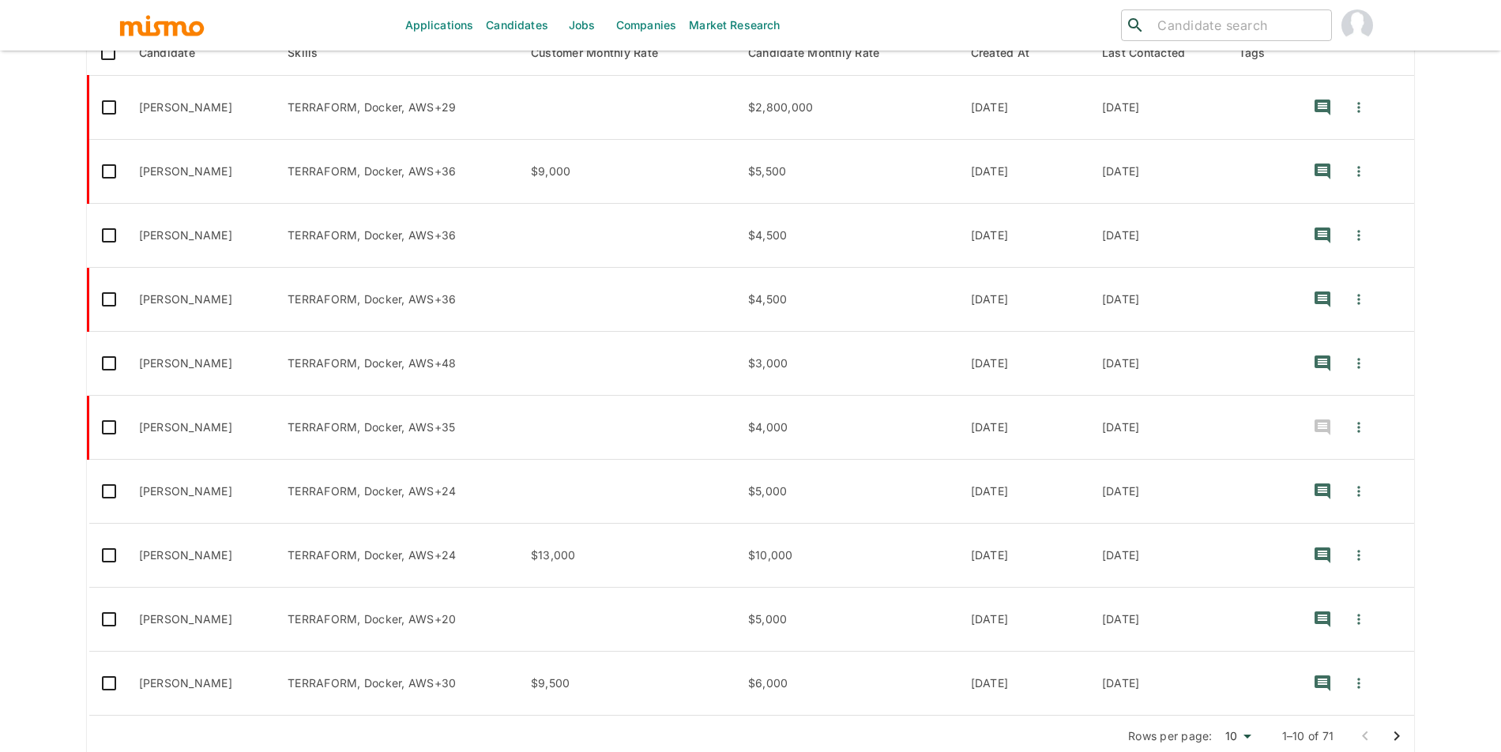
scroll to position [371, 0]
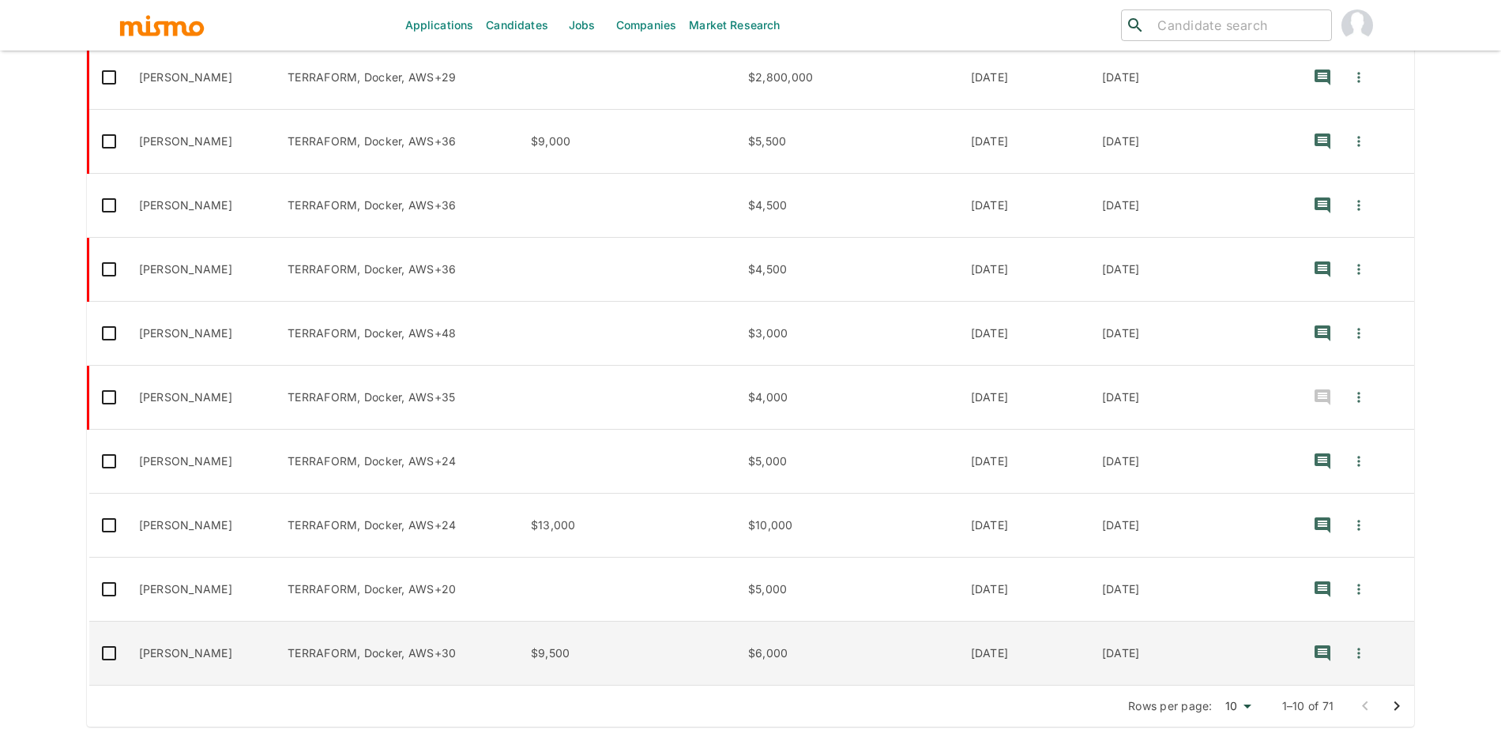
click at [254, 656] on td "Fernando Wolff" at bounding box center [200, 654] width 149 height 64
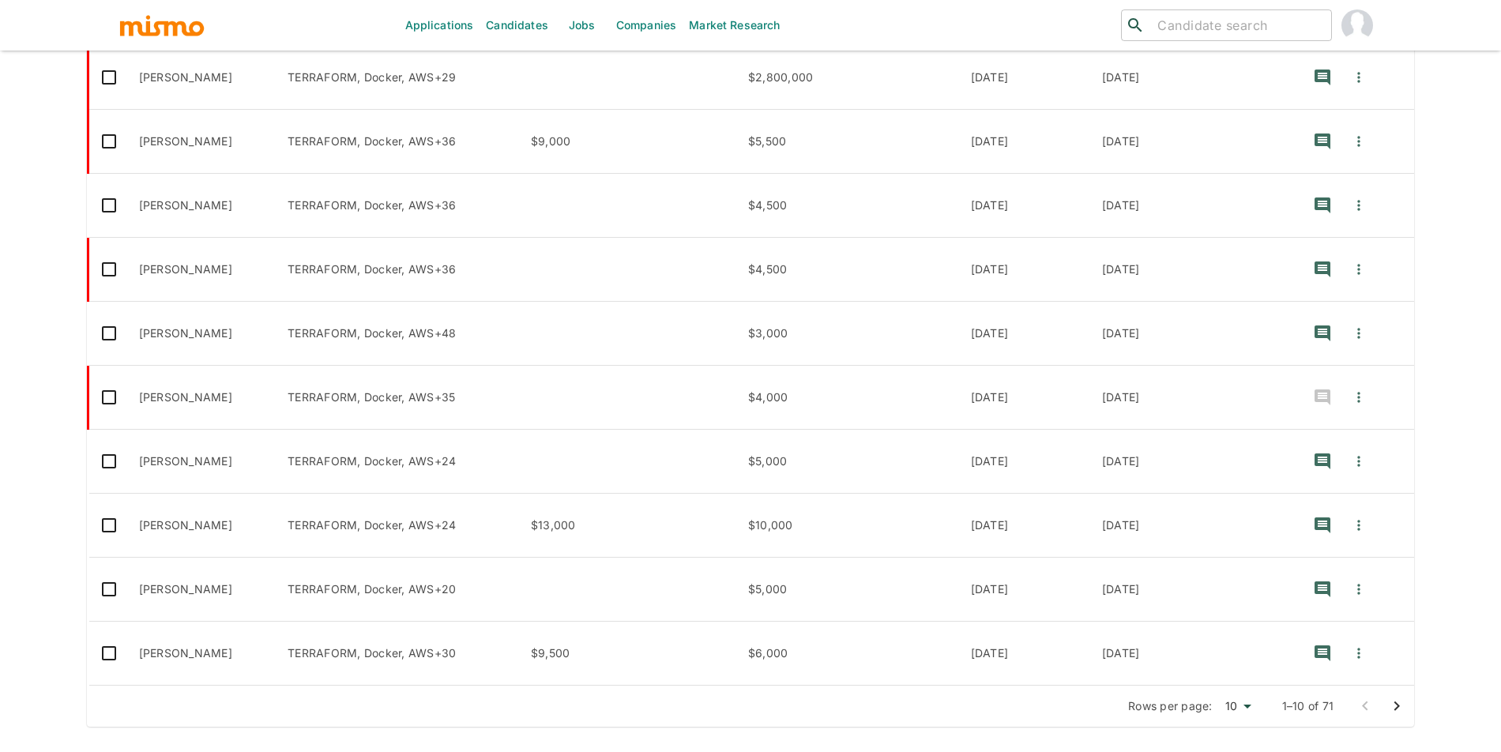
click at [1401, 706] on icon "Go to next page" at bounding box center [1396, 706] width 19 height 19
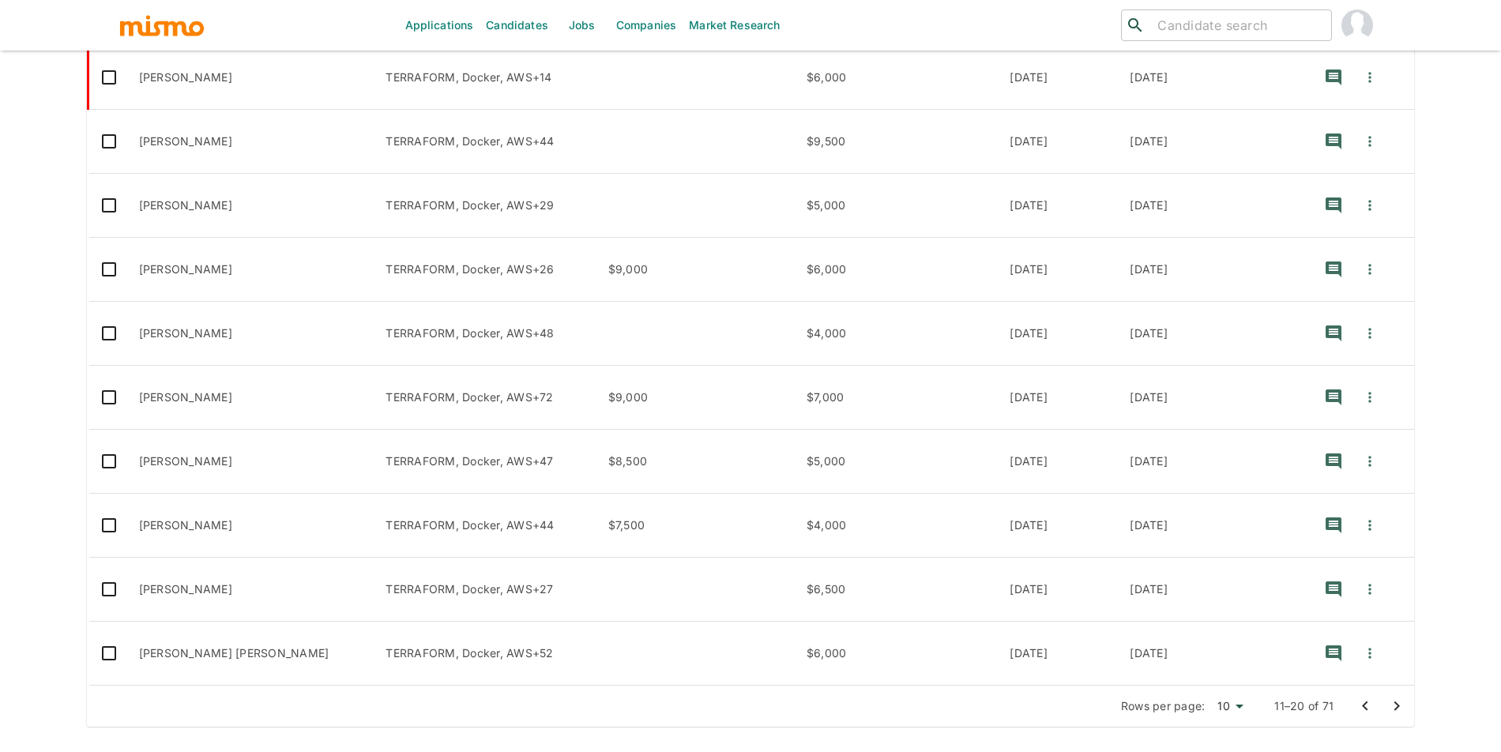
scroll to position [254, 0]
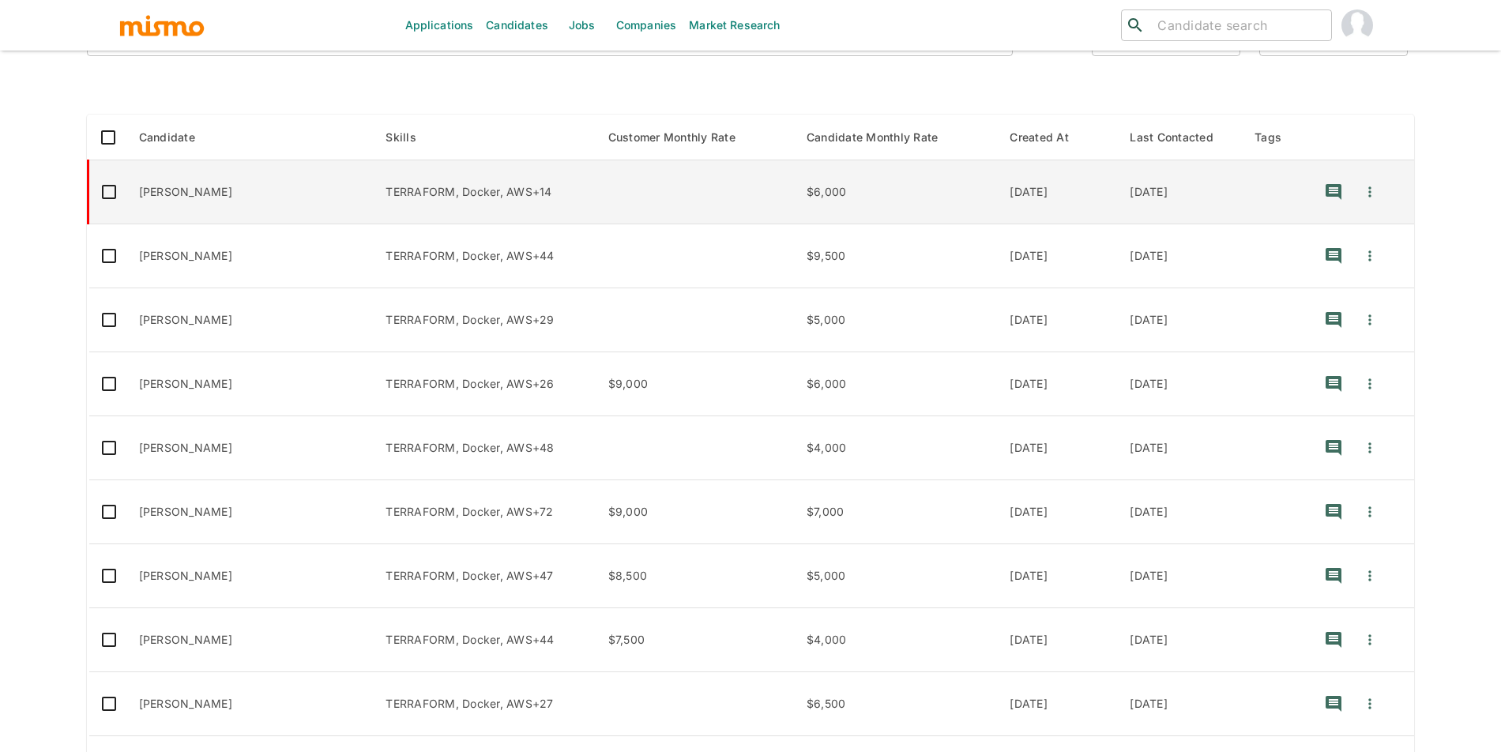
click at [235, 192] on td "Gabriel Volpini" at bounding box center [249, 192] width 247 height 64
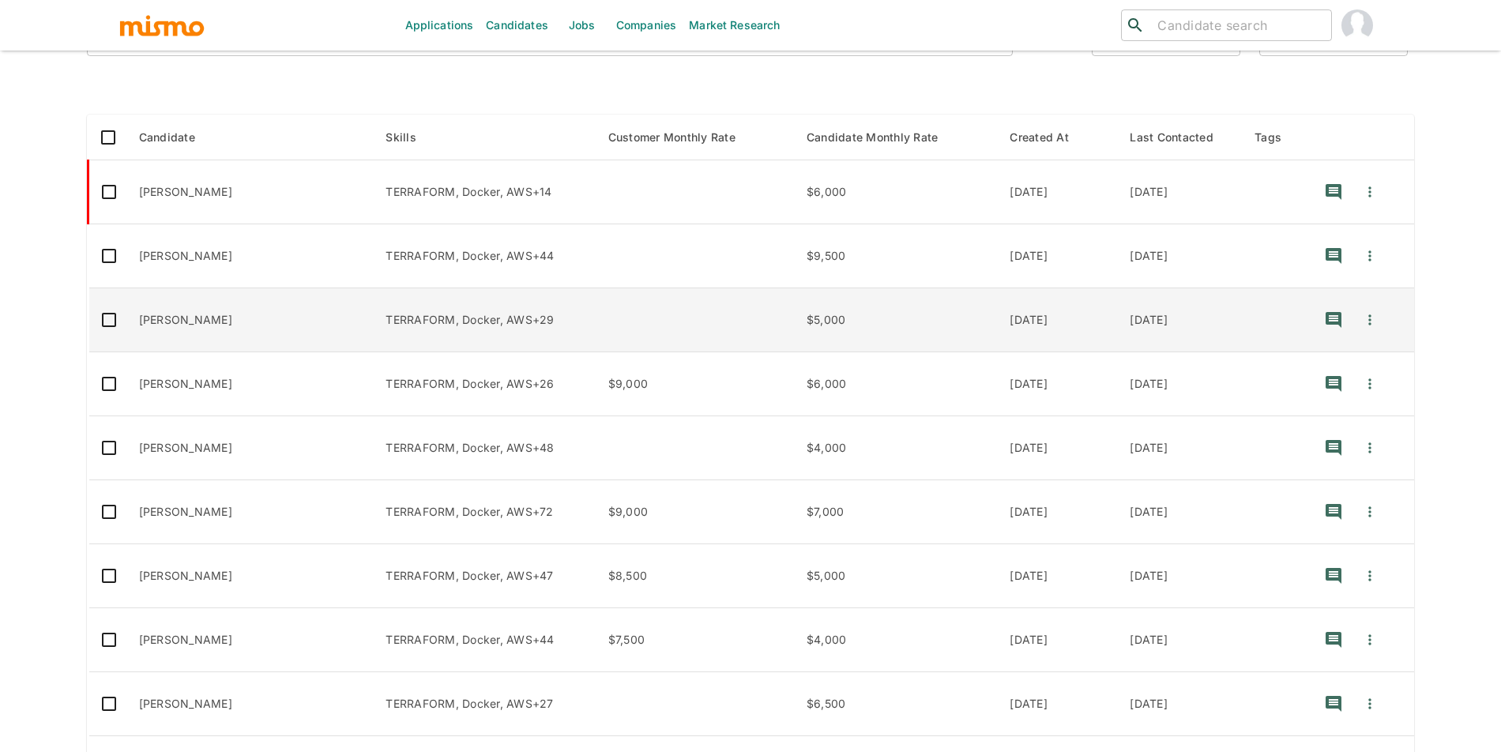
click at [198, 325] on td "Matheus Miranda" at bounding box center [249, 320] width 247 height 64
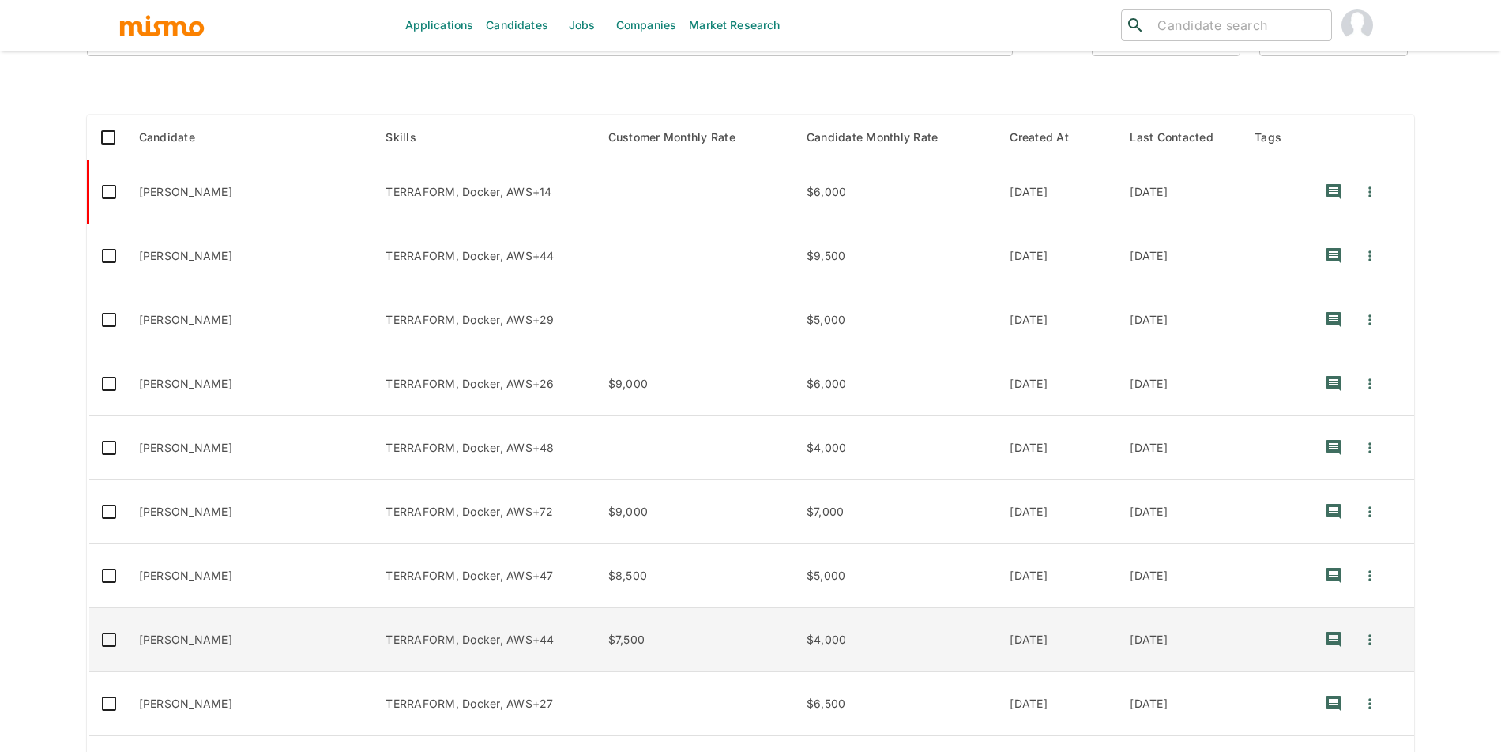
scroll to position [371, 0]
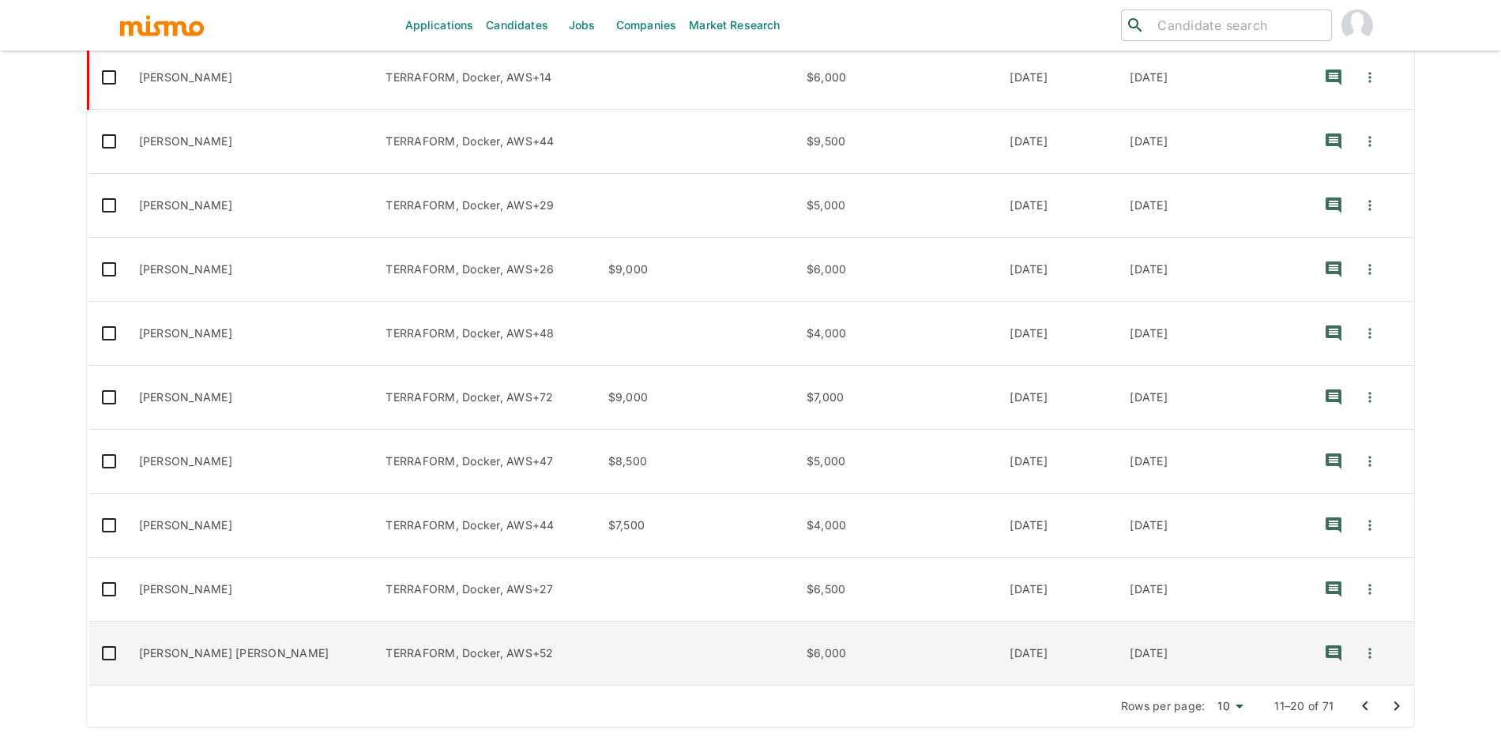
click at [596, 656] on td "enhanced table" at bounding box center [695, 654] width 198 height 64
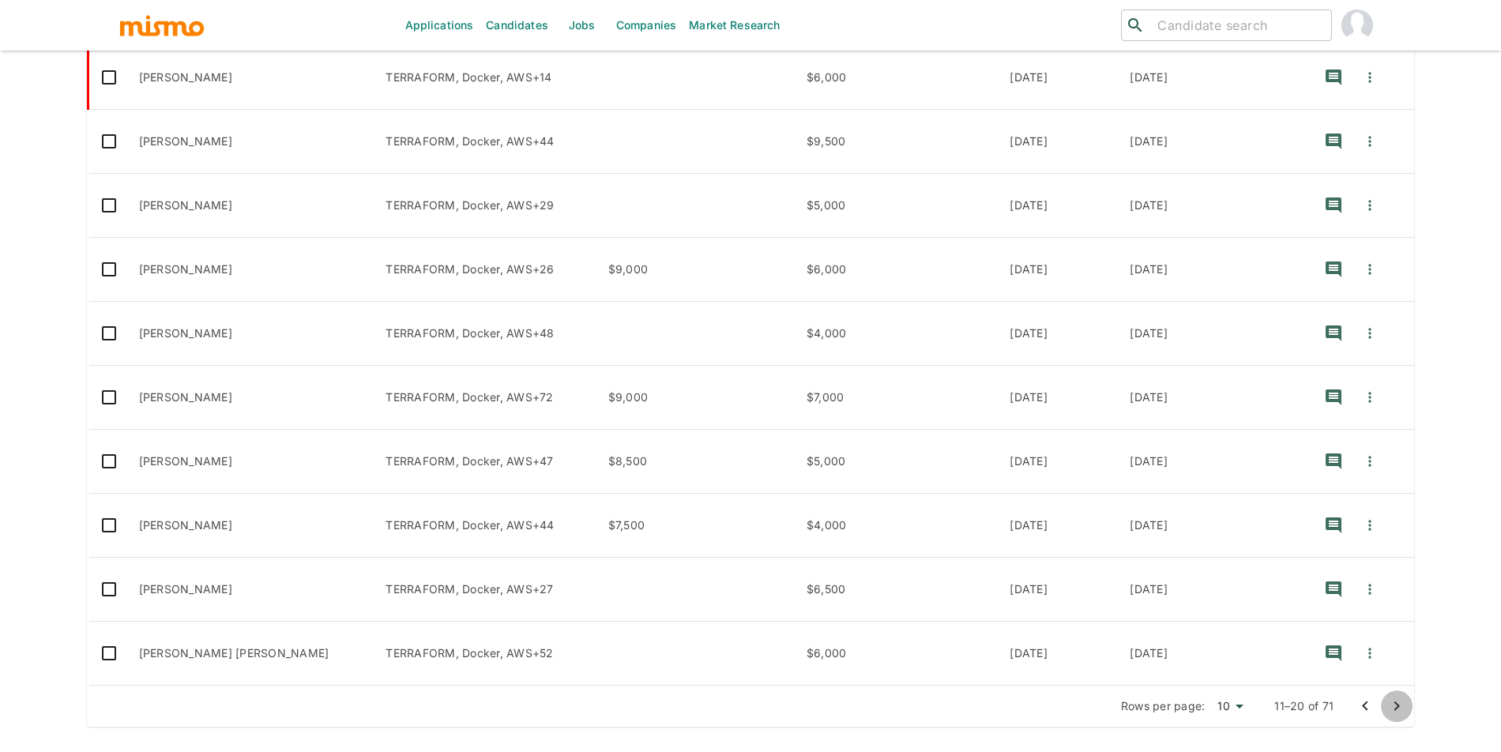
click at [1394, 708] on icon "Go to next page" at bounding box center [1396, 706] width 19 height 19
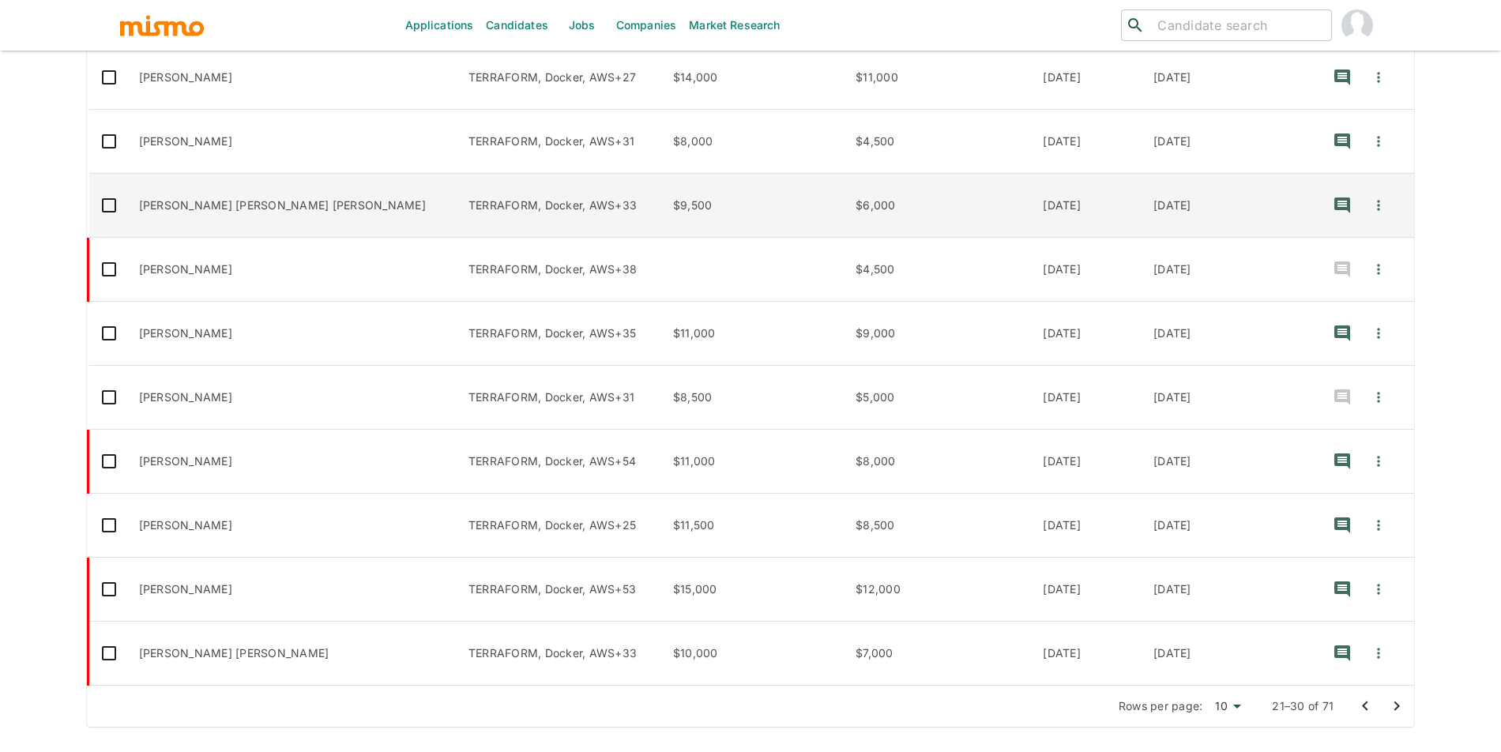
click at [239, 202] on td "João Victor Uchoa Vaz" at bounding box center [290, 206] width 329 height 64
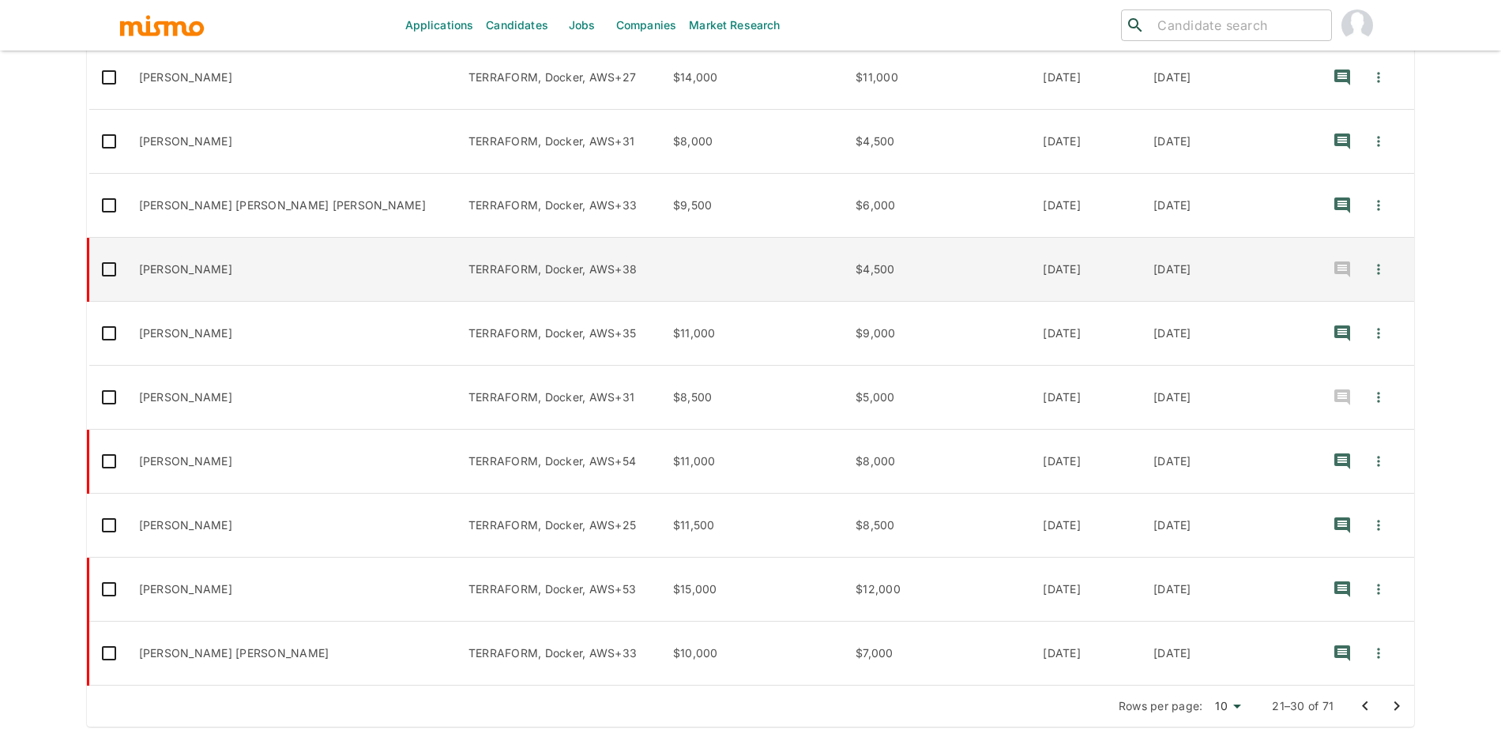
click at [291, 259] on td "Henrique Pereira" at bounding box center [290, 270] width 329 height 64
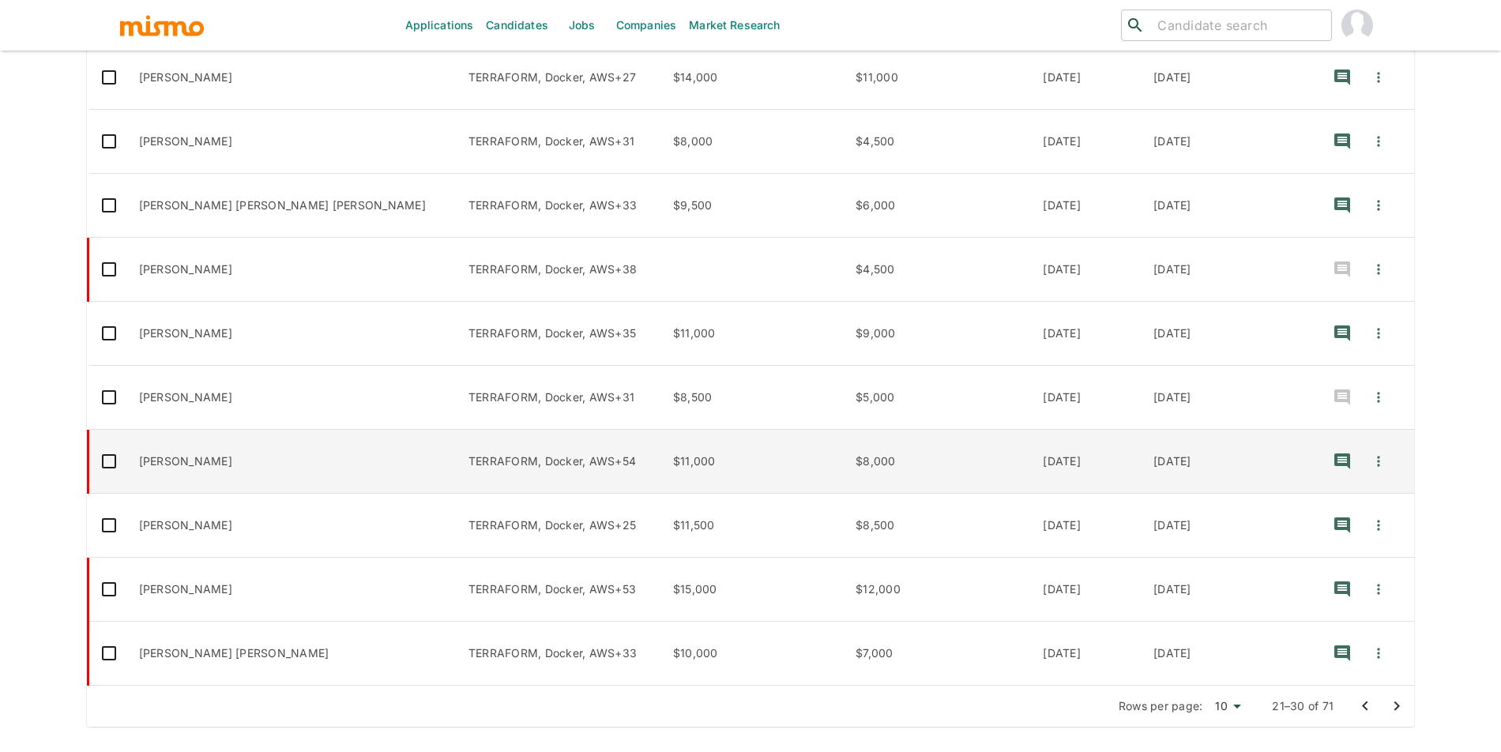
click at [286, 476] on td "Fábio Peruchi" at bounding box center [290, 462] width 329 height 64
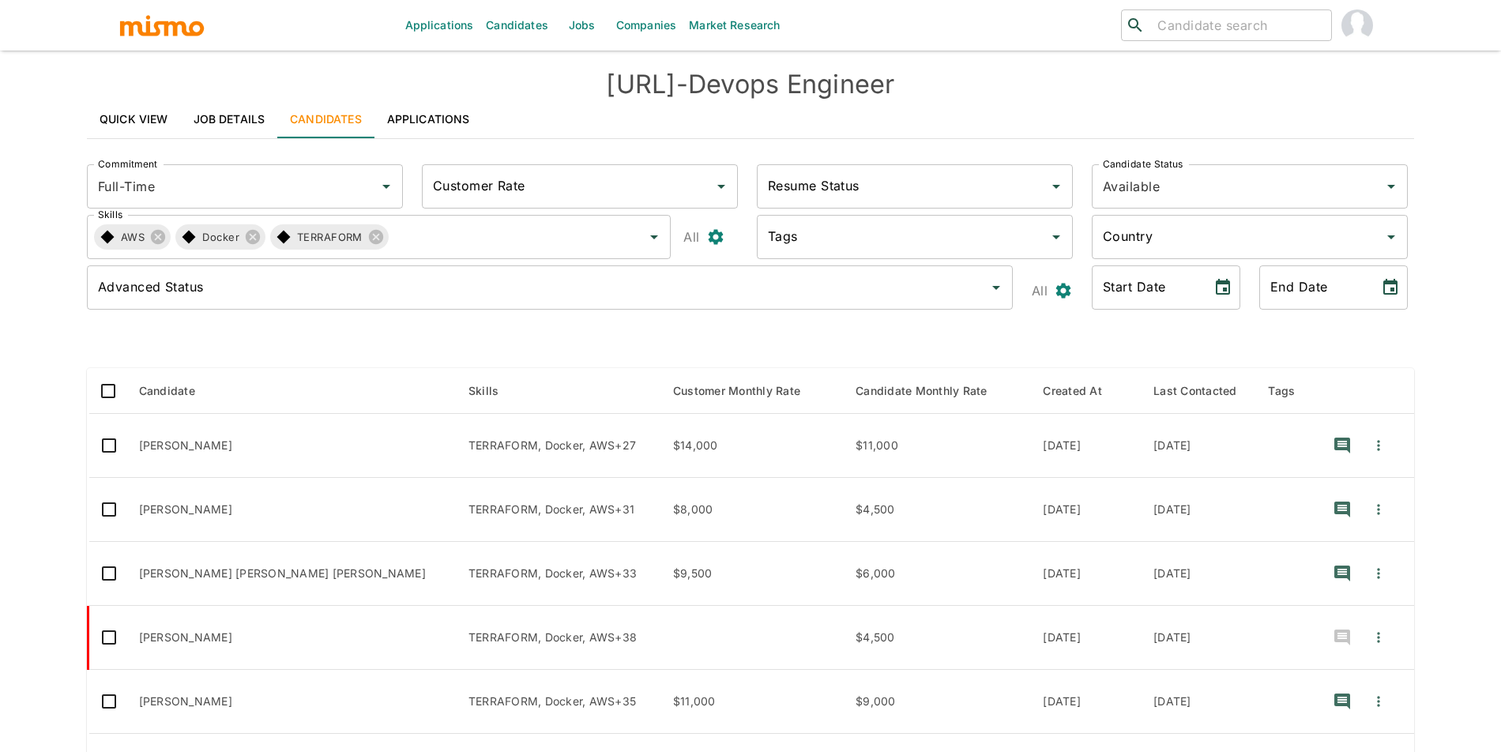
scroll to position [0, 0]
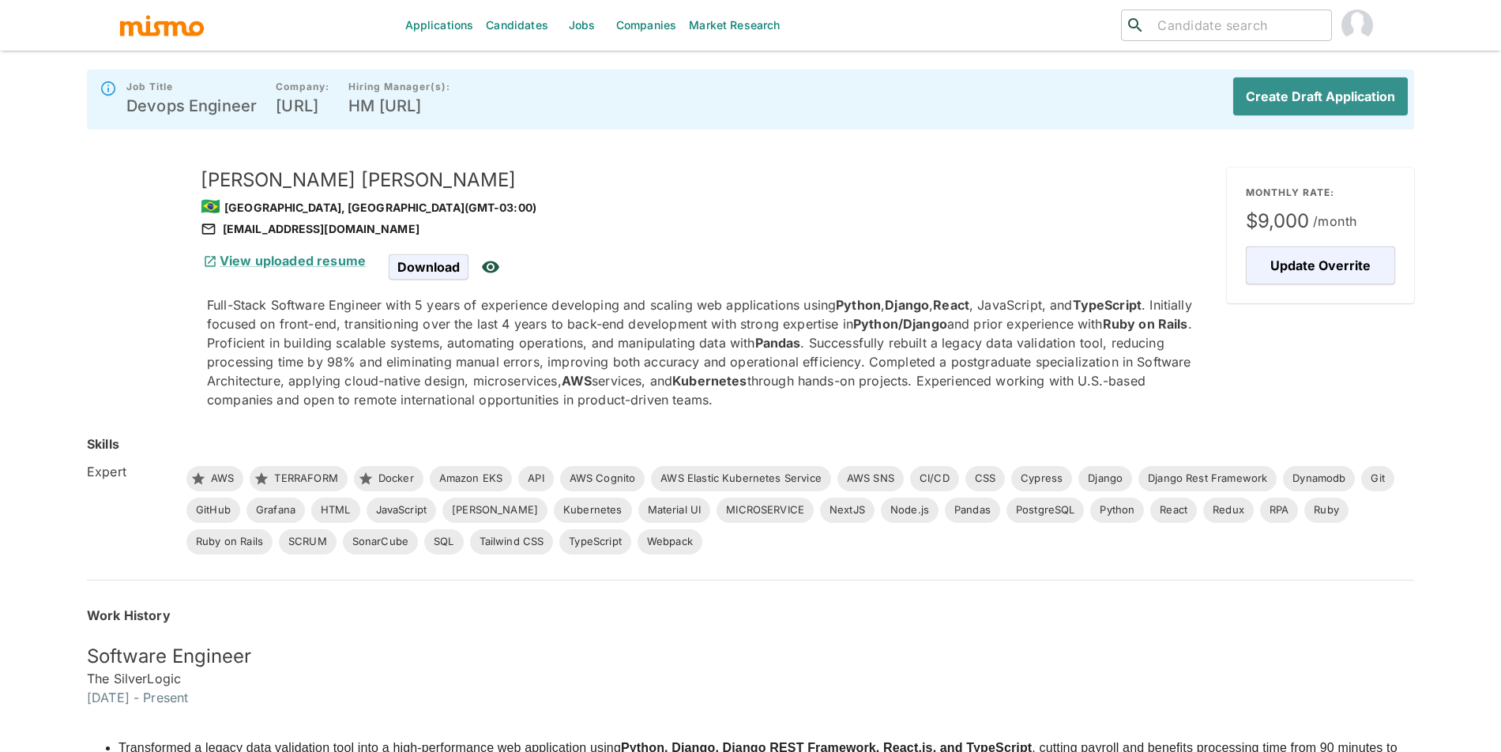
scroll to position [4, 0]
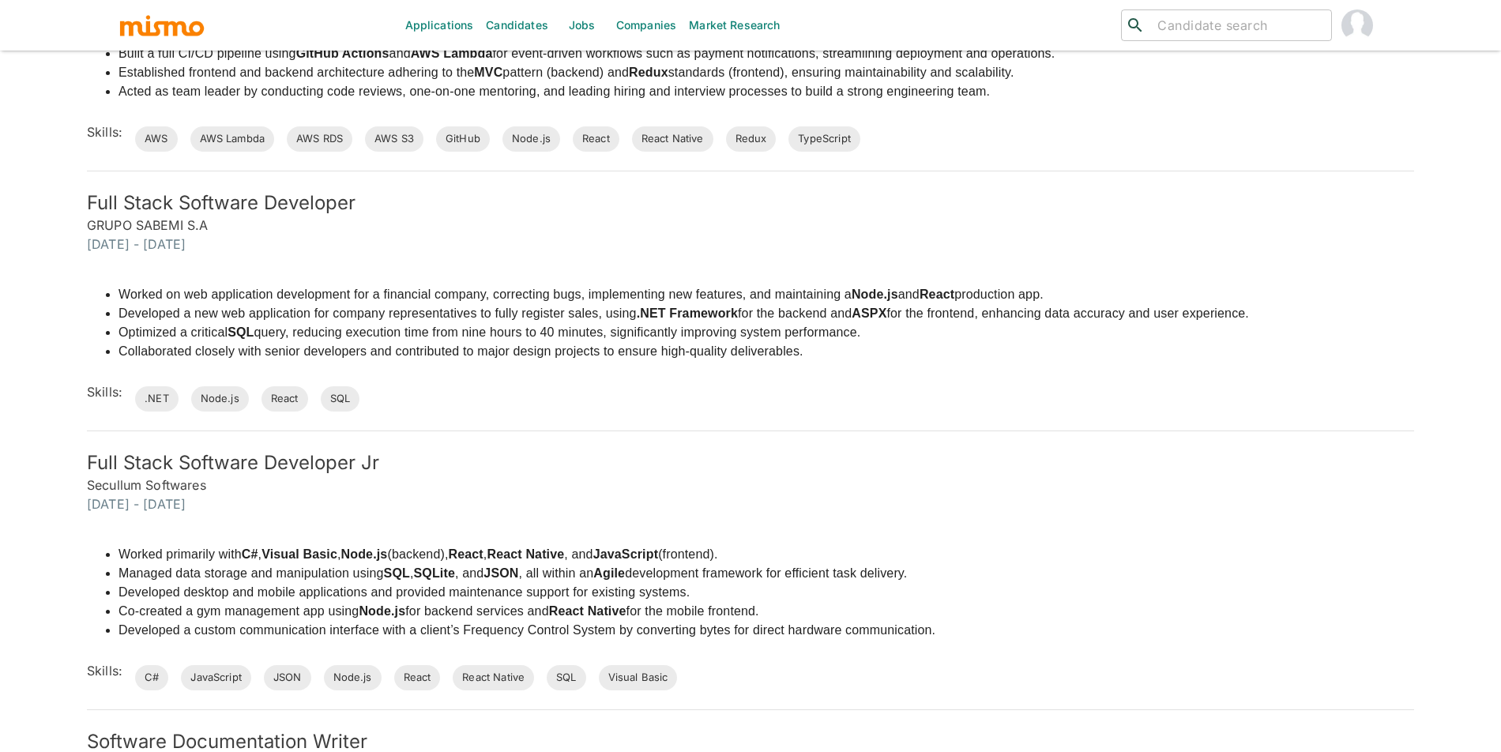
scroll to position [1368, 0]
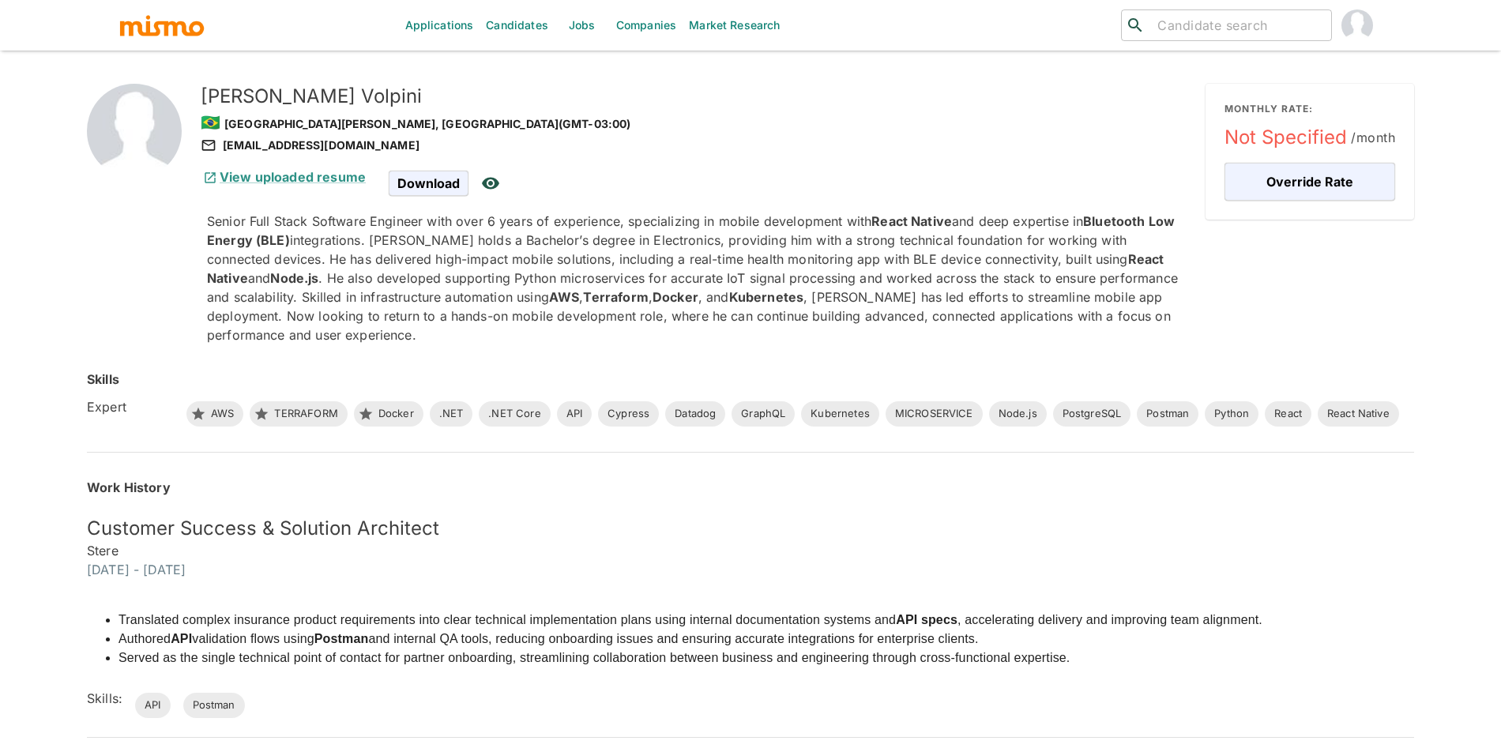
scroll to position [41, 0]
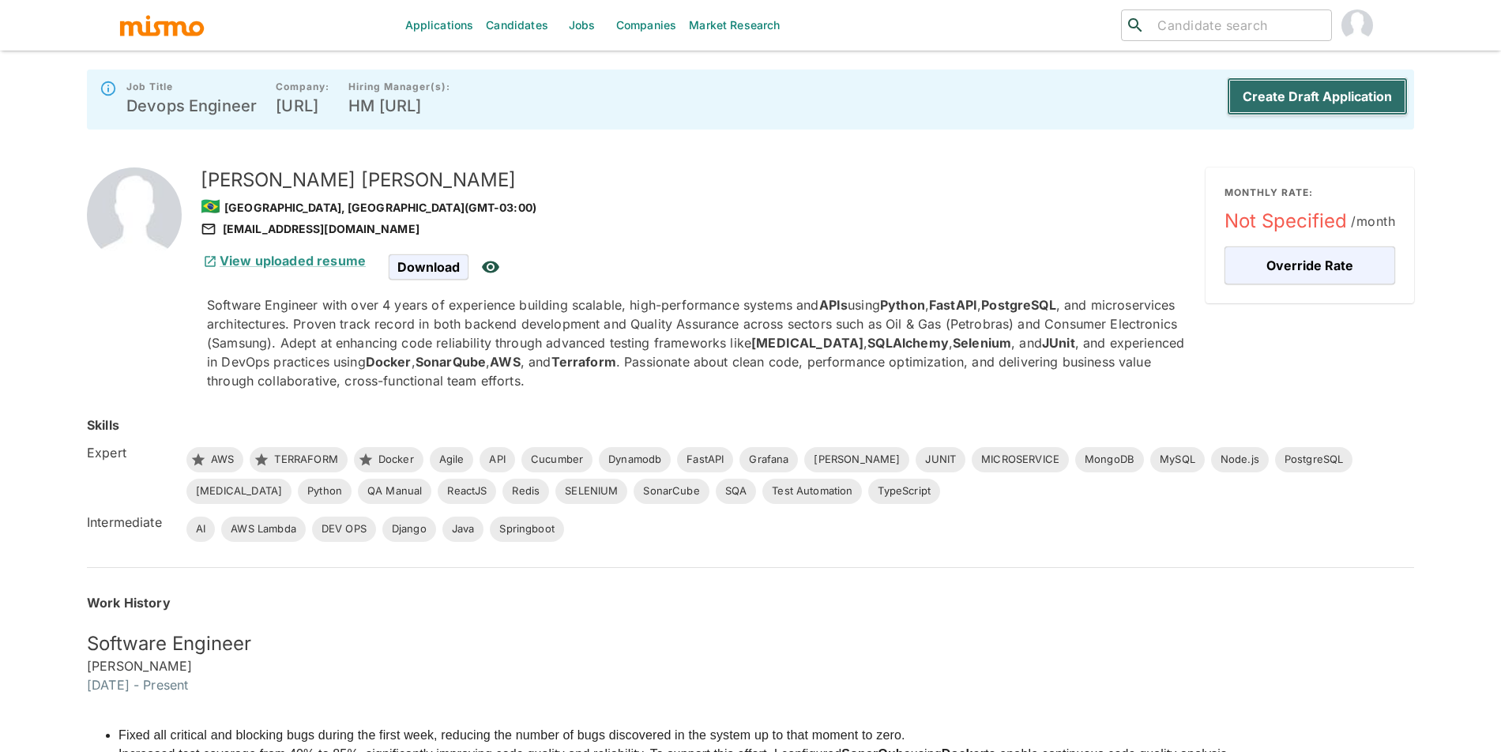
click at [1276, 106] on button "Create Draft Application" at bounding box center [1317, 96] width 181 height 38
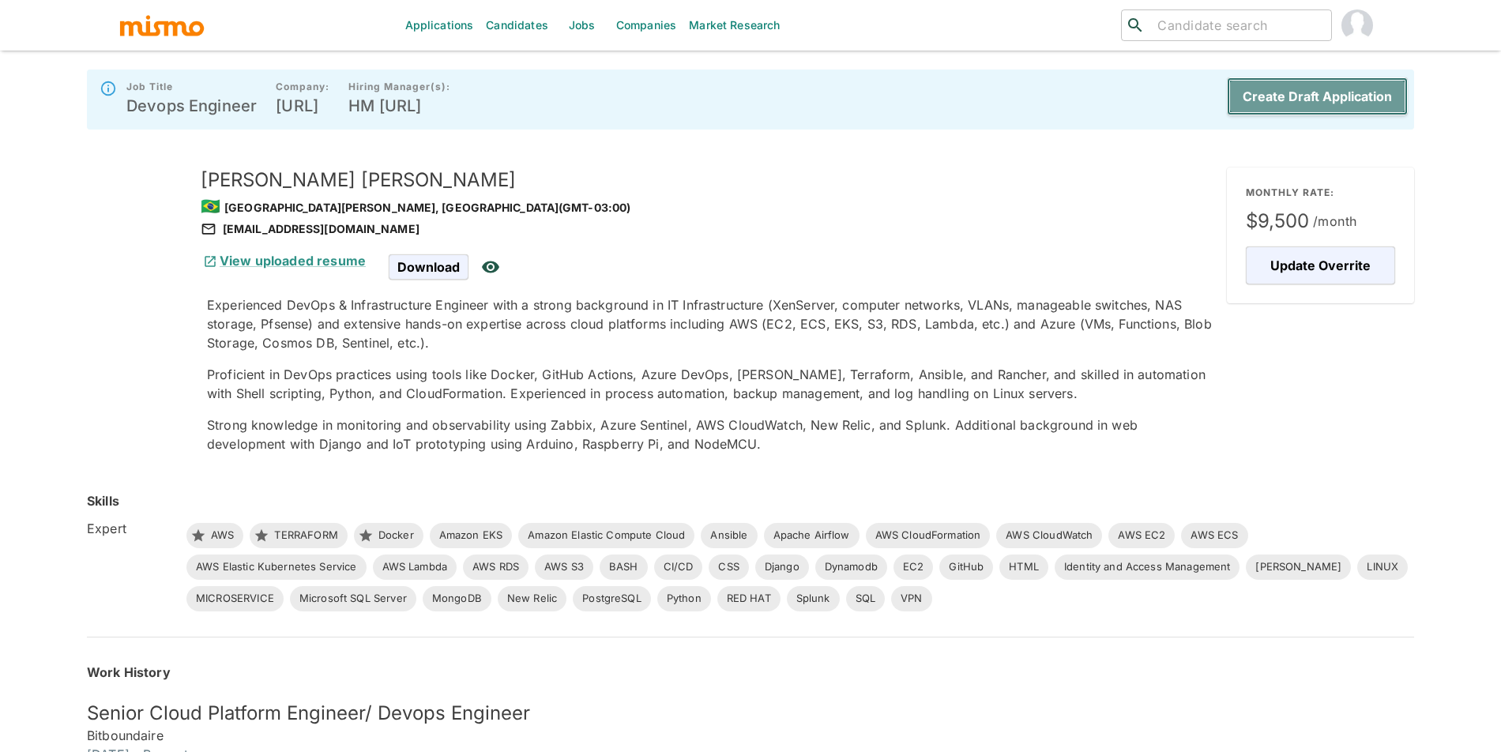
click at [1325, 107] on button "Create Draft Application" at bounding box center [1317, 96] width 181 height 38
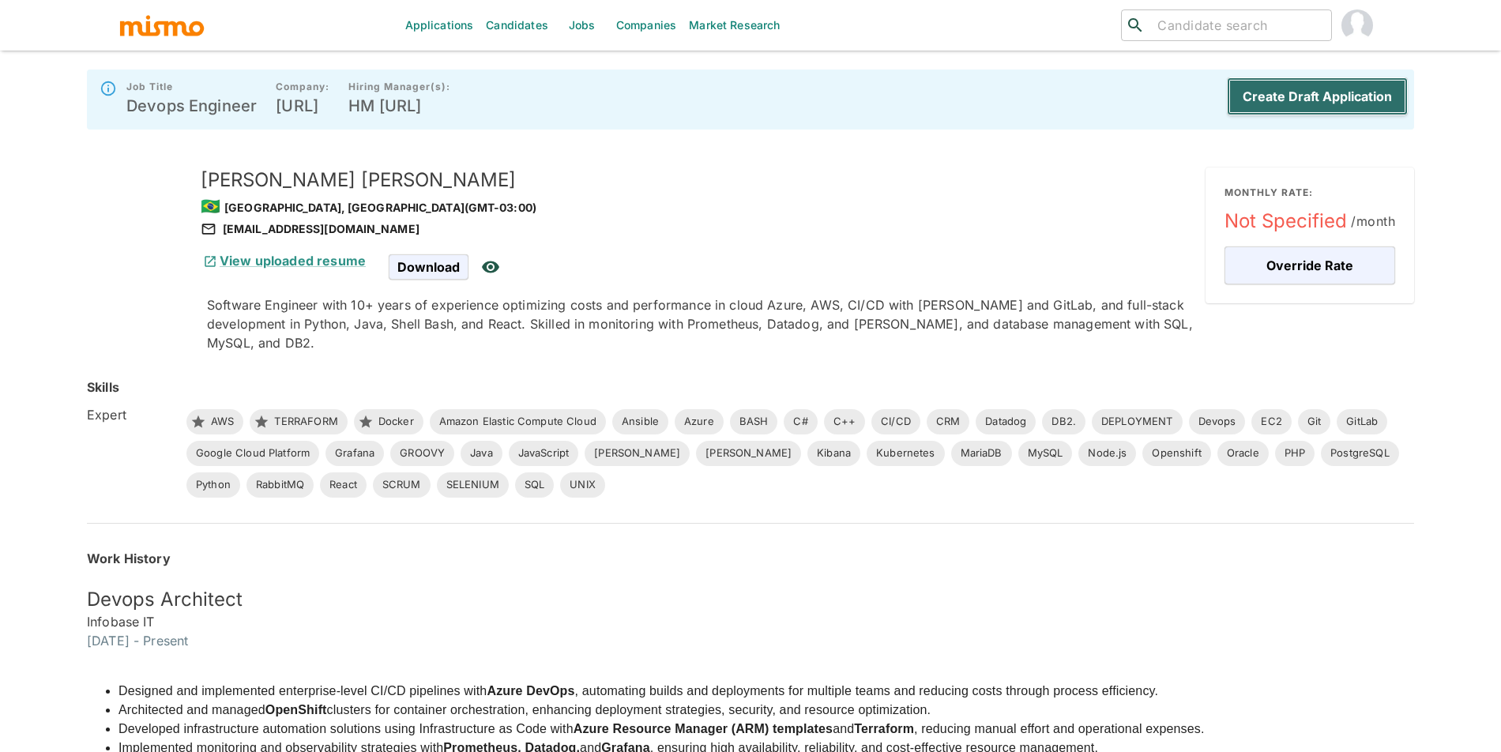
click at [1271, 104] on button "Create Draft Application" at bounding box center [1317, 96] width 181 height 38
